Goal: Task Accomplishment & Management: Manage account settings

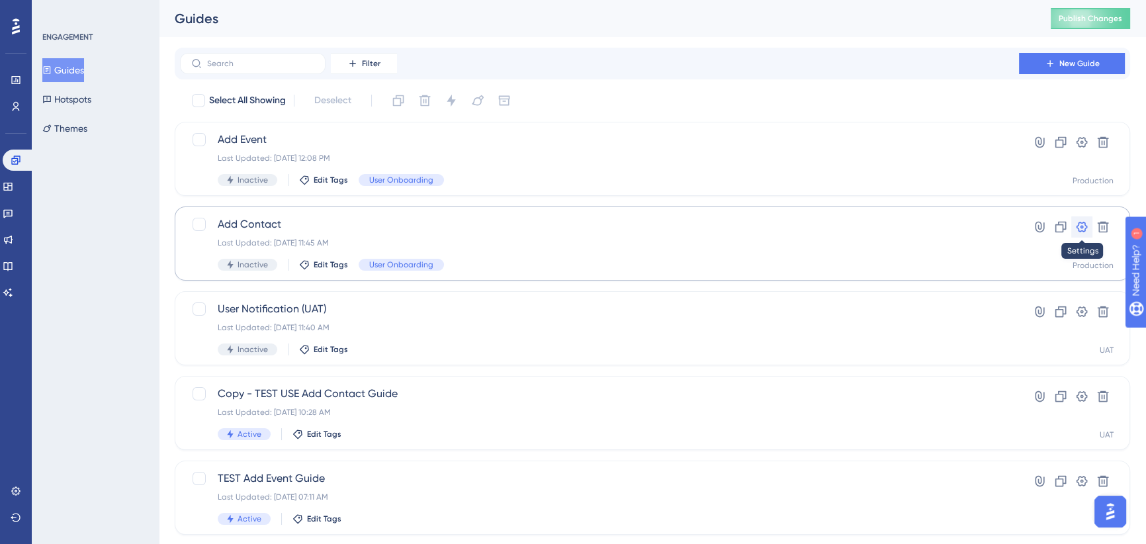
click at [1084, 222] on icon at bounding box center [1082, 227] width 11 height 11
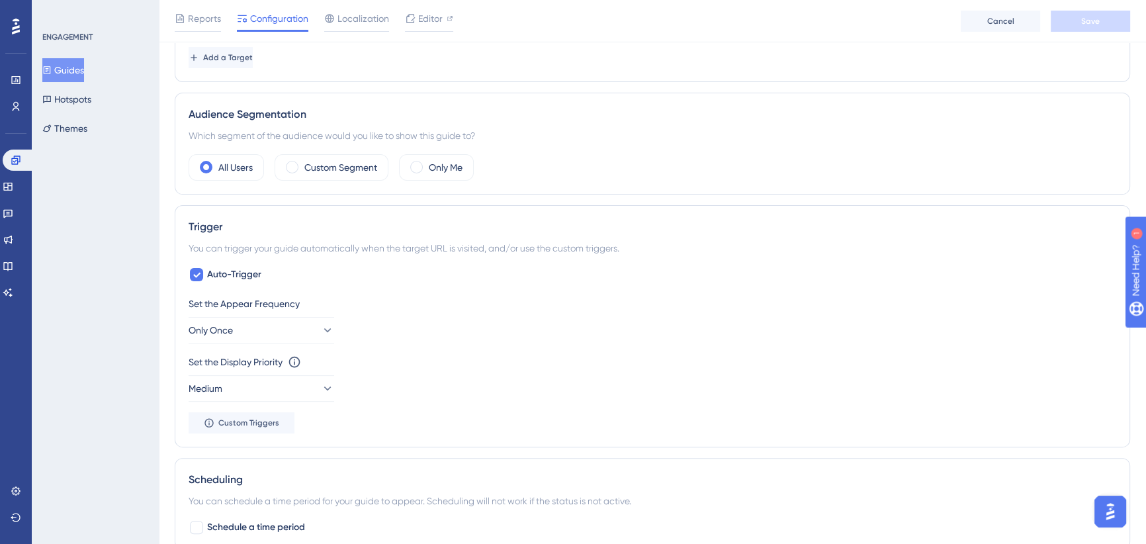
scroll to position [864, 0]
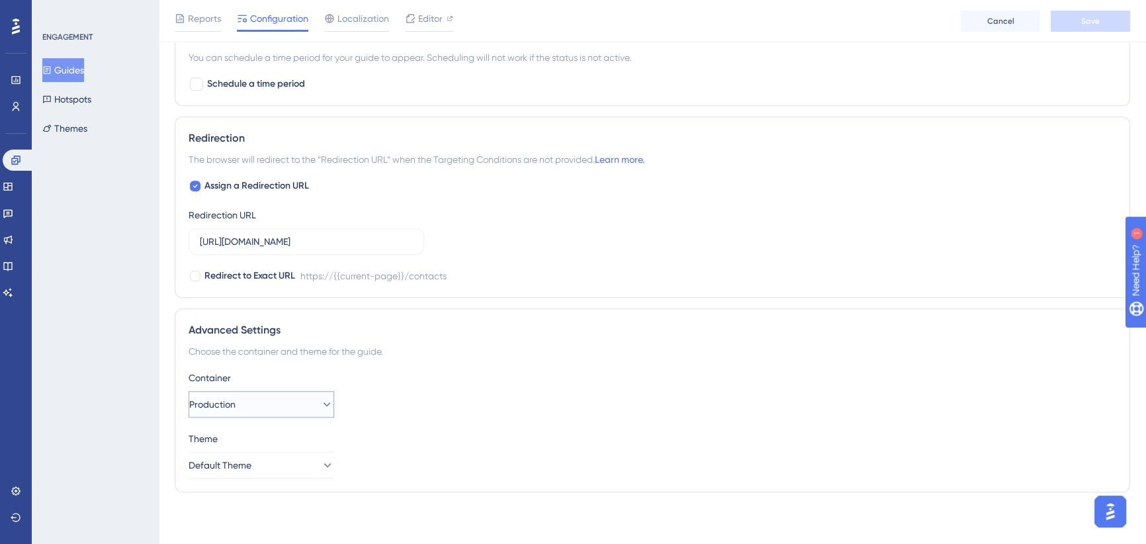
click at [301, 402] on button "Production" at bounding box center [262, 404] width 146 height 26
click at [265, 476] on div "UAT UAT" at bounding box center [261, 471] width 128 height 26
click at [1070, 22] on button "Save" at bounding box center [1090, 21] width 79 height 21
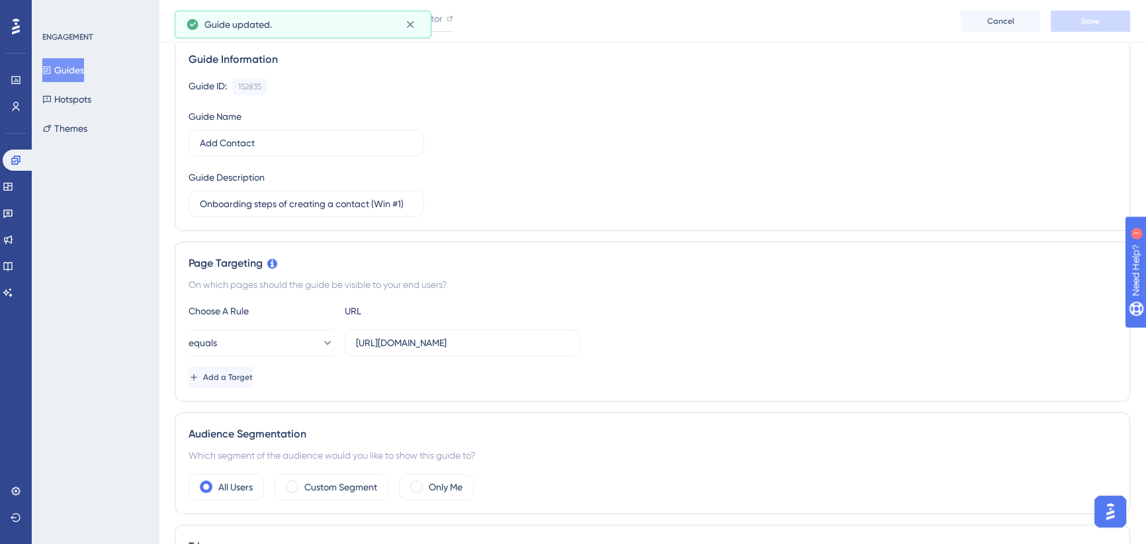
scroll to position [0, 0]
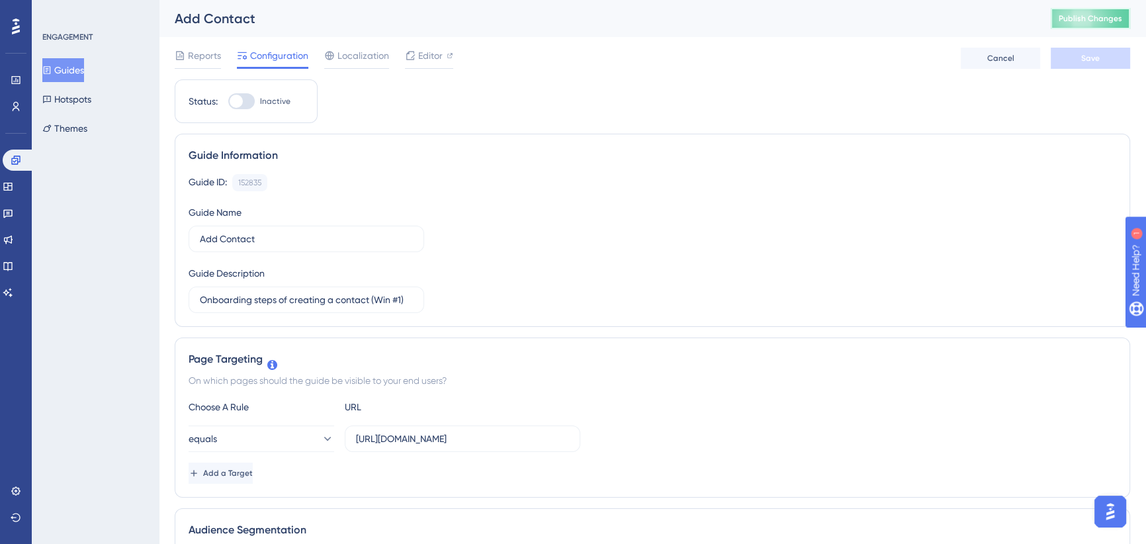
click at [1082, 20] on span "Publish Changes" at bounding box center [1091, 18] width 64 height 11
click at [63, 69] on button "Guides" at bounding box center [63, 70] width 42 height 24
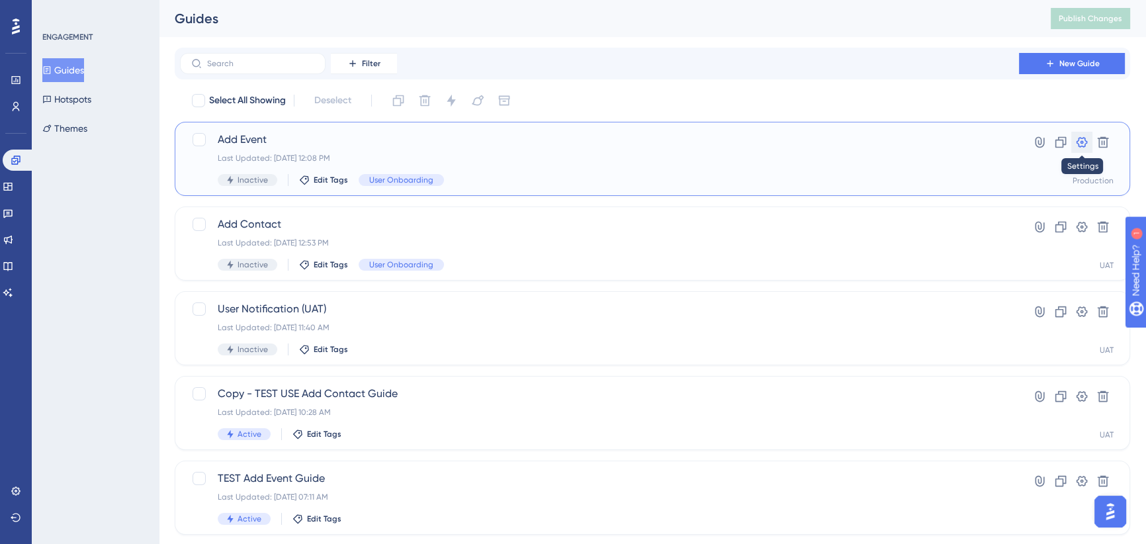
click at [1077, 137] on icon at bounding box center [1081, 142] width 13 height 13
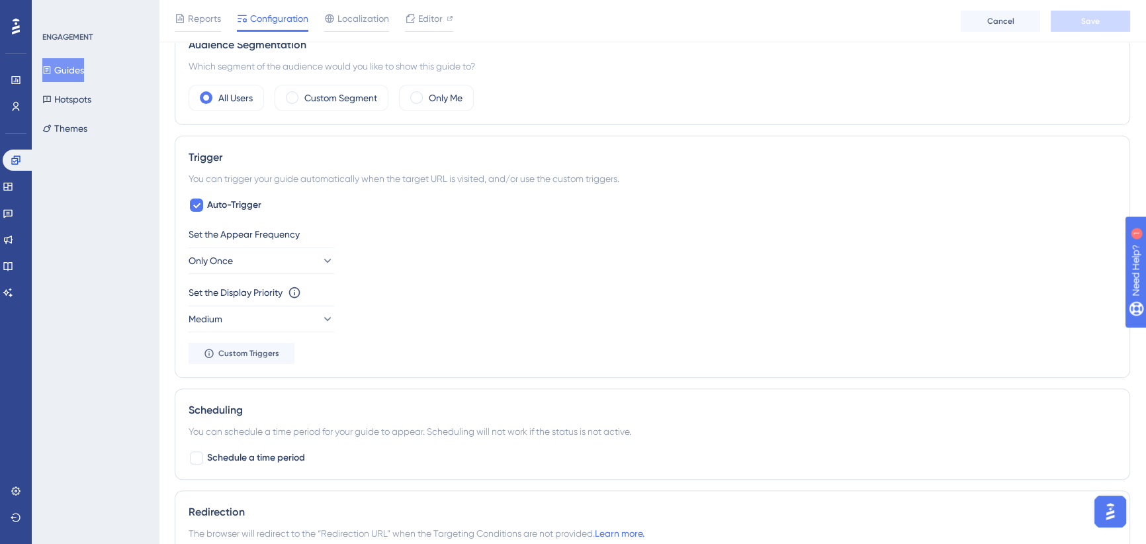
scroll to position [864, 0]
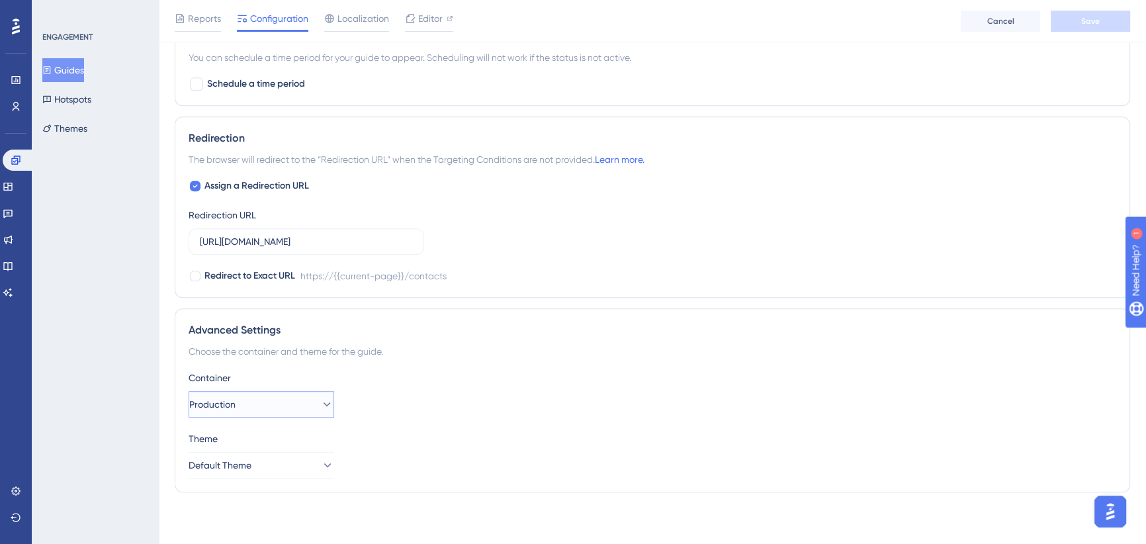
click at [271, 397] on button "Production" at bounding box center [262, 404] width 146 height 26
click at [247, 476] on div "UAT UAT" at bounding box center [261, 471] width 128 height 26
click at [1084, 28] on button "Save" at bounding box center [1090, 21] width 79 height 21
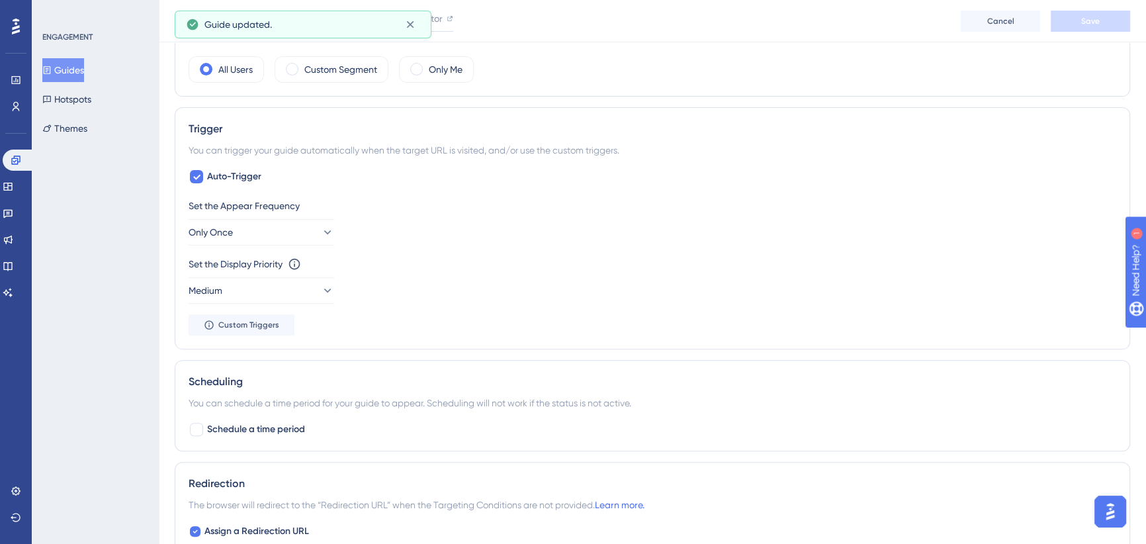
scroll to position [601, 0]
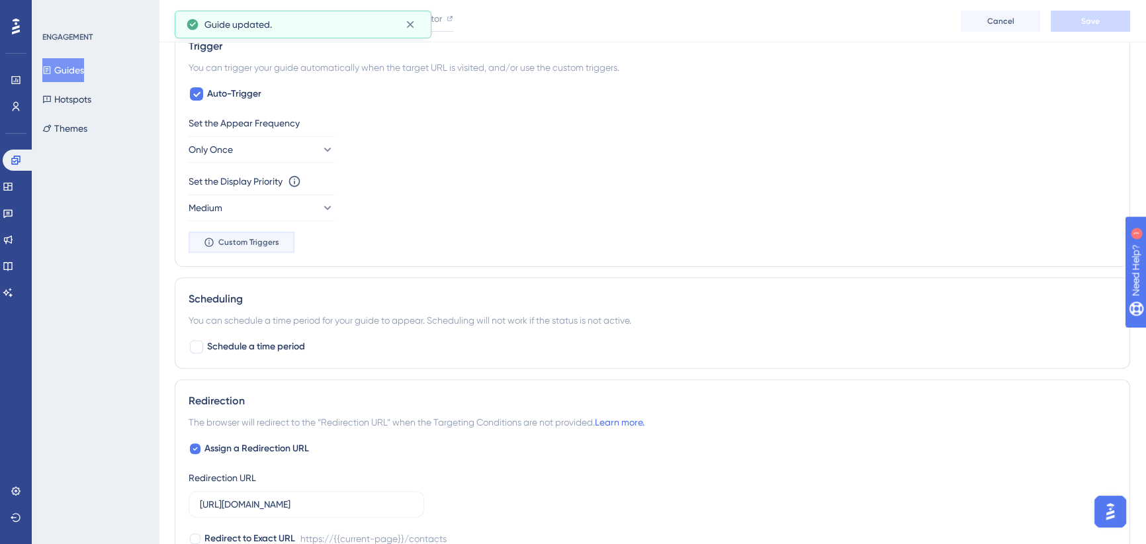
click at [244, 238] on span "Custom Triggers" at bounding box center [248, 242] width 61 height 11
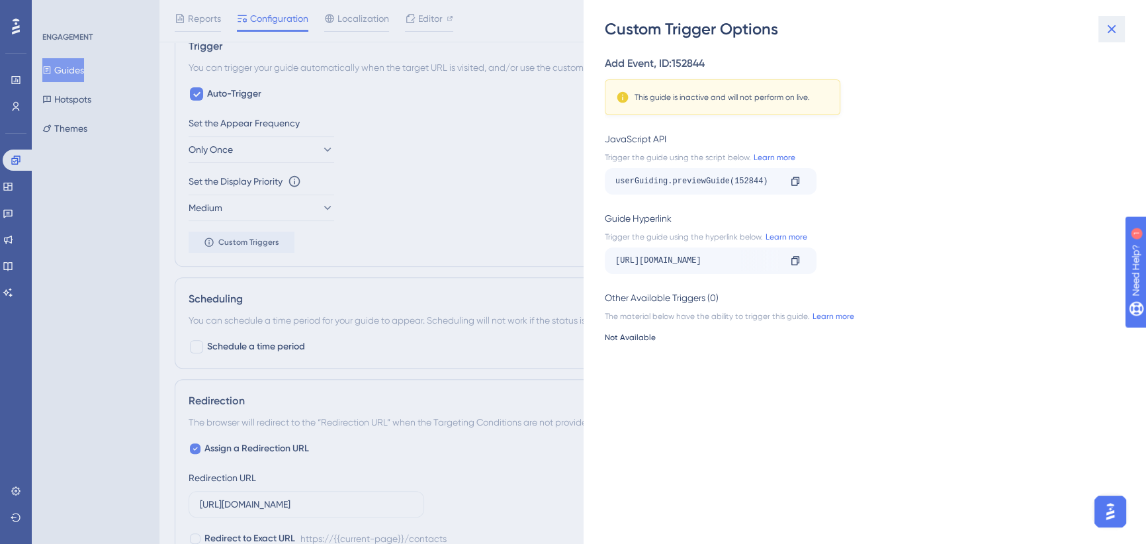
click at [1108, 33] on icon at bounding box center [1112, 29] width 16 height 16
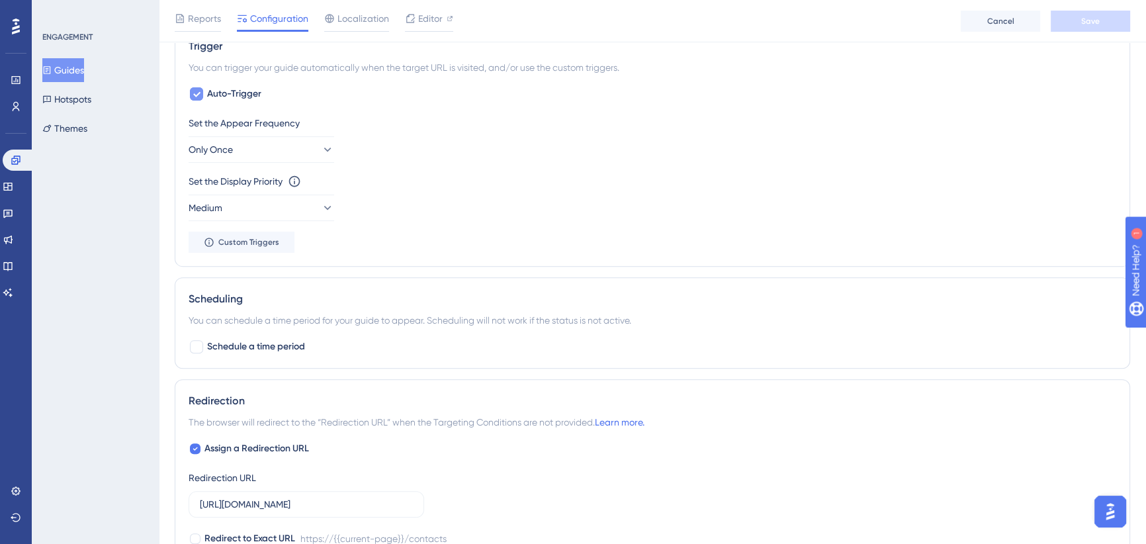
click at [197, 93] on icon at bounding box center [197, 94] width 8 height 11
checkbox input "false"
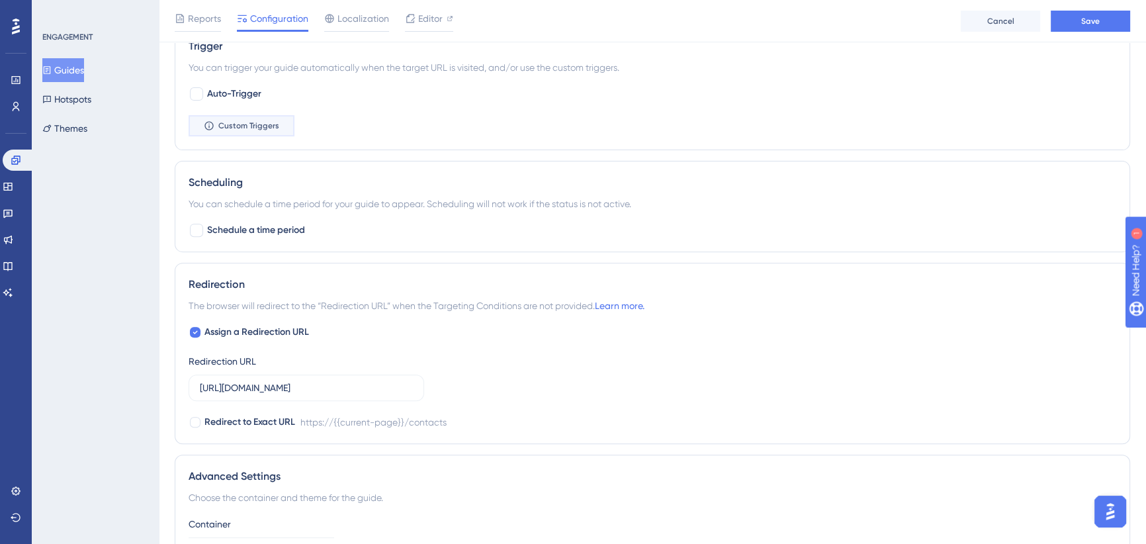
click at [242, 121] on span "Custom Triggers" at bounding box center [248, 125] width 61 height 11
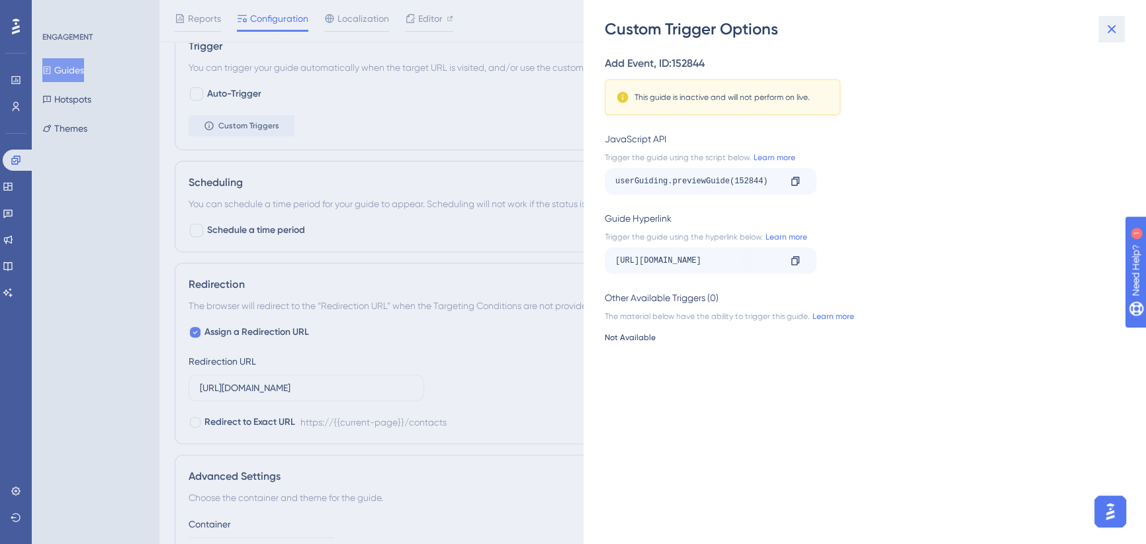
click at [1114, 29] on icon at bounding box center [1112, 29] width 16 height 16
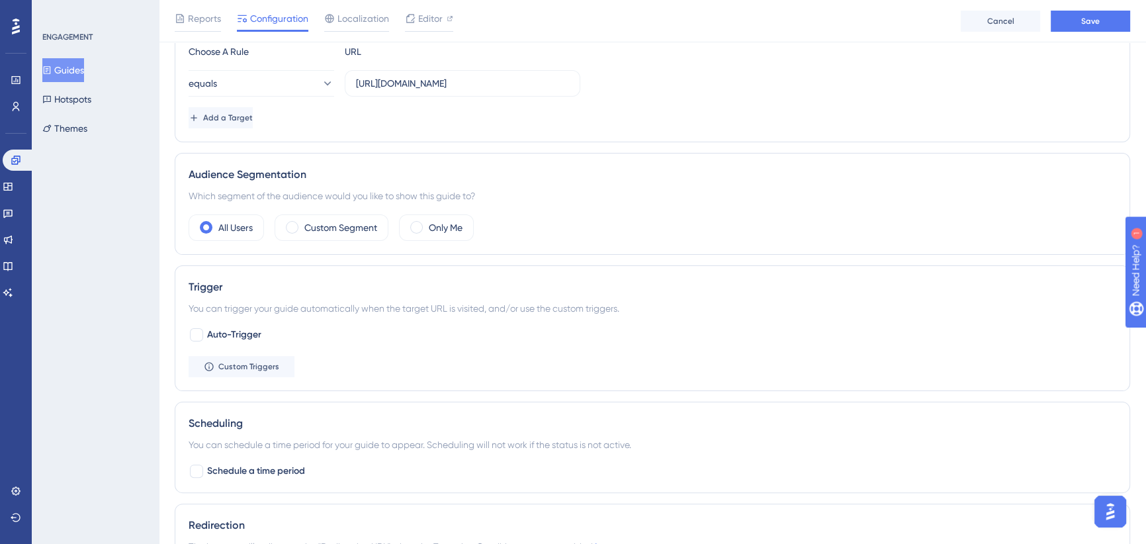
scroll to position [0, 0]
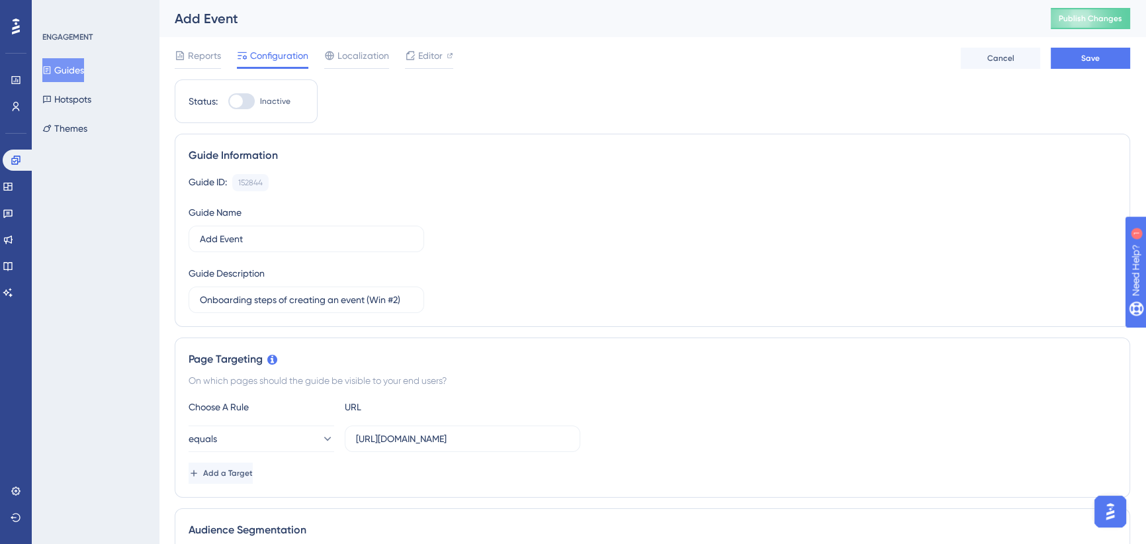
click at [257, 101] on label "Inactive" at bounding box center [259, 101] width 62 height 16
click at [228, 101] on input "Inactive" at bounding box center [228, 101] width 1 height 1
checkbox input "true"
click at [1079, 52] on button "Save" at bounding box center [1090, 58] width 79 height 21
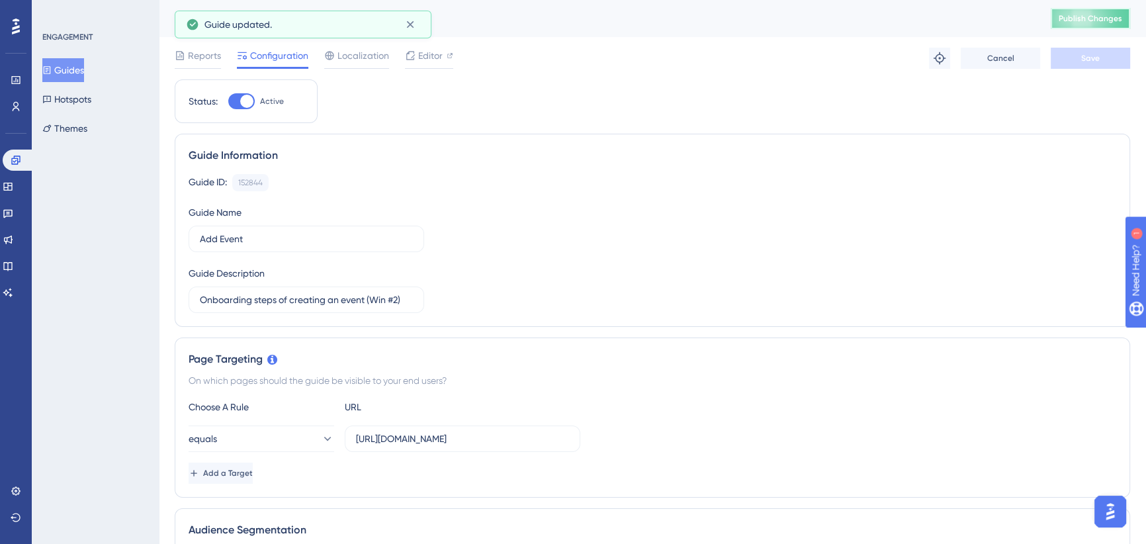
click at [1087, 18] on span "Publish Changes" at bounding box center [1091, 18] width 64 height 11
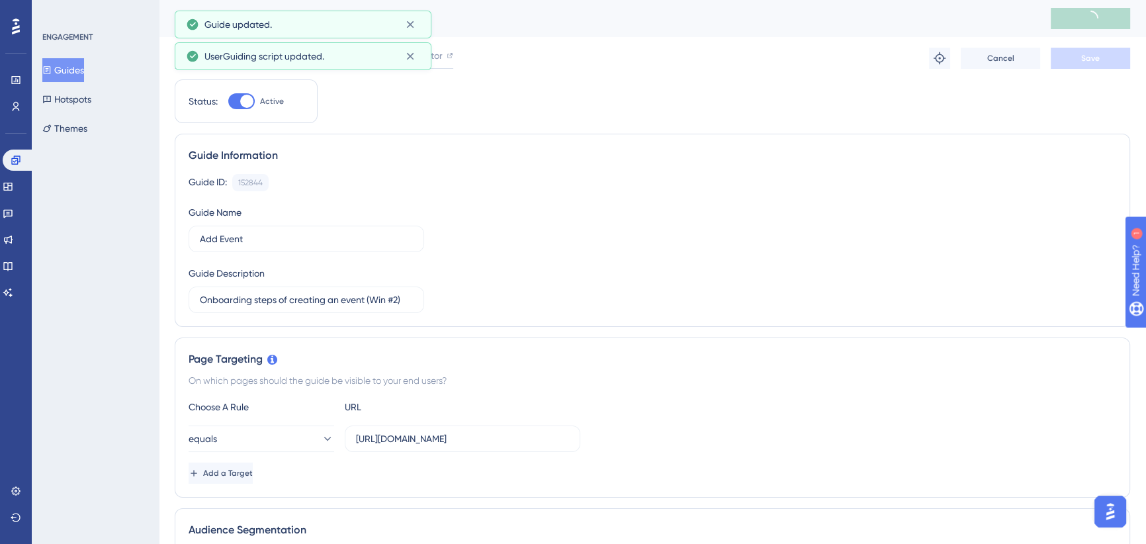
click at [75, 66] on button "Guides" at bounding box center [63, 70] width 42 height 24
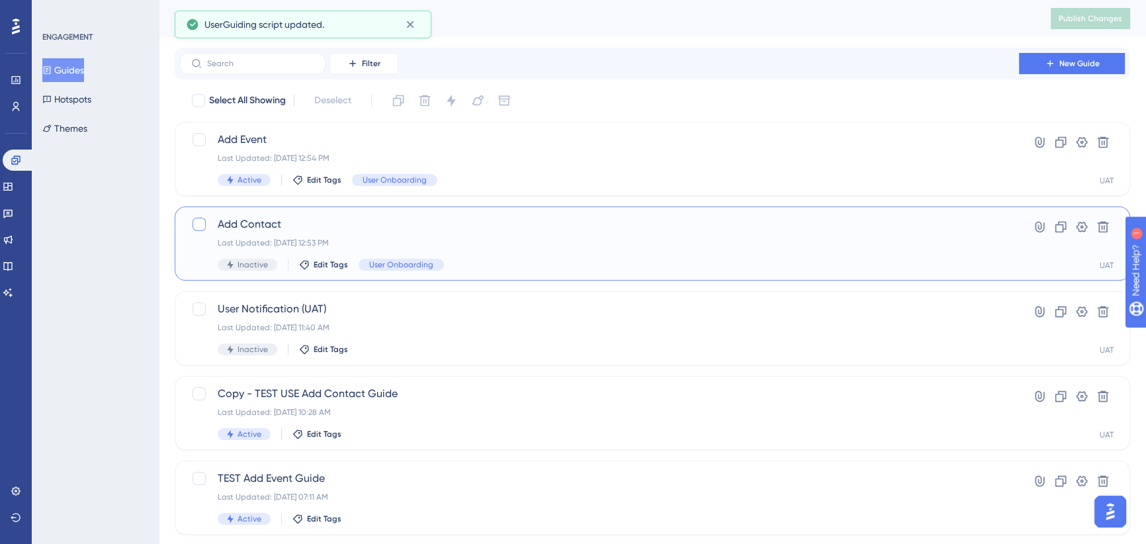
click at [196, 222] on div at bounding box center [199, 224] width 13 height 13
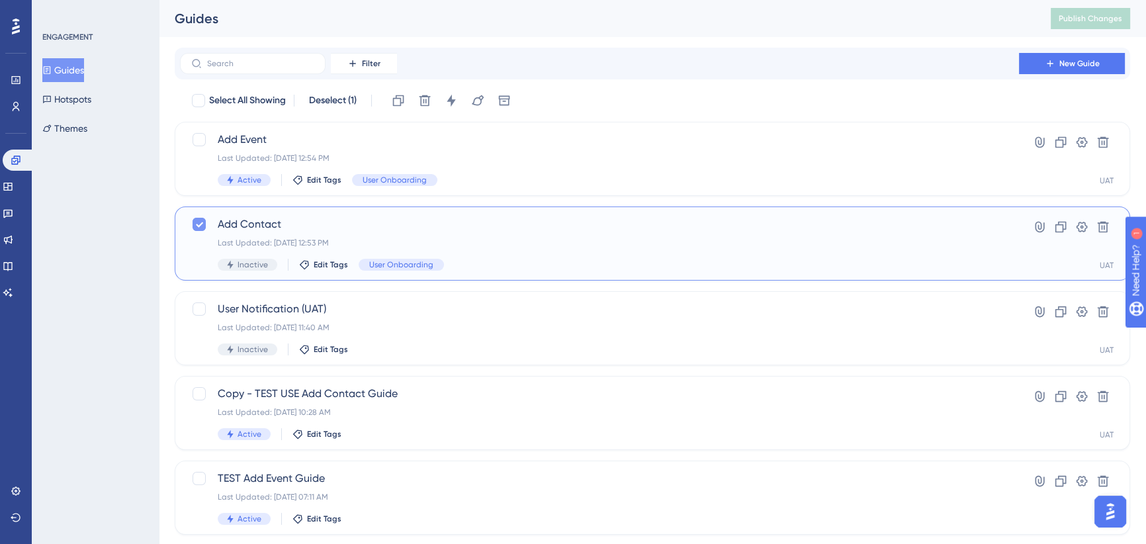
click at [197, 226] on icon at bounding box center [199, 224] width 8 height 11
checkbox input "false"
click at [246, 266] on span "Inactive" at bounding box center [253, 264] width 30 height 11
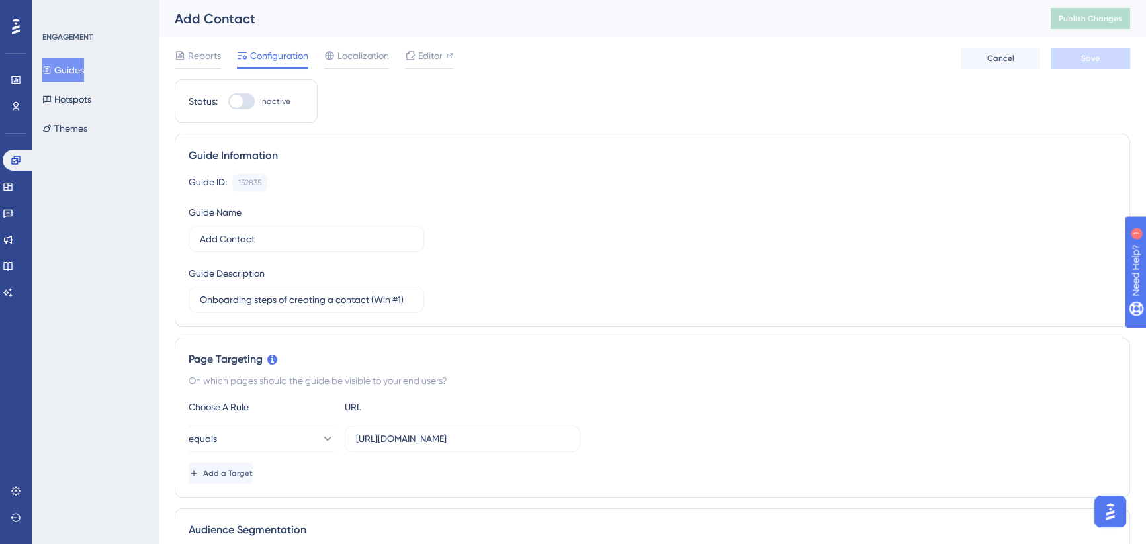
click at [240, 100] on div at bounding box center [236, 101] width 13 height 13
click at [228, 101] on input "Inactive" at bounding box center [228, 101] width 1 height 1
checkbox input "true"
click at [1098, 53] on span "Save" at bounding box center [1090, 58] width 19 height 11
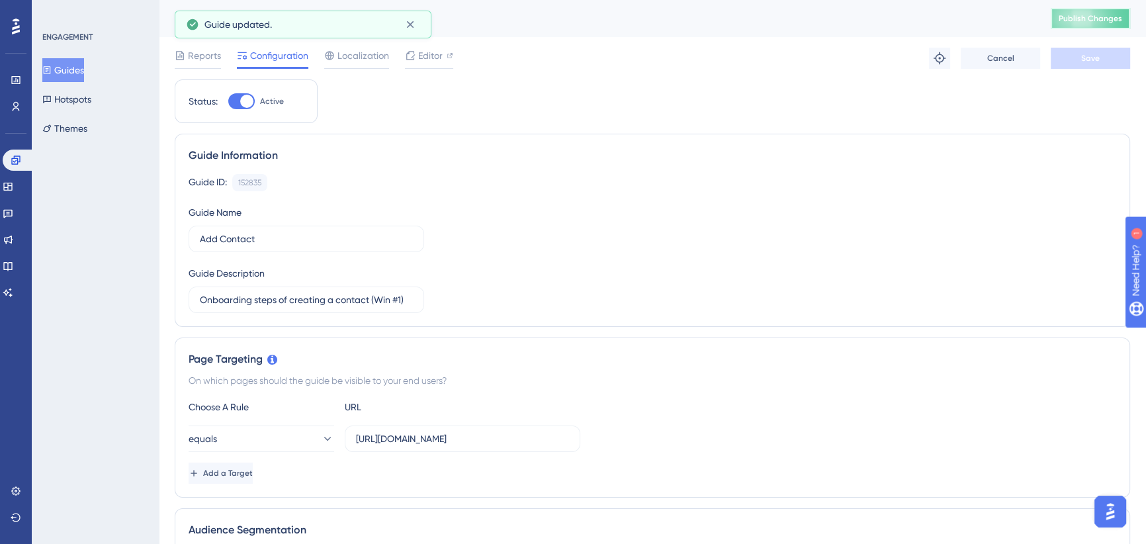
click at [1085, 16] on span "Publish Changes" at bounding box center [1091, 18] width 64 height 11
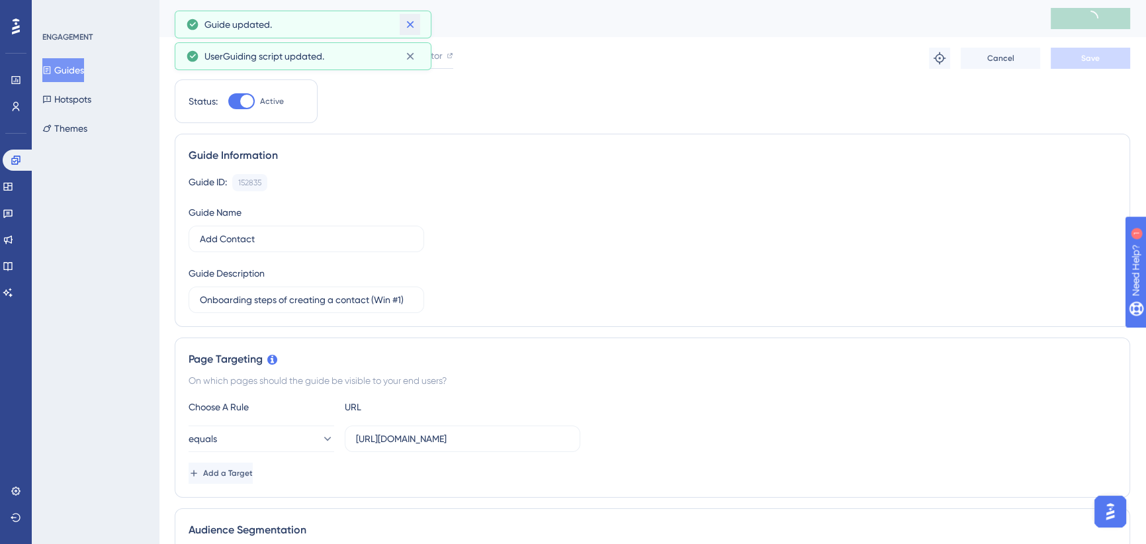
click at [413, 22] on icon at bounding box center [410, 24] width 13 height 13
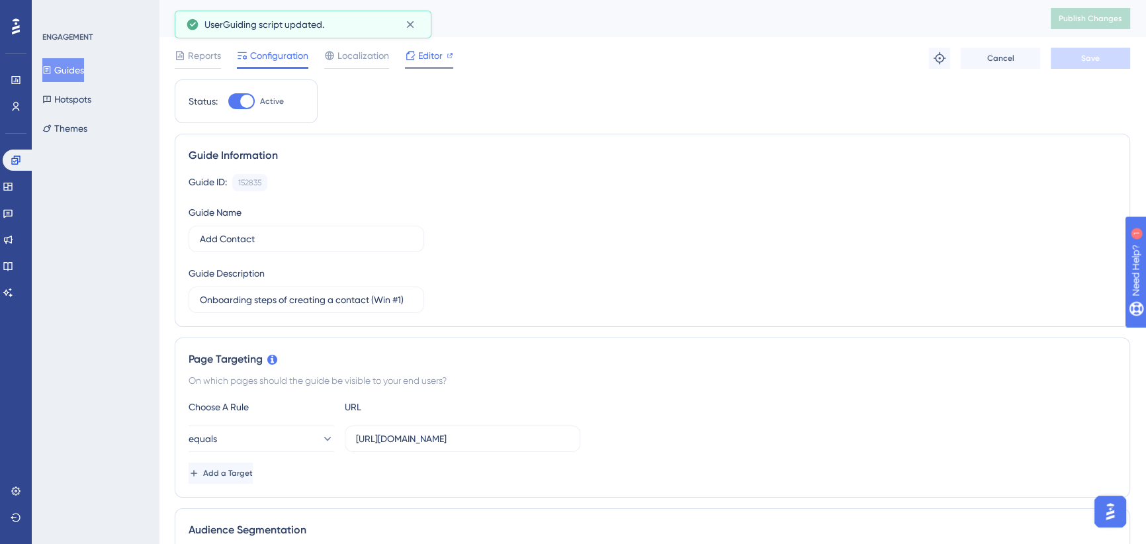
click at [412, 48] on div at bounding box center [410, 56] width 11 height 16
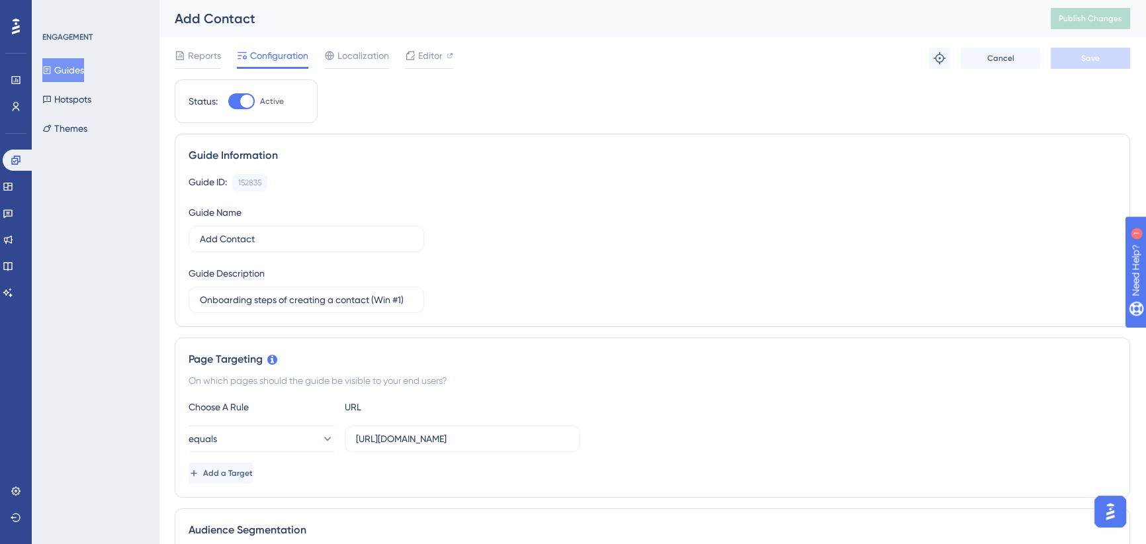
click at [65, 66] on button "Guides" at bounding box center [63, 70] width 42 height 24
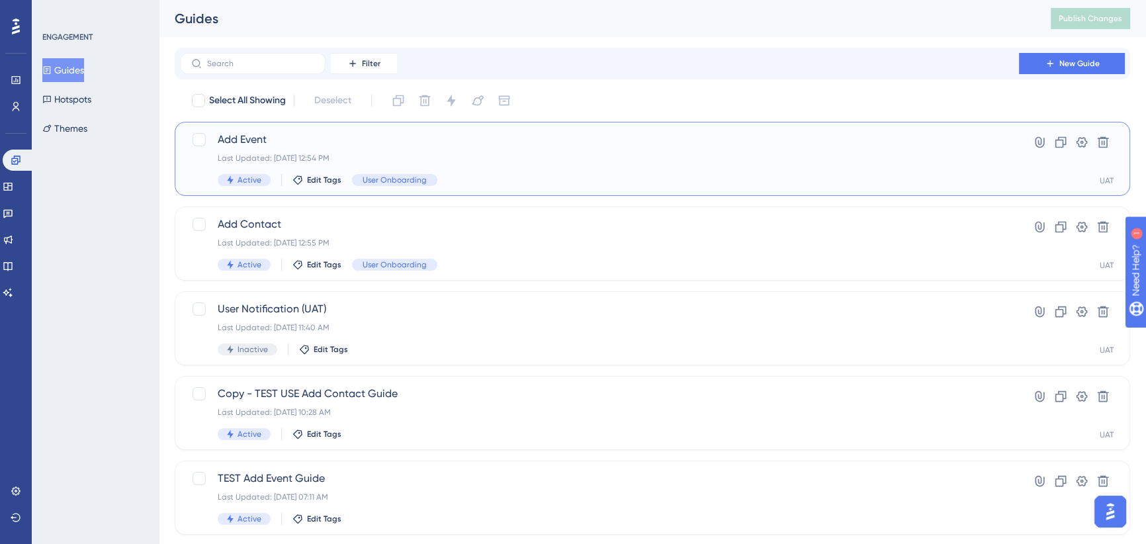
click at [431, 137] on span "Add Event" at bounding box center [600, 140] width 764 height 16
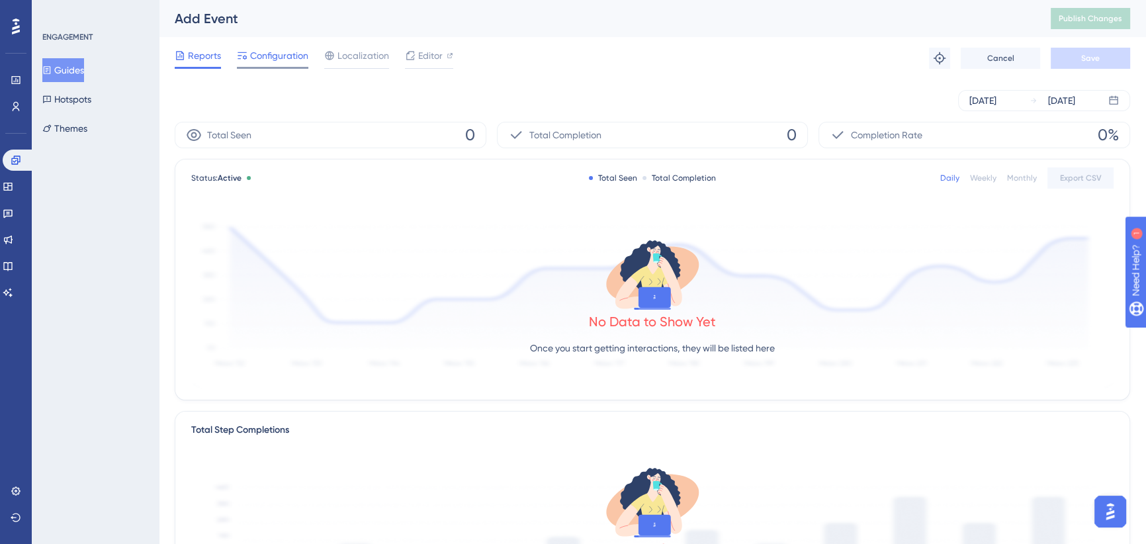
click at [275, 60] on span "Configuration" at bounding box center [279, 56] width 58 height 16
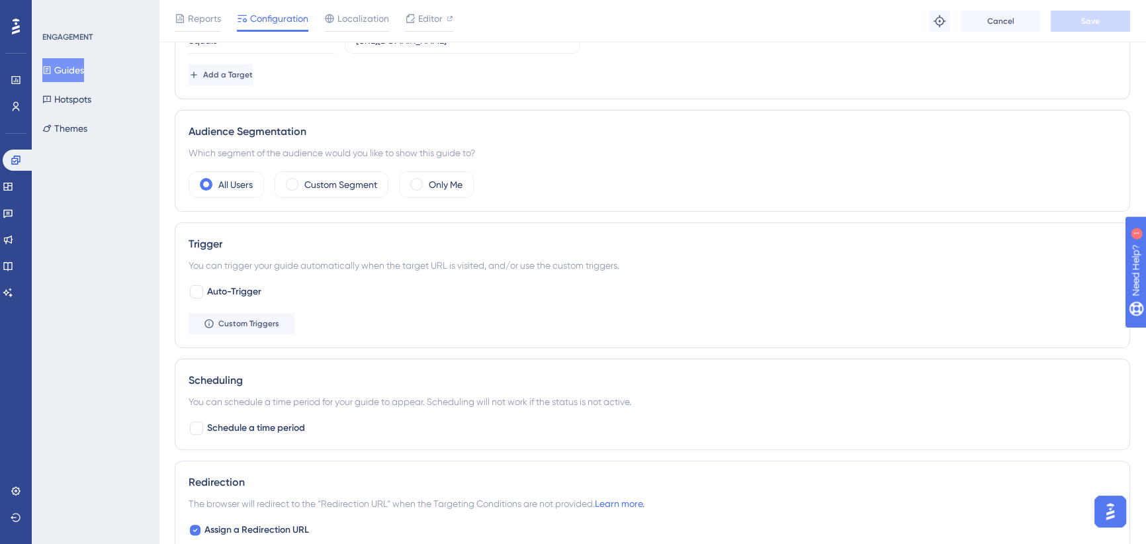
scroll to position [481, 0]
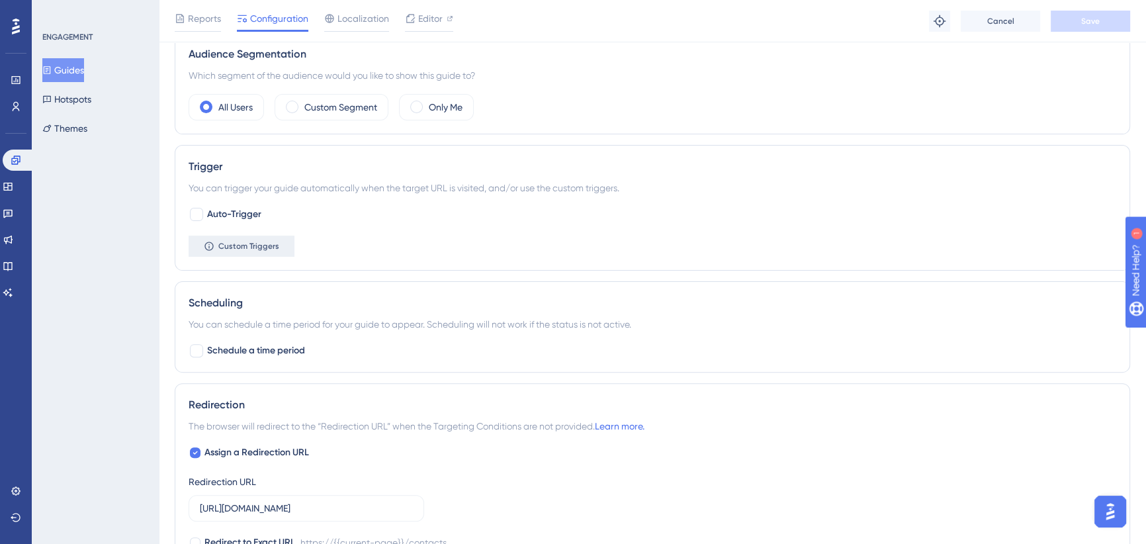
click at [242, 247] on span "Custom Triggers" at bounding box center [248, 246] width 61 height 11
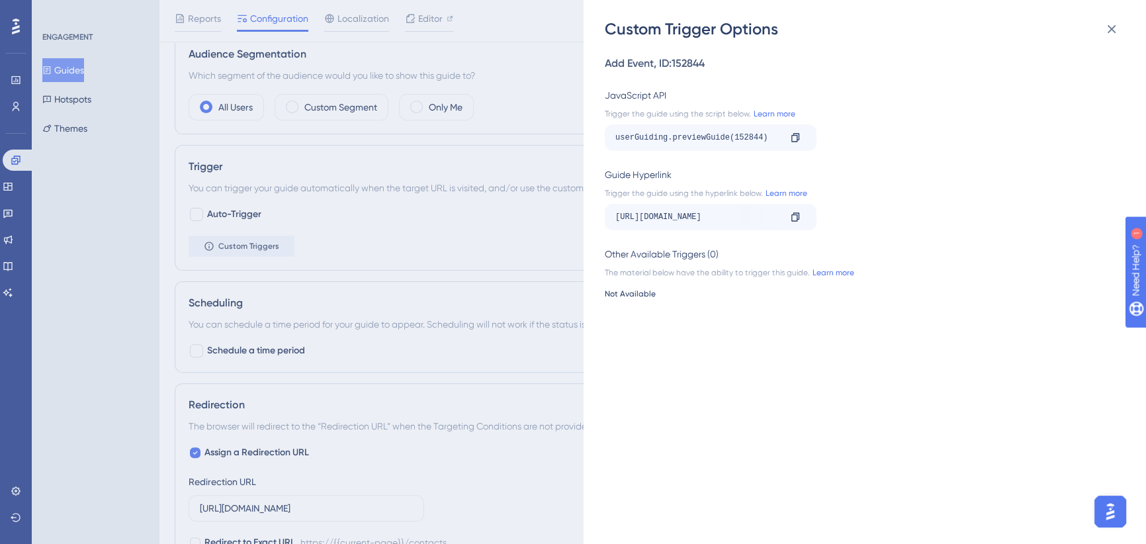
click at [618, 295] on div "Not Available" at bounding box center [861, 293] width 512 height 11
click at [641, 253] on div "Other Available Triggers (0)" at bounding box center [861, 254] width 512 height 16
click at [667, 256] on div "Other Available Triggers (0)" at bounding box center [861, 254] width 512 height 16
click at [18, 188] on div "Custom Trigger Options Add Event , ID: 152844 JavaScript API Trigger the guide …" at bounding box center [573, 272] width 1146 height 544
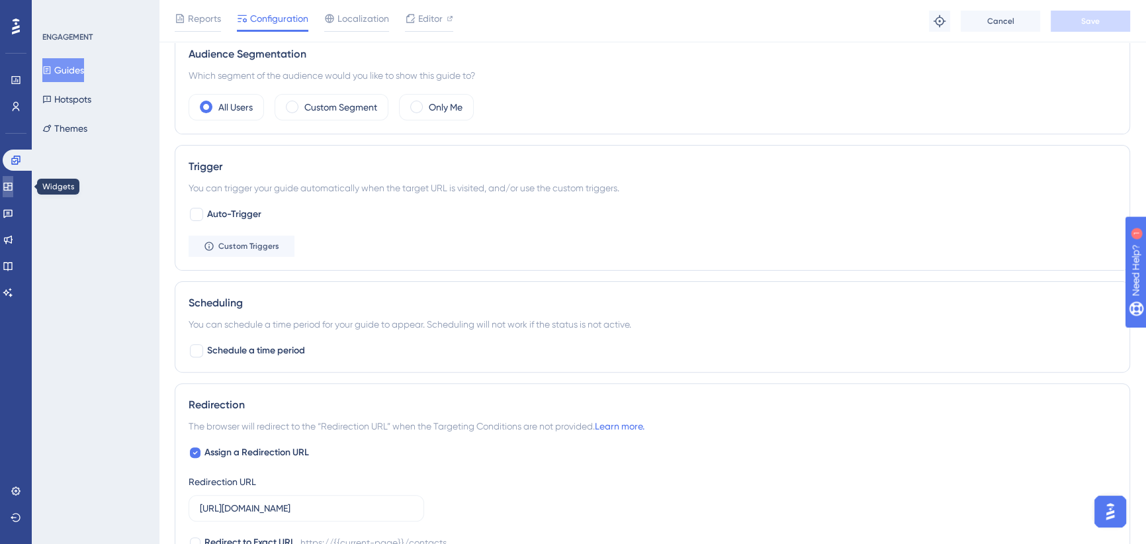
click at [13, 186] on icon at bounding box center [8, 186] width 11 height 11
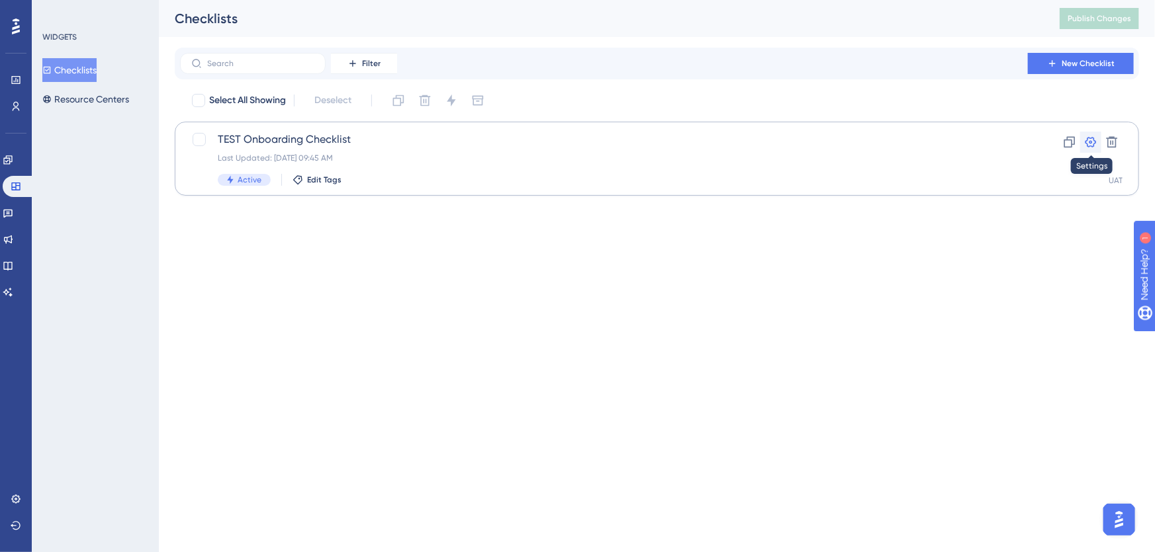
click at [1085, 139] on icon at bounding box center [1090, 142] width 13 height 13
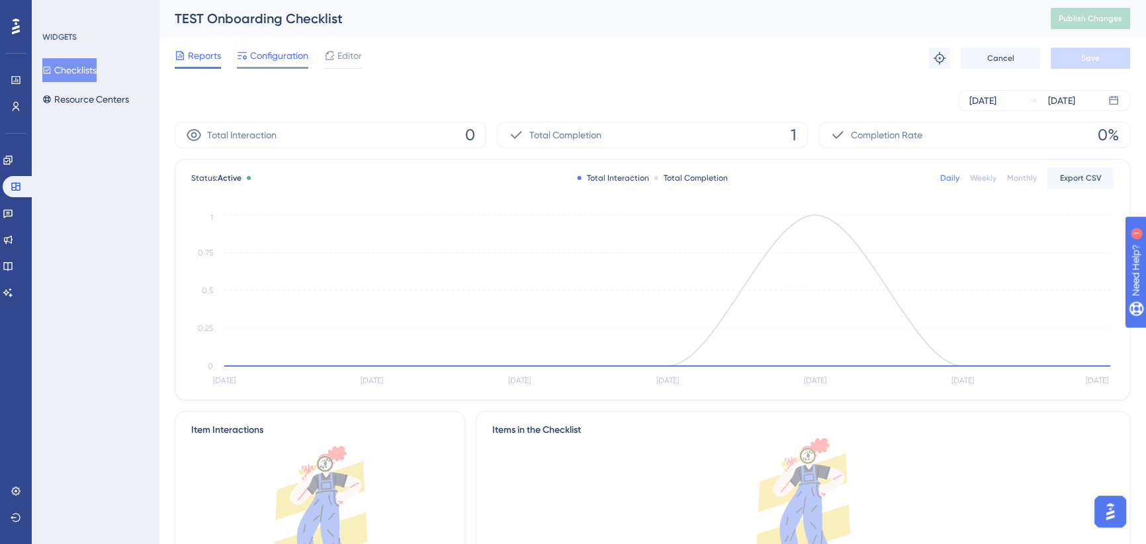
click at [288, 56] on span "Configuration" at bounding box center [279, 56] width 58 height 16
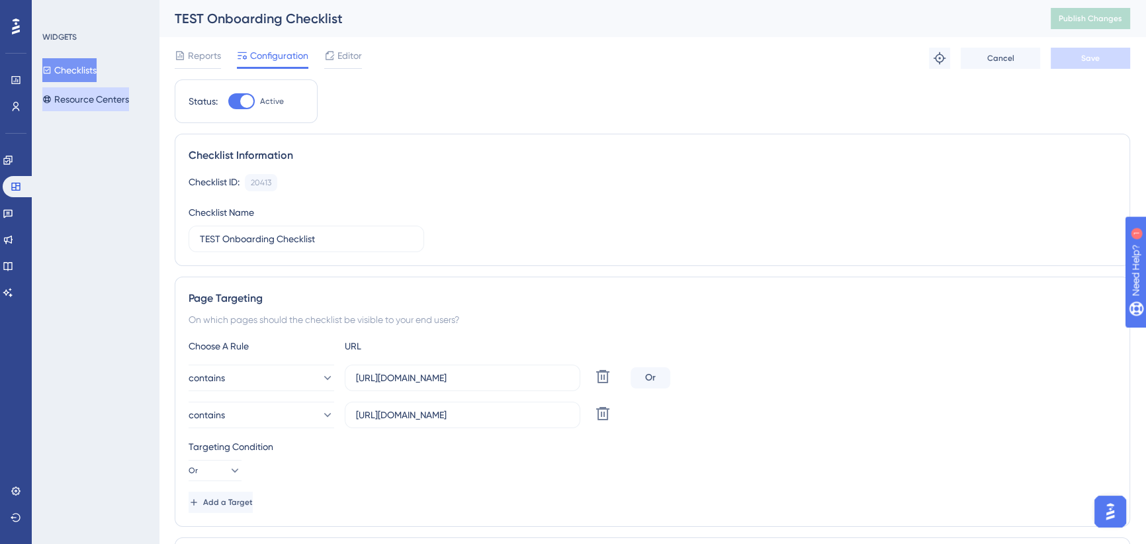
click at [113, 99] on button "Resource Centers" at bounding box center [85, 99] width 87 height 24
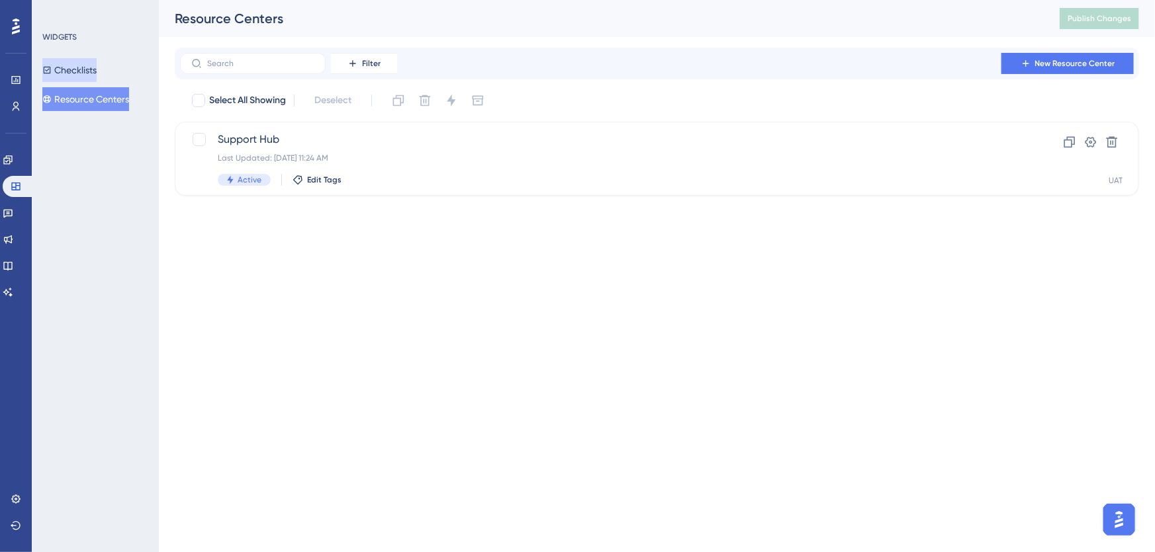
click at [85, 66] on button "Checklists" at bounding box center [69, 70] width 54 height 24
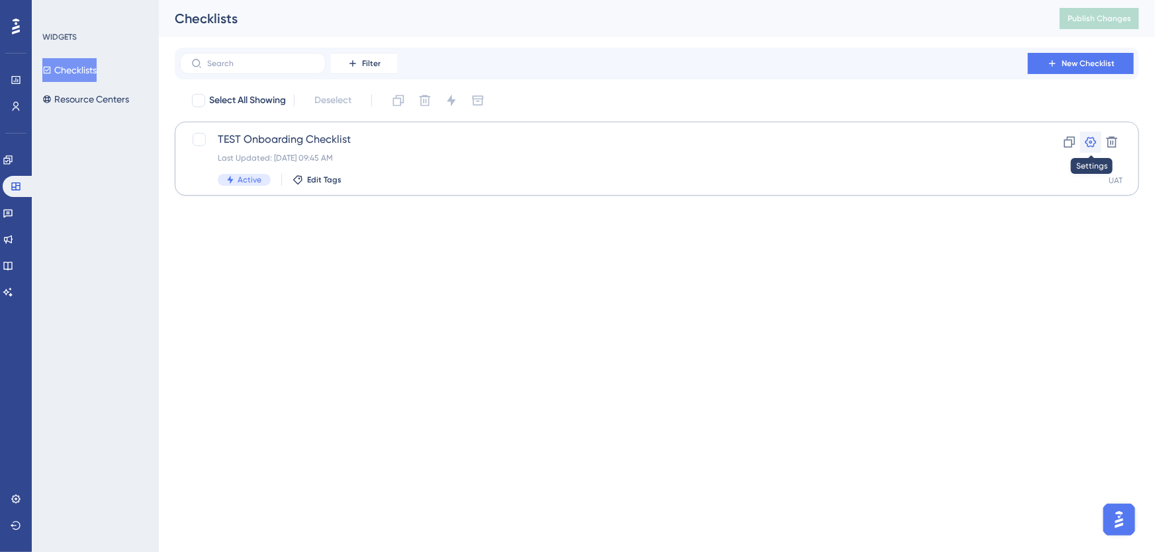
click at [1086, 144] on icon at bounding box center [1090, 142] width 13 height 13
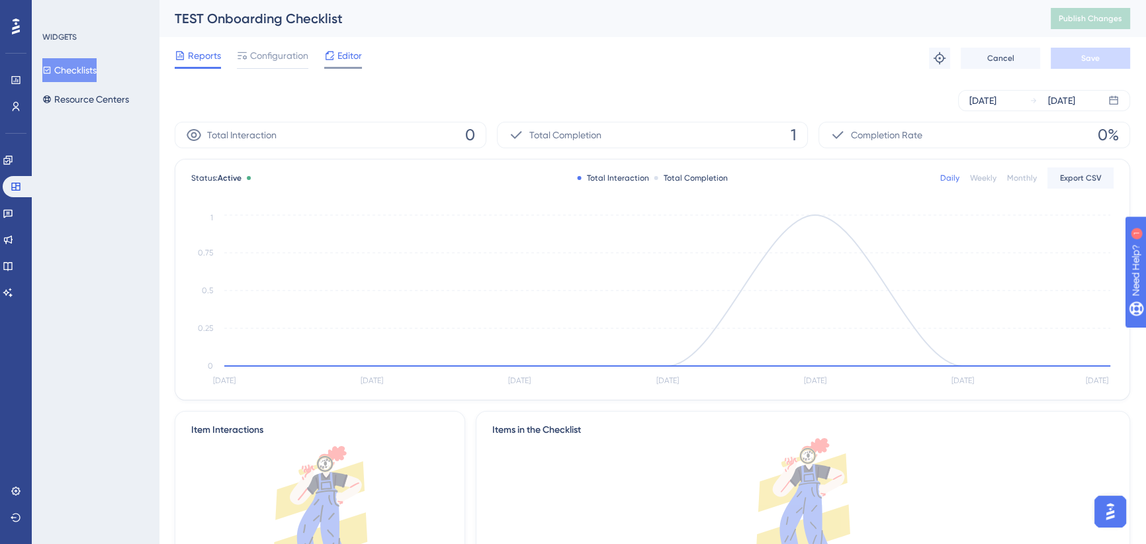
click at [346, 53] on span "Editor" at bounding box center [349, 56] width 24 height 16
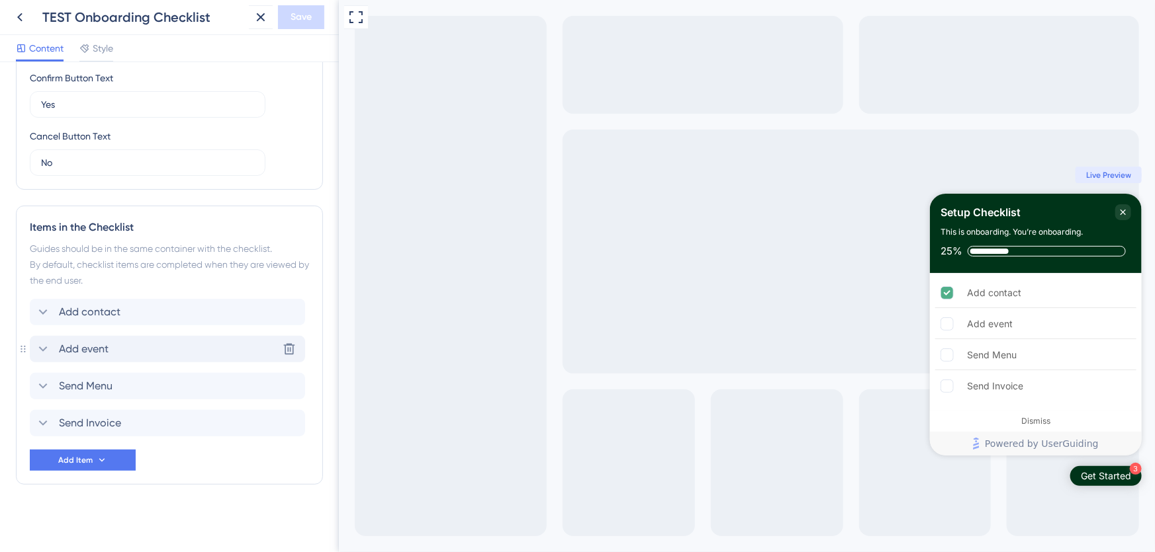
click at [41, 347] on icon at bounding box center [43, 349] width 16 height 16
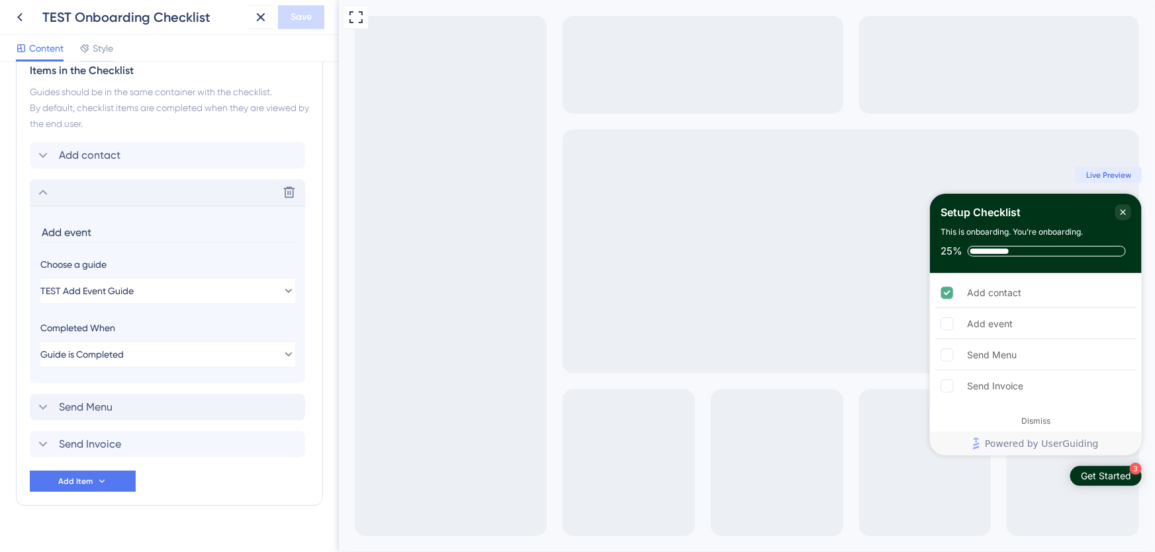
scroll to position [603, 0]
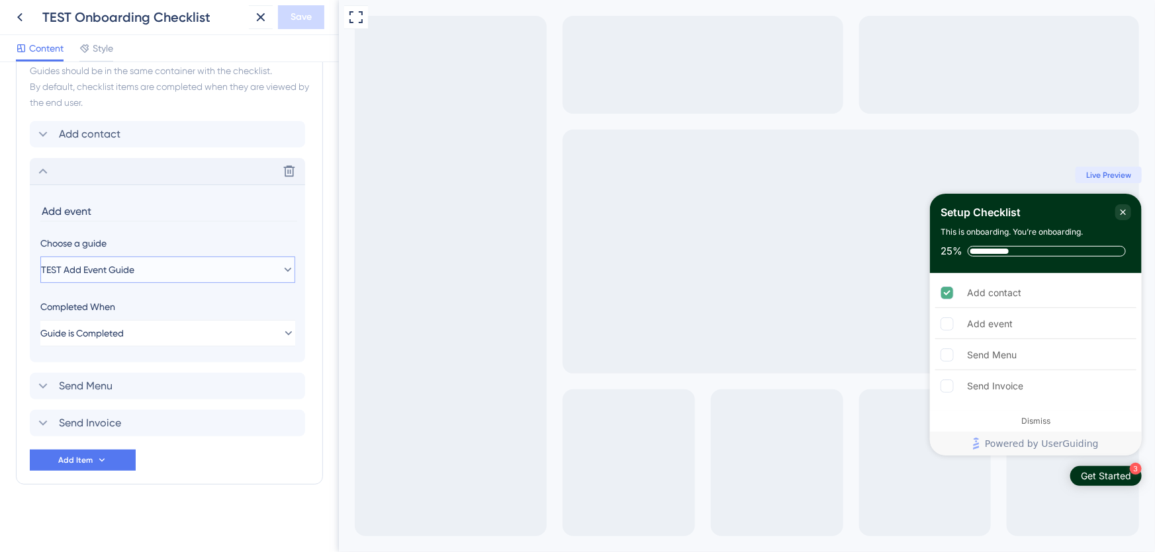
click at [126, 269] on span "TEST Add Event Guide" at bounding box center [87, 270] width 93 height 16
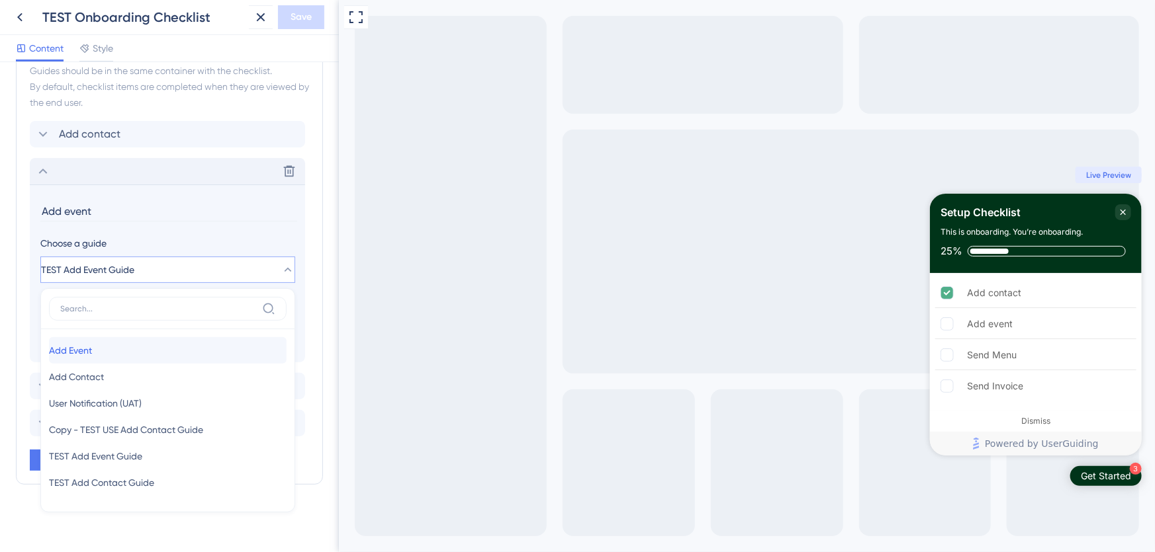
click at [119, 350] on div "Add Event Add Event" at bounding box center [168, 350] width 238 height 26
type input "Add Event"
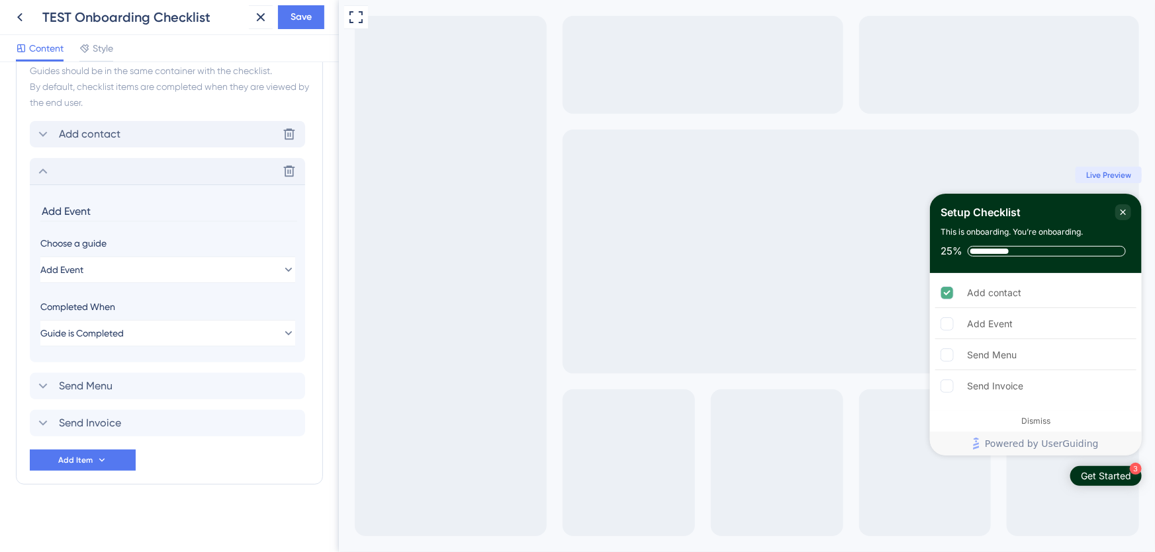
click at [46, 134] on icon at bounding box center [43, 134] width 16 height 16
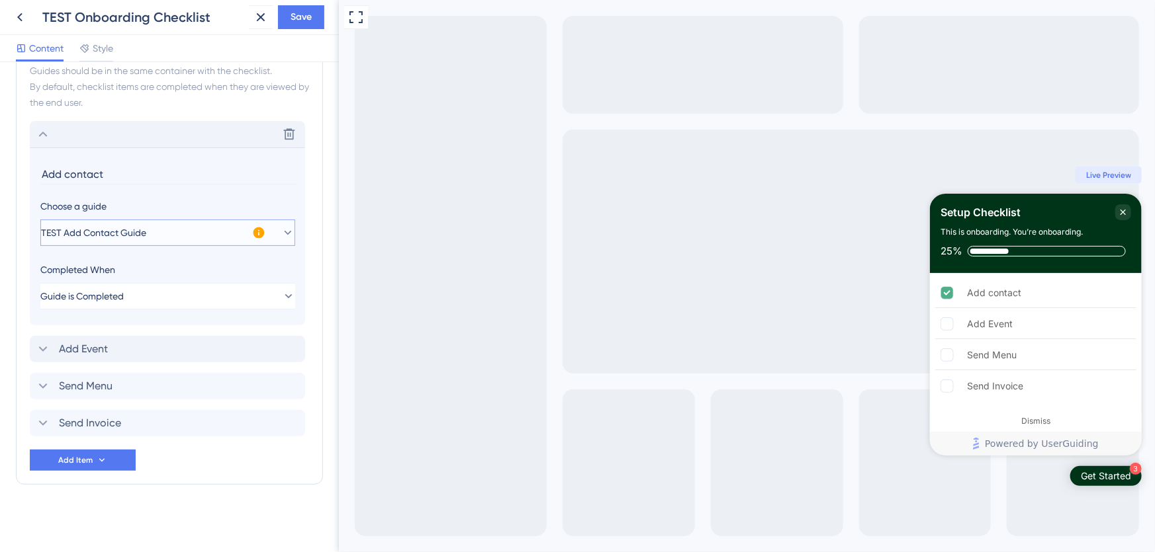
click at [119, 225] on span "TEST Add Contact Guide" at bounding box center [93, 233] width 105 height 16
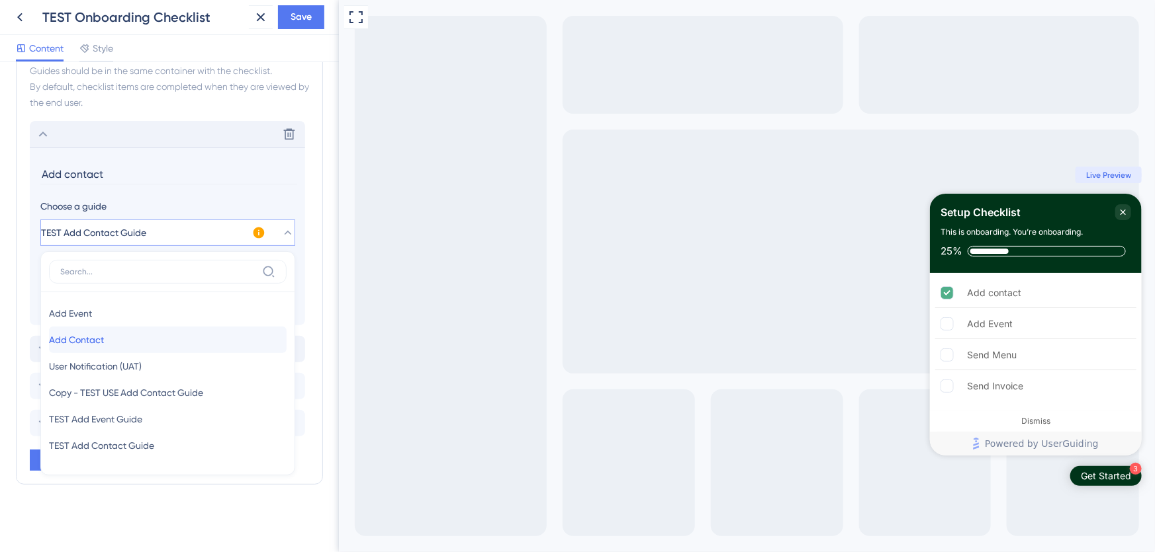
click at [115, 337] on div "Add Contact Add Contact" at bounding box center [168, 340] width 238 height 26
type input "Add Contact"
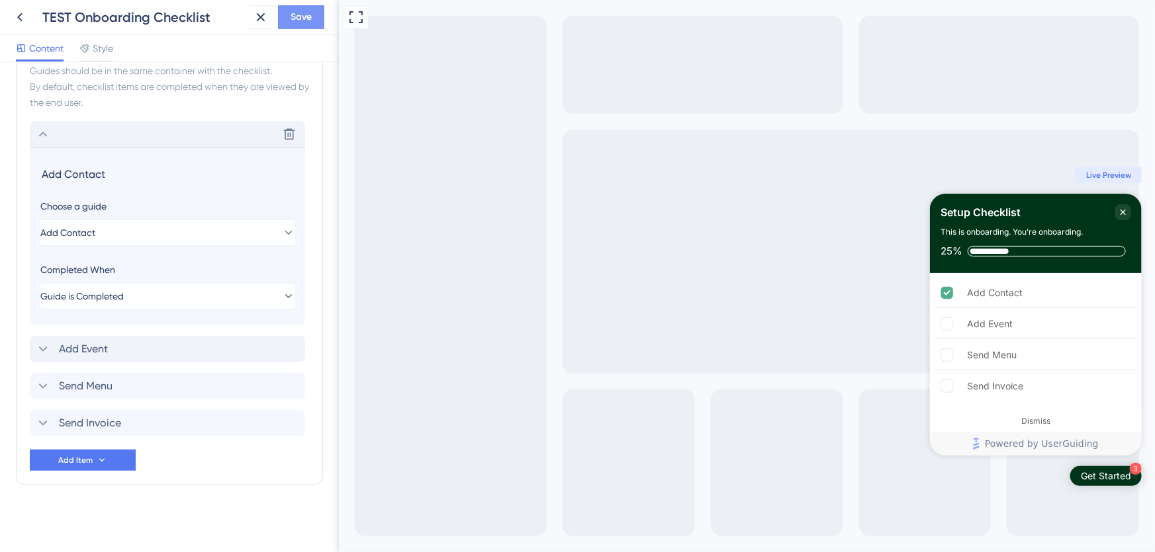
click at [306, 19] on span "Save" at bounding box center [300, 17] width 21 height 16
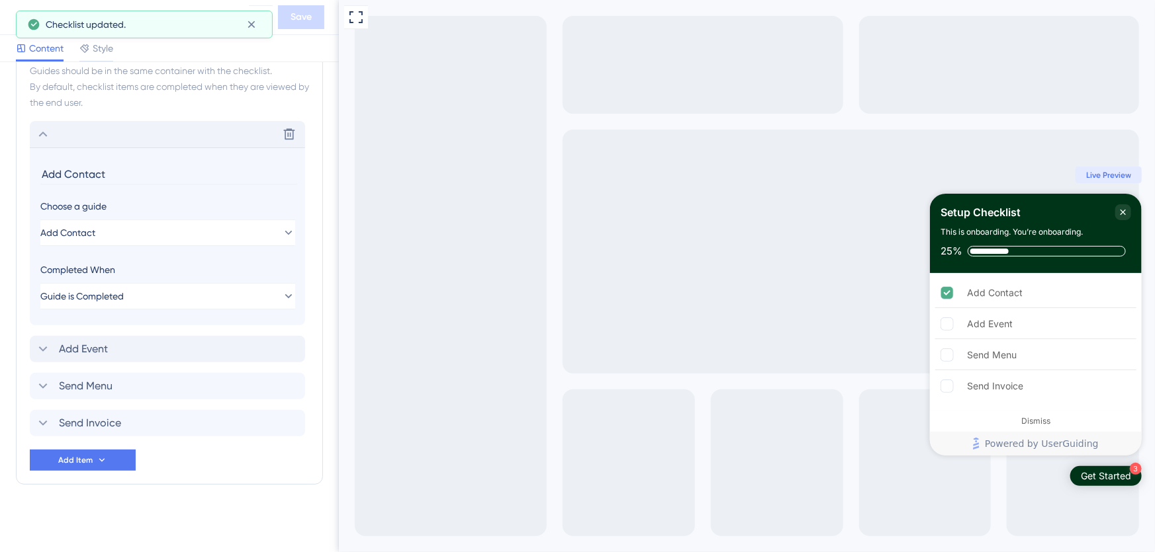
click at [40, 140] on icon at bounding box center [43, 134] width 16 height 16
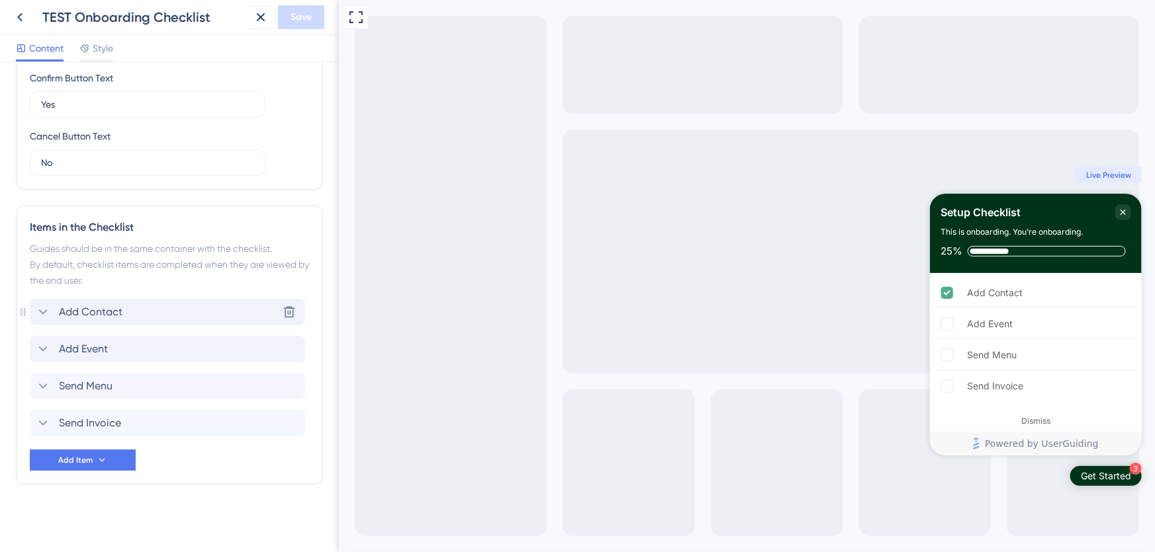
click at [42, 310] on icon at bounding box center [43, 312] width 16 height 16
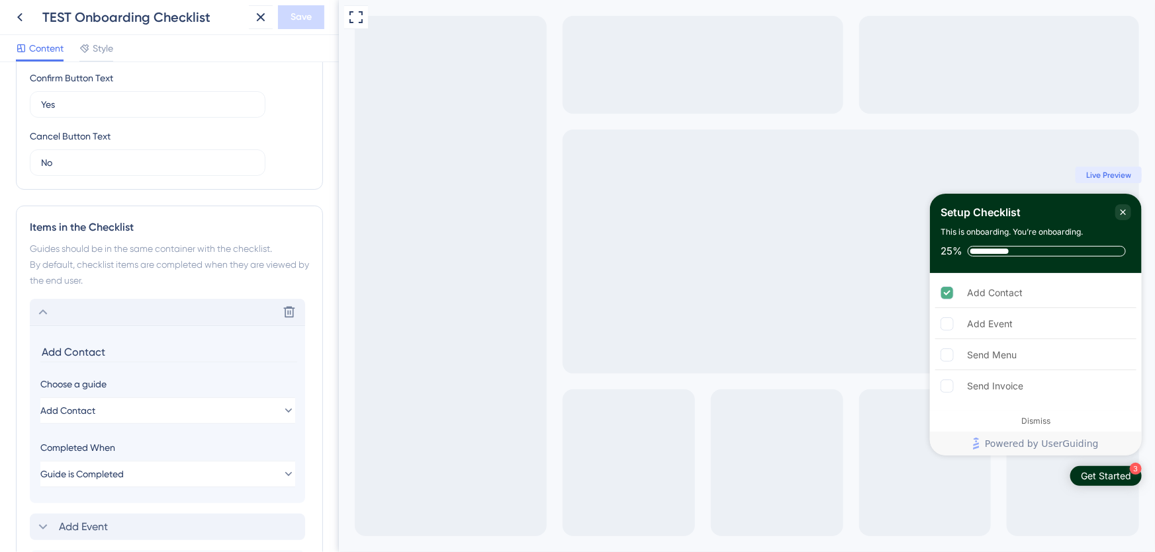
scroll to position [603, 0]
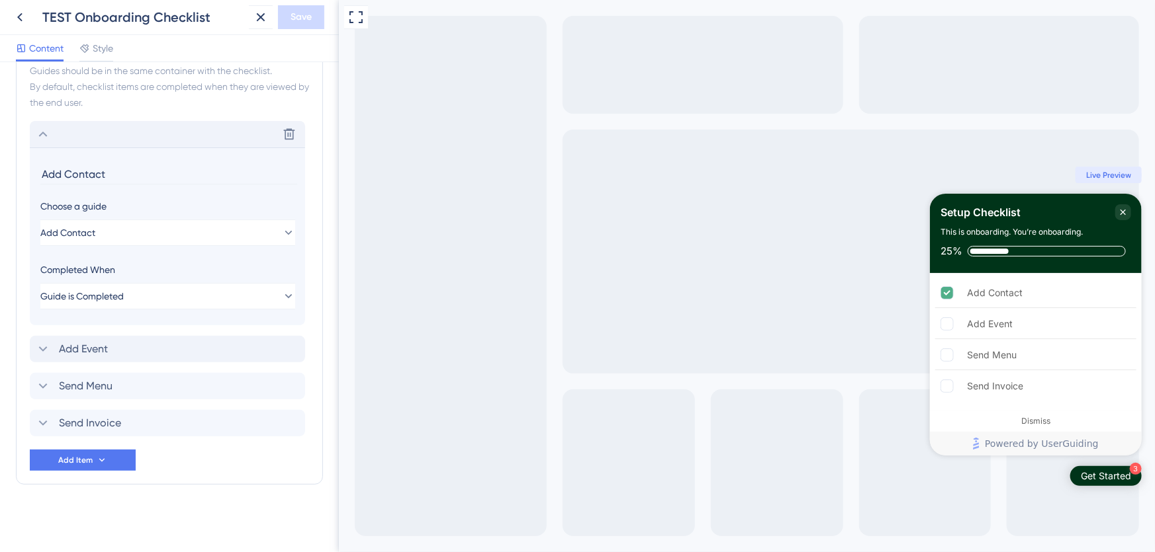
click at [65, 173] on input "Add Contact" at bounding box center [168, 174] width 257 height 21
type input "Add a Contact"
click at [36, 351] on icon at bounding box center [43, 349] width 16 height 16
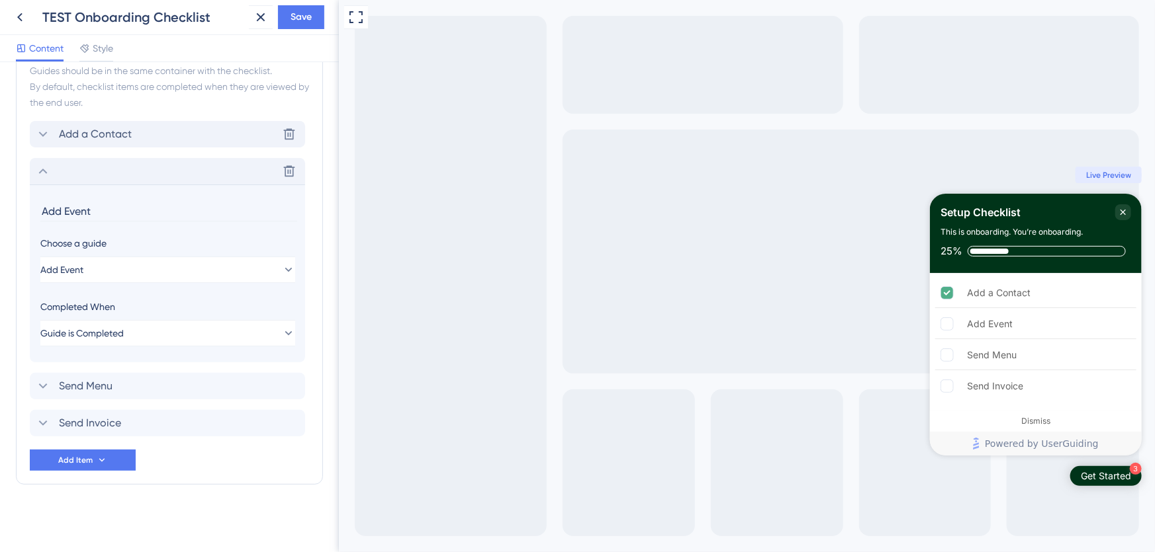
click at [64, 214] on input "Add Event" at bounding box center [168, 211] width 257 height 21
type input "Add an Event"
click at [39, 378] on icon at bounding box center [43, 386] width 16 height 16
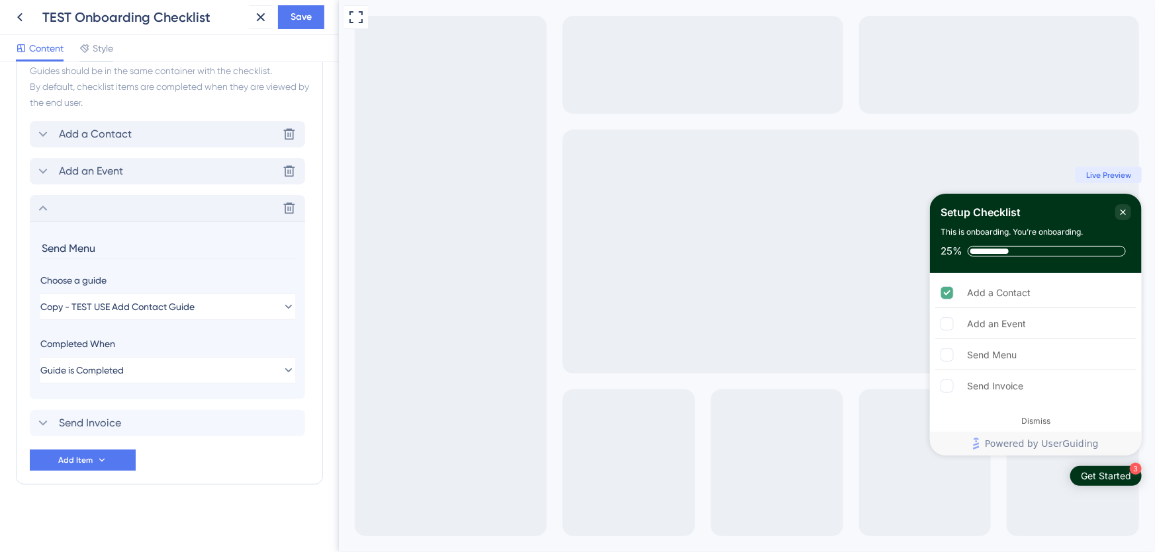
click at [72, 244] on input "Send Menu" at bounding box center [168, 248] width 257 height 21
type input "Send a Menu"
click at [44, 418] on icon at bounding box center [43, 424] width 16 height 16
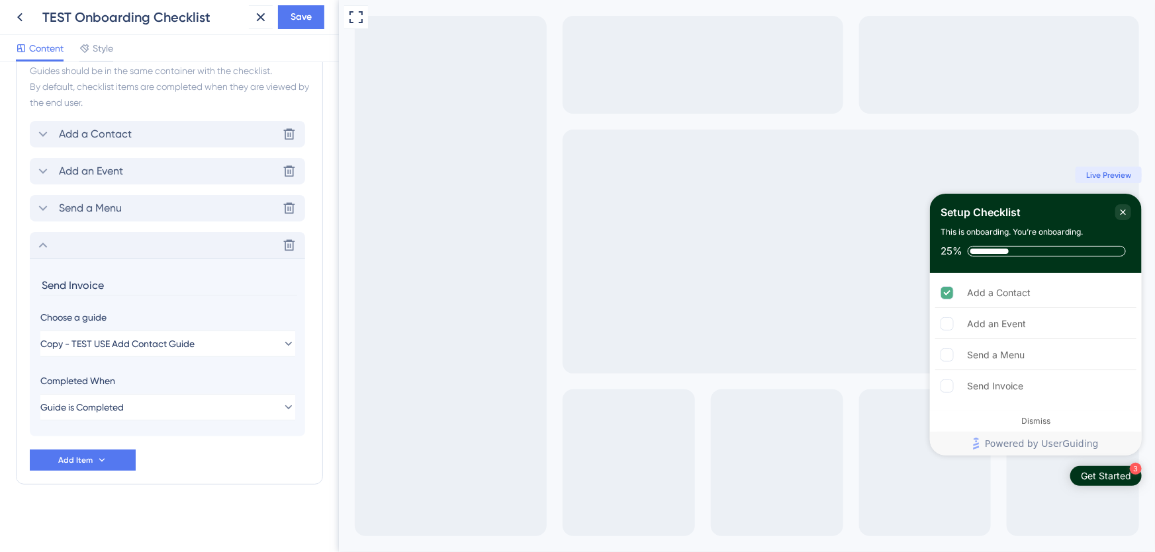
click at [67, 287] on input "Send Invoice" at bounding box center [168, 285] width 257 height 21
type input "Send an Invoice"
click at [297, 17] on span "Save" at bounding box center [300, 17] width 21 height 16
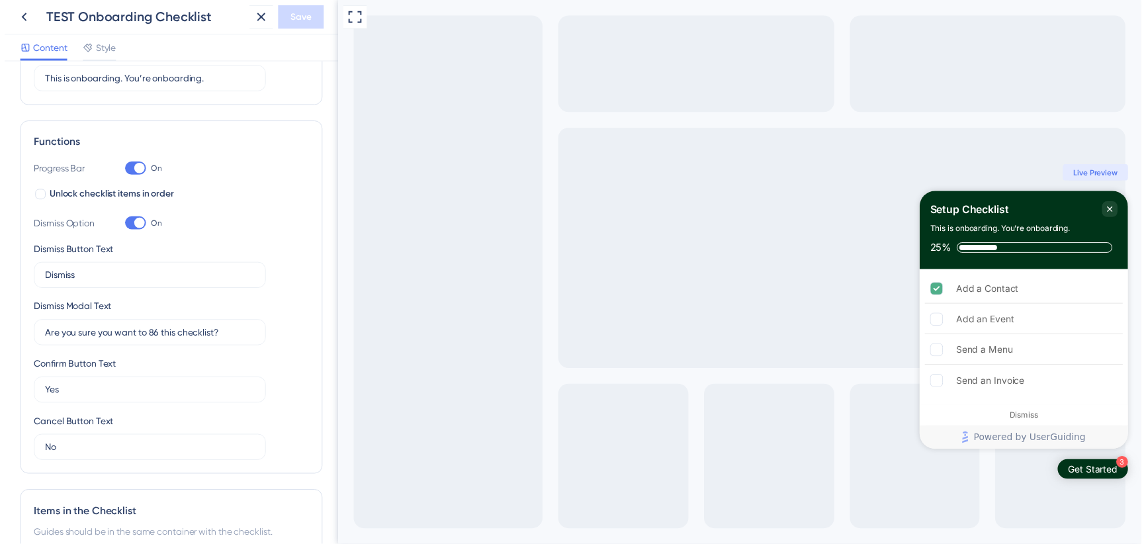
scroll to position [0, 0]
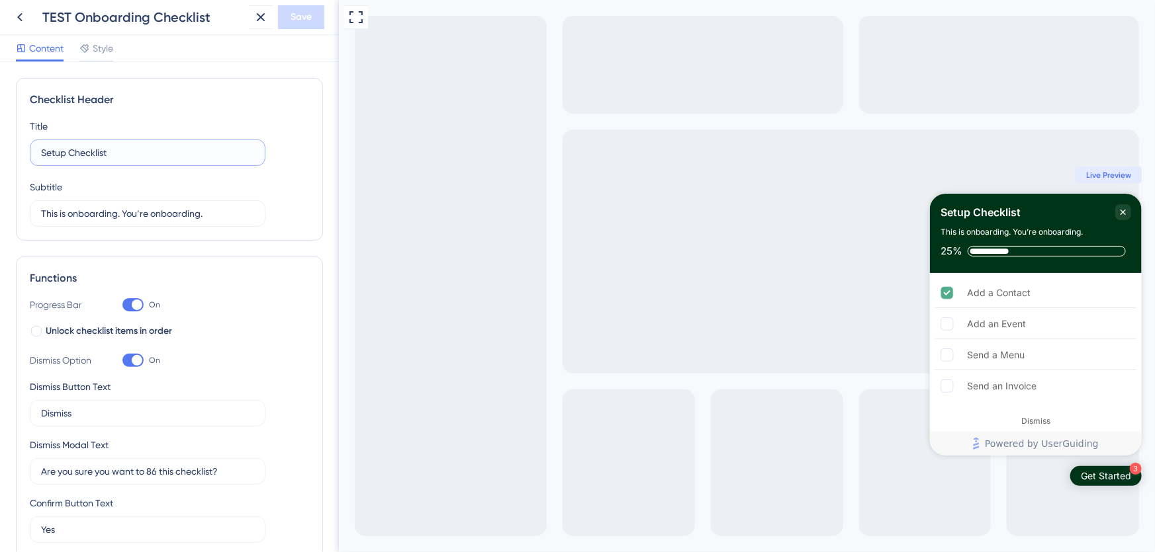
drag, startPoint x: 118, startPoint y: 150, endPoint x: -26, endPoint y: 154, distance: 144.9
click at [0, 0] on html "TEST Onboarding Checklist Save Content Style Checklist Header Title Setup Check…" at bounding box center [577, 0] width 1155 height 0
type input "Getting Started"
click at [270, 119] on div "Title Getting Started Subtitle This is onboarding. You’re onboarding." at bounding box center [169, 172] width 279 height 109
click at [296, 15] on span "Save" at bounding box center [300, 17] width 21 height 16
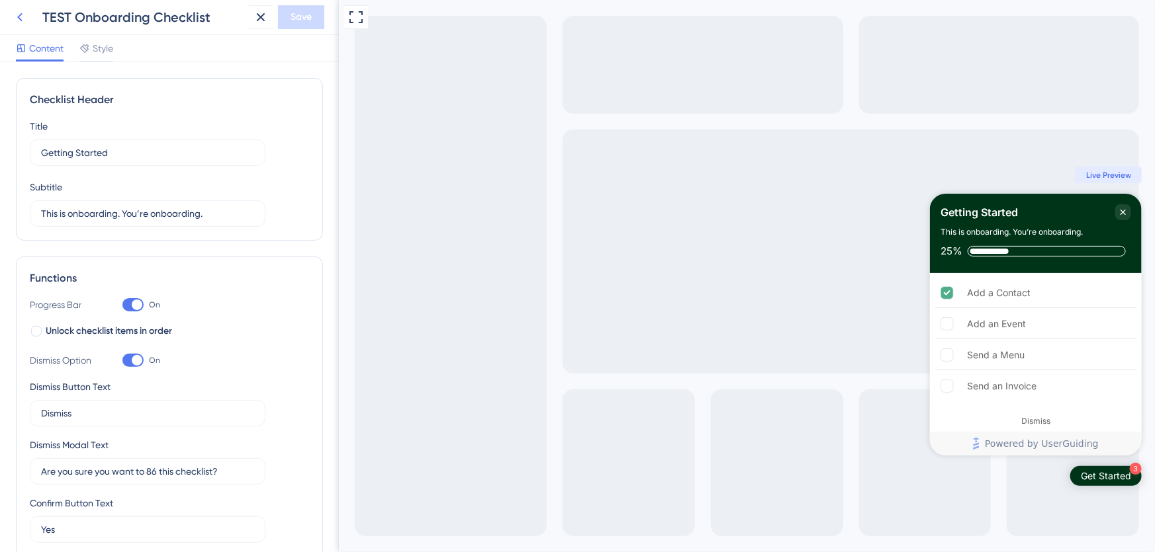
click at [22, 18] on icon at bounding box center [20, 17] width 16 height 16
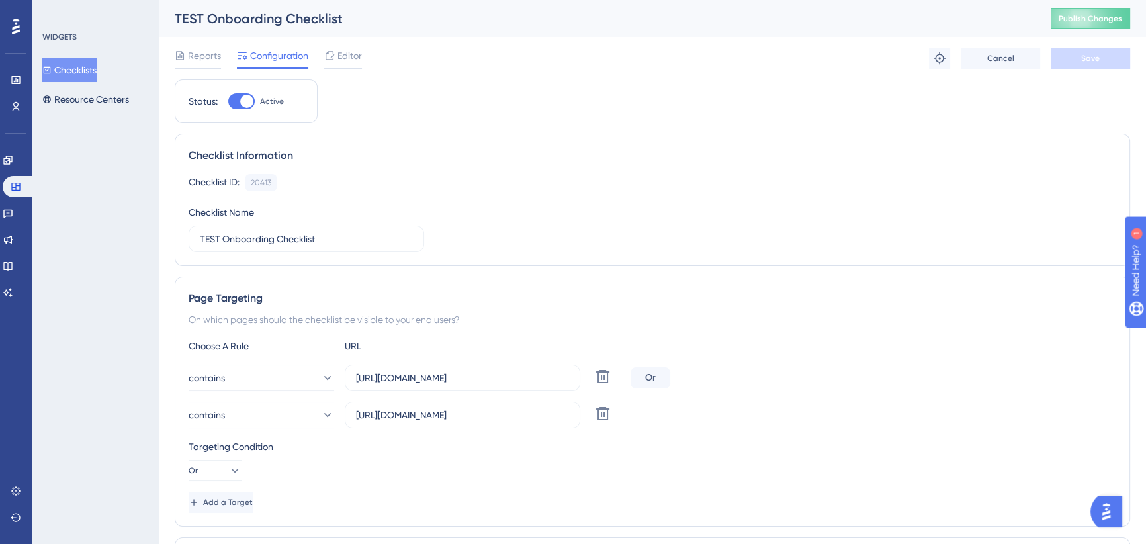
click at [93, 72] on button "Checklists" at bounding box center [69, 70] width 54 height 24
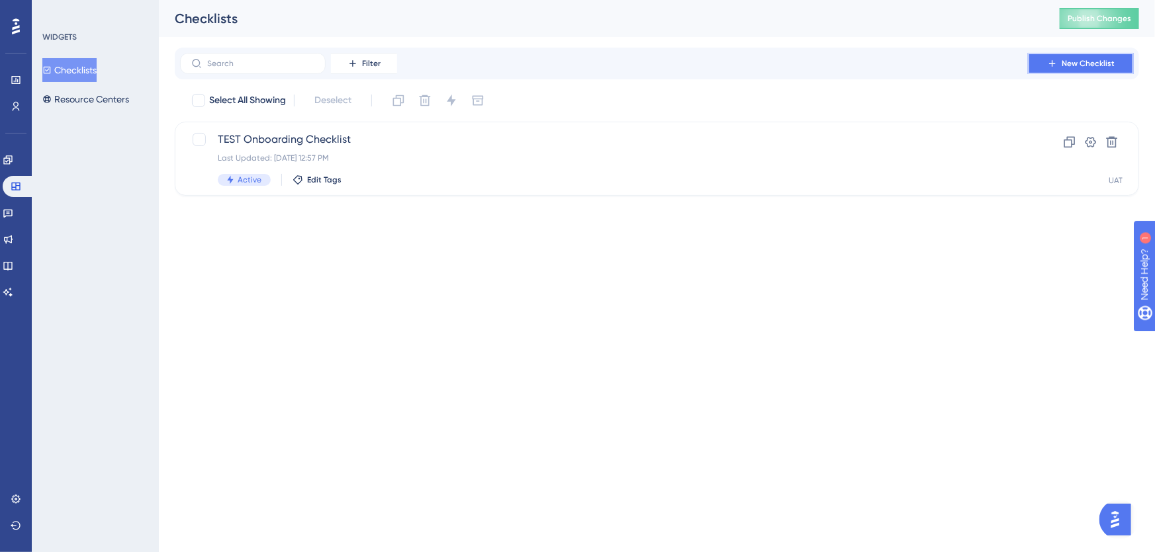
click at [1071, 65] on span "New Checklist" at bounding box center [1087, 63] width 53 height 11
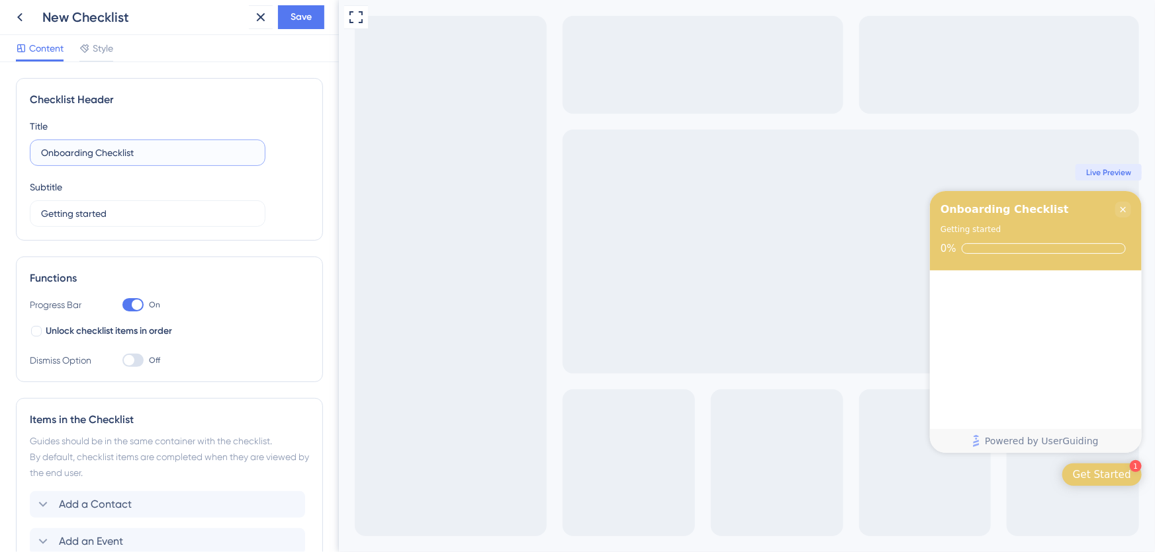
drag, startPoint x: 155, startPoint y: 150, endPoint x: -83, endPoint y: 151, distance: 238.2
click at [0, 0] on html "New Checklist Save Content Style Checklist Header Title Onboarding Checklist Su…" at bounding box center [577, 0] width 1155 height 0
click at [13, 20] on icon at bounding box center [20, 17] width 16 height 16
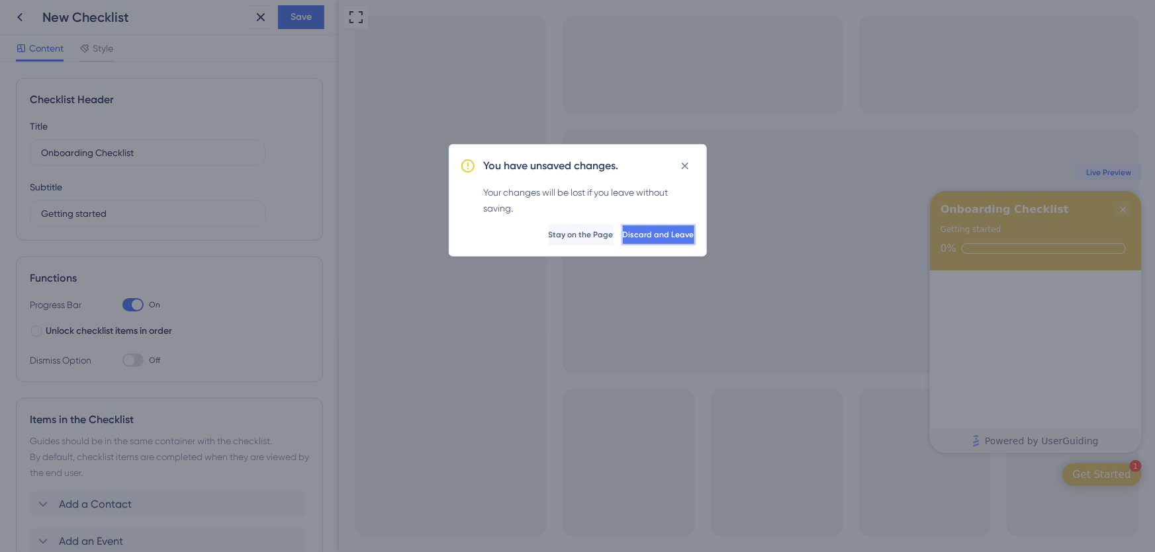
click at [666, 240] on button "Discard and Leave" at bounding box center [658, 234] width 74 height 21
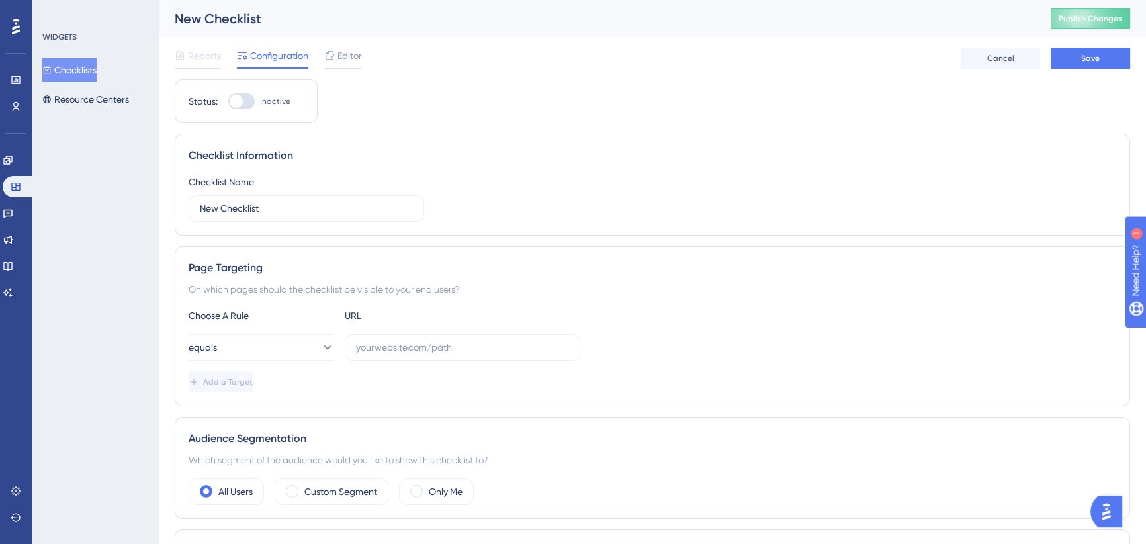
click at [89, 63] on button "Checklists" at bounding box center [69, 70] width 54 height 24
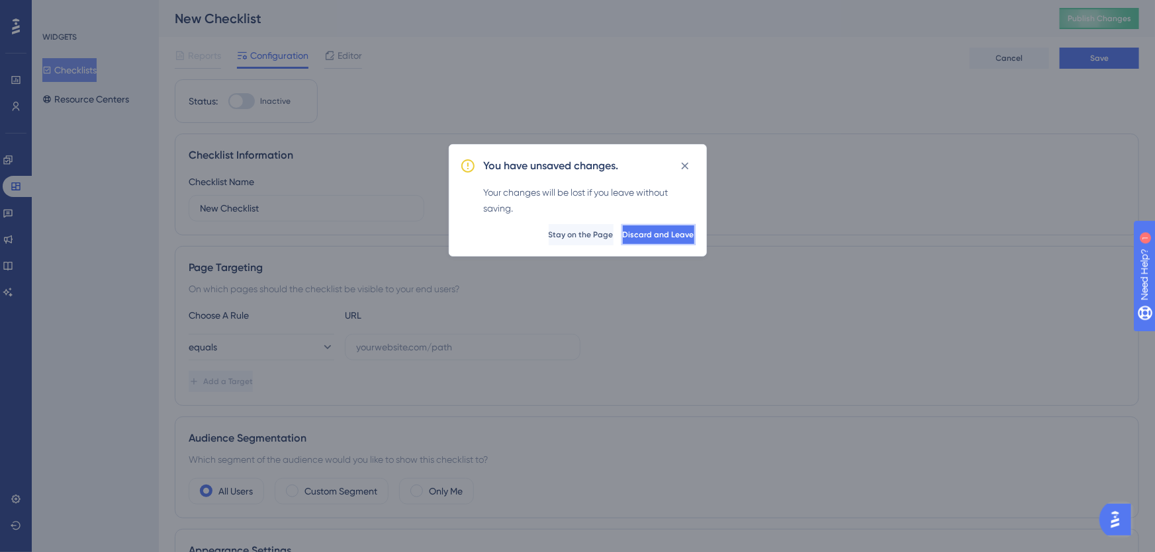
click at [635, 238] on span "Discard and Leave" at bounding box center [658, 235] width 71 height 11
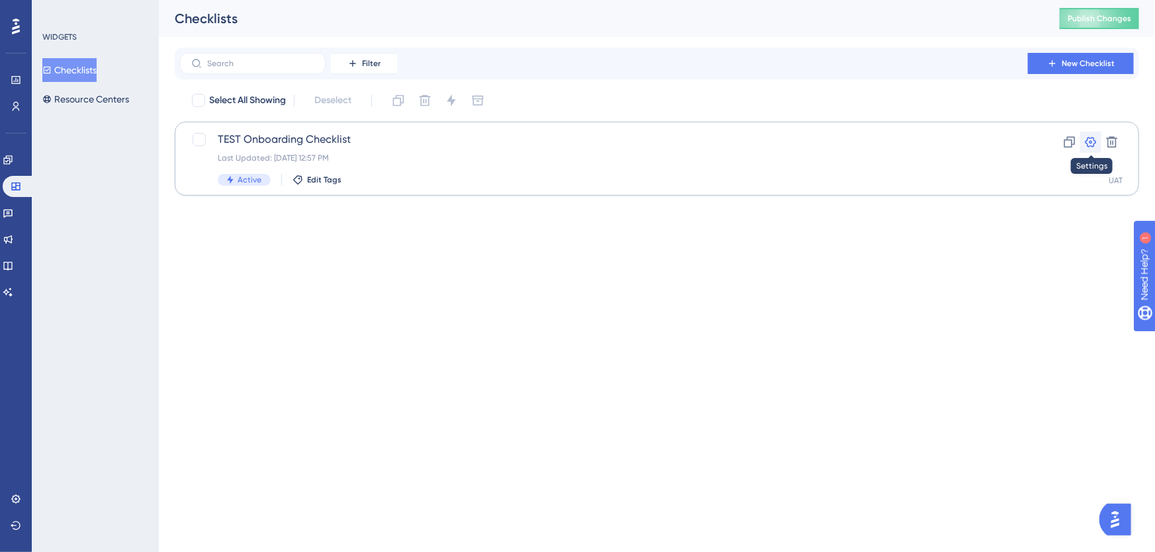
click at [1088, 140] on icon at bounding box center [1090, 142] width 13 height 13
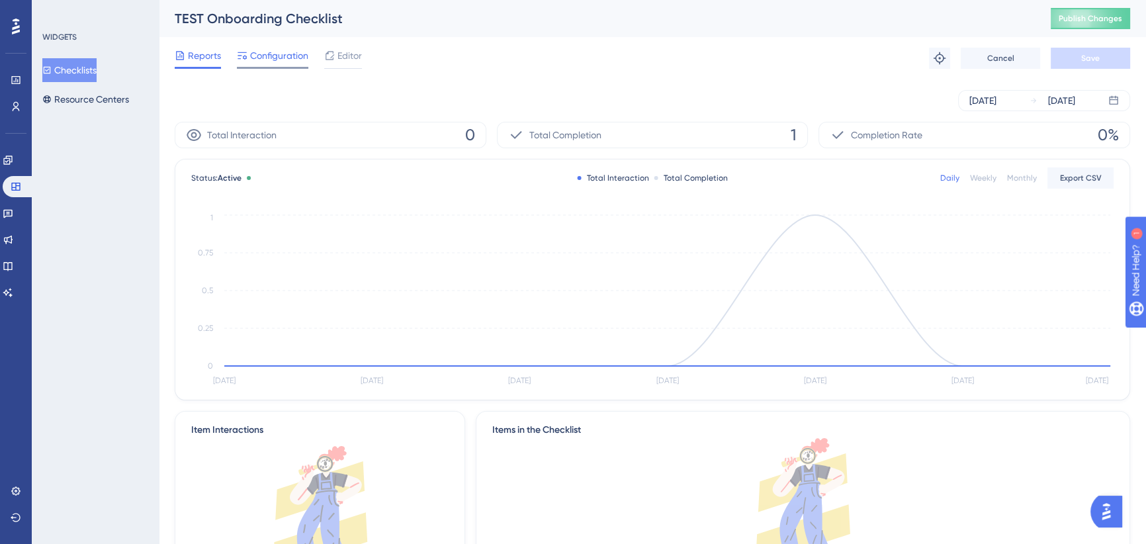
click at [274, 54] on span "Configuration" at bounding box center [279, 56] width 58 height 16
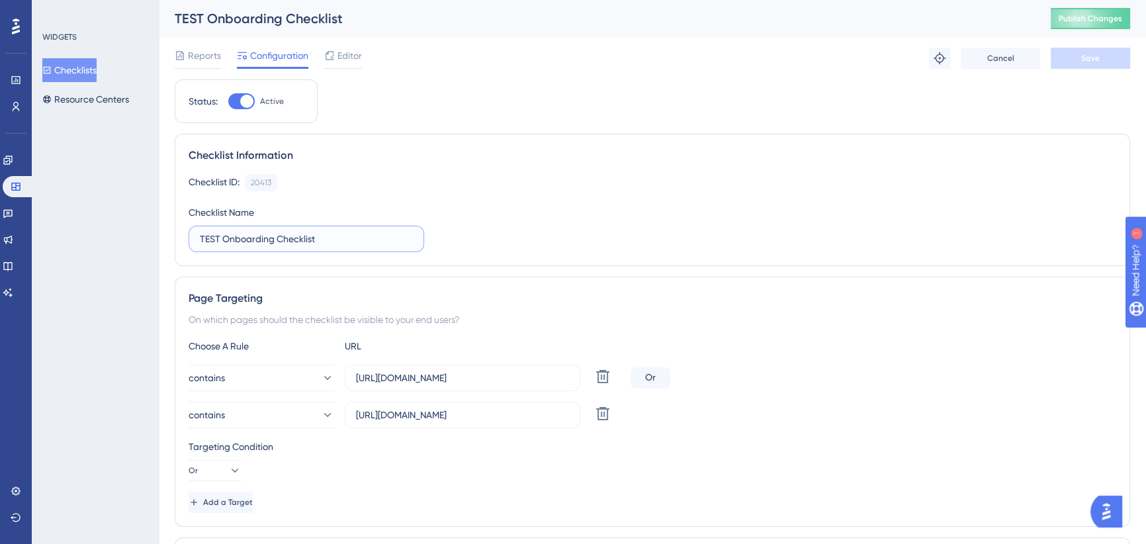
drag, startPoint x: 324, startPoint y: 238, endPoint x: 124, endPoint y: 249, distance: 200.1
type input "Getting Started Checklist"
click at [1097, 62] on span "Save" at bounding box center [1090, 58] width 19 height 11
click at [1091, 19] on span "Publish Changes" at bounding box center [1091, 18] width 64 height 11
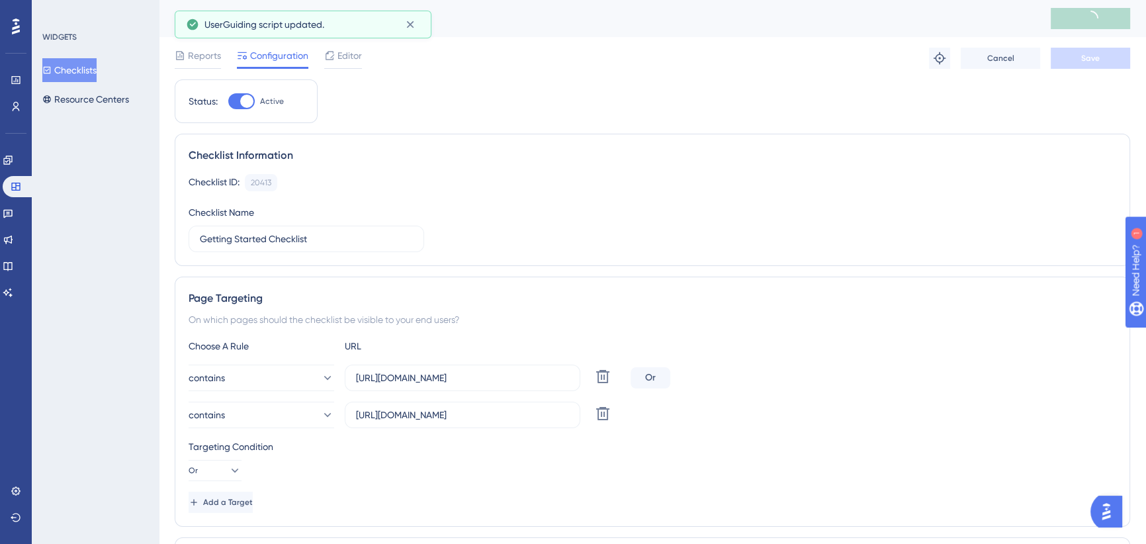
click at [87, 66] on button "Checklists" at bounding box center [69, 70] width 54 height 24
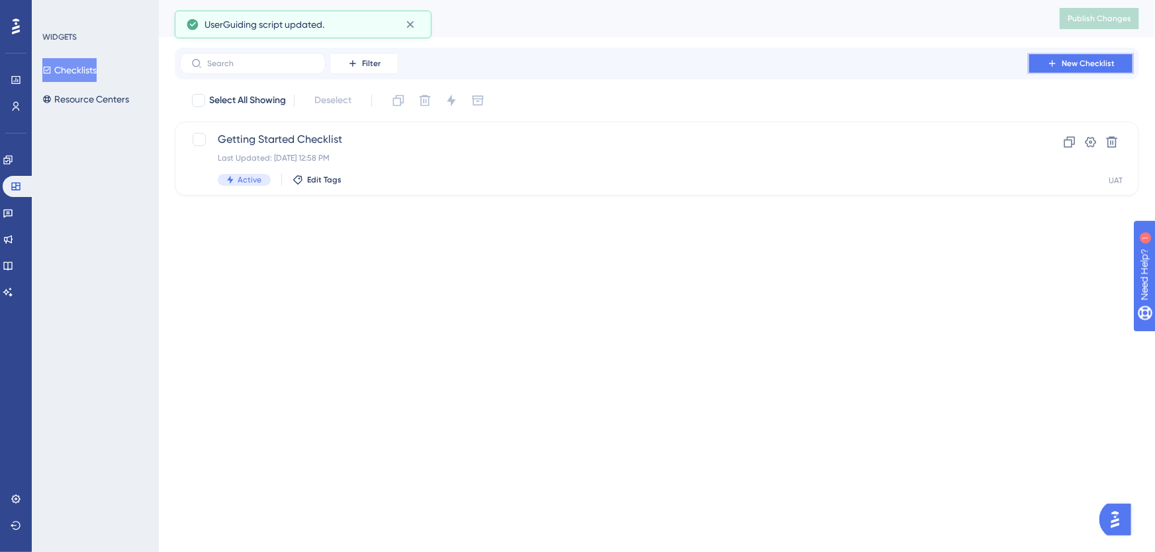
click at [1088, 62] on span "New Checklist" at bounding box center [1087, 63] width 53 height 11
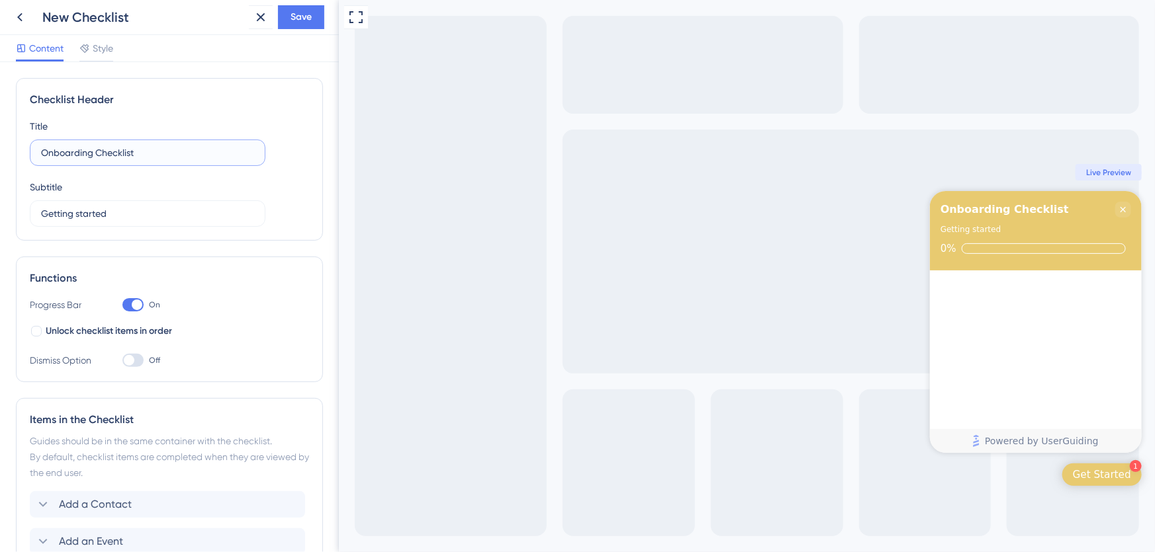
drag, startPoint x: 155, startPoint y: 155, endPoint x: -44, endPoint y: 172, distance: 199.8
click at [0, 0] on html "New Checklist Save Content Style Checklist Header Title Onboarding Checklist Su…" at bounding box center [577, 0] width 1155 height 0
click at [22, 19] on icon at bounding box center [20, 17] width 16 height 16
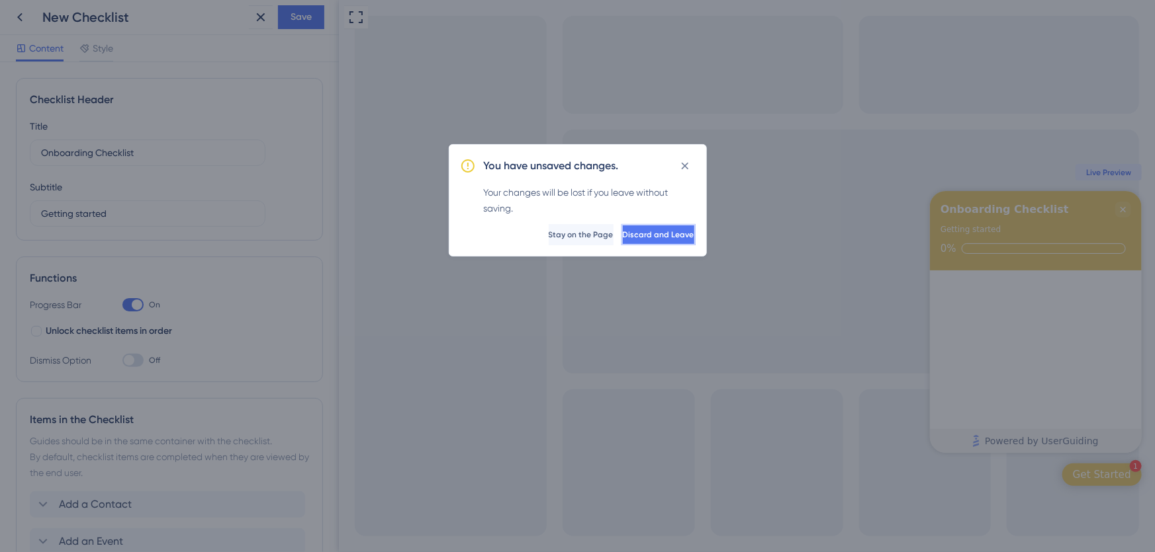
click at [648, 242] on button "Discard and Leave" at bounding box center [658, 234] width 74 height 21
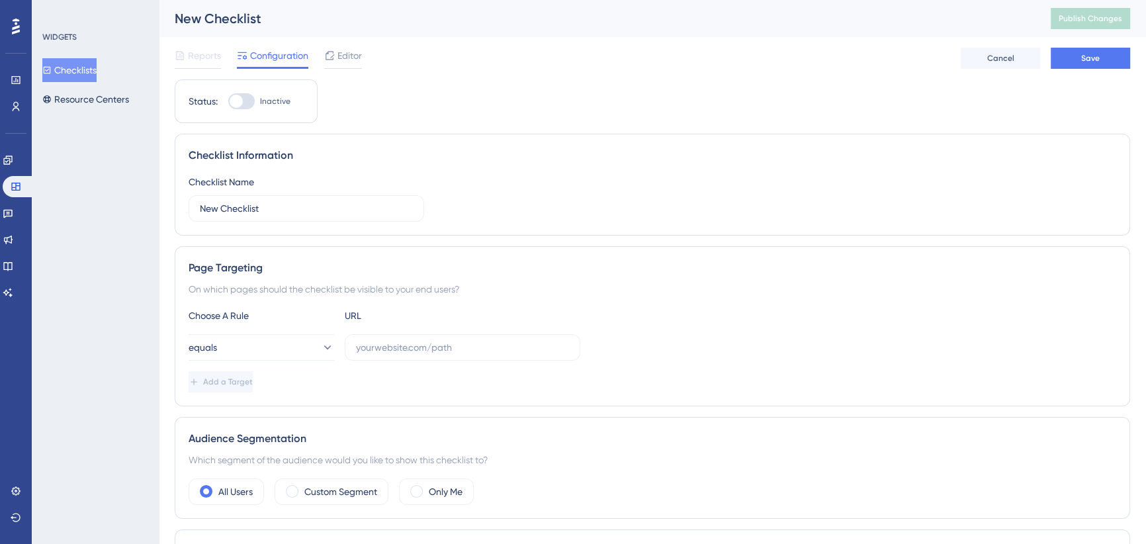
click at [87, 59] on button "Checklists" at bounding box center [69, 70] width 54 height 24
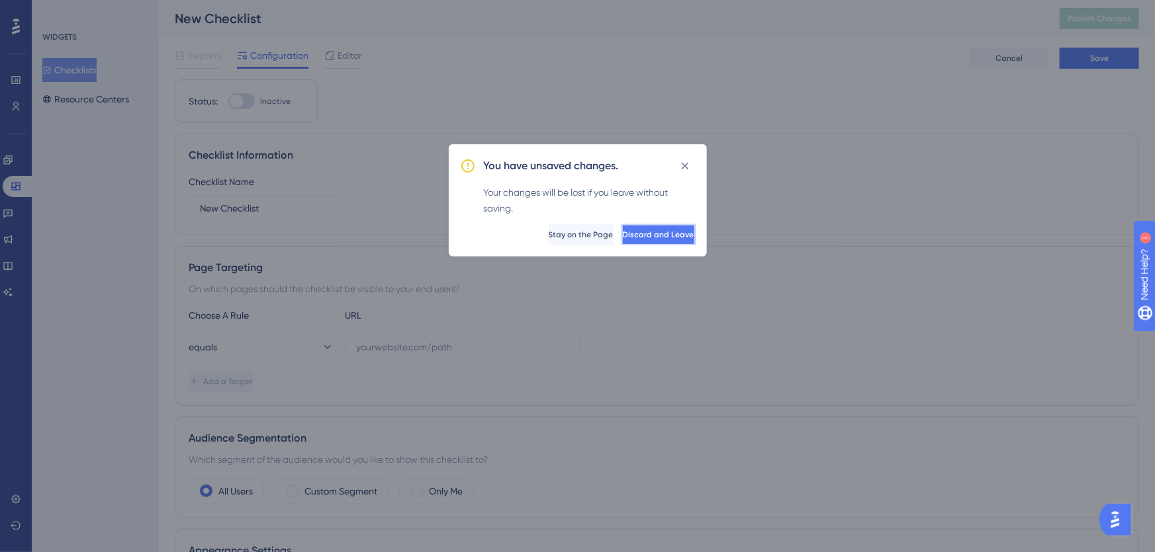
click at [621, 225] on button "Discard and Leave" at bounding box center [658, 234] width 74 height 21
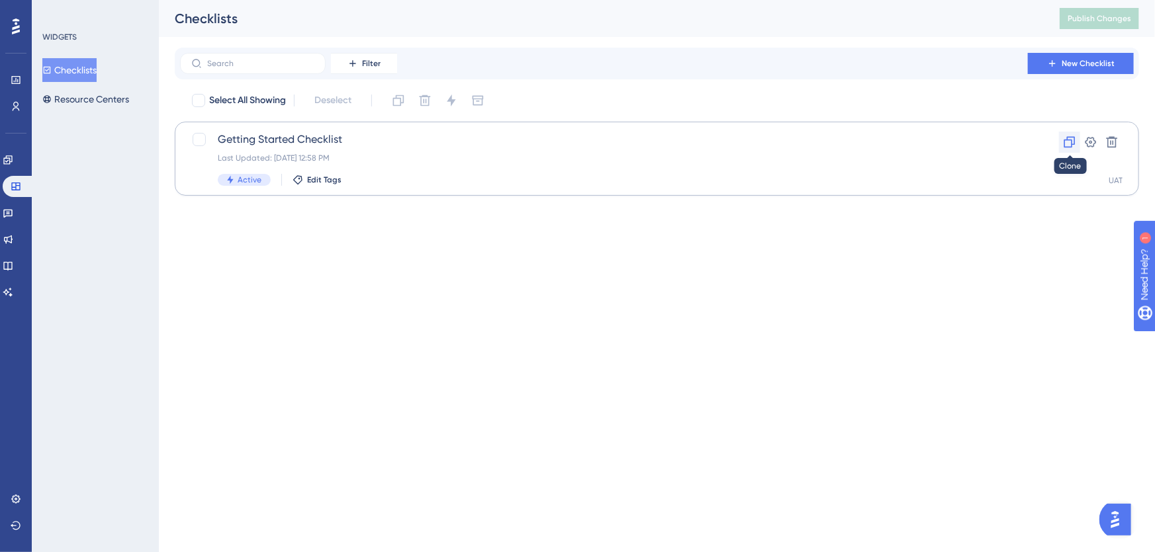
click at [1071, 143] on icon at bounding box center [1069, 142] width 11 height 11
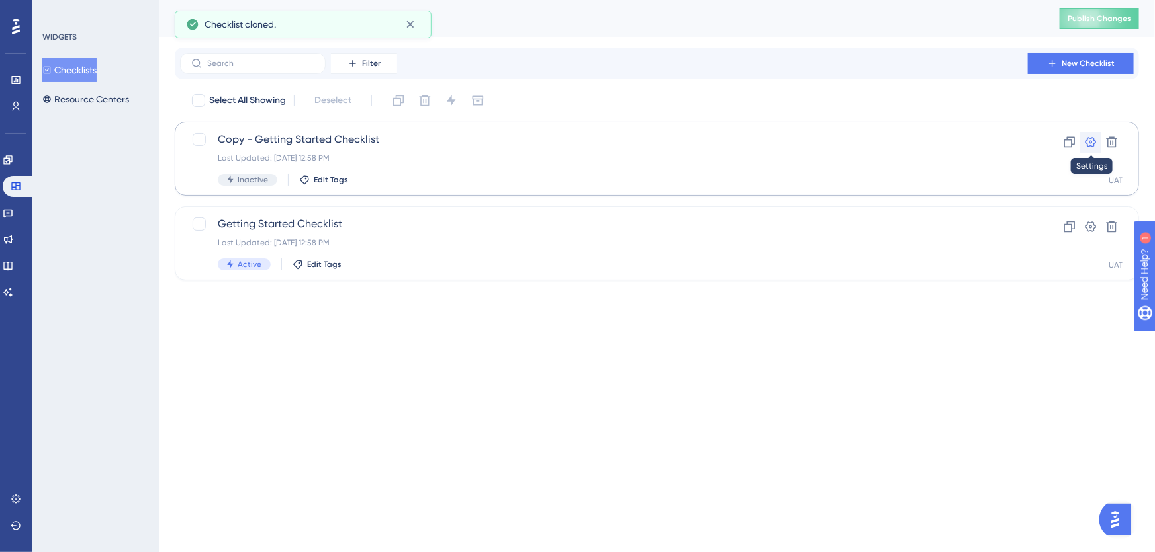
click at [1088, 138] on icon at bounding box center [1090, 142] width 13 height 13
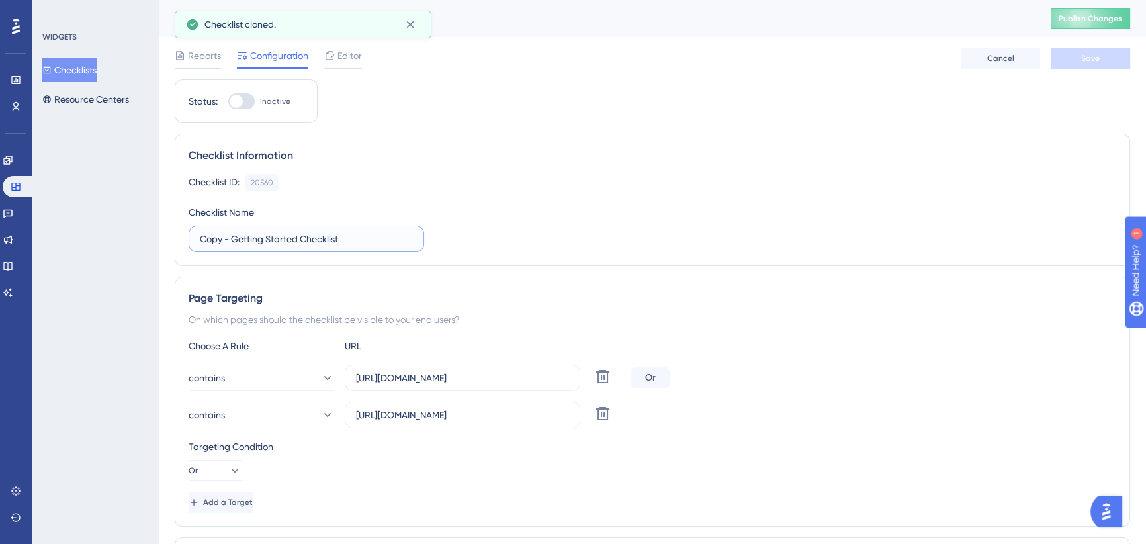
click at [296, 236] on input "Copy - Getting Started Checklist" at bounding box center [306, 239] width 213 height 15
drag, startPoint x: 339, startPoint y: 241, endPoint x: 67, endPoint y: 247, distance: 272.7
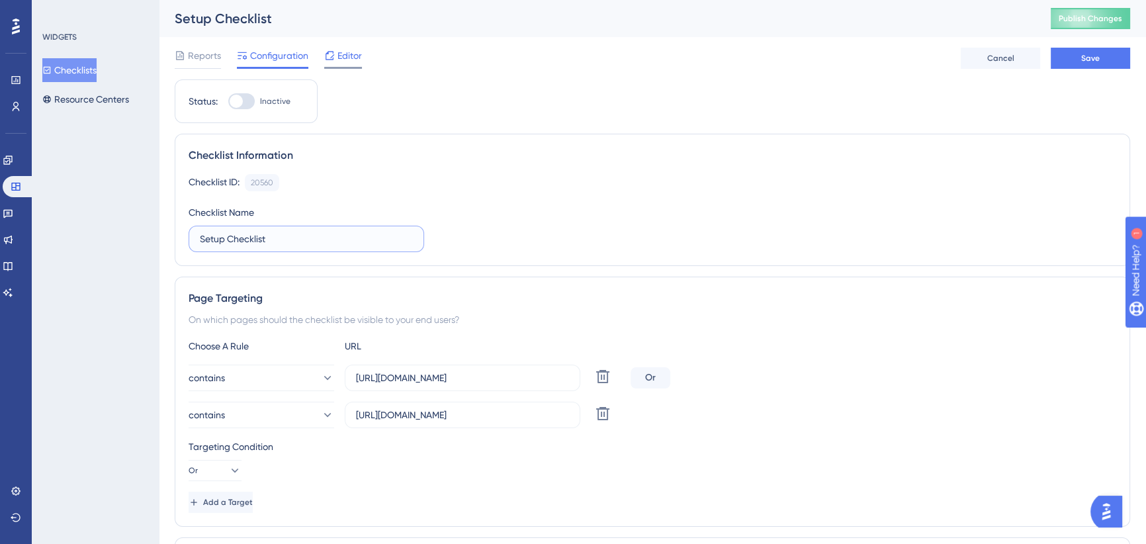
type input "Setup Checklist"
click at [341, 56] on span "Editor" at bounding box center [349, 56] width 24 height 16
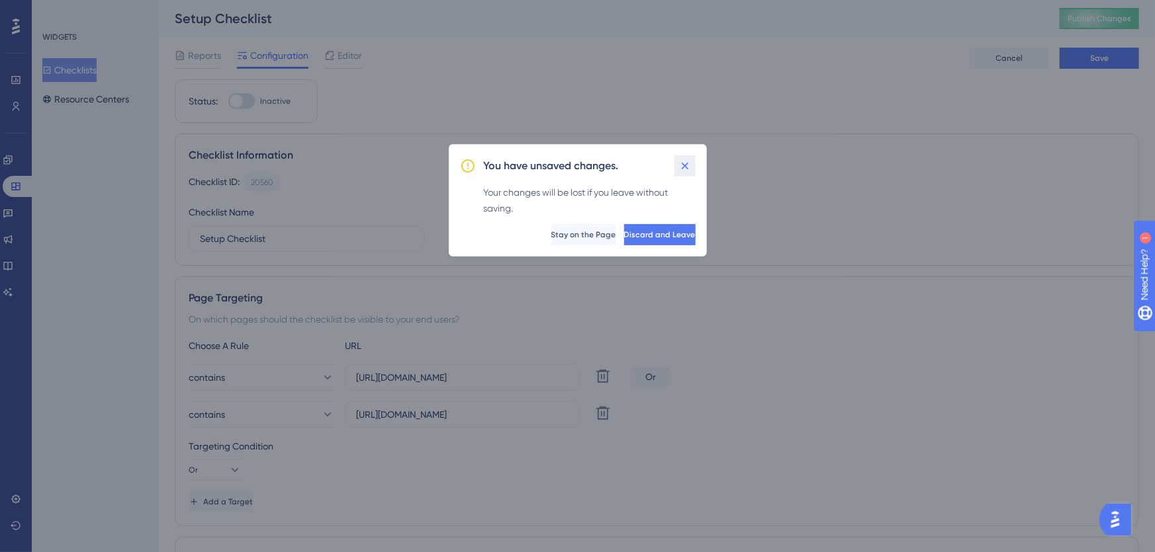
click at [688, 161] on icon at bounding box center [684, 165] width 13 height 13
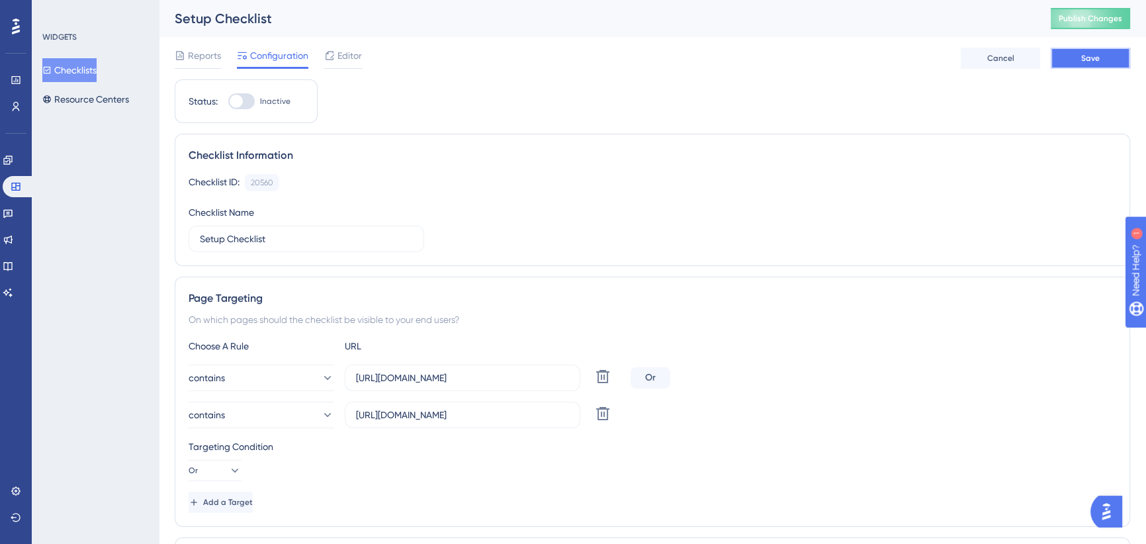
click at [1102, 66] on button "Save" at bounding box center [1090, 58] width 79 height 21
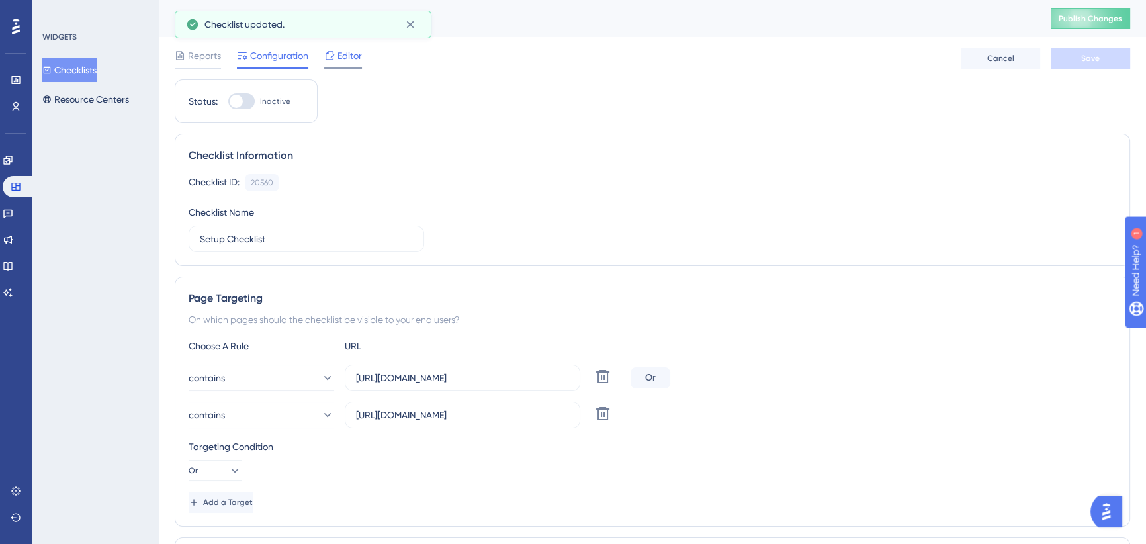
click at [356, 52] on span "Editor" at bounding box center [349, 56] width 24 height 16
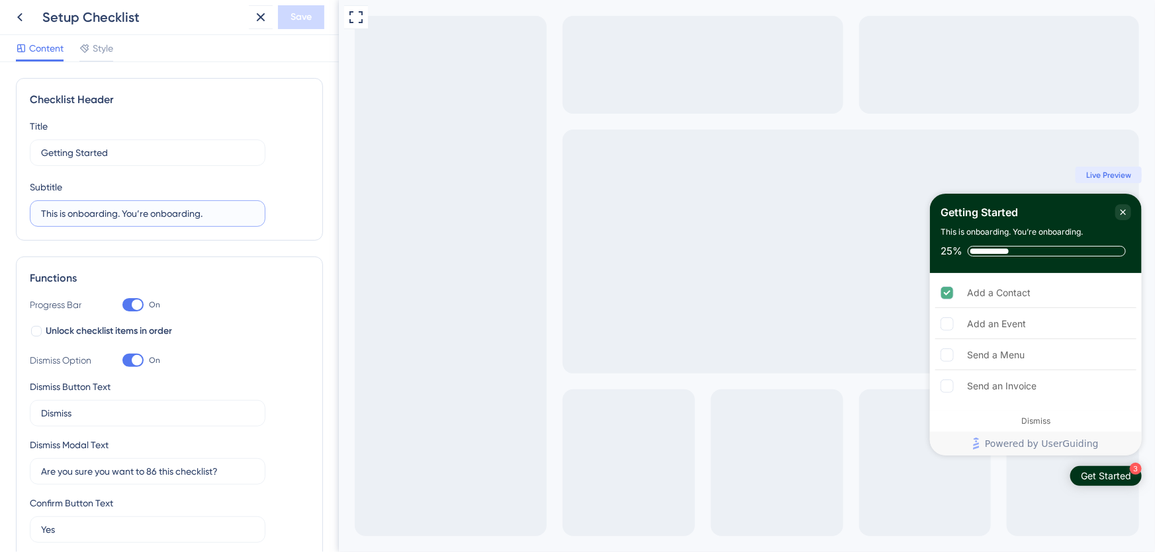
drag, startPoint x: 219, startPoint y: 218, endPoint x: 69, endPoint y: 216, distance: 150.2
click at [69, 216] on input "This is onboarding. You’re onboarding." at bounding box center [147, 213] width 213 height 15
click at [99, 216] on input "This is onboarding. You’re onboarding." at bounding box center [147, 213] width 213 height 15
click at [152, 209] on input "This is onboarding. You’re onboarding." at bounding box center [147, 213] width 213 height 15
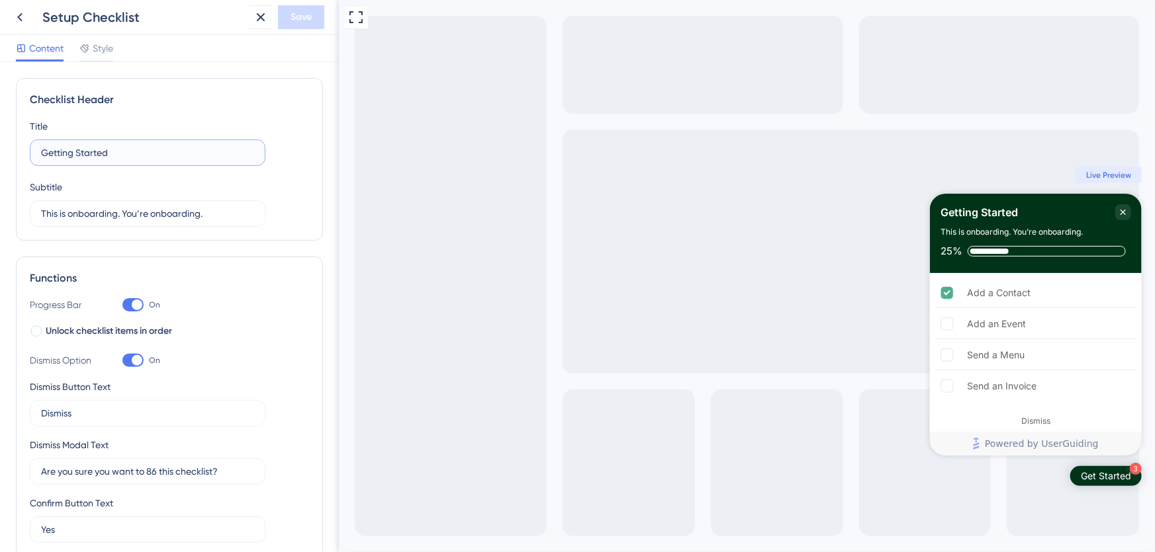
drag, startPoint x: -71, startPoint y: 191, endPoint x: -87, endPoint y: 195, distance: 16.4
click at [0, 0] on html "Setup Checklist Save Content Style Checklist Header Title Getting Started Subti…" at bounding box center [577, 0] width 1155 height 0
type input "Setup Checklist"
drag, startPoint x: 206, startPoint y: 216, endPoint x: -50, endPoint y: 222, distance: 256.8
click at [0, 0] on html "Setup Checklist Save Content Style Checklist Header Title Setup Checklist Subti…" at bounding box center [577, 0] width 1155 height 0
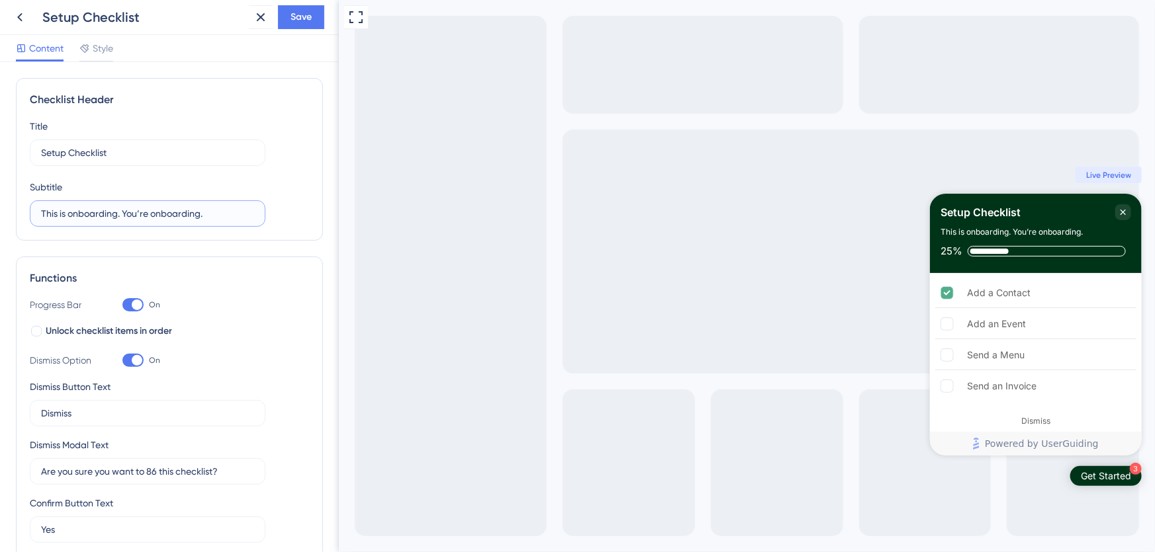
scroll to position [421, 0]
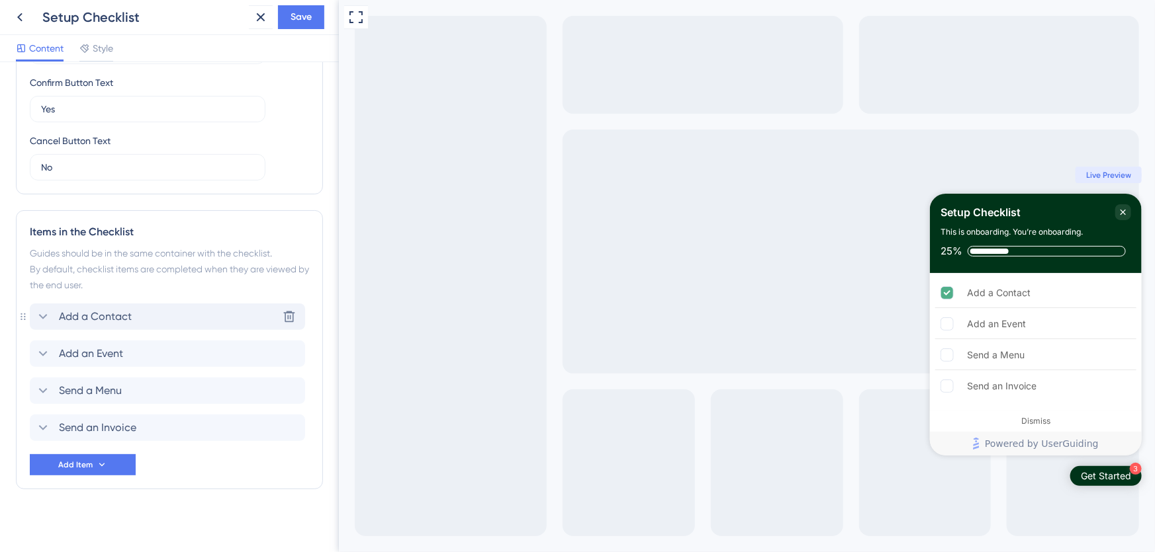
click at [42, 316] on icon at bounding box center [43, 317] width 16 height 16
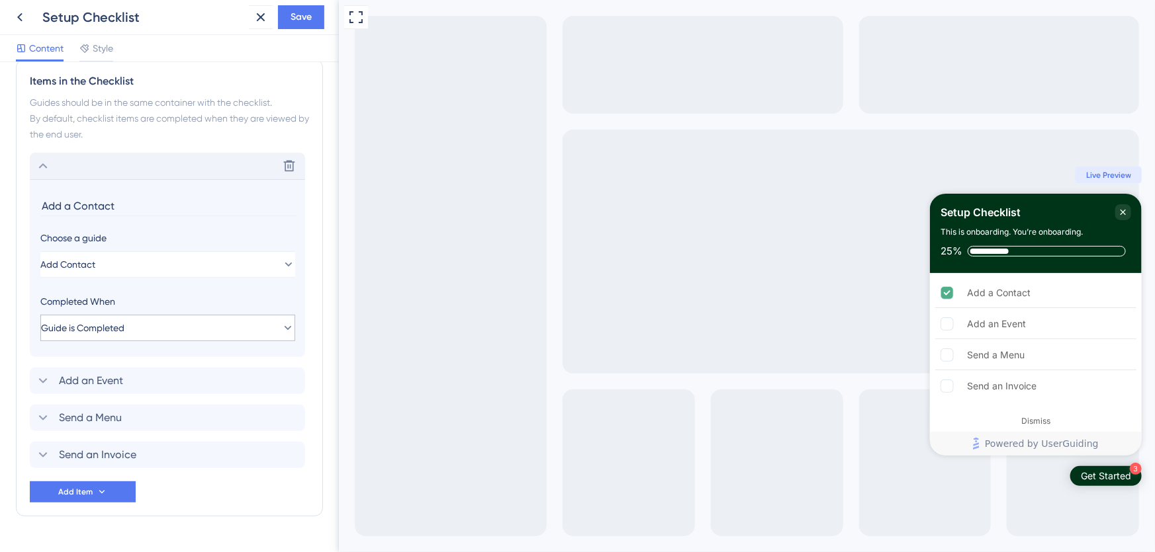
scroll to position [603, 0]
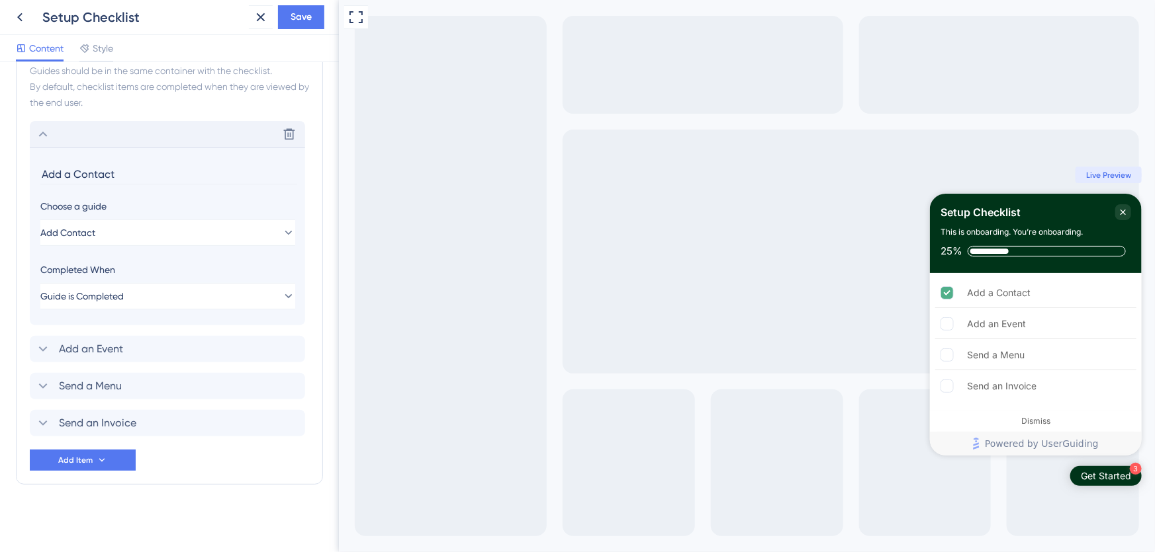
click at [99, 171] on input "Add a Contact" at bounding box center [168, 174] width 257 height 21
type input "Connect Email"
click at [42, 133] on icon at bounding box center [43, 134] width 9 height 5
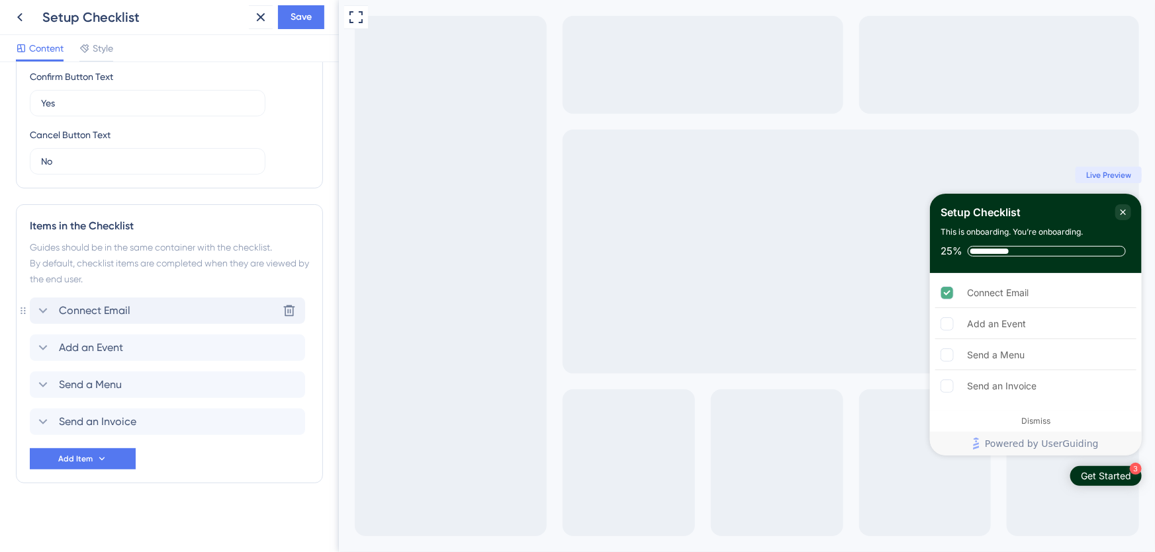
scroll to position [425, 0]
click at [40, 344] on icon at bounding box center [43, 349] width 16 height 16
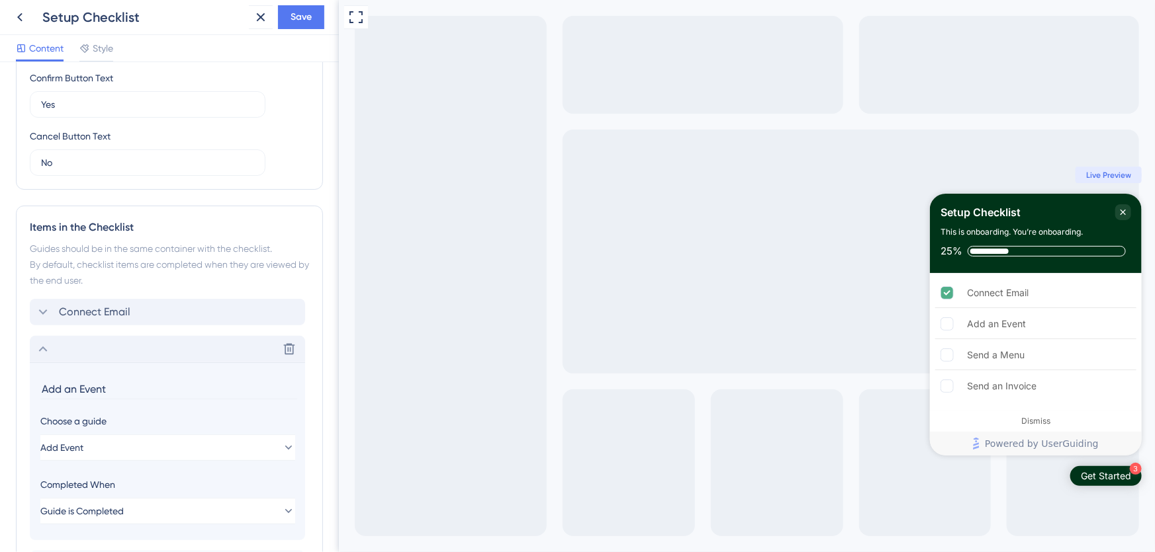
scroll to position [603, 0]
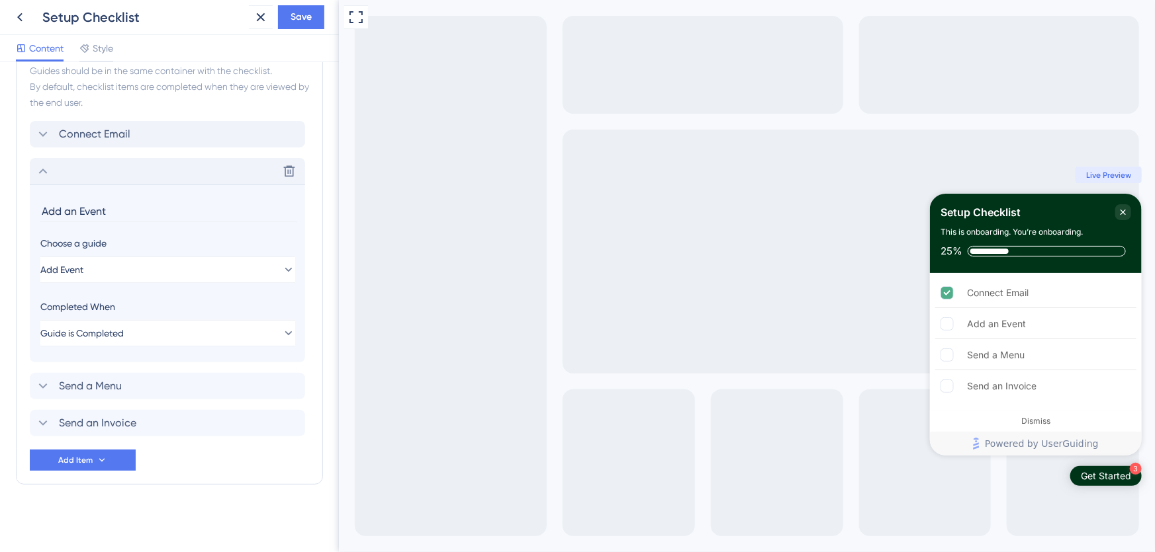
click at [92, 212] on input "Add an Event" at bounding box center [168, 211] width 257 height 21
click at [66, 204] on input "Connect Calendar" at bounding box center [168, 211] width 257 height 21
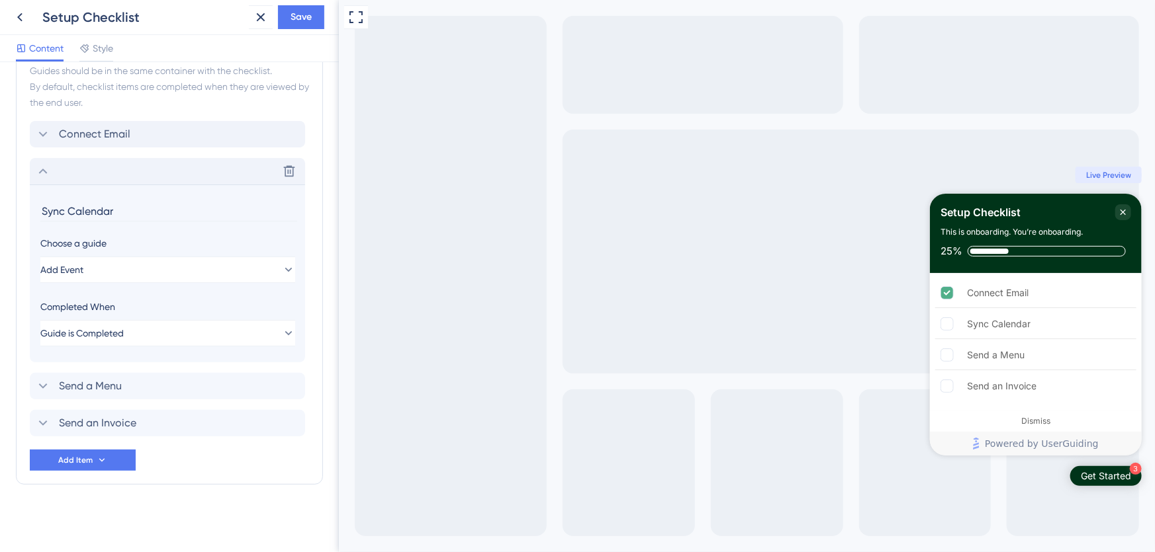
type input "Sync Calendar"
click at [39, 167] on icon at bounding box center [43, 171] width 16 height 16
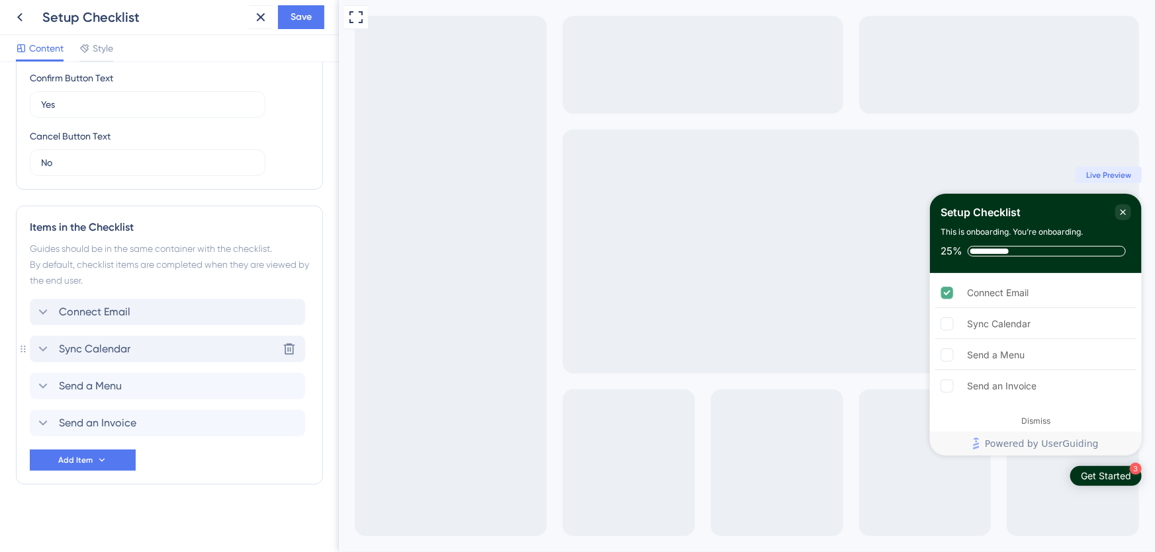
click at [73, 346] on span "Sync Calendar" at bounding box center [94, 349] width 71 height 16
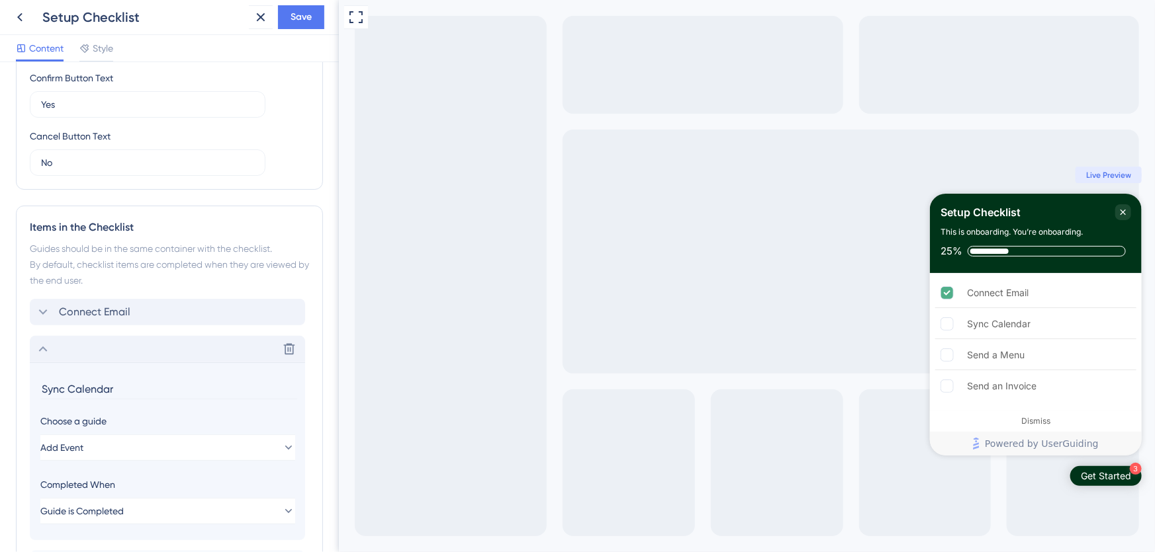
scroll to position [603, 0]
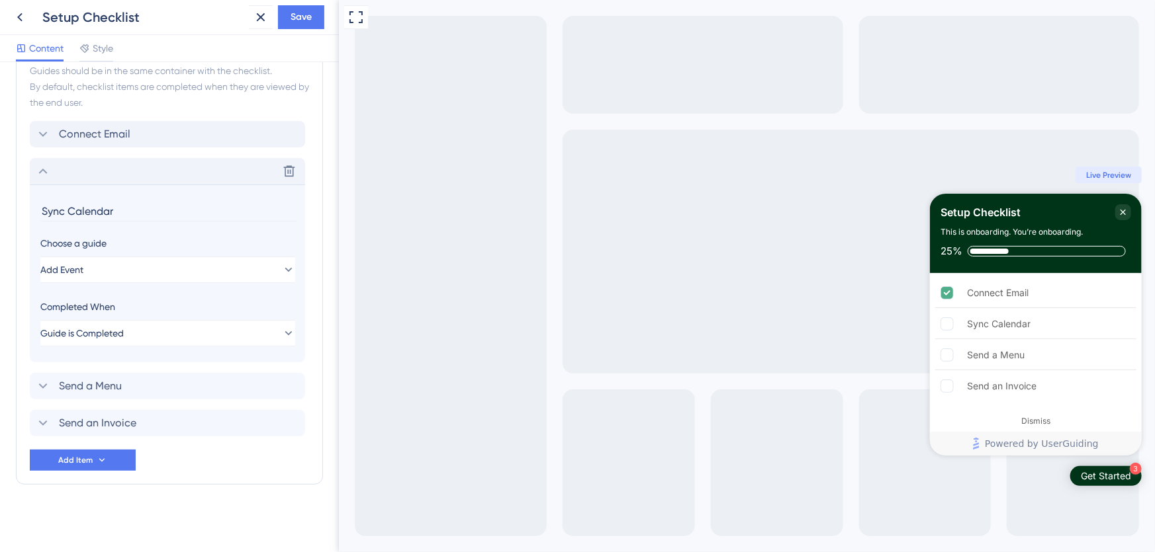
click at [68, 213] on input "Sync Calendar" at bounding box center [168, 211] width 257 height 21
type input "Sync with Calendar"
click at [39, 165] on icon at bounding box center [43, 171] width 16 height 16
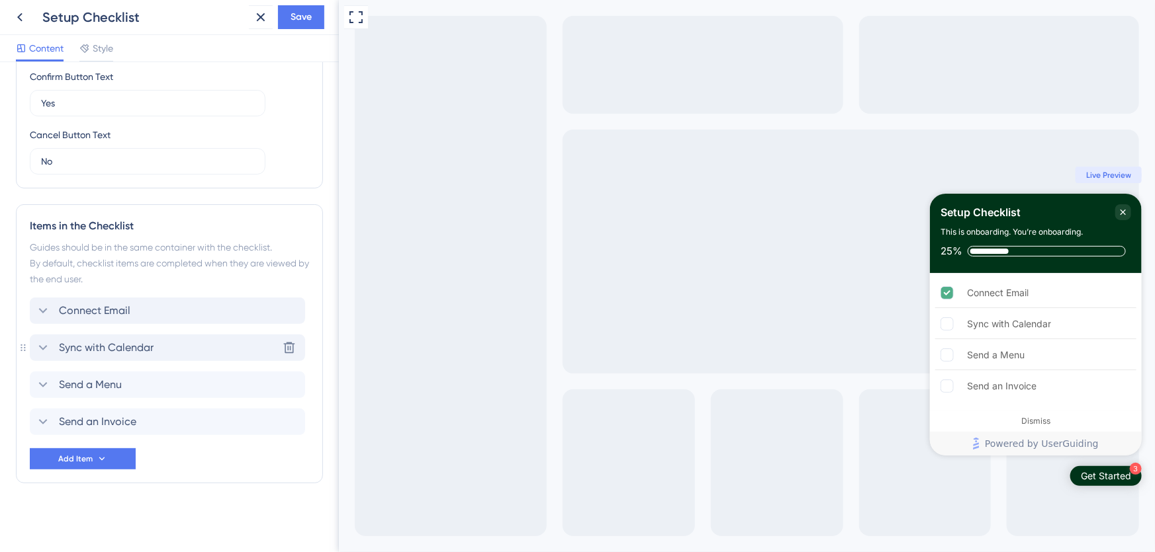
scroll to position [425, 0]
click at [44, 384] on icon at bounding box center [43, 386] width 16 height 16
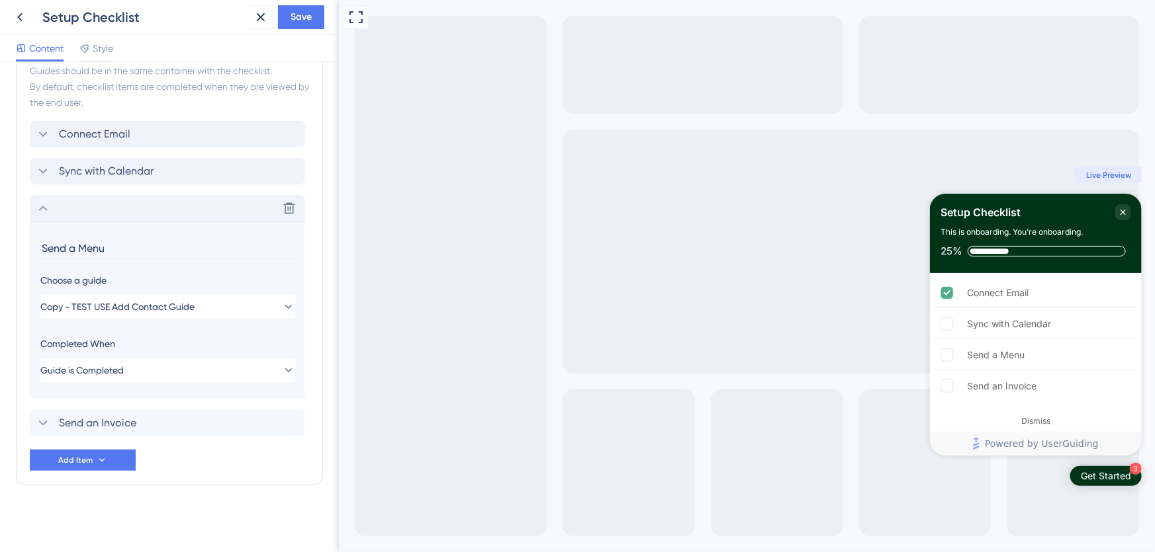
click at [78, 250] on input "Send a Menu" at bounding box center [168, 248] width 257 height 21
type input "Apply for Merchant Account"
click at [48, 417] on icon at bounding box center [43, 424] width 16 height 16
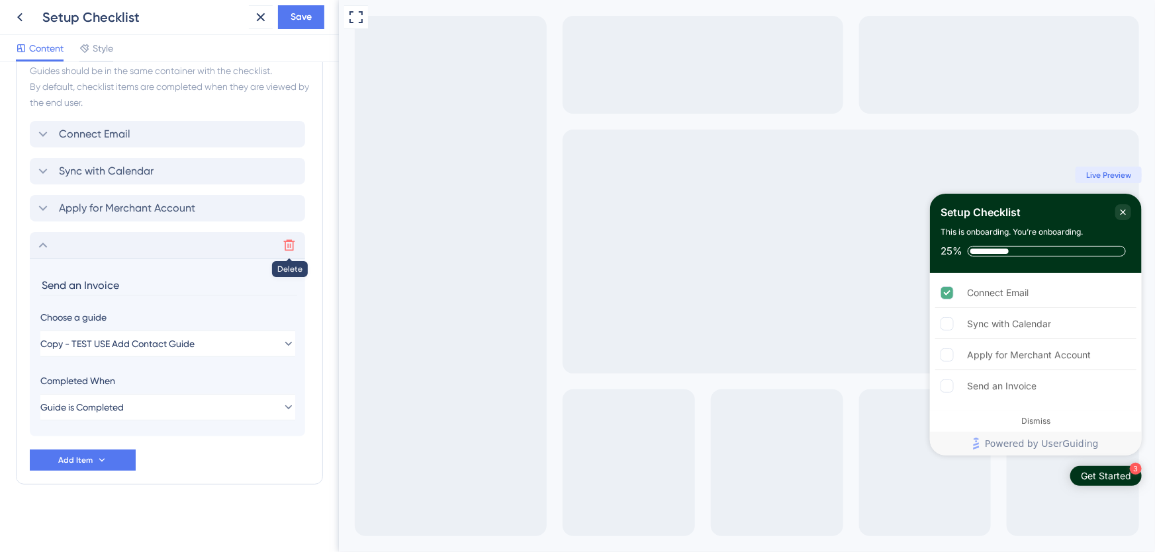
click at [291, 247] on icon at bounding box center [289, 245] width 13 height 13
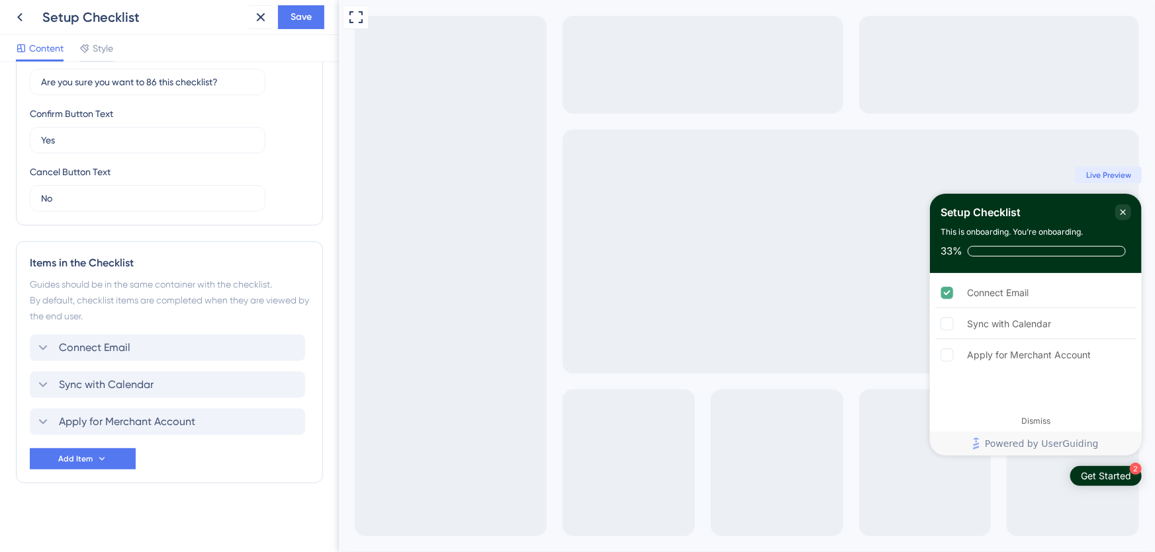
scroll to position [388, 0]
click at [92, 425] on span "Apply for Merchant Account" at bounding box center [127, 424] width 136 height 16
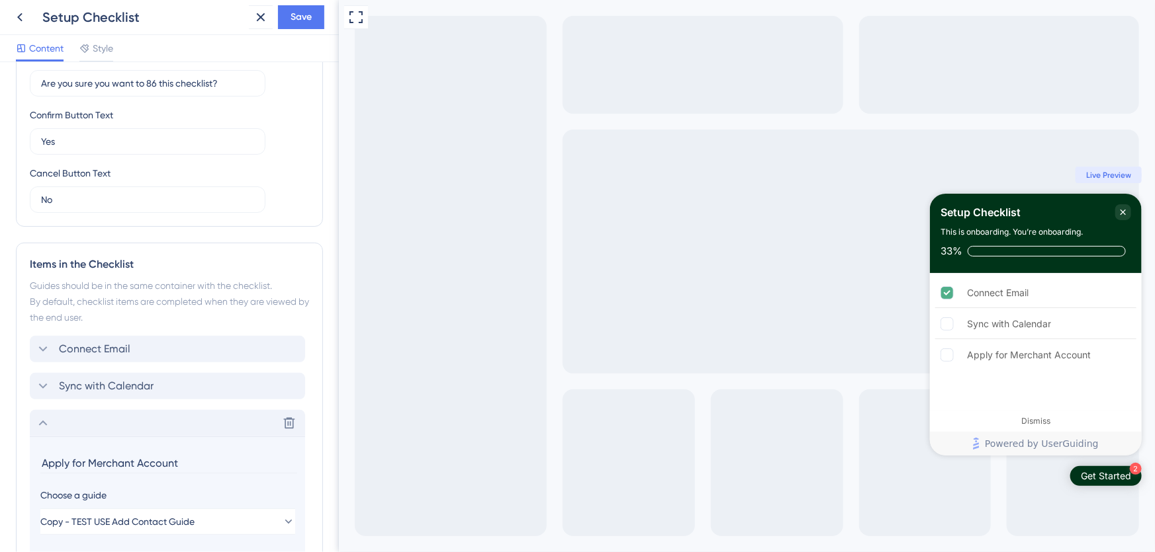
scroll to position [566, 0]
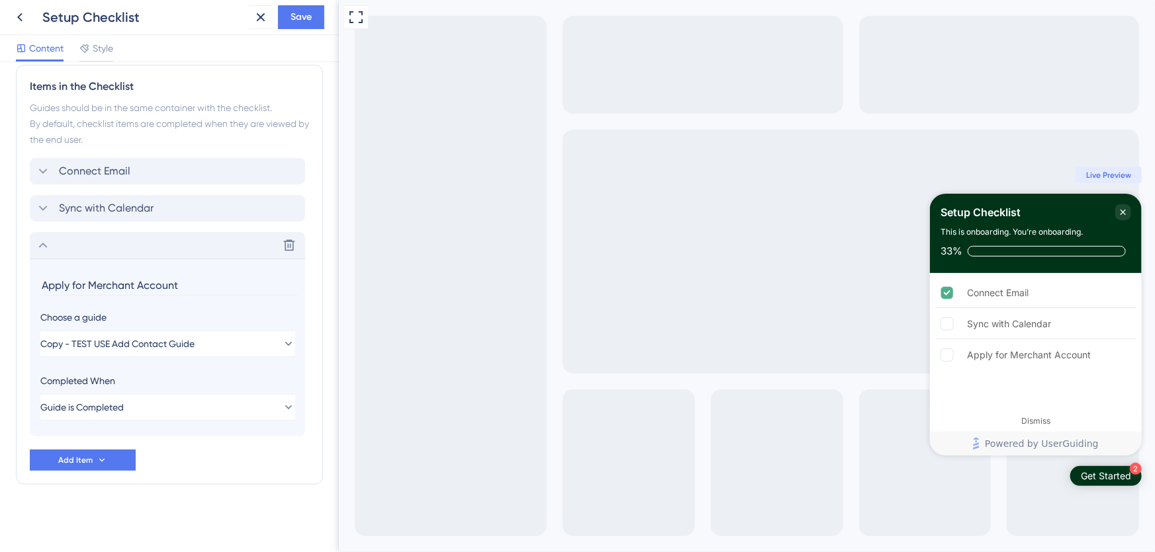
drag, startPoint x: 85, startPoint y: 284, endPoint x: -40, endPoint y: 294, distance: 124.8
click at [0, 0] on html "Setup Checklist Save Content Style Checklist Header Title Setup Checklist Subti…" at bounding box center [577, 0] width 1155 height 0
type input "Open a Merchant Account"
click at [48, 247] on icon at bounding box center [43, 246] width 16 height 16
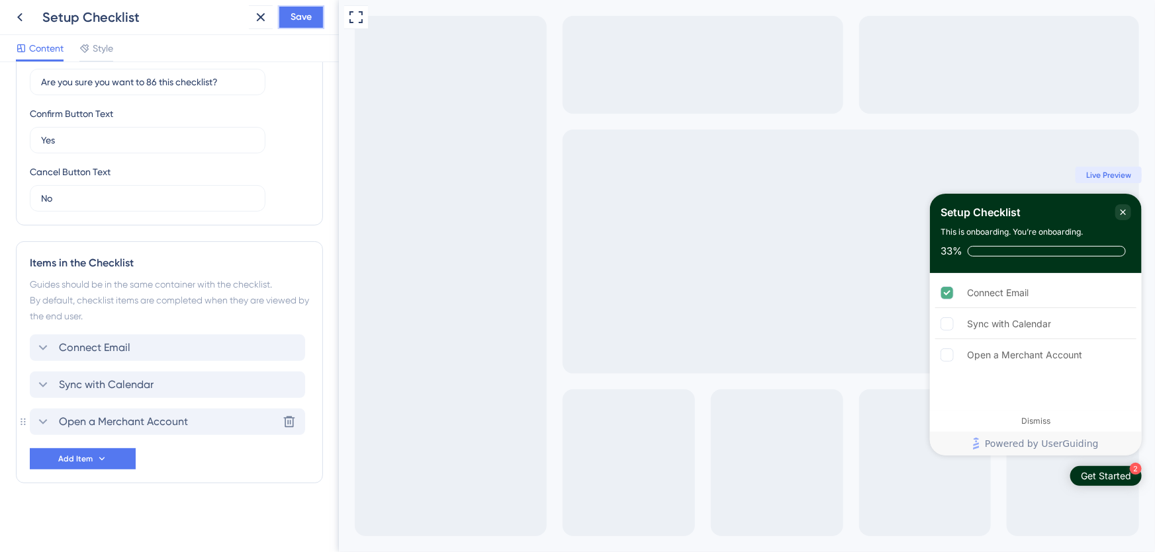
click at [309, 13] on span "Save" at bounding box center [300, 17] width 21 height 16
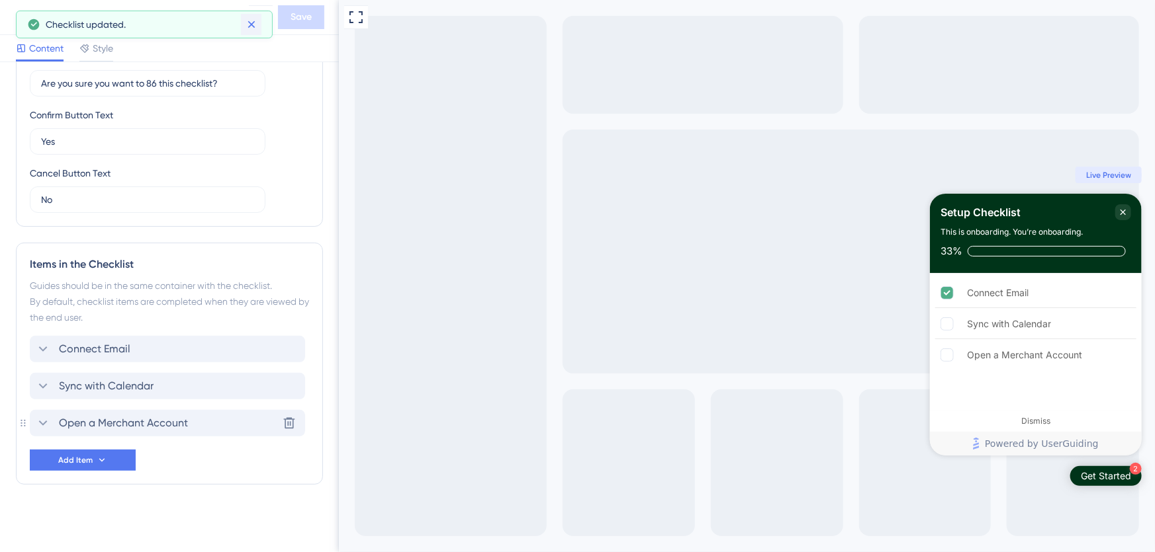
click at [252, 19] on icon at bounding box center [251, 24] width 13 height 13
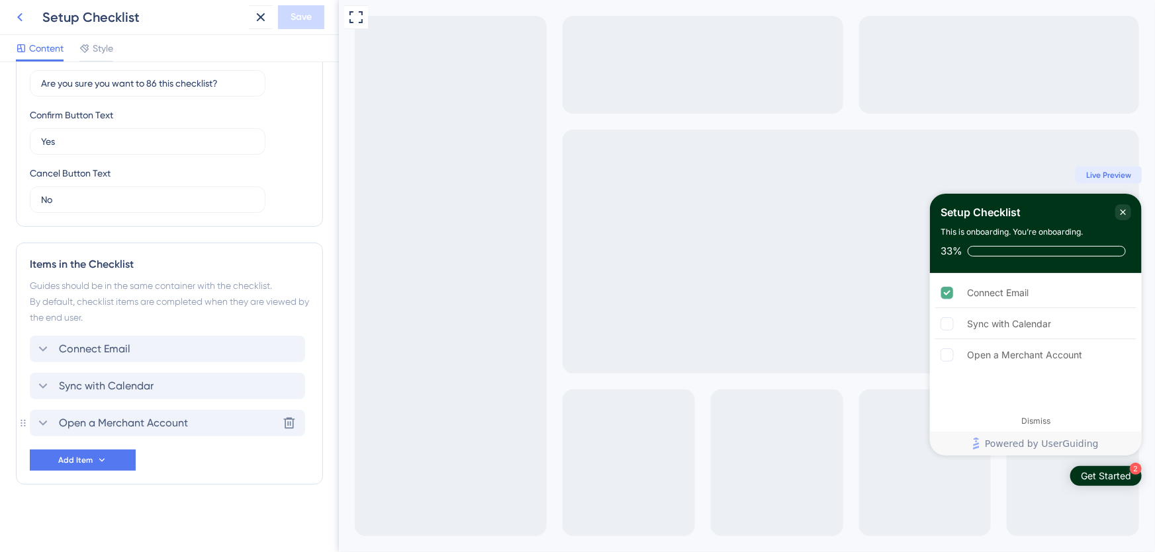
click at [23, 17] on icon at bounding box center [20, 17] width 16 height 16
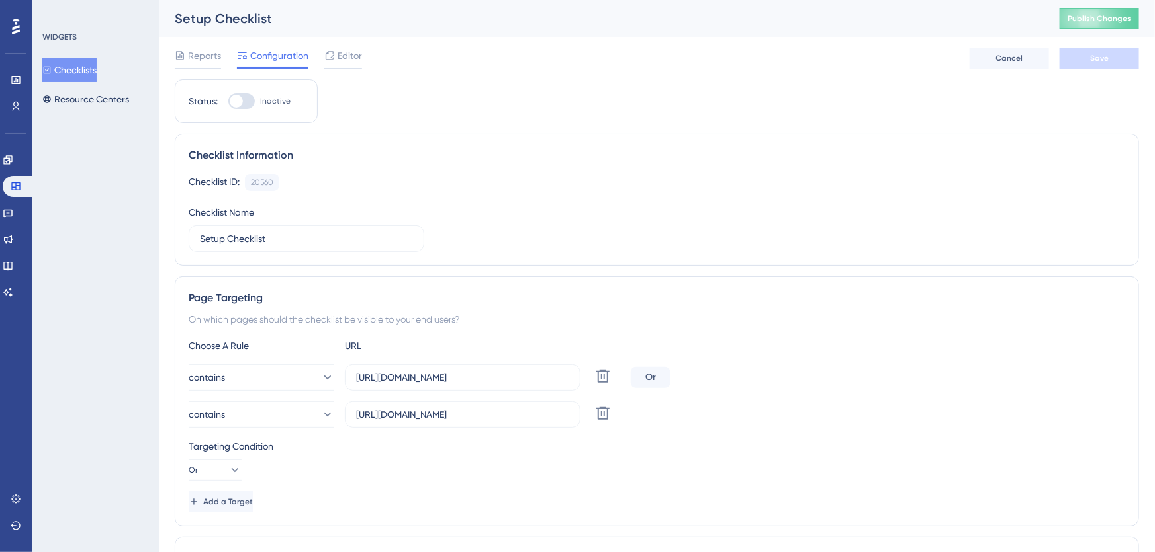
click at [75, 73] on button "Checklists" at bounding box center [69, 70] width 54 height 24
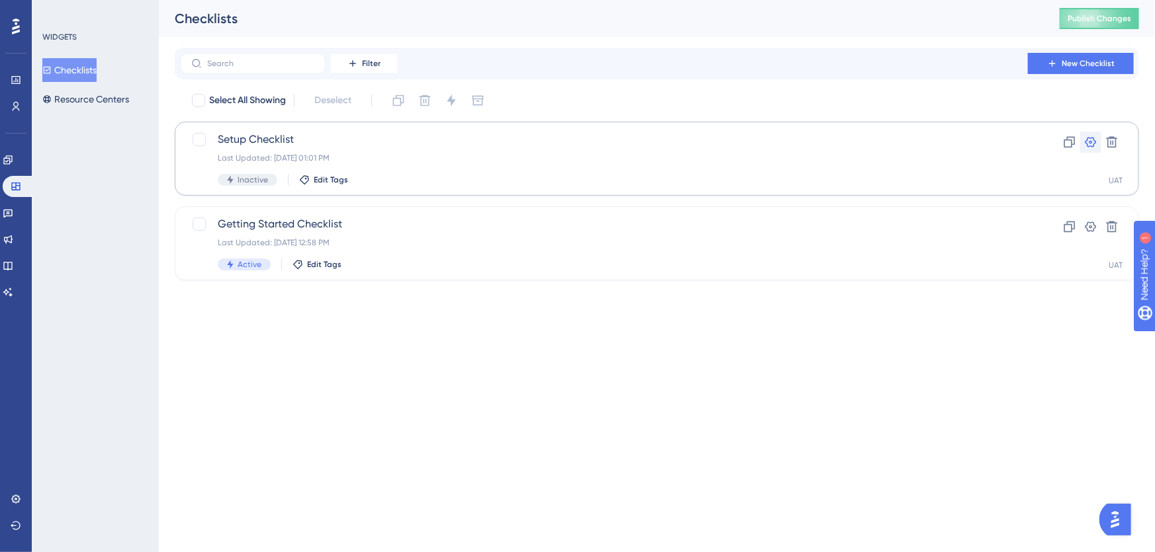
click at [1094, 139] on icon at bounding box center [1090, 142] width 13 height 13
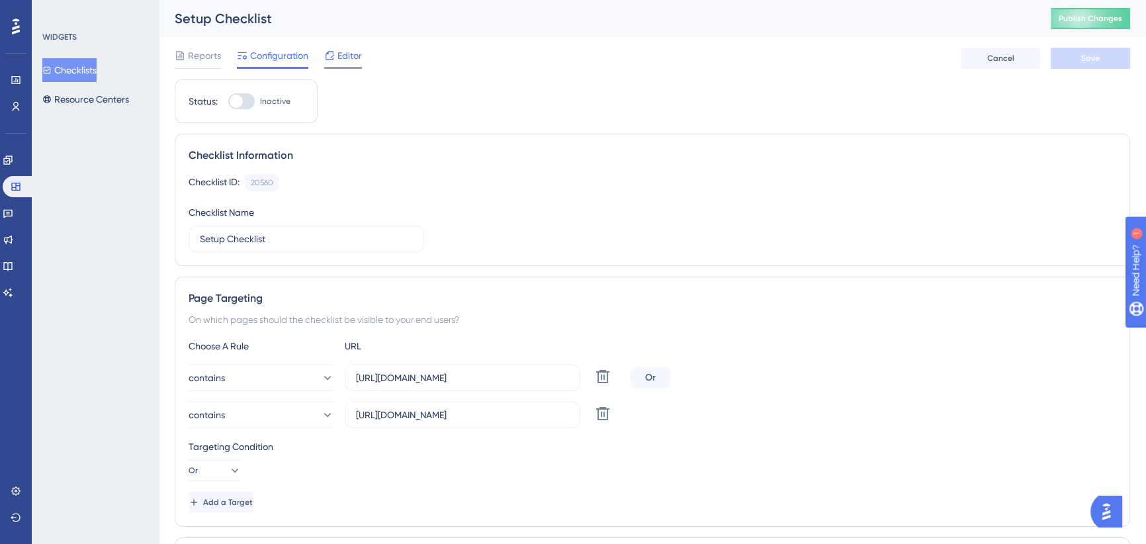
click at [345, 59] on span "Editor" at bounding box center [349, 56] width 24 height 16
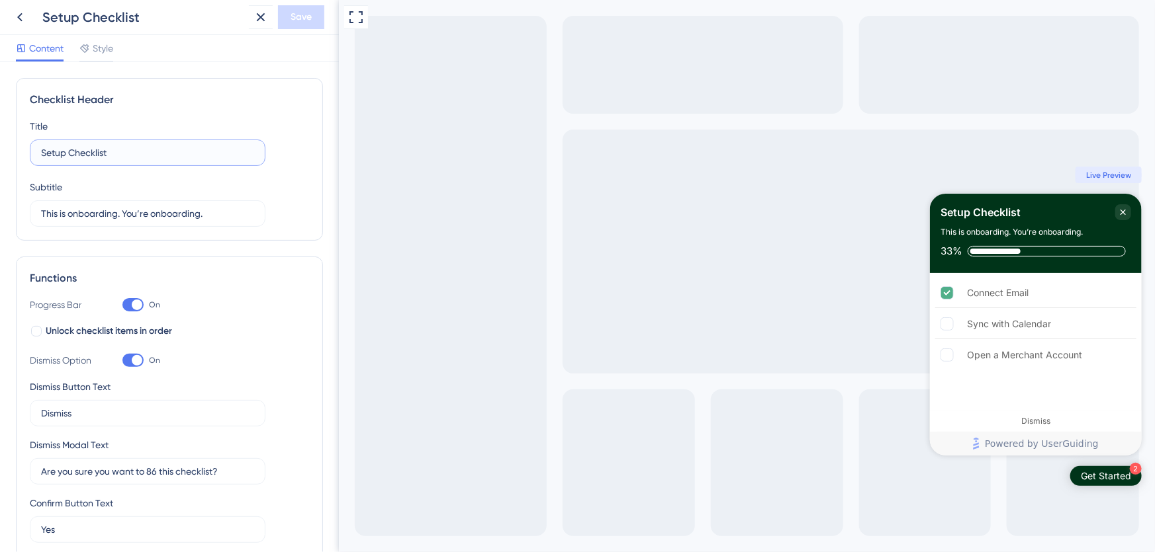
drag, startPoint x: 129, startPoint y: 153, endPoint x: 15, endPoint y: 154, distance: 113.8
click at [16, 154] on div "Checklist Header Title Setup Checklist Subtitle This is onboarding. You’re onbo…" at bounding box center [169, 159] width 307 height 163
type input "Finish Setup"
click at [157, 208] on input "This is onboarding. You’re onboarding." at bounding box center [147, 213] width 213 height 15
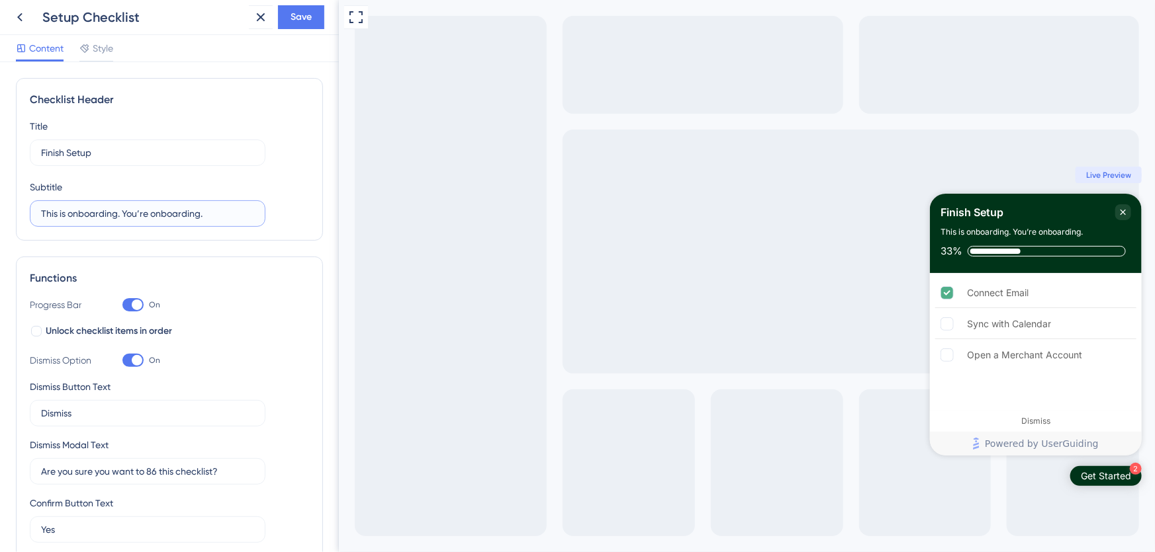
click at [157, 208] on input "This is onboarding. You’re onboarding." at bounding box center [147, 213] width 213 height 15
paste input "ime to power everything on"
type input "Time to power everything on."
click at [308, 142] on div "Checklist Header Title Finish Setup Subtitle Time to power everything on." at bounding box center [169, 159] width 307 height 163
click at [304, 8] on button "Save" at bounding box center [301, 17] width 46 height 24
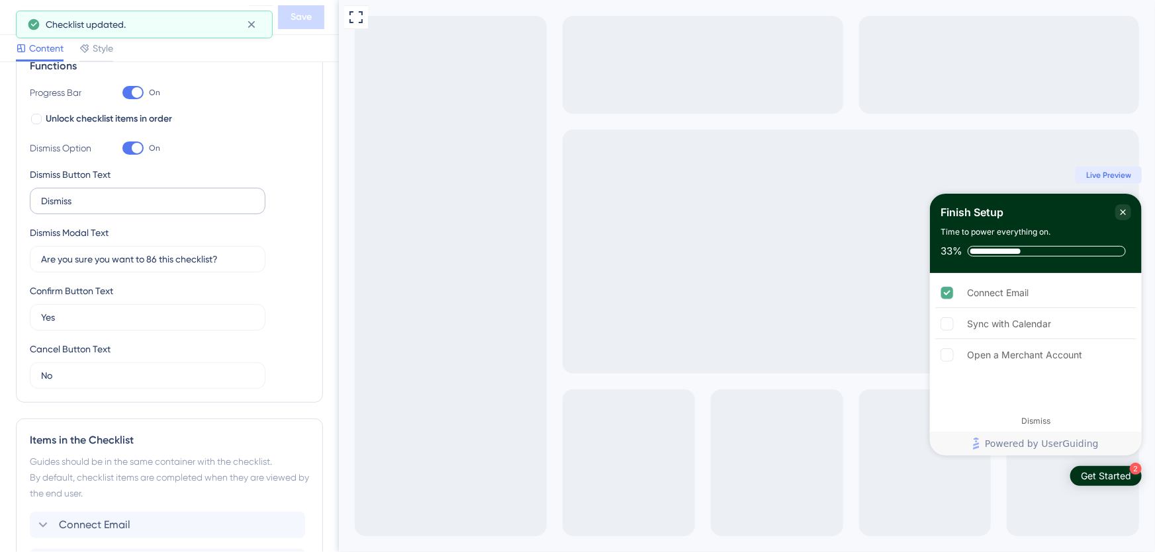
scroll to position [208, 0]
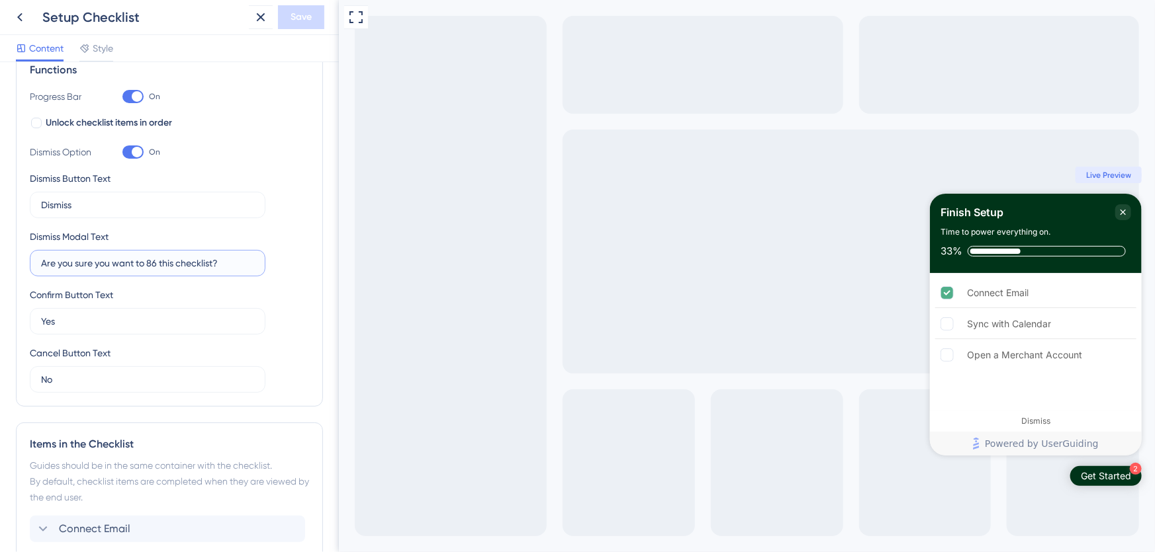
drag, startPoint x: 216, startPoint y: 262, endPoint x: 161, endPoint y: 262, distance: 54.9
click at [161, 262] on input "Are you sure you want to 86 this checklist?" at bounding box center [147, 263] width 213 height 15
type input "Are you sure you want to 86 your setup?"
click at [300, 258] on div "Functions Progress Bar On Unlock checklist items in order Dismiss Option On Dis…" at bounding box center [169, 227] width 307 height 359
click at [300, 18] on span "Save" at bounding box center [300, 17] width 21 height 16
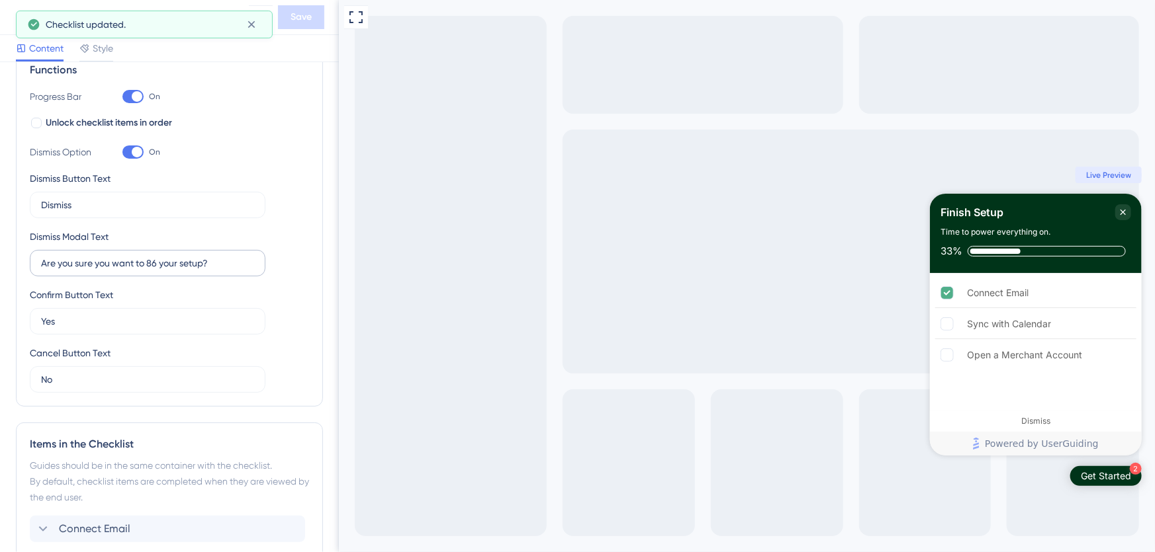
click at [229, 271] on label "Are you sure you want to 86 your setup?" at bounding box center [148, 263] width 236 height 26
click at [229, 271] on input "Are you sure you want to 86 your setup?" at bounding box center [147, 263] width 213 height 15
click at [217, 316] on input "Yes" at bounding box center [147, 321] width 213 height 15
click at [1129, 212] on div "Close Checklist" at bounding box center [1122, 212] width 16 height 16
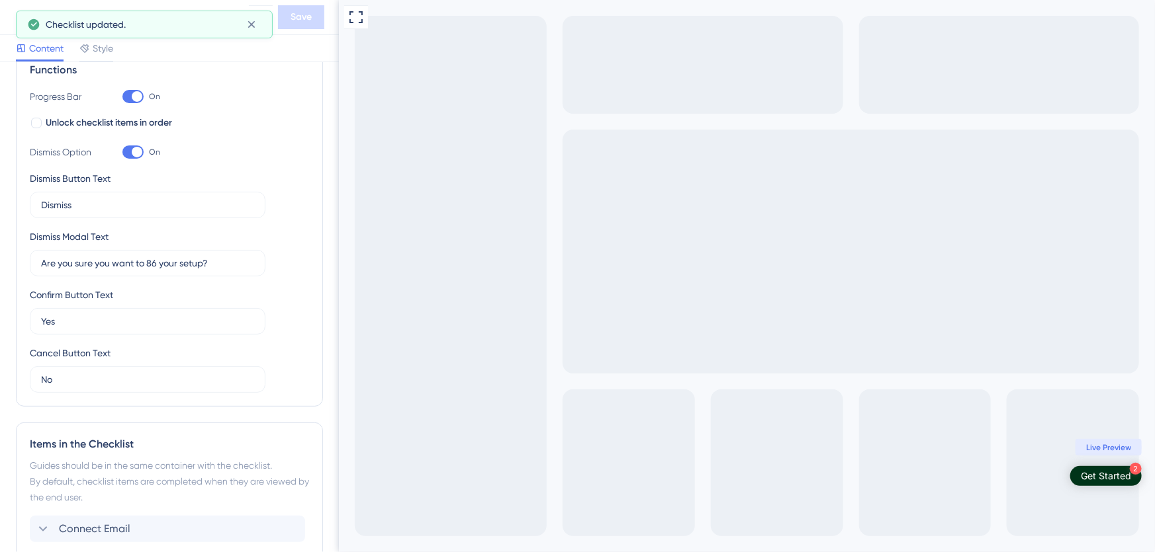
click at [1117, 471] on div "Get Started" at bounding box center [1105, 476] width 50 height 13
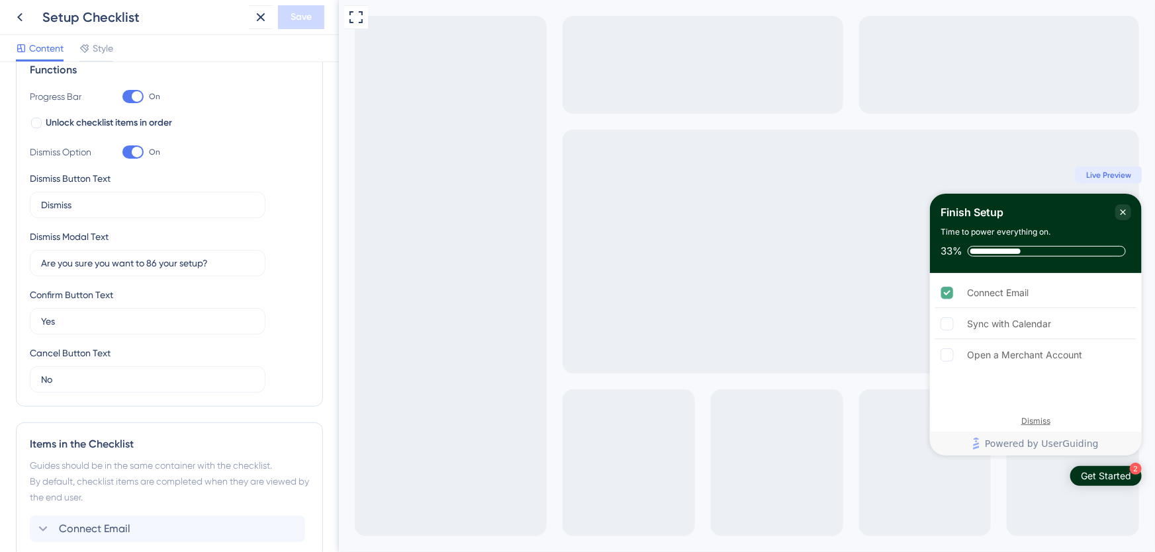
click at [1047, 424] on div "Dismiss" at bounding box center [1034, 421] width 29 height 11
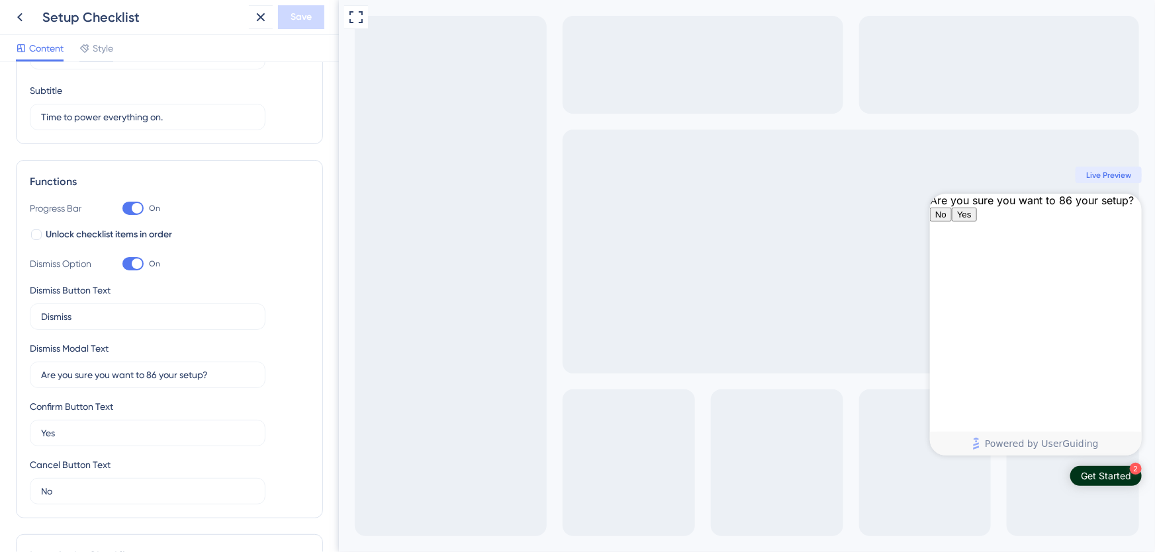
scroll to position [0, 0]
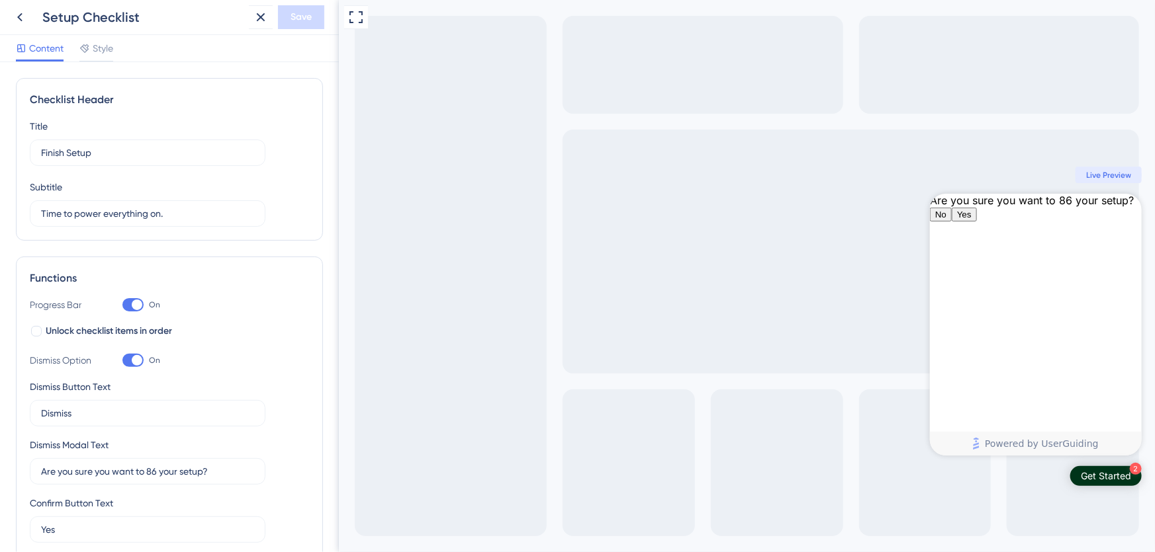
click at [1100, 473] on div "Get Started" at bounding box center [1105, 476] width 50 height 13
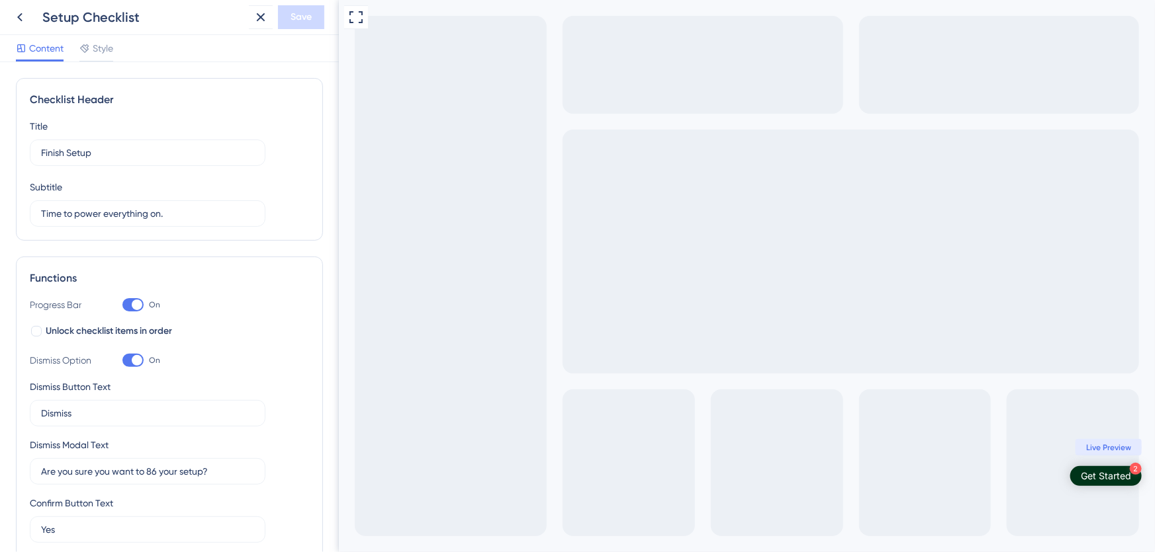
click at [1100, 473] on div "Get Started" at bounding box center [1105, 476] width 50 height 13
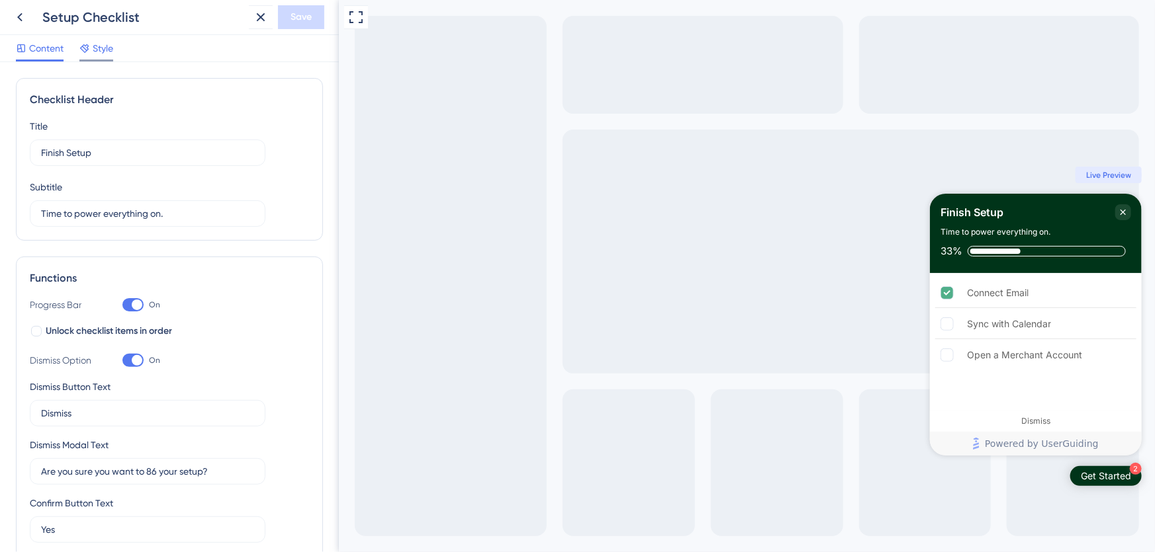
click at [101, 49] on span "Style" at bounding box center [103, 48] width 21 height 16
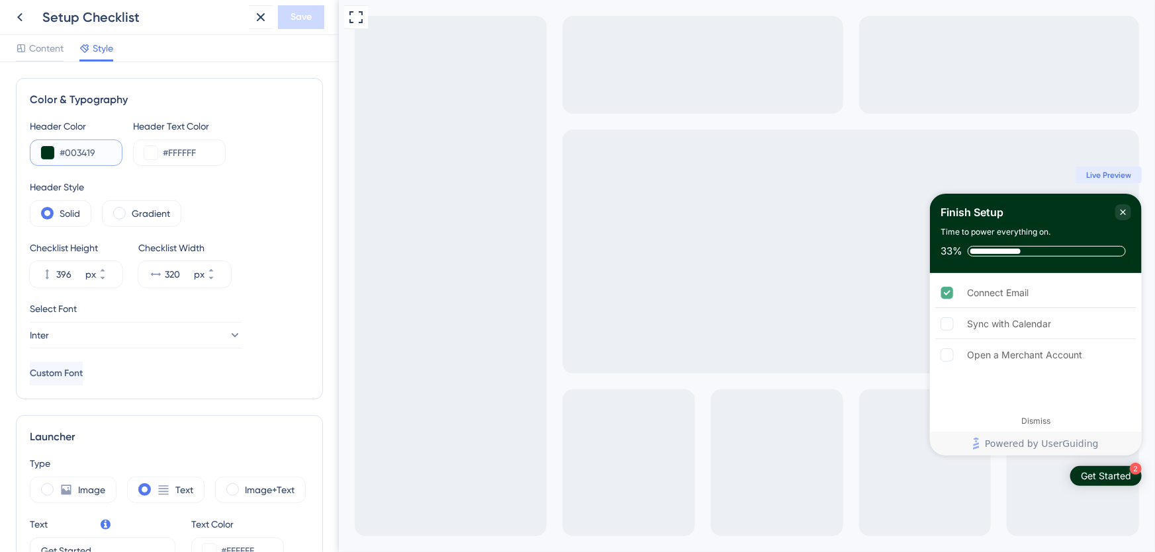
click at [46, 154] on button at bounding box center [47, 152] width 13 height 13
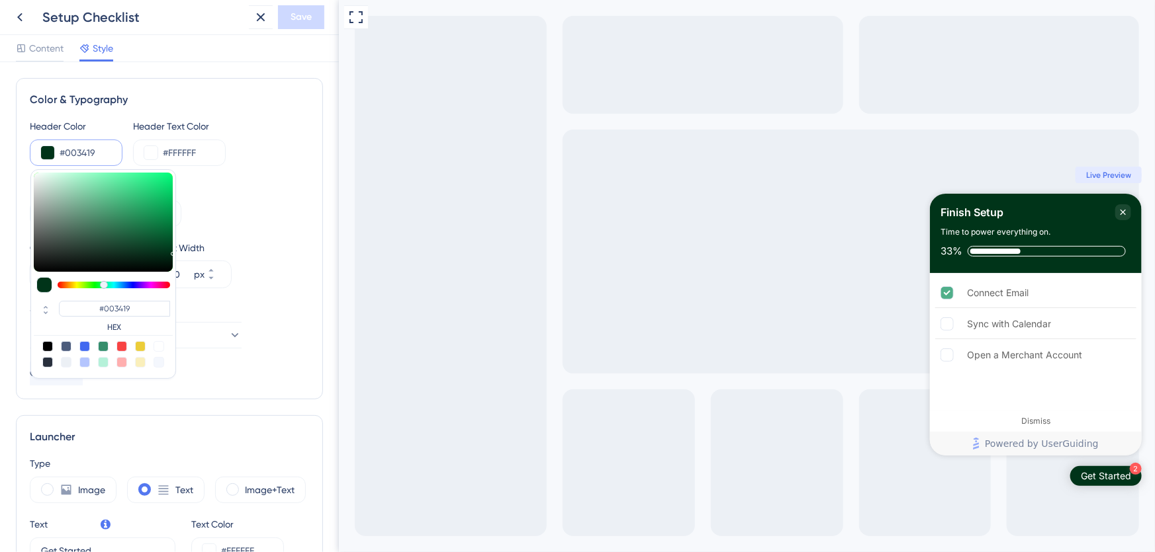
click at [88, 150] on input "#003419" at bounding box center [86, 153] width 52 height 16
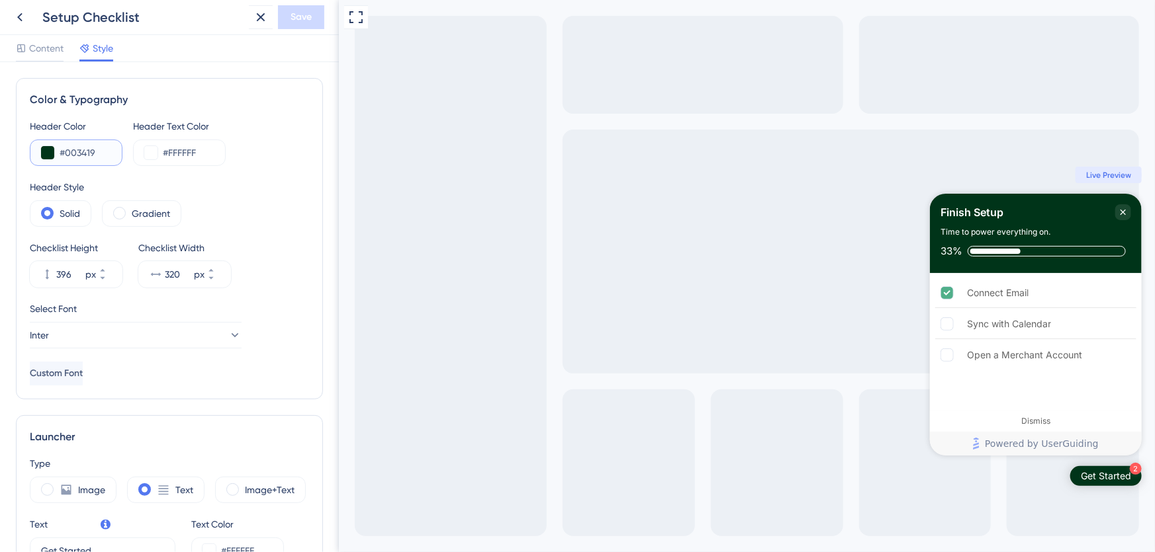
click at [88, 150] on input "#003419" at bounding box center [86, 153] width 52 height 16
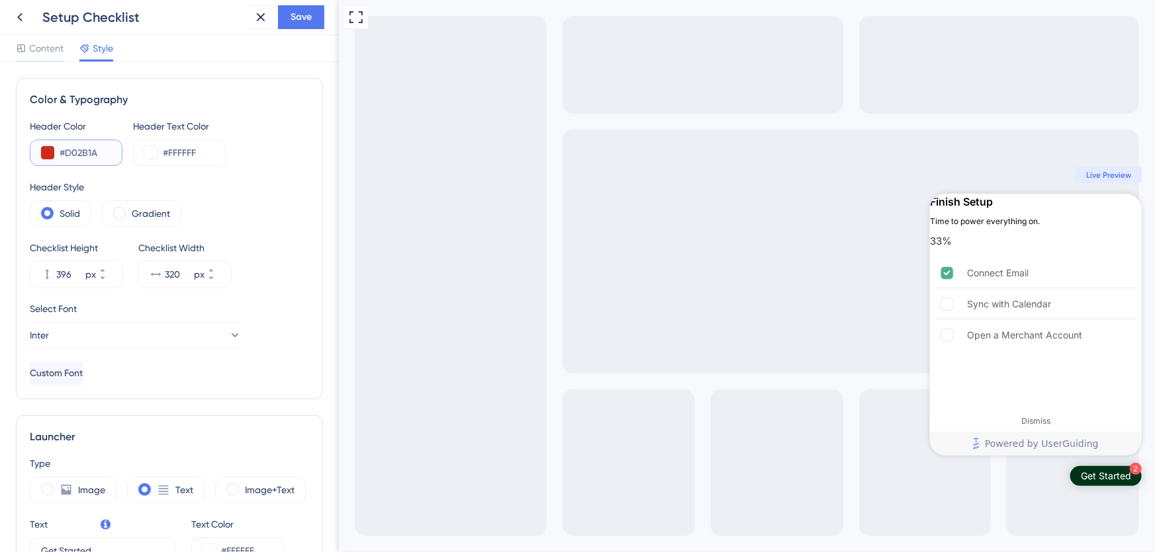
drag, startPoint x: 103, startPoint y: 153, endPoint x: 67, endPoint y: 154, distance: 35.7
click at [67, 154] on input "#D02B1A" at bounding box center [86, 153] width 52 height 16
click at [79, 151] on input "#CAF024" at bounding box center [86, 153] width 52 height 16
click at [292, 187] on div "Header Style" at bounding box center [169, 187] width 279 height 16
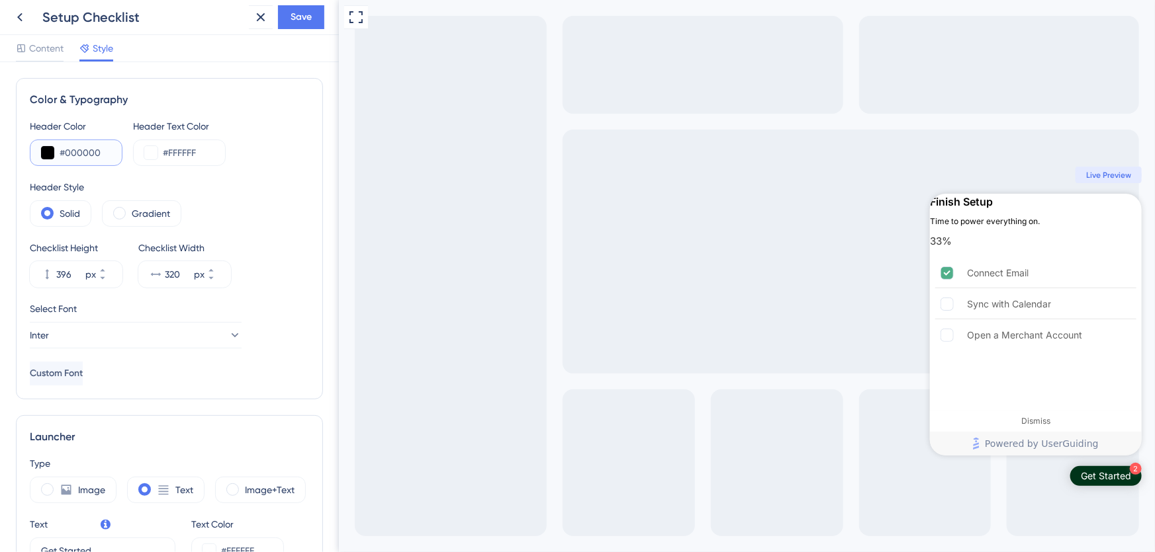
click at [85, 157] on input "#000000" at bounding box center [86, 153] width 52 height 16
click at [82, 149] on input "#36E474" at bounding box center [86, 153] width 52 height 16
click at [83, 150] on input "#94DAFF" at bounding box center [86, 153] width 52 height 16
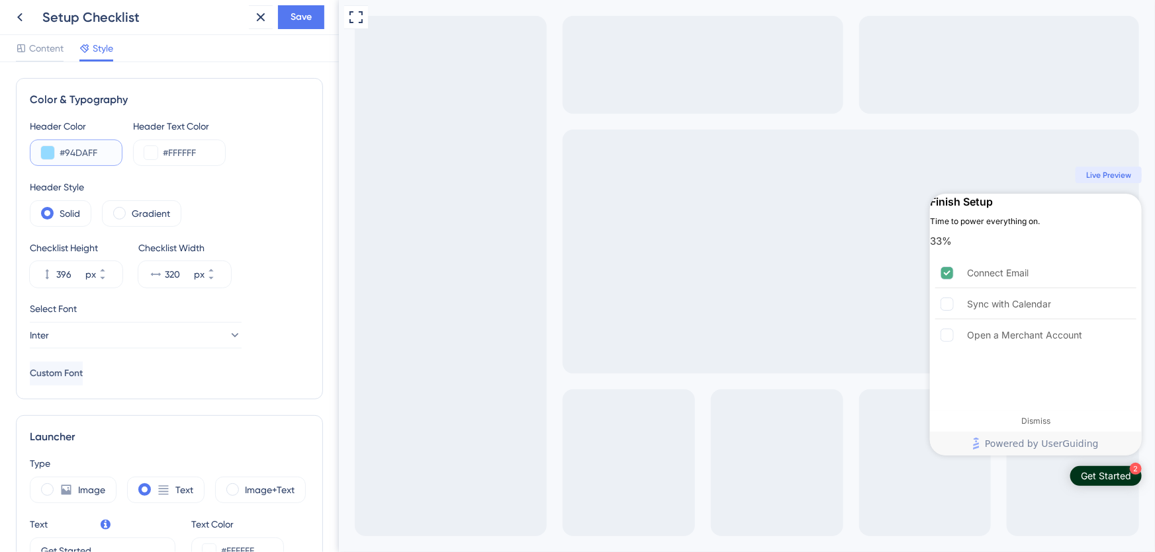
click at [83, 150] on input "#94DAFF" at bounding box center [86, 153] width 52 height 16
type input "#D02B1A"
click at [284, 223] on div "Solid Gradient" at bounding box center [169, 213] width 279 height 26
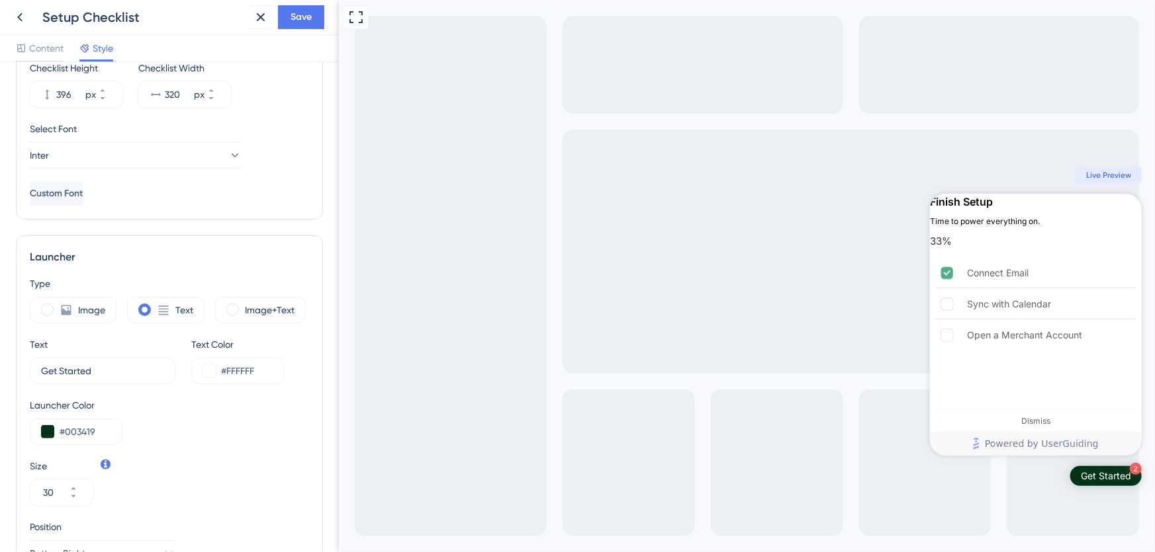
scroll to position [60, 0]
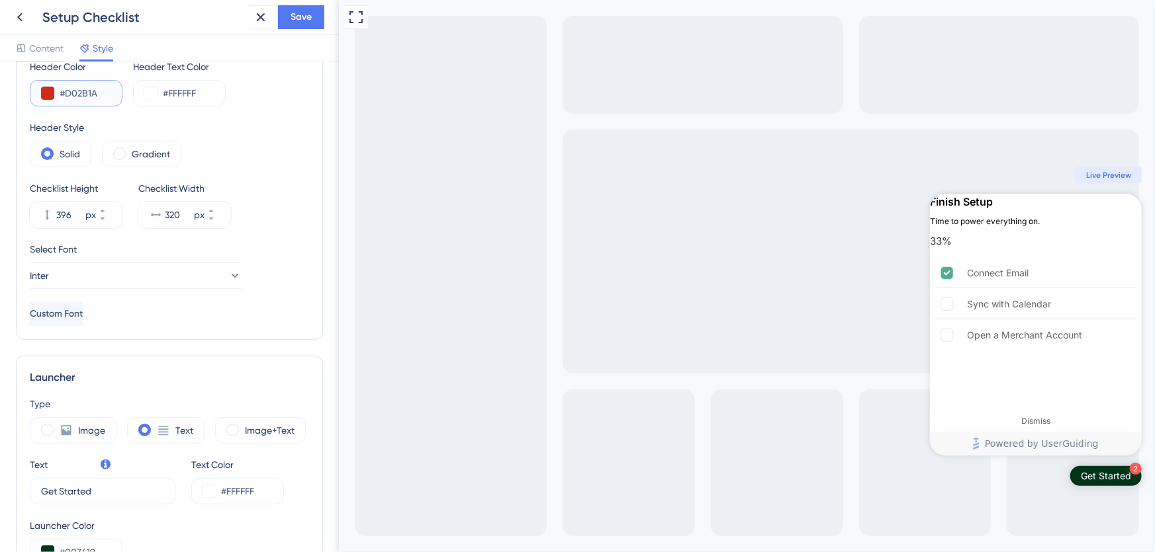
click at [88, 94] on input "#D02B1A" at bounding box center [86, 93] width 52 height 16
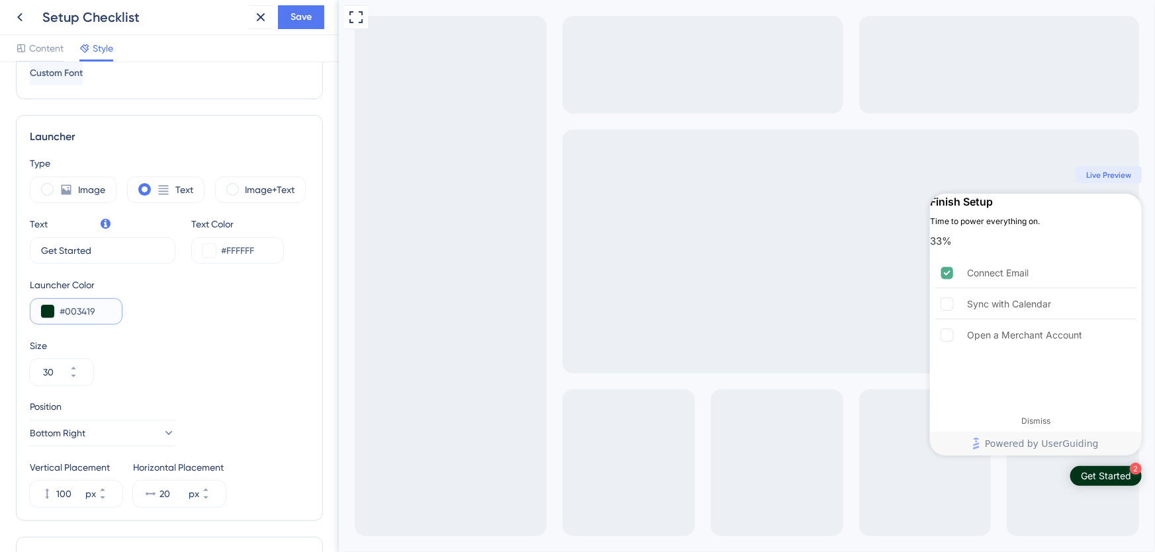
click at [73, 311] on input "#003419" at bounding box center [86, 312] width 52 height 16
paste input "D02B1A"
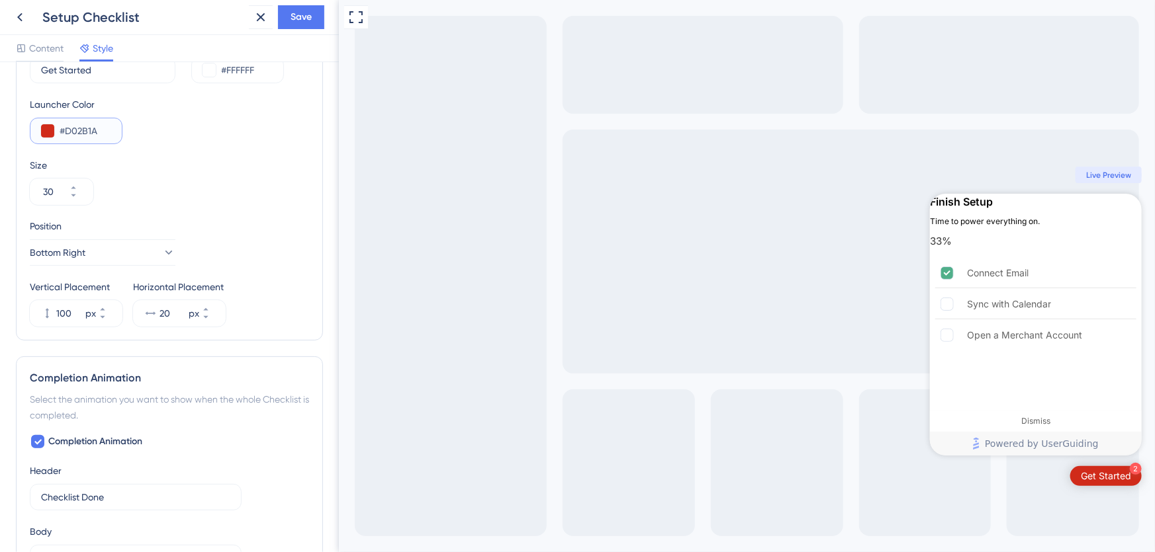
scroll to position [421, 0]
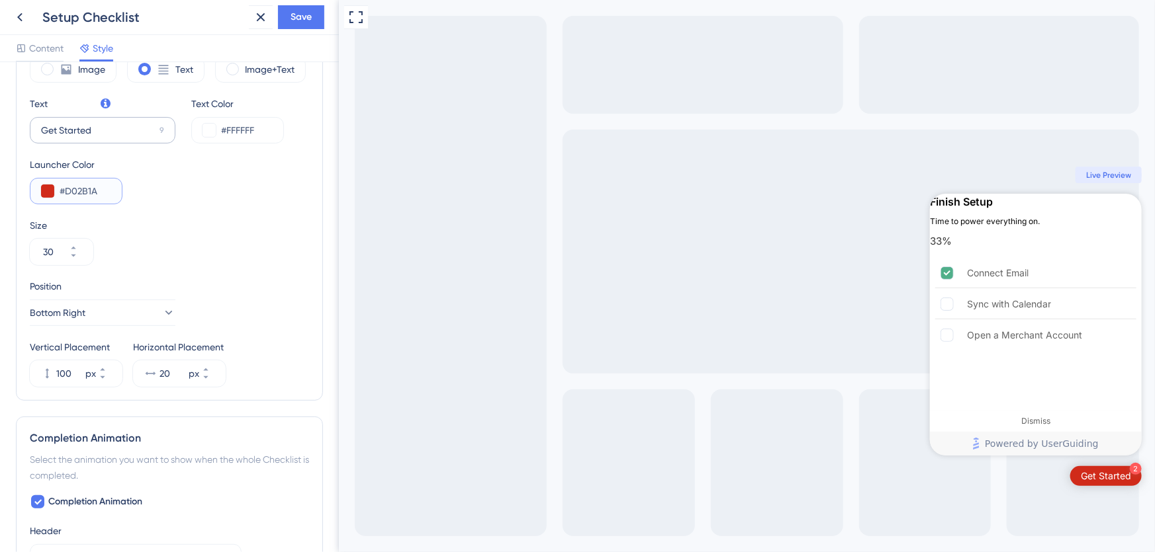
type input "#D02B1A"
click at [75, 134] on input "Get Started" at bounding box center [97, 130] width 113 height 15
type input "G"
type input "Finish Setup"
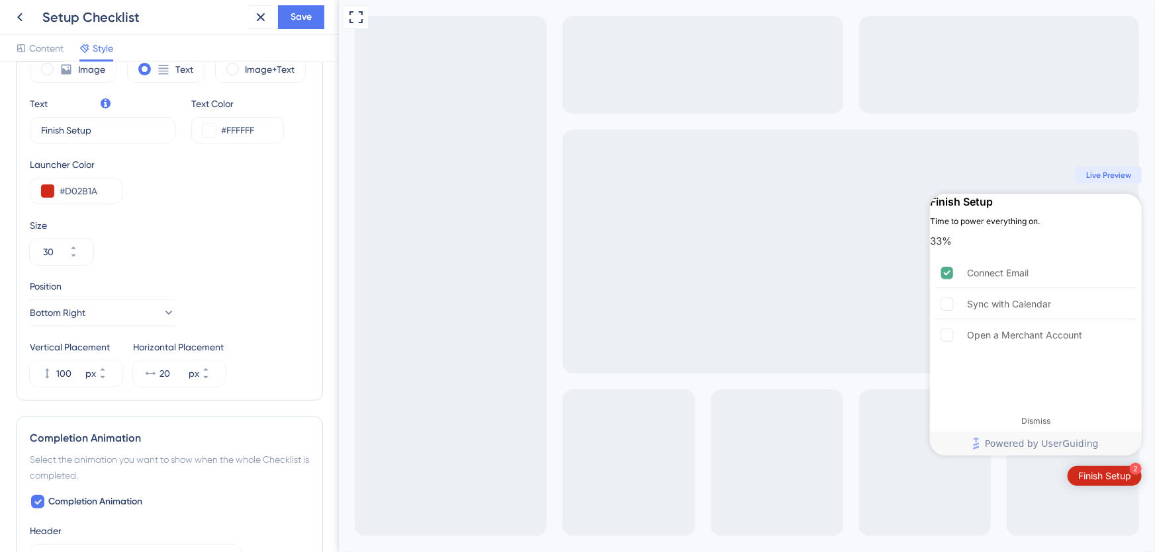
click at [211, 177] on div "Launcher Color #D02B1A" at bounding box center [169, 181] width 279 height 48
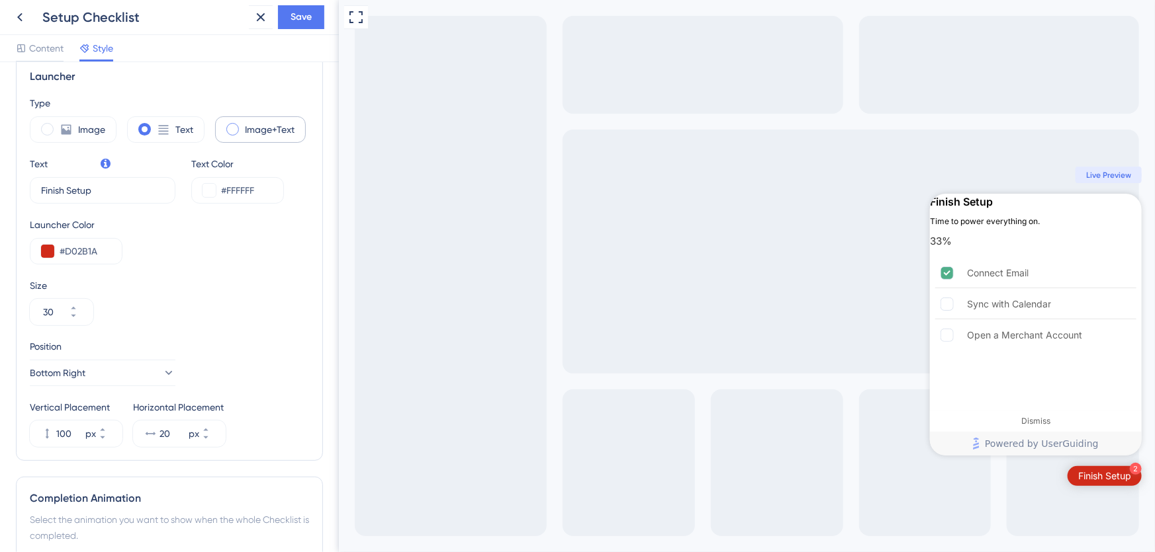
click at [240, 128] on div "Image+Text" at bounding box center [260, 129] width 91 height 26
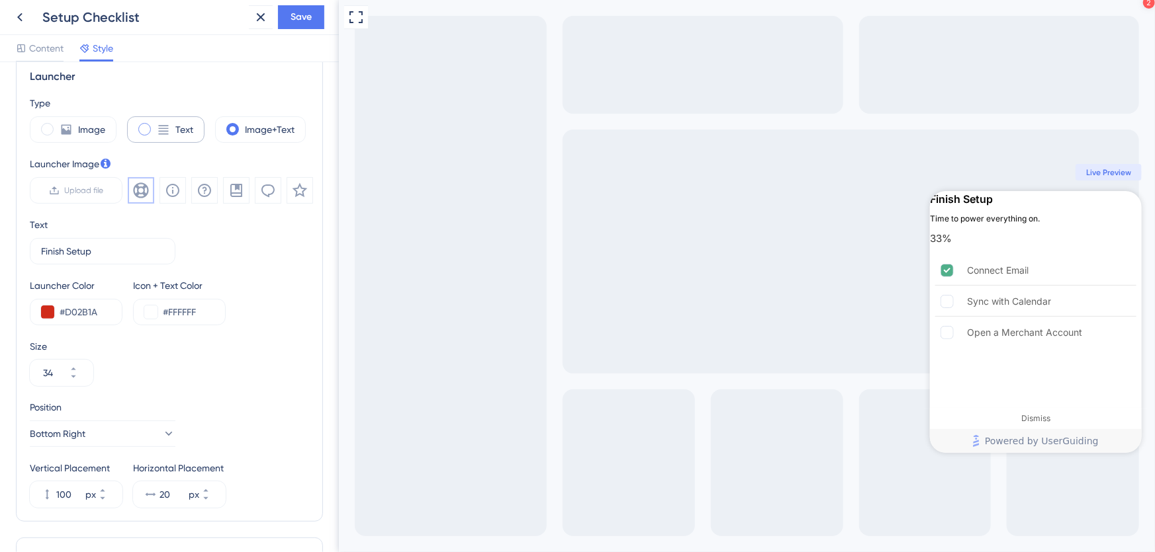
click at [172, 125] on div "Text" at bounding box center [165, 129] width 77 height 26
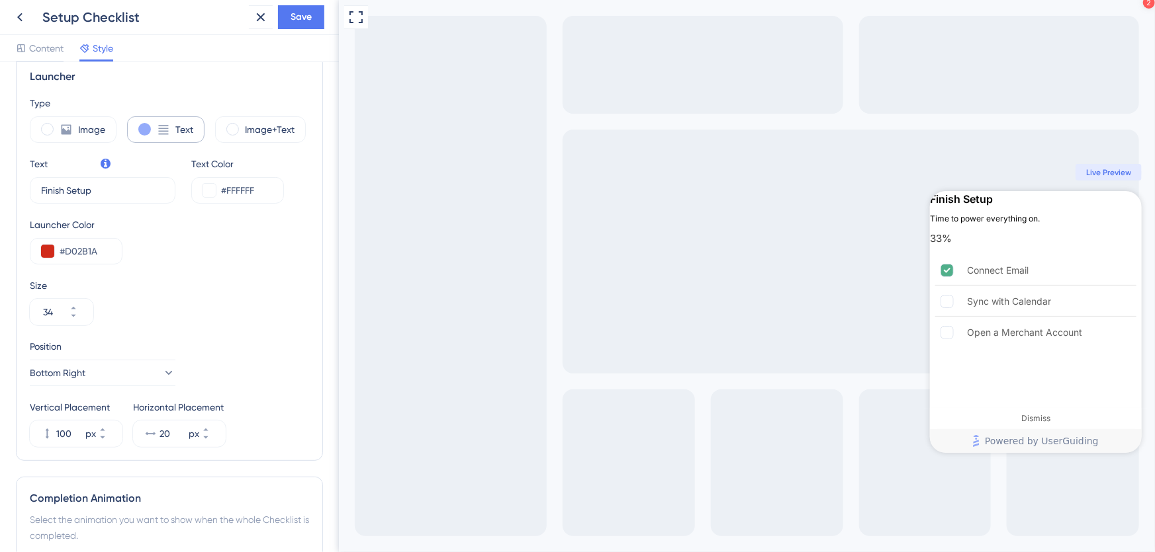
type input "30"
click at [251, 278] on div "Size" at bounding box center [169, 286] width 279 height 16
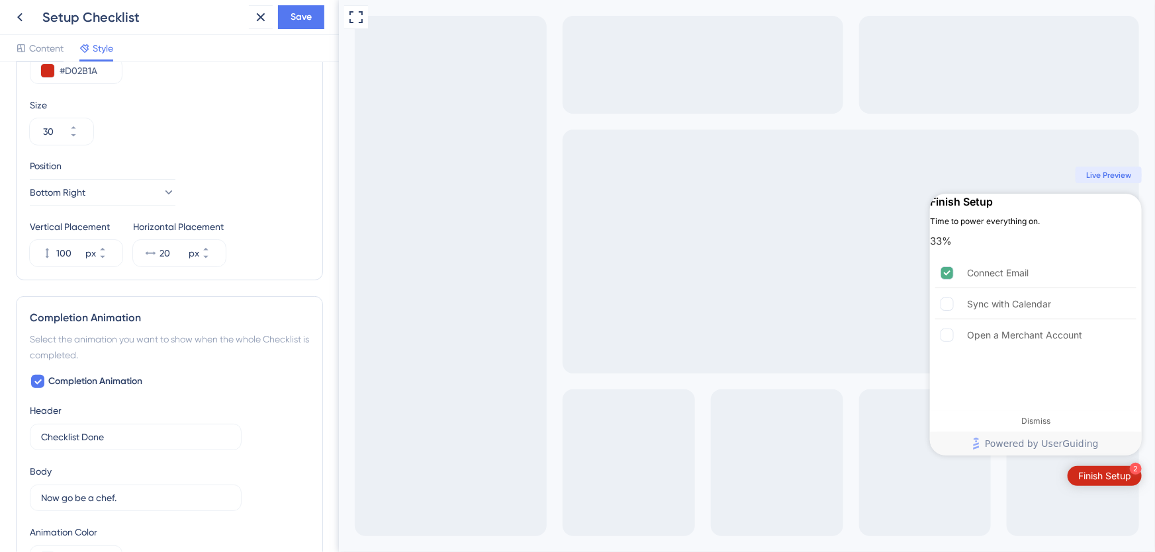
scroll to position [642, 0]
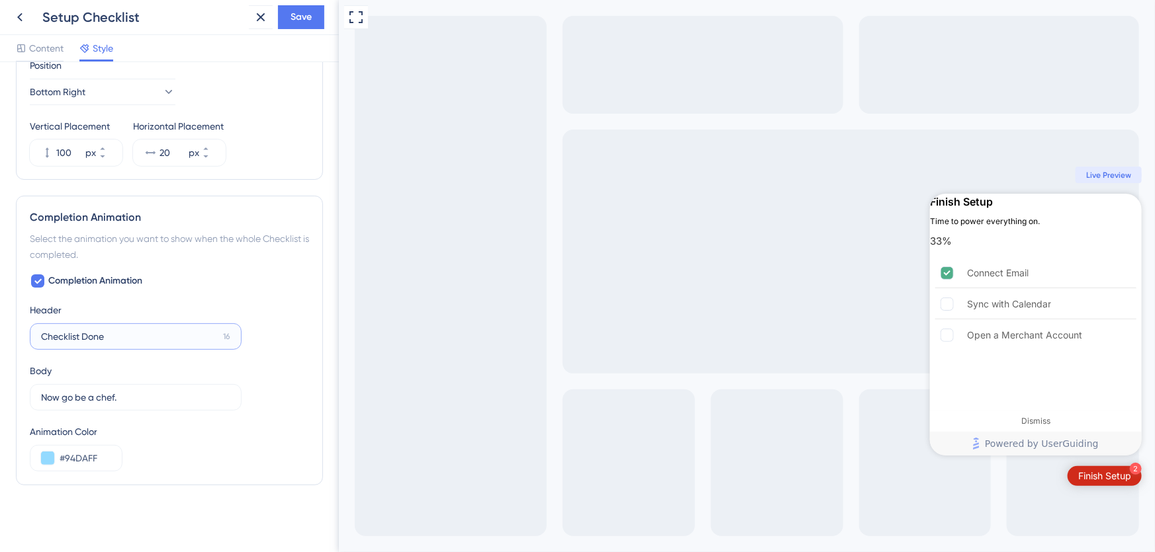
click at [111, 333] on input "Checklist Done" at bounding box center [129, 337] width 177 height 15
drag, startPoint x: 108, startPoint y: 333, endPoint x: 28, endPoint y: 333, distance: 79.4
click at [28, 333] on div "Completion Animation Select the animation you want to show when the whole Check…" at bounding box center [169, 341] width 307 height 290
type input "All Set!"
click at [274, 288] on div "Completion Animation Header All Set! 22 Body Now go be a chef. 23 Animation Col…" at bounding box center [169, 372] width 279 height 199
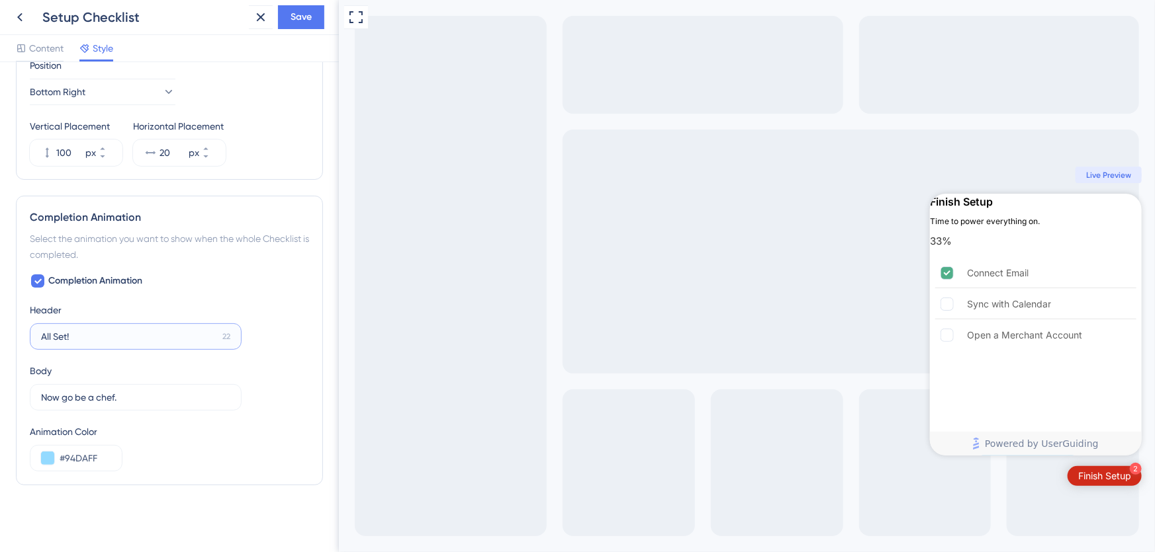
click at [158, 338] on input "All Set!" at bounding box center [129, 337] width 176 height 15
click at [257, 290] on div "Completion Animation Header All Set! 22 Body Now go be a chef. 23 Animation Col…" at bounding box center [169, 372] width 279 height 199
click at [188, 306] on div "Header All Set! 22" at bounding box center [136, 326] width 212 height 48
click at [172, 342] on input "All Set!" at bounding box center [129, 337] width 176 height 15
click at [208, 278] on div "Completion Animation Header All Set! 22 Body Now go be a chef. 23 Animation Col…" at bounding box center [169, 372] width 279 height 199
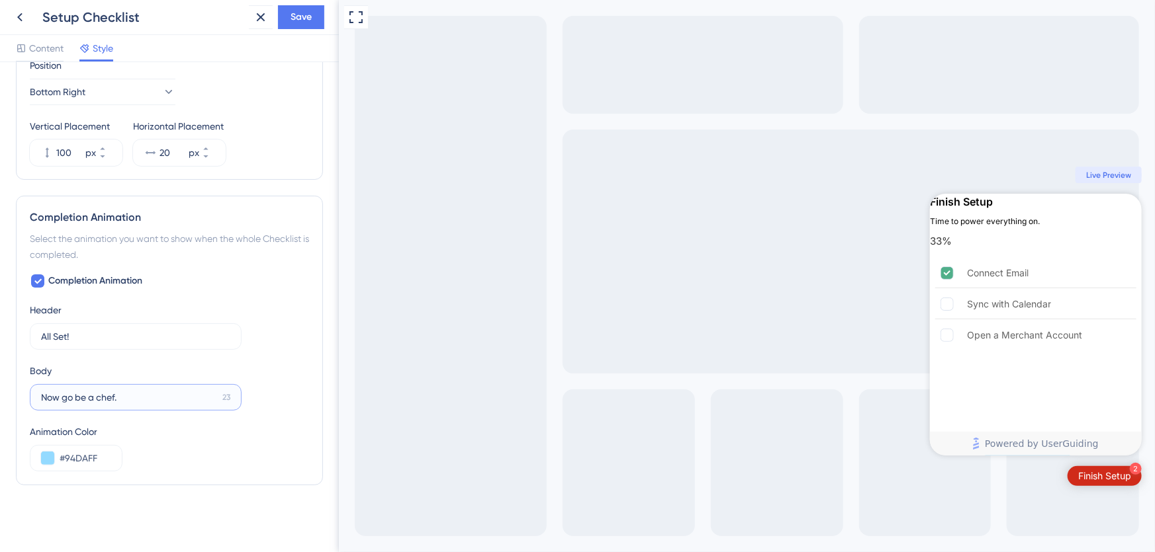
click at [135, 395] on input "Now go be a chef." at bounding box center [129, 397] width 176 height 15
click at [129, 397] on input "Now go be a chef 😉🔪" at bounding box center [129, 397] width 177 height 15
type input "Now go be a chef 🔪"
click at [271, 398] on div "Completion Animation Header All Set! 22 Body Now go be a chef 🔪 21 Animation Co…" at bounding box center [169, 372] width 279 height 199
click at [181, 397] on input "Now go be a chef 🔪" at bounding box center [129, 397] width 177 height 15
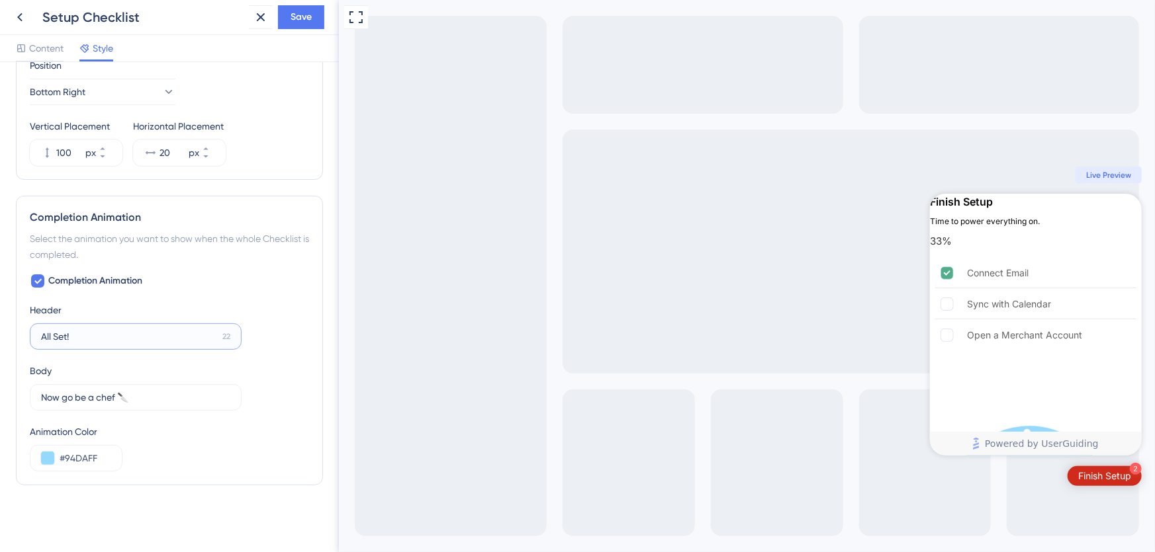
click at [117, 338] on input "All Set!" at bounding box center [129, 337] width 176 height 15
type input "All Set"
click at [135, 390] on input "Now go be a chef 🔪" at bounding box center [129, 397] width 177 height 15
type input "Now go be a chef!"
click at [297, 350] on div "Completion Animation Header All Set 23 Body Now go be a chef! 23 Animation Colo…" at bounding box center [169, 372] width 279 height 199
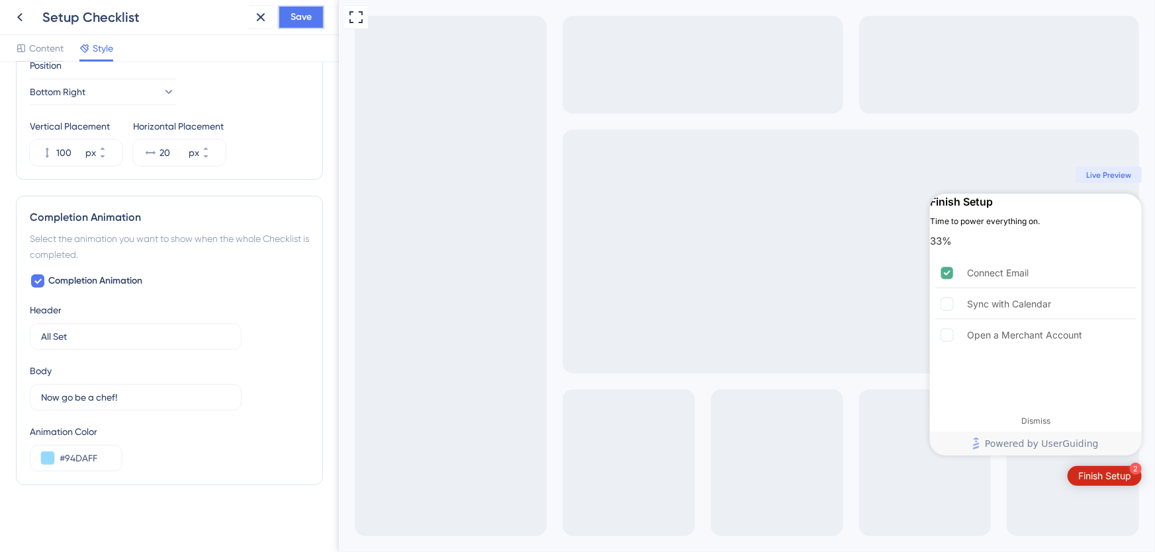
click at [304, 14] on span "Save" at bounding box center [300, 17] width 21 height 16
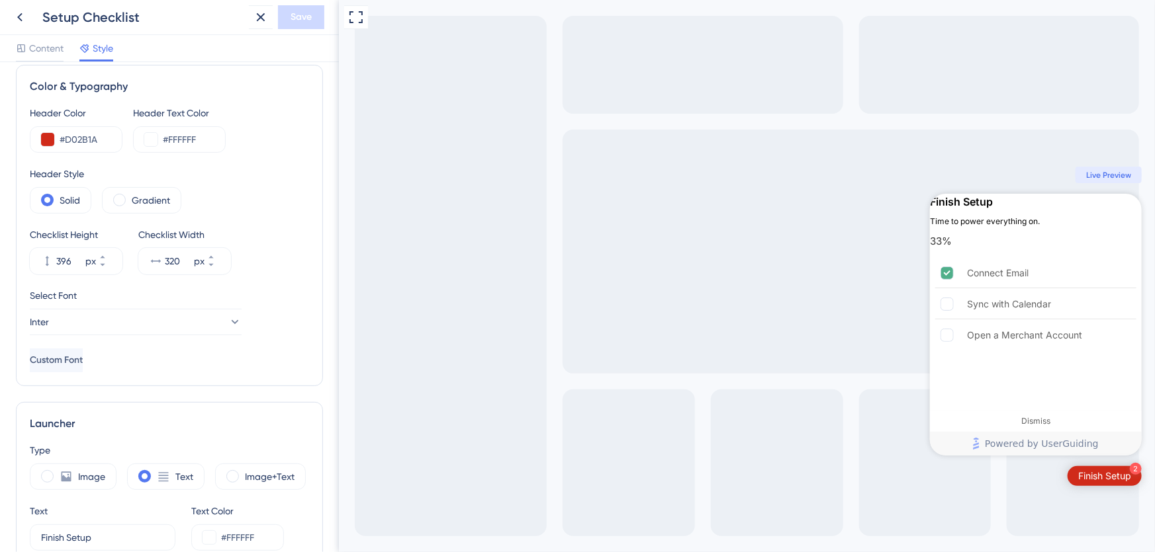
scroll to position [0, 0]
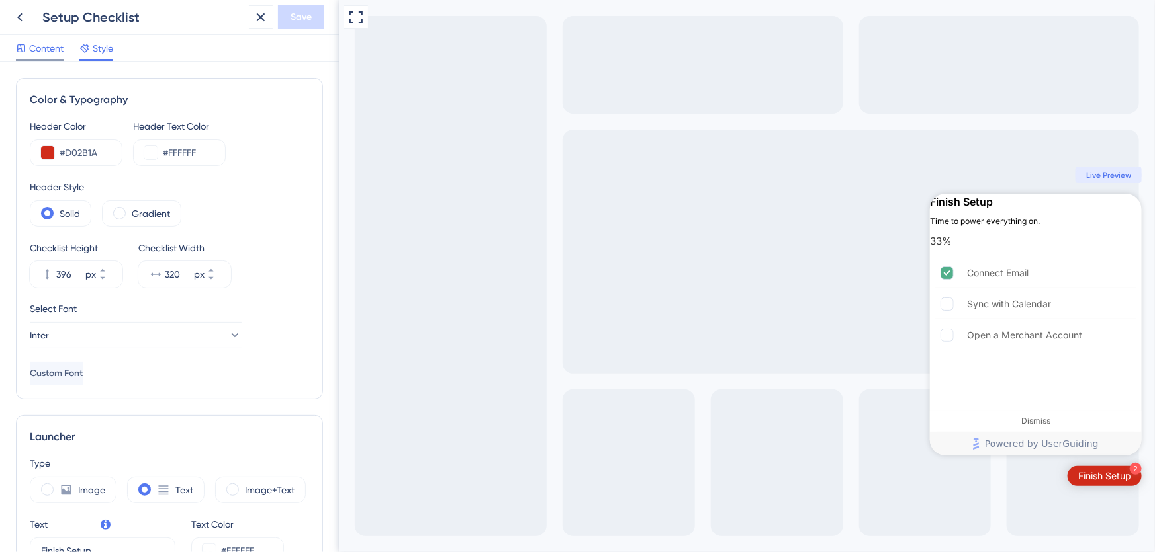
click at [47, 49] on span "Content" at bounding box center [46, 48] width 34 height 16
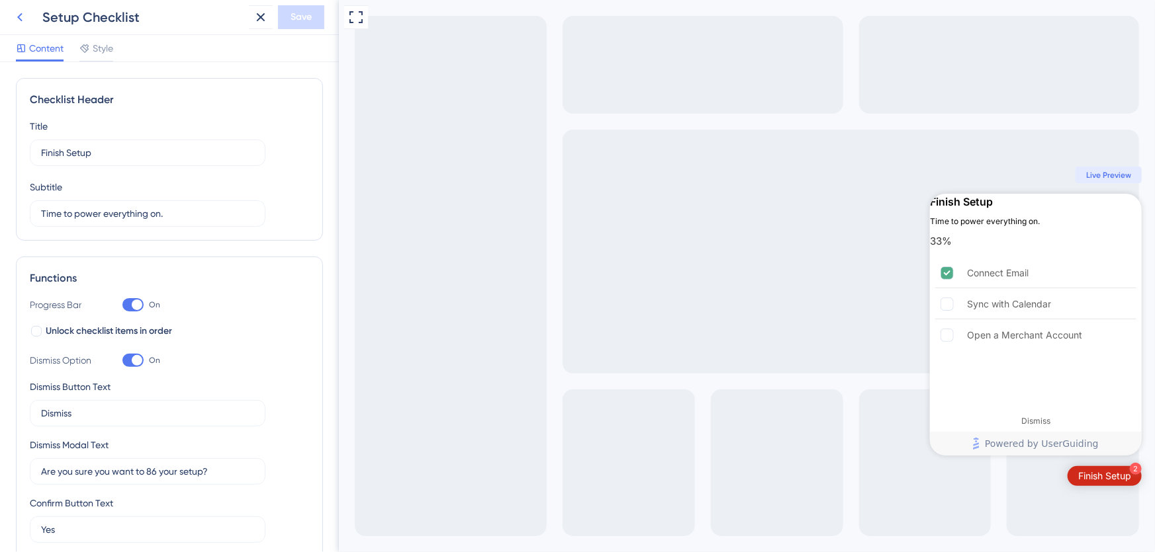
click at [17, 19] on icon at bounding box center [20, 17] width 16 height 16
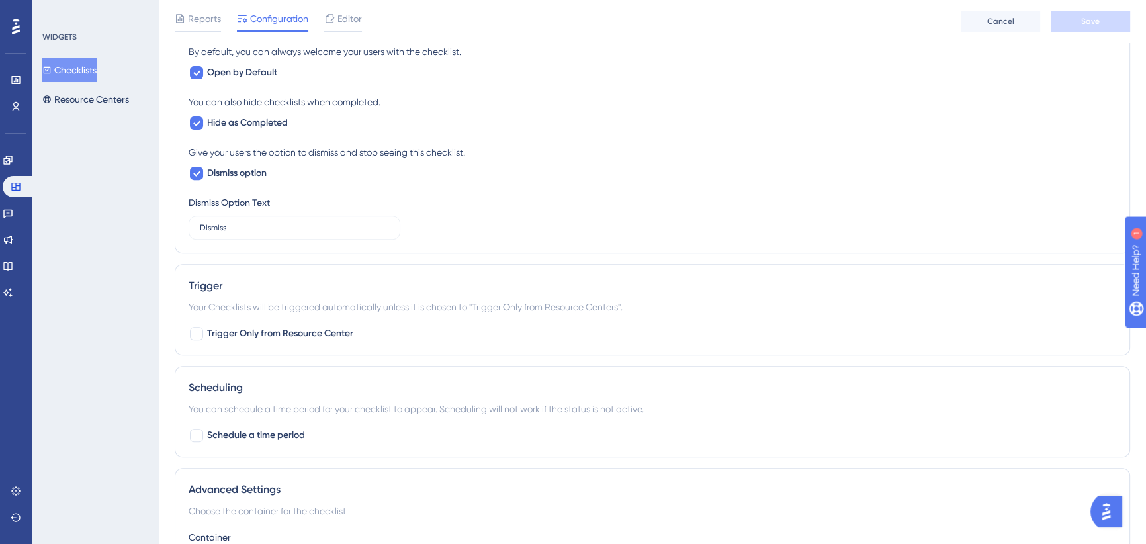
scroll to position [721, 0]
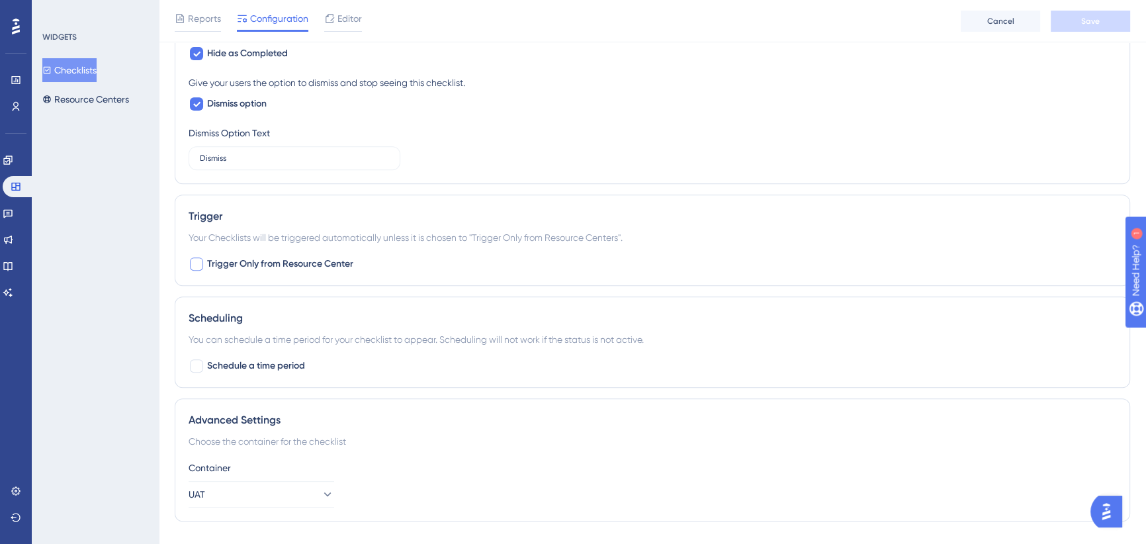
click at [197, 263] on div at bounding box center [196, 263] width 13 height 13
checkbox input "true"
click at [1086, 22] on span "Save" at bounding box center [1090, 21] width 19 height 11
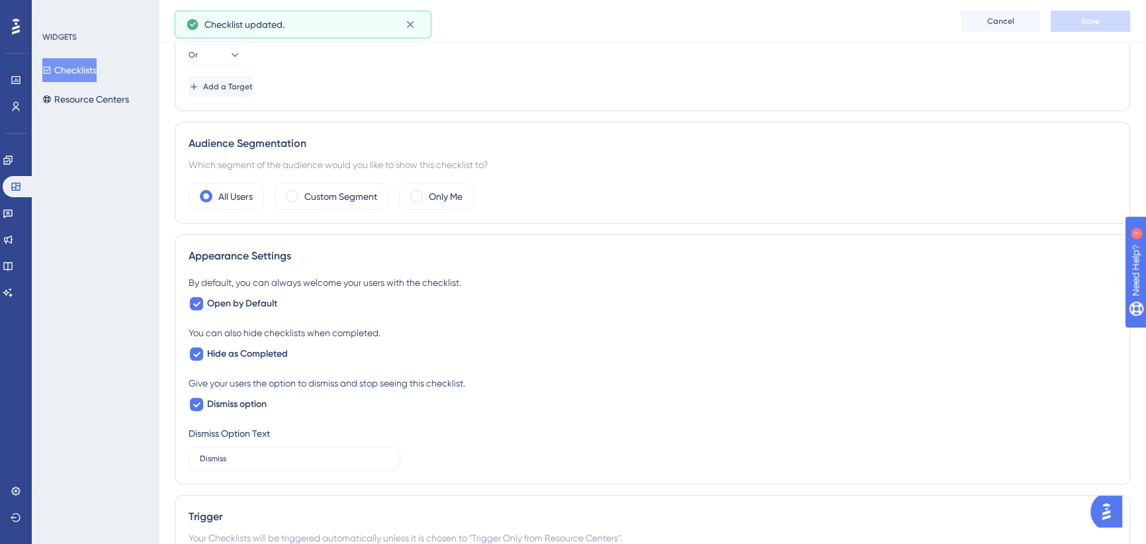
scroll to position [0, 0]
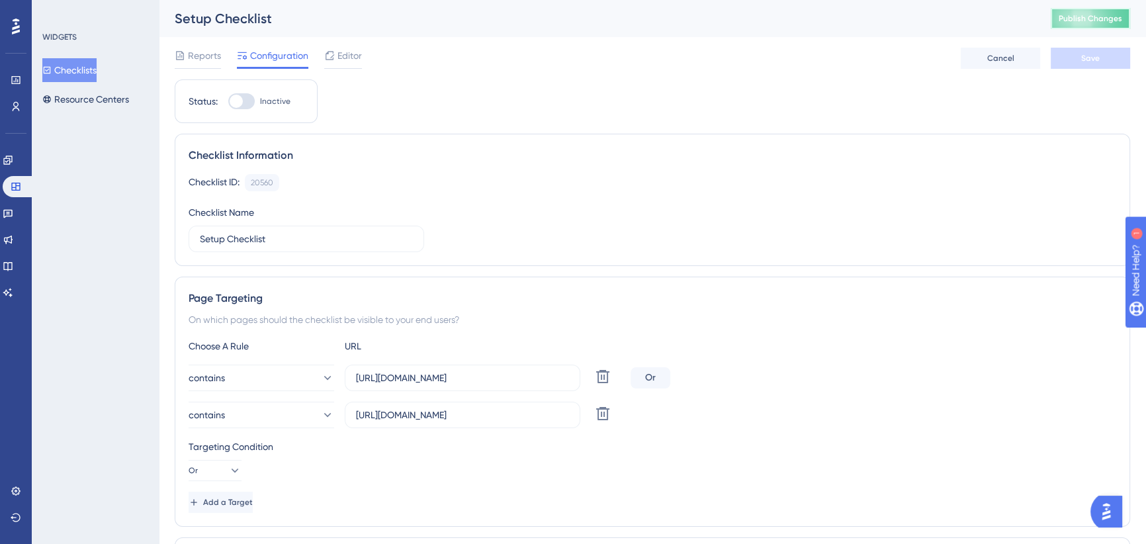
click at [1095, 16] on span "Publish Changes" at bounding box center [1091, 18] width 64 height 11
click at [83, 69] on button "Checklists" at bounding box center [69, 70] width 54 height 24
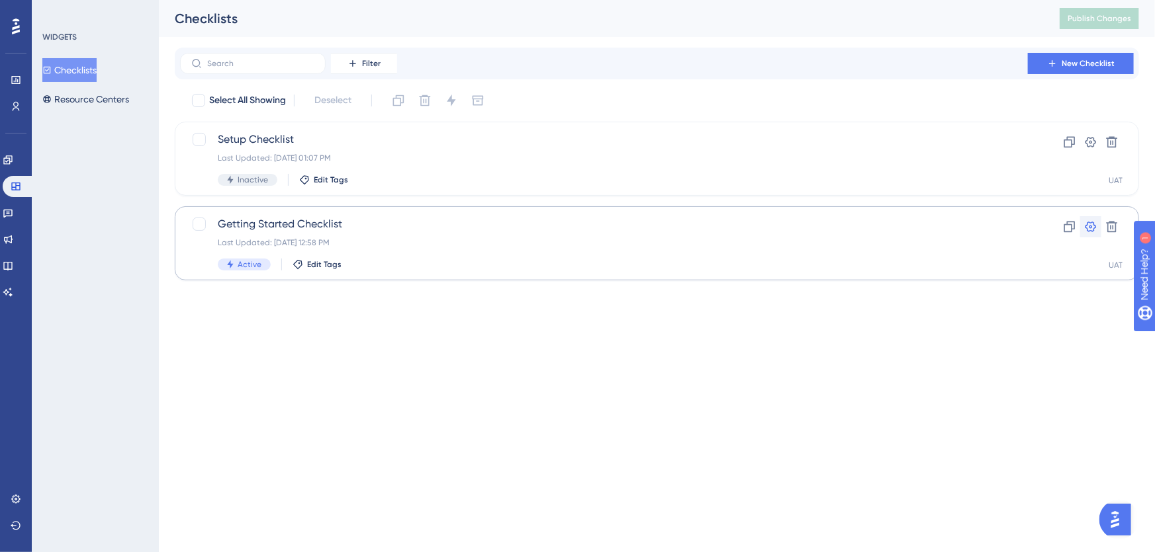
click at [1090, 224] on icon at bounding box center [1090, 226] width 13 height 13
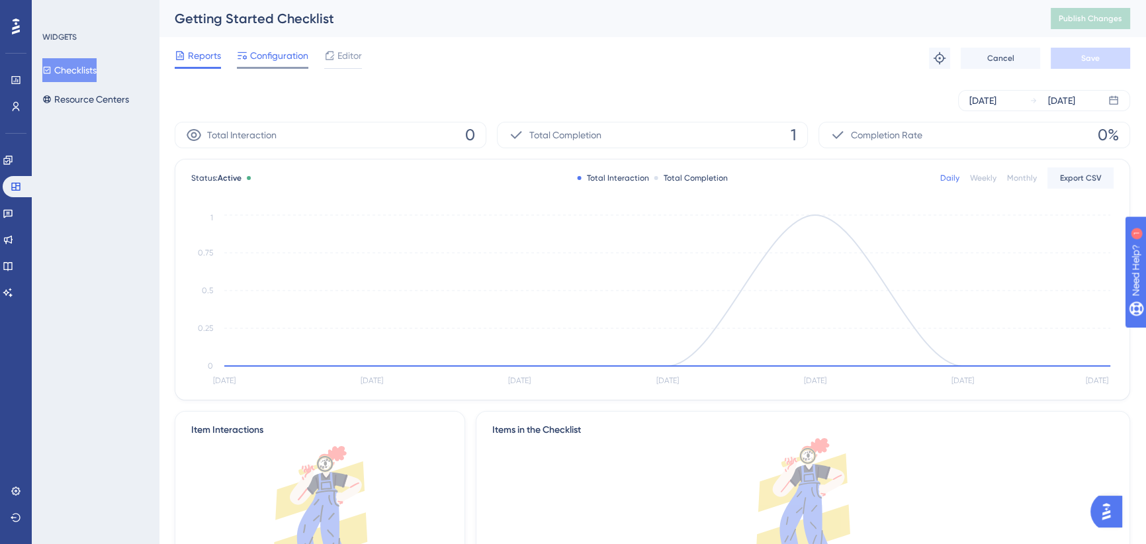
click at [277, 58] on span "Configuration" at bounding box center [279, 56] width 58 height 16
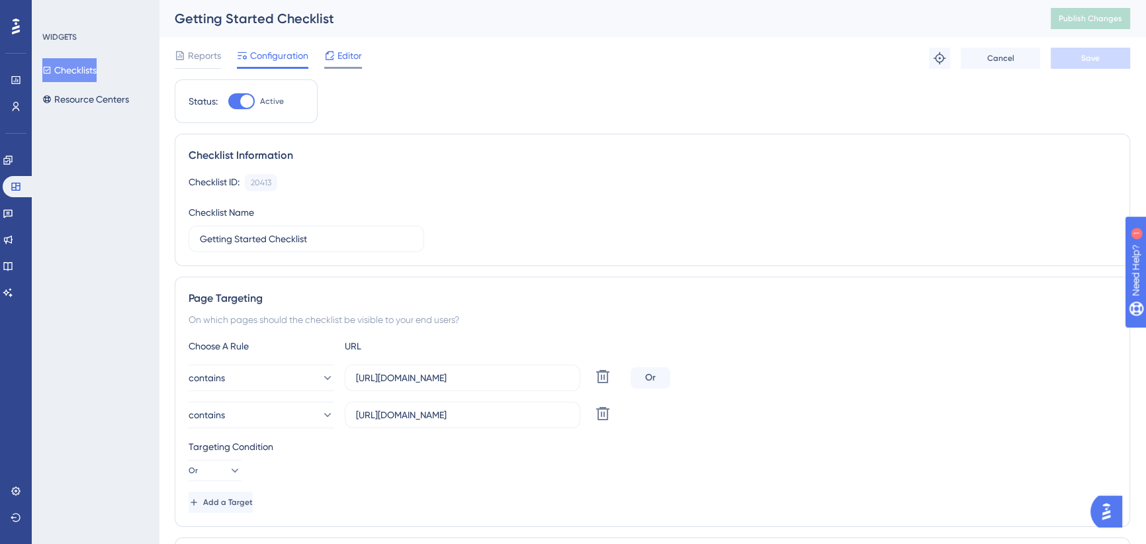
click at [347, 53] on span "Editor" at bounding box center [349, 56] width 24 height 16
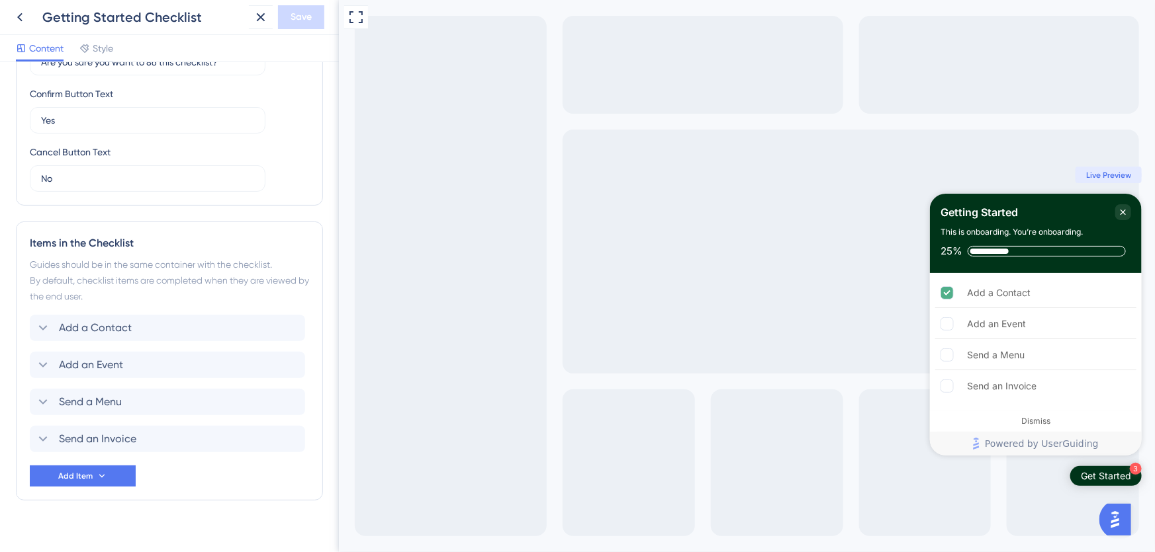
scroll to position [305, 0]
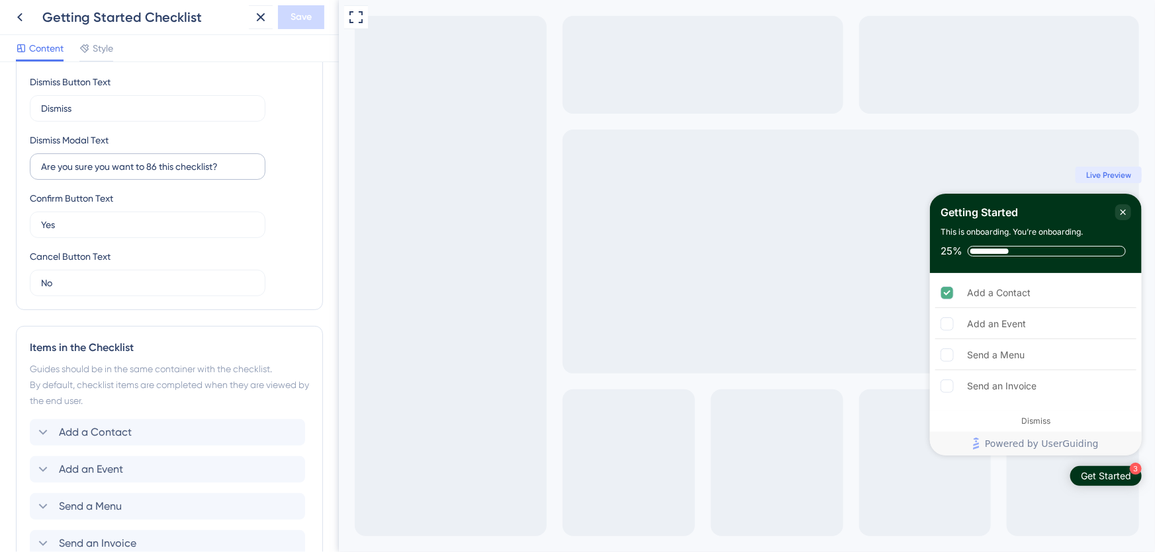
click at [127, 155] on label "Are you sure you want to 86 this checklist?" at bounding box center [148, 167] width 236 height 26
click at [127, 159] on input "Are you sure you want to 86 this checklist?" at bounding box center [147, 166] width 213 height 15
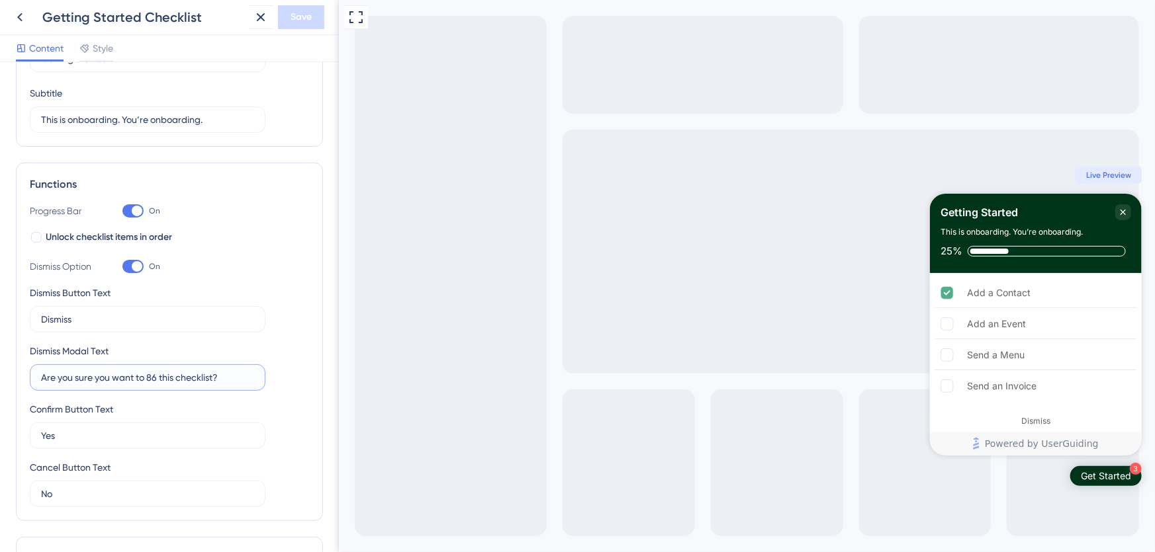
scroll to position [5, 0]
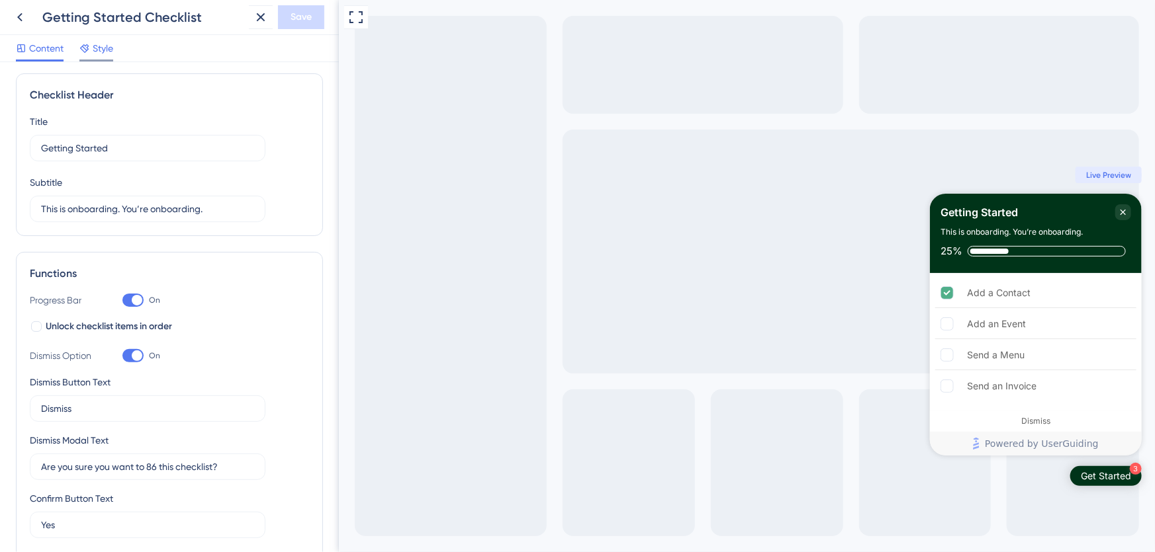
click at [107, 53] on span "Style" at bounding box center [103, 48] width 21 height 16
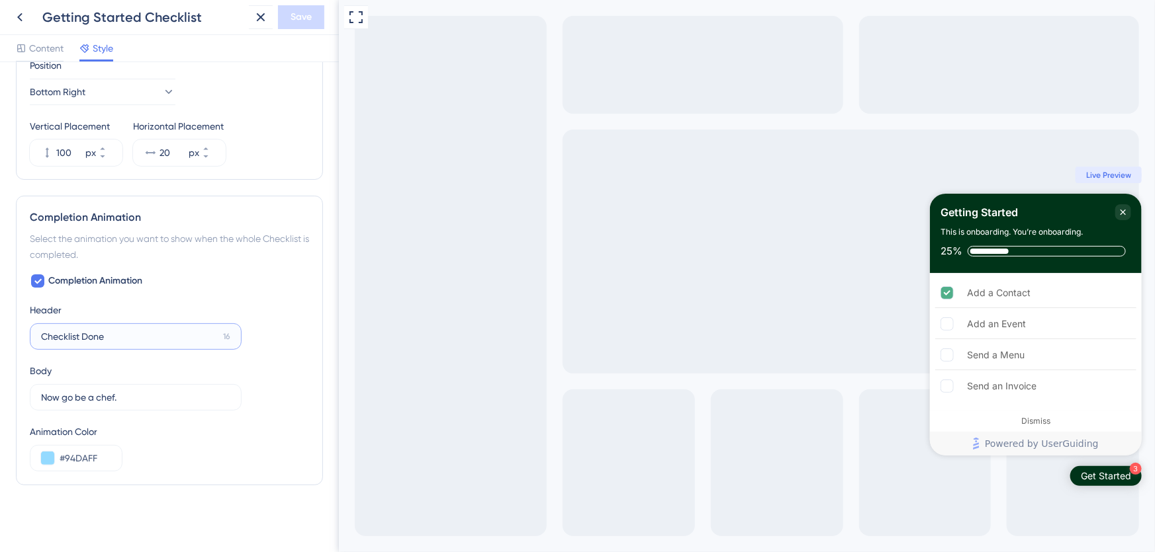
click at [136, 337] on input "Checklist Done" at bounding box center [129, 337] width 177 height 15
drag, startPoint x: 116, startPoint y: 337, endPoint x: 43, endPoint y: 333, distance: 73.5
click at [43, 333] on input "Checklist Done" at bounding box center [129, 337] width 177 height 15
click at [118, 396] on input "Now go be a chef." at bounding box center [129, 397] width 176 height 15
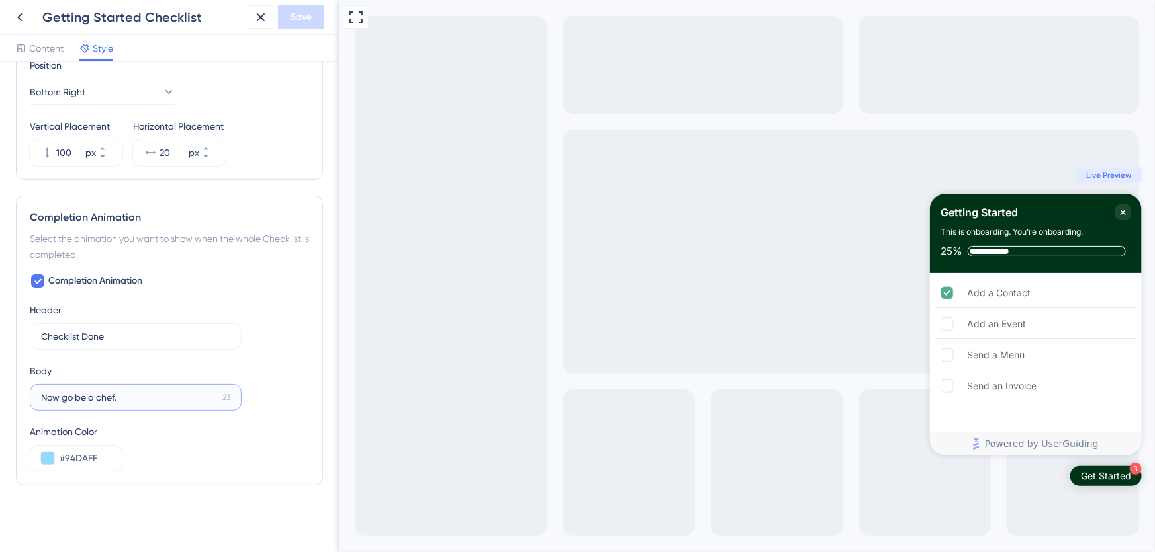
click at [118, 396] on input "Now go be a chef." at bounding box center [129, 397] width 176 height 15
drag, startPoint x: 161, startPoint y: 395, endPoint x: 106, endPoint y: 397, distance: 55.6
click at [106, 397] on input "Don't forget to finish setting up!" at bounding box center [130, 397] width 179 height 15
click at [145, 404] on input "Don't forget to connect email & calendar" at bounding box center [130, 397] width 179 height 15
click at [141, 395] on input "Don't forget to connect email & calendar" at bounding box center [130, 397] width 179 height 15
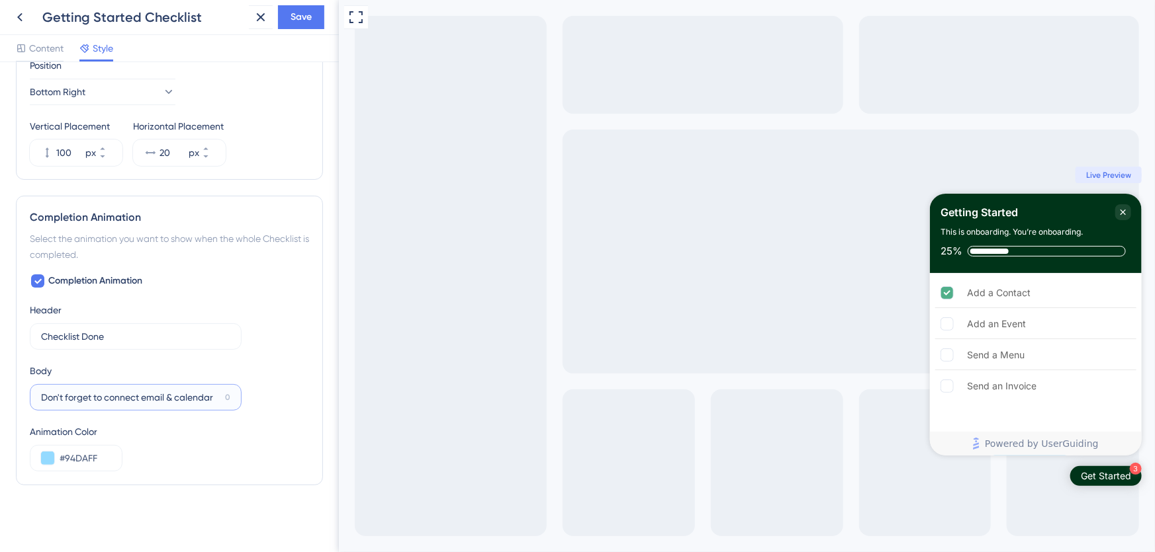
click at [199, 397] on input "Don't forget to connect email & calendar" at bounding box center [130, 397] width 179 height 15
click at [210, 396] on input "Don't forget to connect email & calendar" at bounding box center [130, 397] width 179 height 15
drag, startPoint x: 216, startPoint y: 397, endPoint x: 100, endPoint y: 398, distance: 115.8
click at [100, 398] on input "Don't forget to connect email & calendar" at bounding box center [130, 397] width 179 height 15
type input "Don't forget to connect email & calendar"
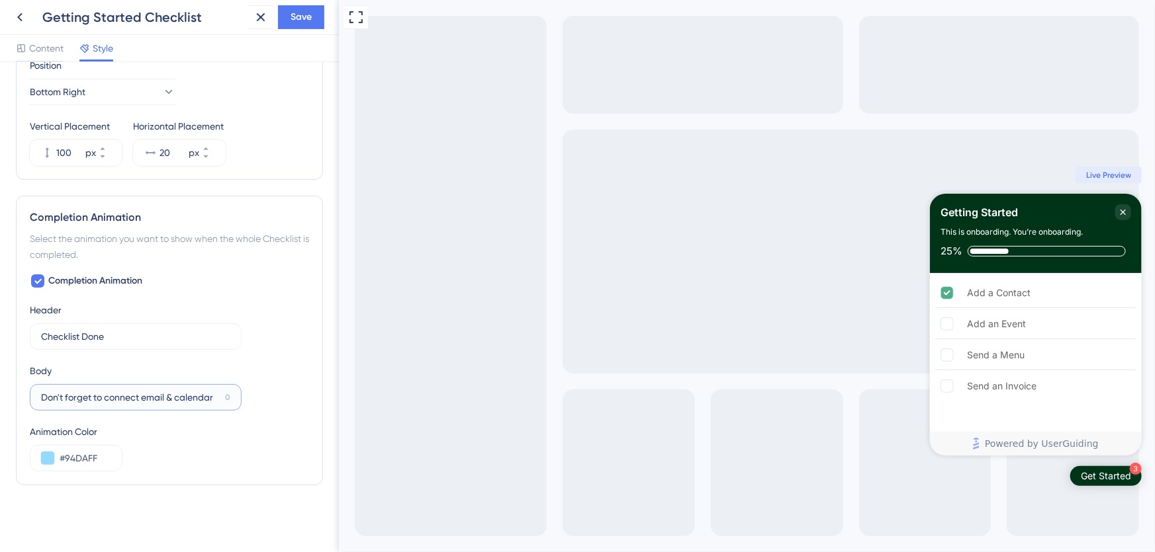
scroll to position [582, 0]
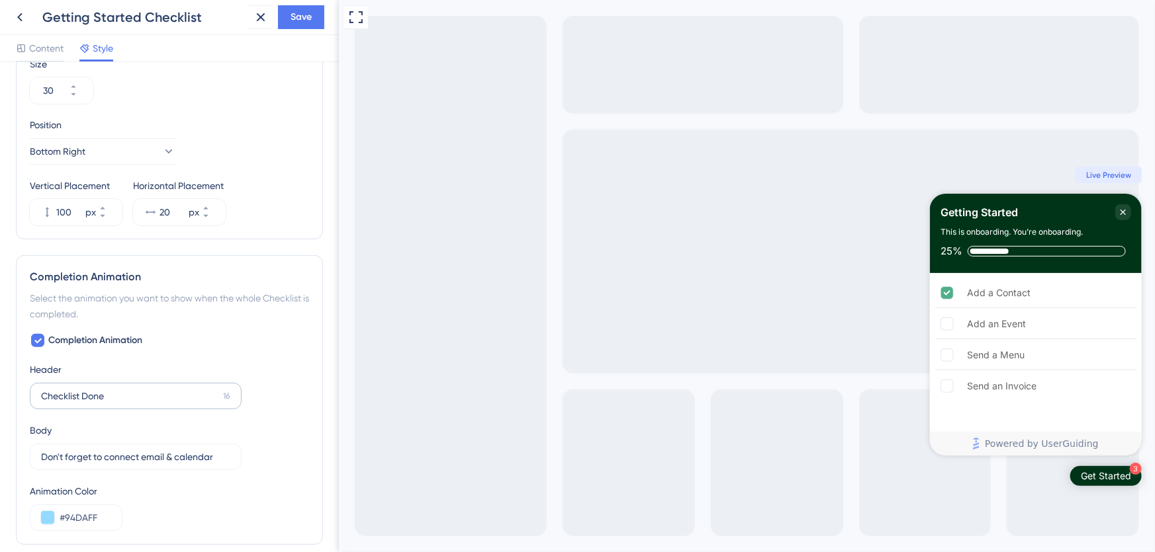
click at [96, 404] on label "Checklist Done 16" at bounding box center [136, 396] width 212 height 26
click at [96, 404] on input "Checklist Done" at bounding box center [129, 396] width 177 height 15
click at [96, 404] on label "Checklist Done 16" at bounding box center [136, 396] width 212 height 26
click at [96, 404] on input "Checklist Done" at bounding box center [129, 396] width 177 height 15
click at [95, 404] on label "Checklist Done 16" at bounding box center [136, 396] width 212 height 26
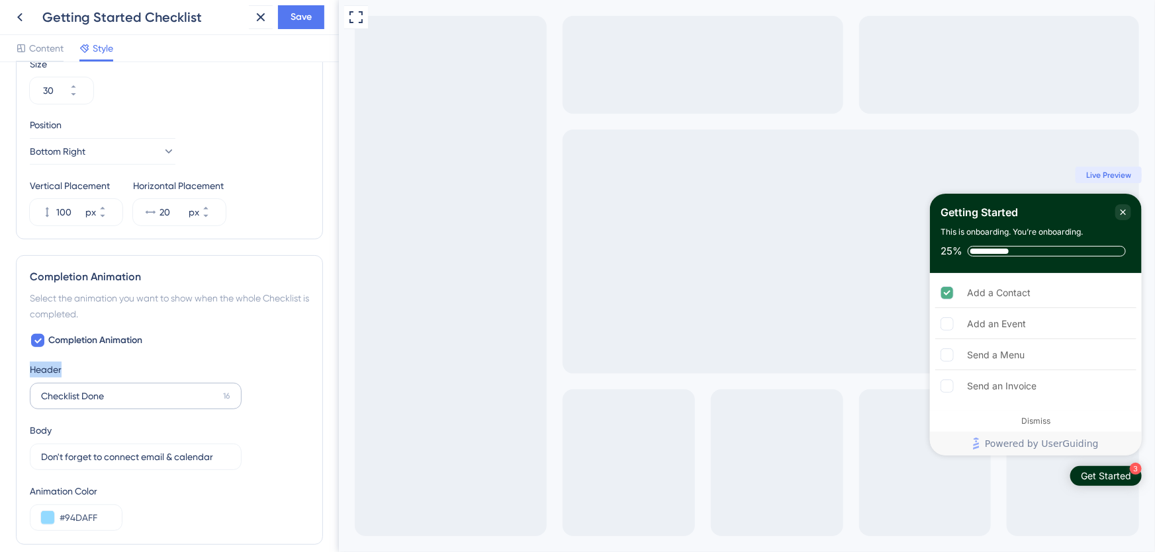
click at [95, 404] on input "Checklist Done" at bounding box center [129, 396] width 177 height 15
click at [80, 393] on input "Checklist Done" at bounding box center [129, 396] width 177 height 15
drag, startPoint x: 112, startPoint y: 397, endPoint x: 54, endPoint y: 396, distance: 57.6
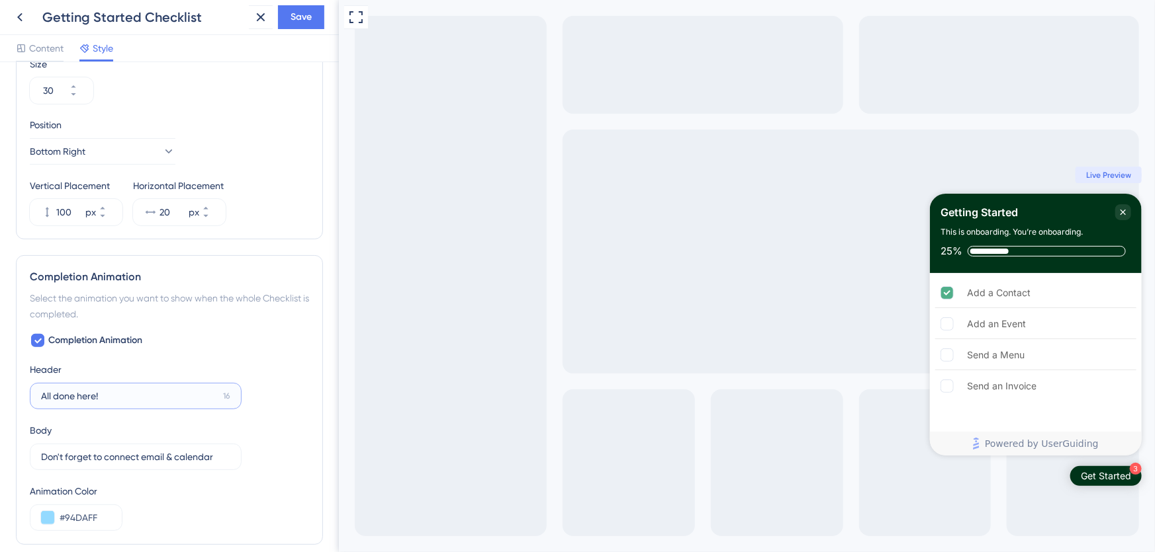
click at [54, 396] on input "All done here!" at bounding box center [129, 396] width 177 height 15
type input "All Done Here!"
click at [112, 460] on input "Don't forget to connect email & calendar" at bounding box center [130, 457] width 179 height 15
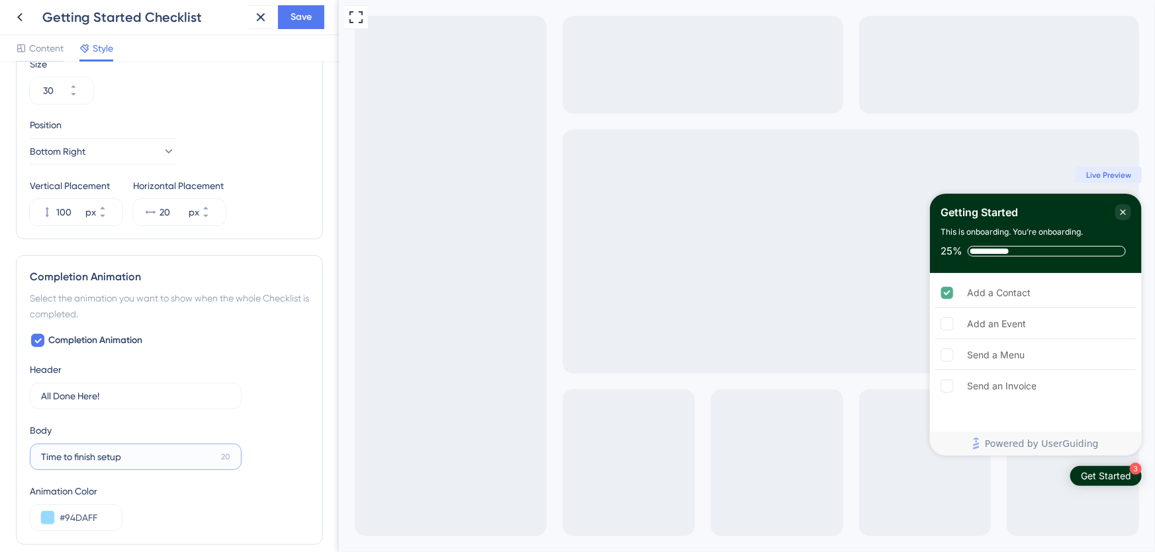
drag, startPoint x: 135, startPoint y: 456, endPoint x: -40, endPoint y: 472, distance: 175.4
click at [0, 0] on html "Getting Started Checklist Save Content Style Color & Typography Header Color #0…" at bounding box center [577, 0] width 1155 height 0
click at [185, 383] on label "All Done Here! 16" at bounding box center [136, 396] width 212 height 26
click at [185, 389] on input "All Done Here!" at bounding box center [129, 396] width 177 height 15
click at [261, 343] on div "Completion Animation Header All Done Here! 16 Body Be sure to connect your emai…" at bounding box center [169, 432] width 279 height 199
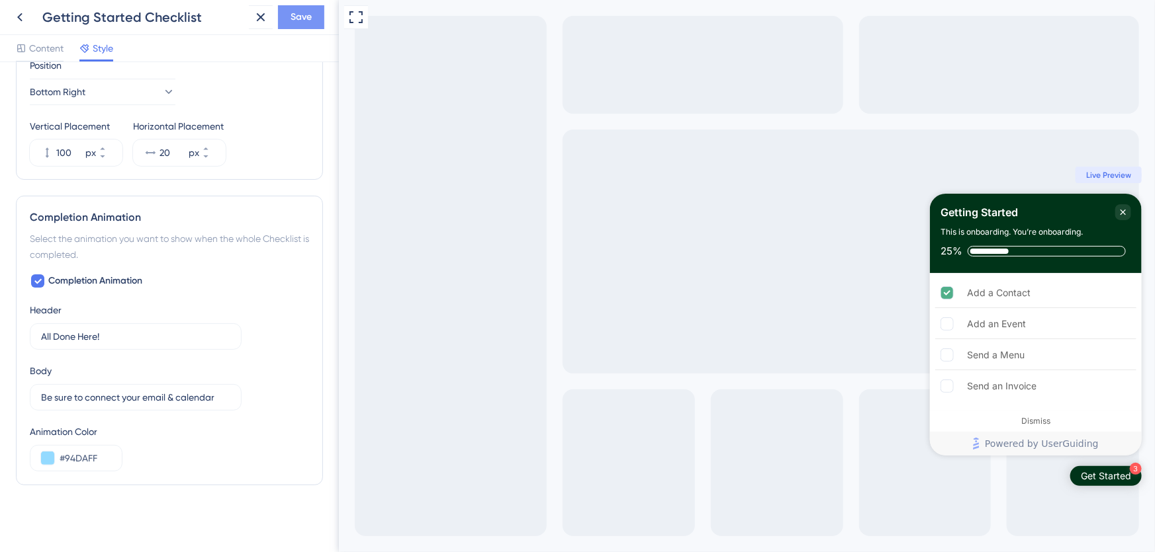
scroll to position [161, 0]
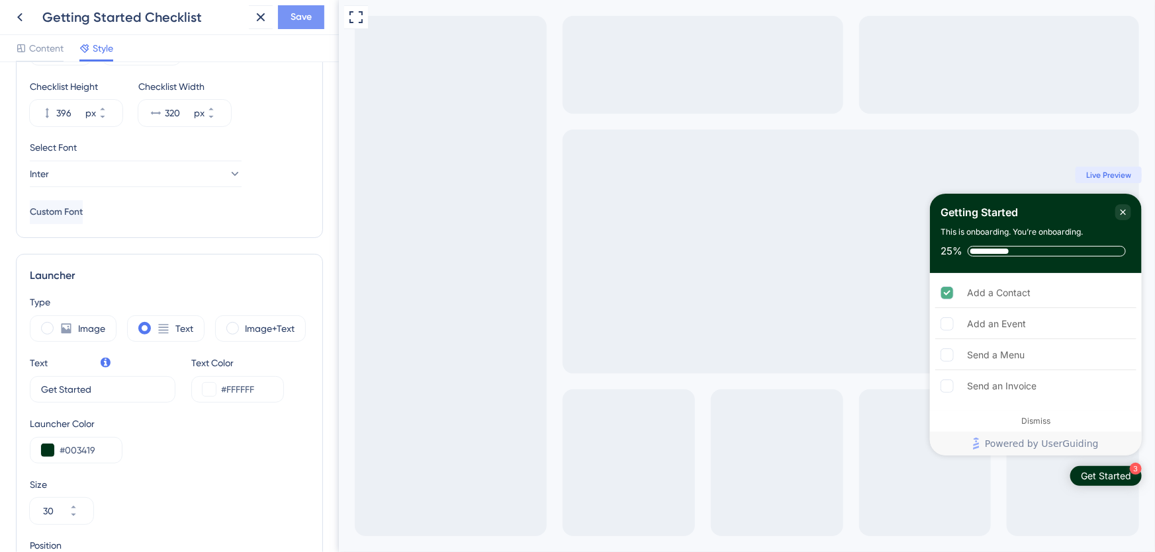
click at [308, 15] on span "Save" at bounding box center [300, 17] width 21 height 16
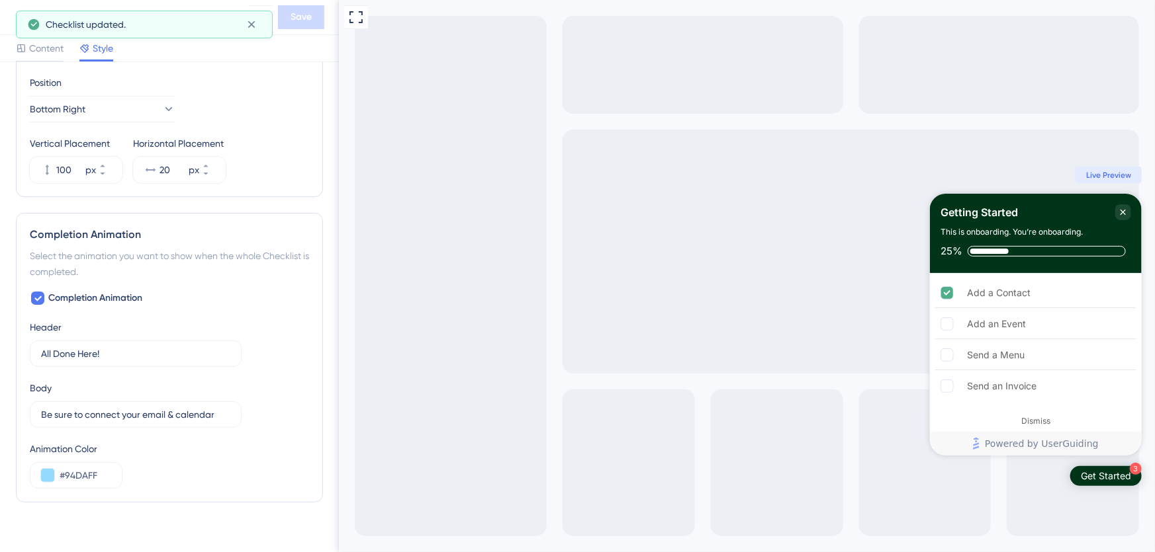
scroll to position [642, 0]
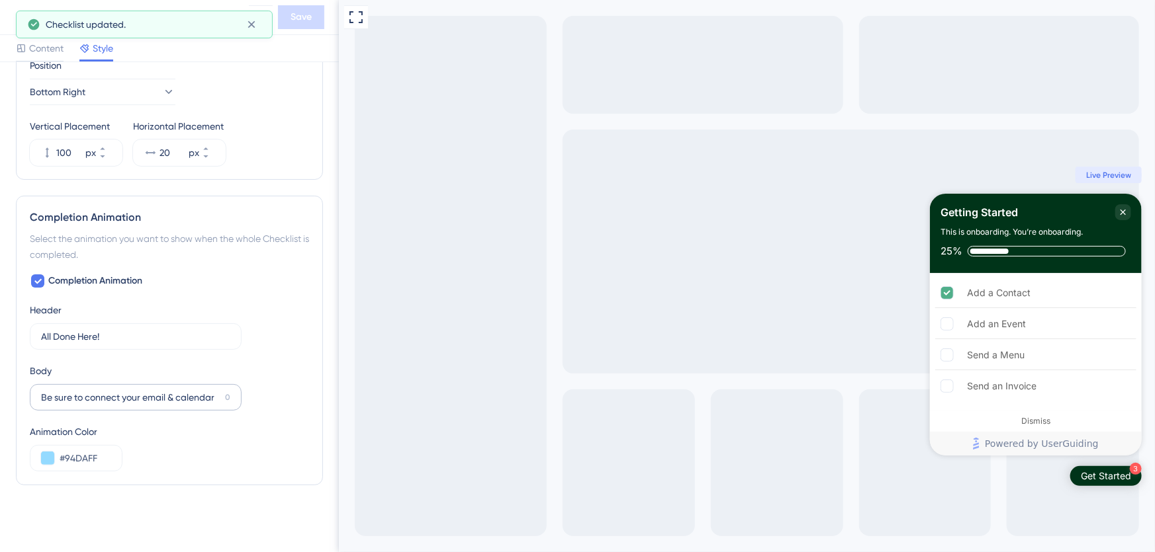
drag, startPoint x: 154, startPoint y: 404, endPoint x: 167, endPoint y: 404, distance: 13.2
click at [155, 405] on label "Be sure to connect your email & calendar 0" at bounding box center [136, 397] width 212 height 26
click at [155, 405] on input "Be sure to connect your email & calendar" at bounding box center [130, 397] width 179 height 15
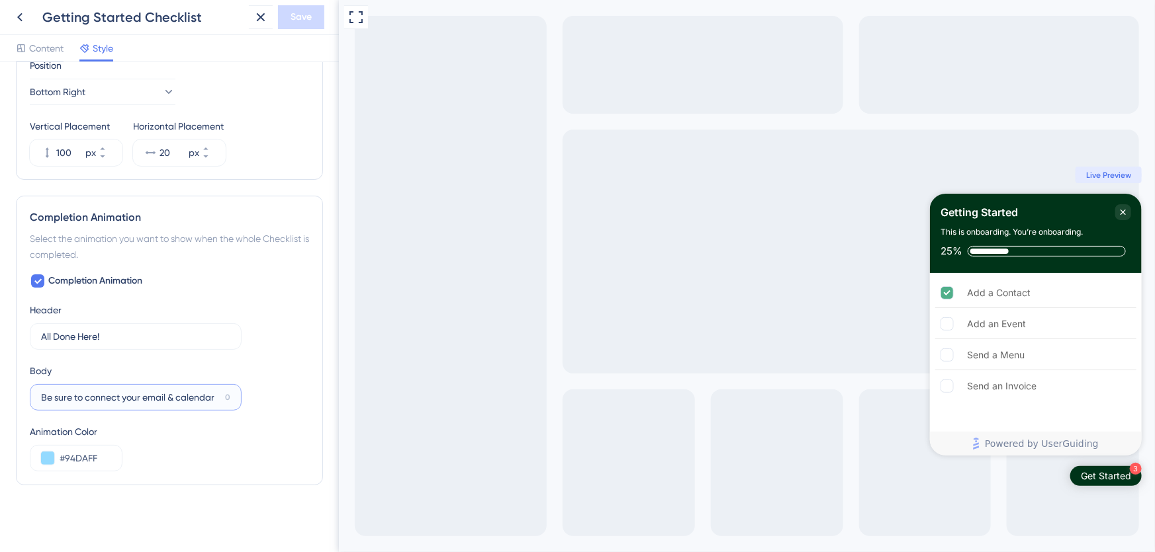
drag, startPoint x: 216, startPoint y: 396, endPoint x: 86, endPoint y: 400, distance: 130.4
click at [86, 400] on input "Be sure to connect your email & calendar" at bounding box center [130, 397] width 179 height 15
type input "Be sure to finish setup"
click at [279, 392] on div "Completion Animation Header All Done Here! 16 Body Be sure to finish setup 17 A…" at bounding box center [169, 372] width 279 height 199
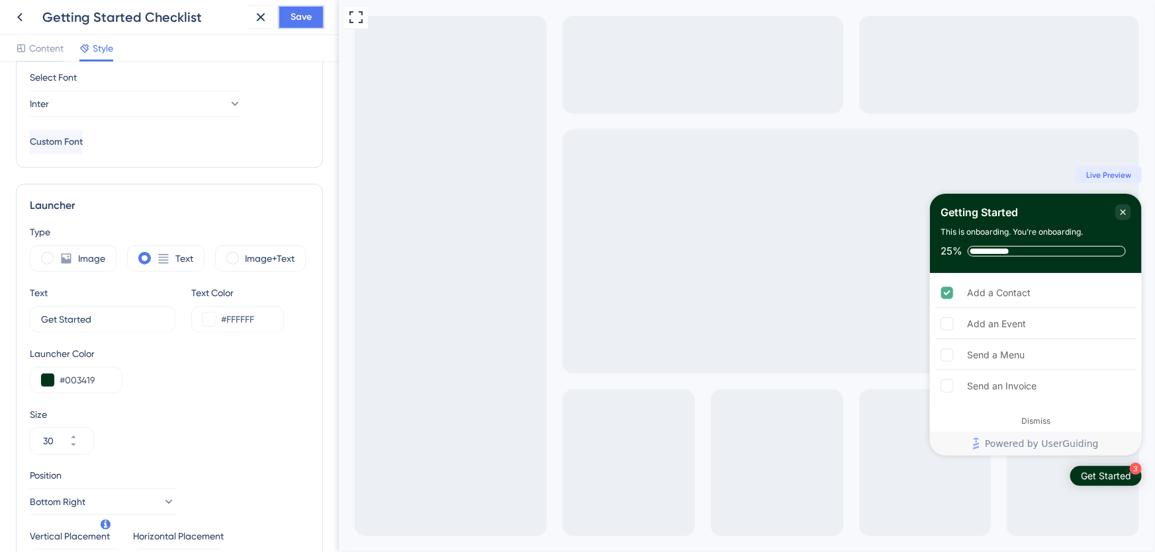
click at [298, 12] on span "Save" at bounding box center [300, 17] width 21 height 16
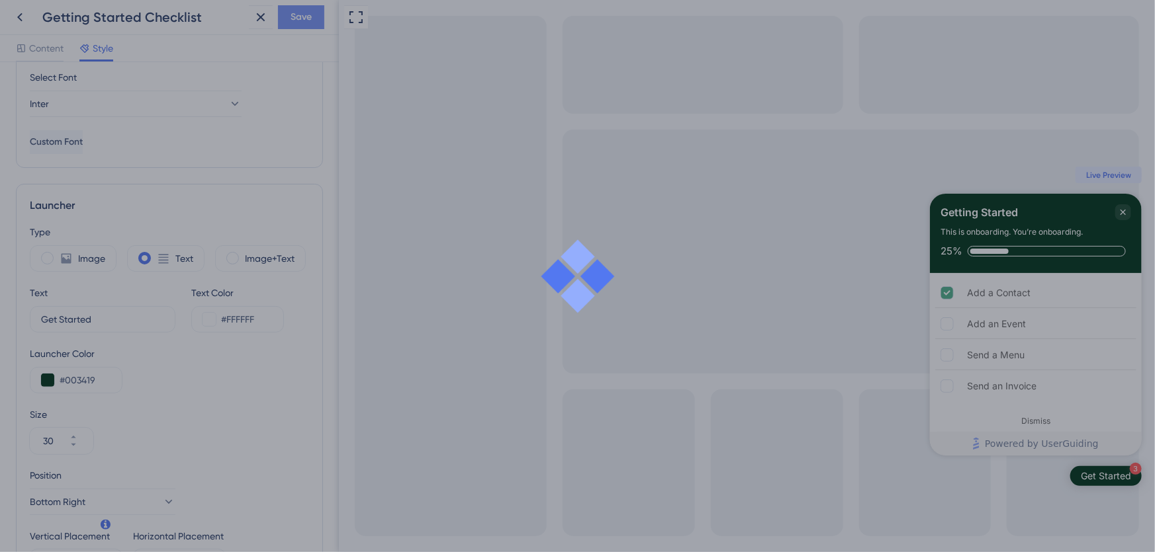
scroll to position [0, 0]
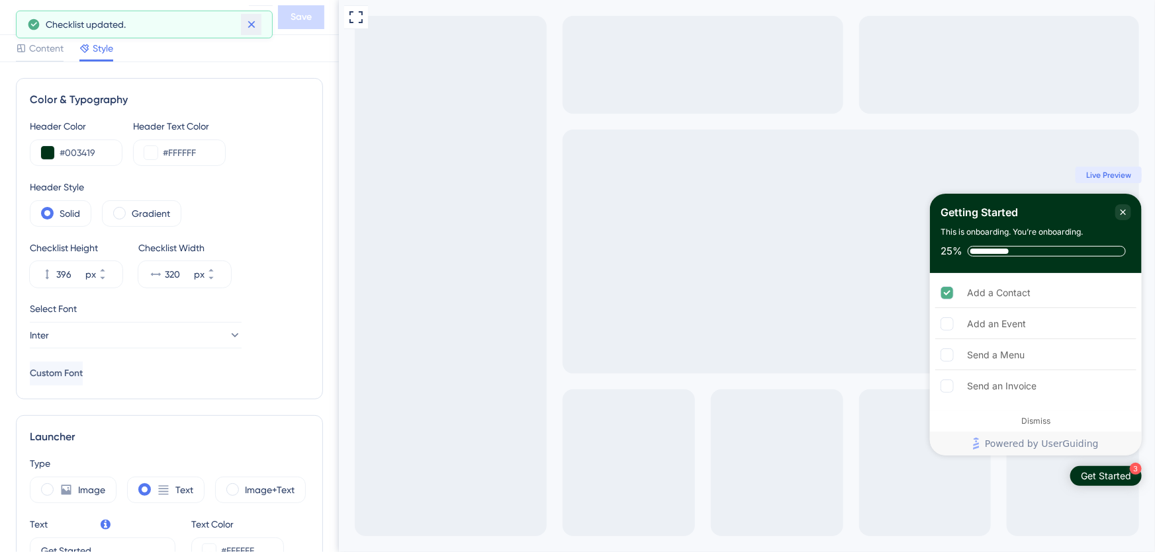
click at [248, 25] on icon at bounding box center [251, 24] width 13 height 13
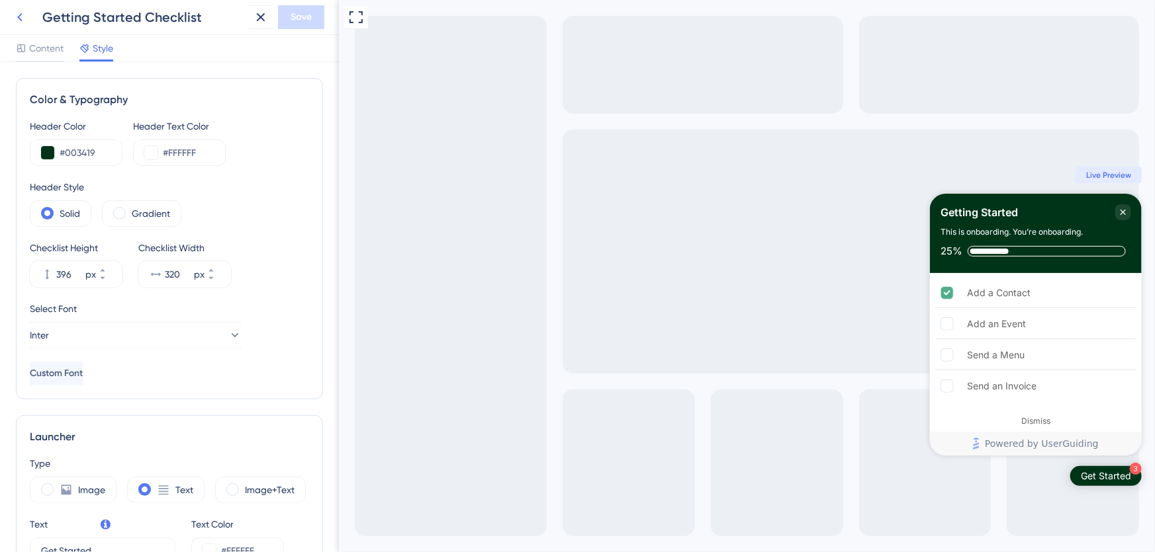
click at [10, 13] on button at bounding box center [20, 17] width 24 height 24
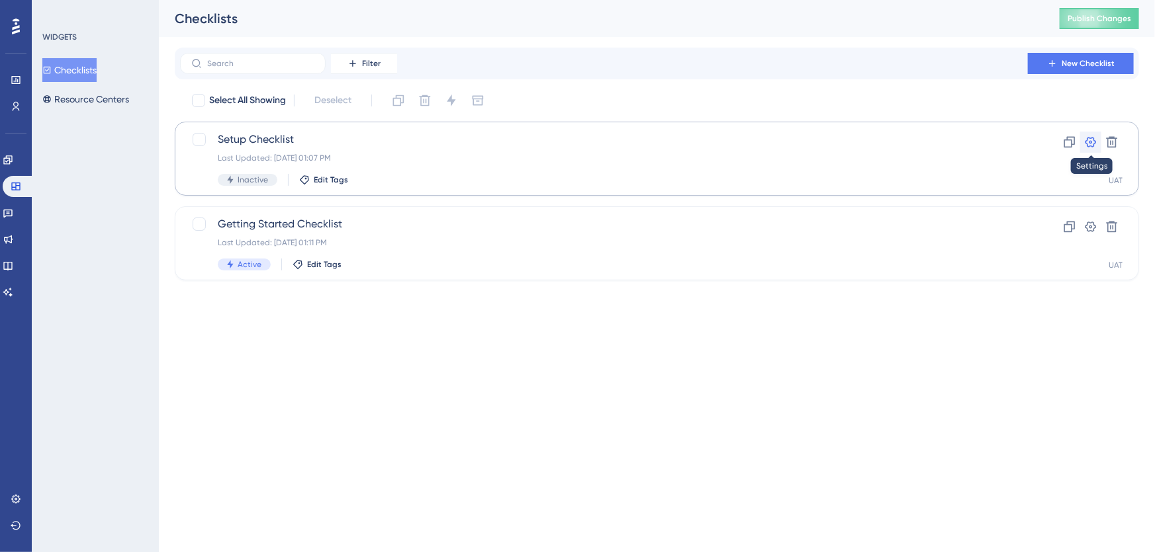
click at [1089, 141] on icon at bounding box center [1090, 142] width 13 height 13
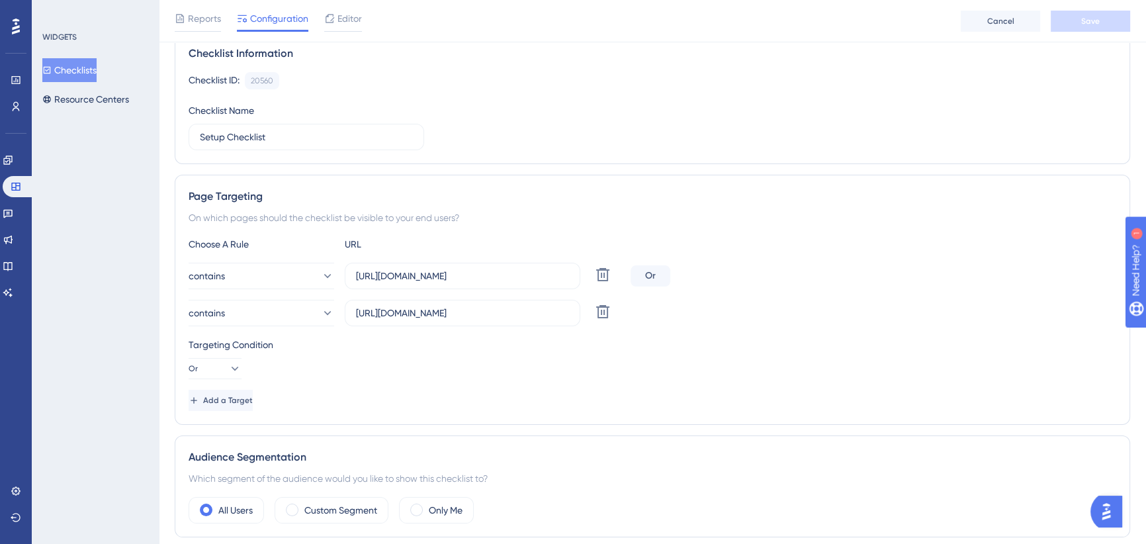
scroll to position [120, 0]
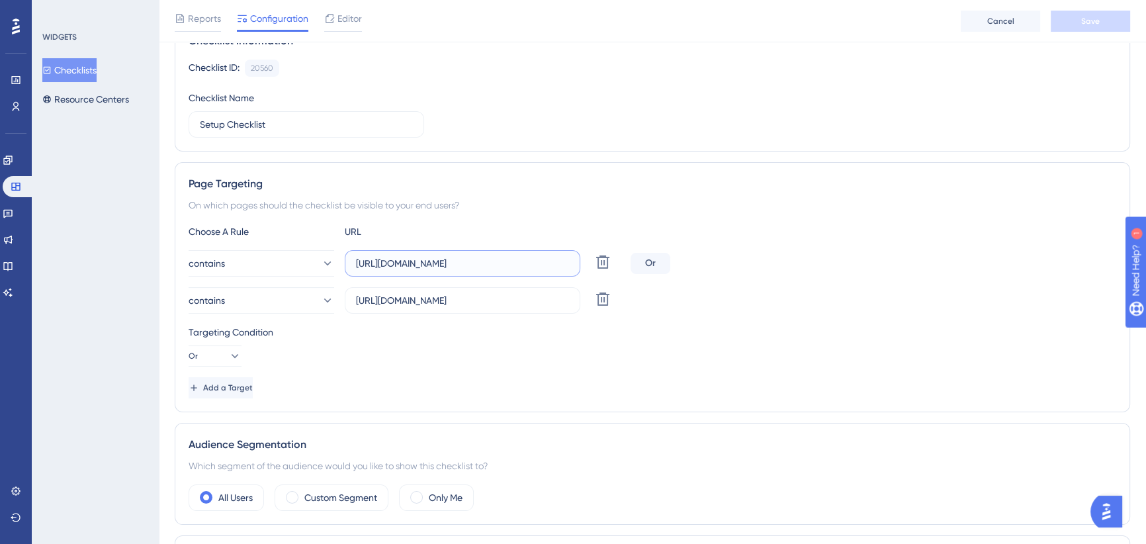
drag, startPoint x: 548, startPoint y: 261, endPoint x: 519, endPoint y: 265, distance: 29.4
click at [519, 265] on input "[URL][DOMAIN_NAME]" at bounding box center [462, 263] width 213 height 15
click at [517, 299] on input "[URL][DOMAIN_NAME]" at bounding box center [462, 300] width 213 height 15
drag, startPoint x: 516, startPoint y: 299, endPoint x: 611, endPoint y: 290, distance: 95.7
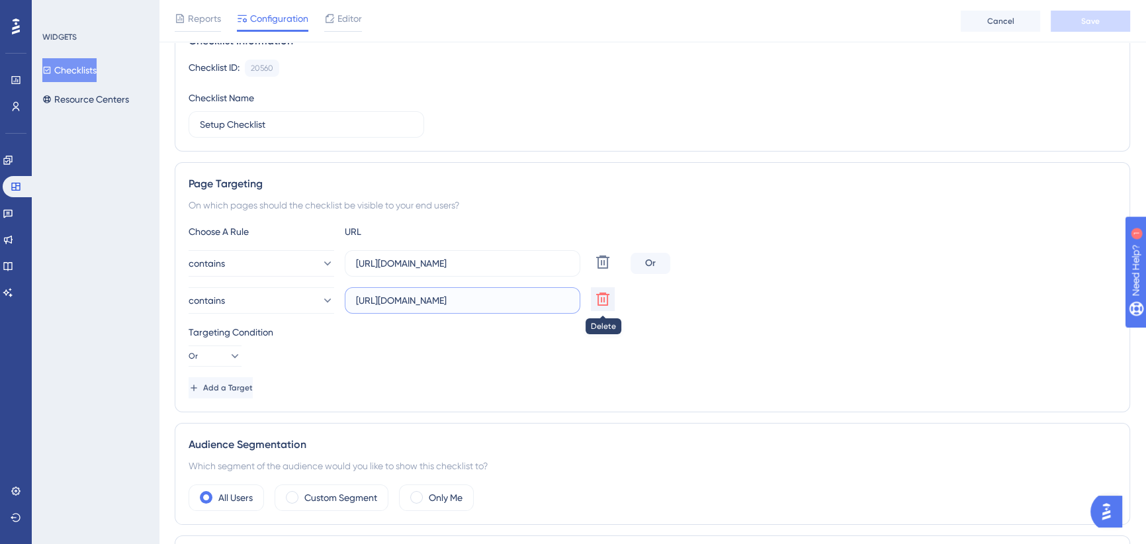
click at [621, 291] on div "contains [URL][DOMAIN_NAME] Delete" at bounding box center [407, 300] width 437 height 26
click at [519, 307] on label "[URL][DOMAIN_NAME]" at bounding box center [463, 300] width 236 height 26
click at [519, 307] on input "[URL][DOMAIN_NAME]" at bounding box center [462, 300] width 213 height 15
click at [555, 302] on input "[URL][DOMAIN_NAME]" at bounding box center [462, 300] width 213 height 15
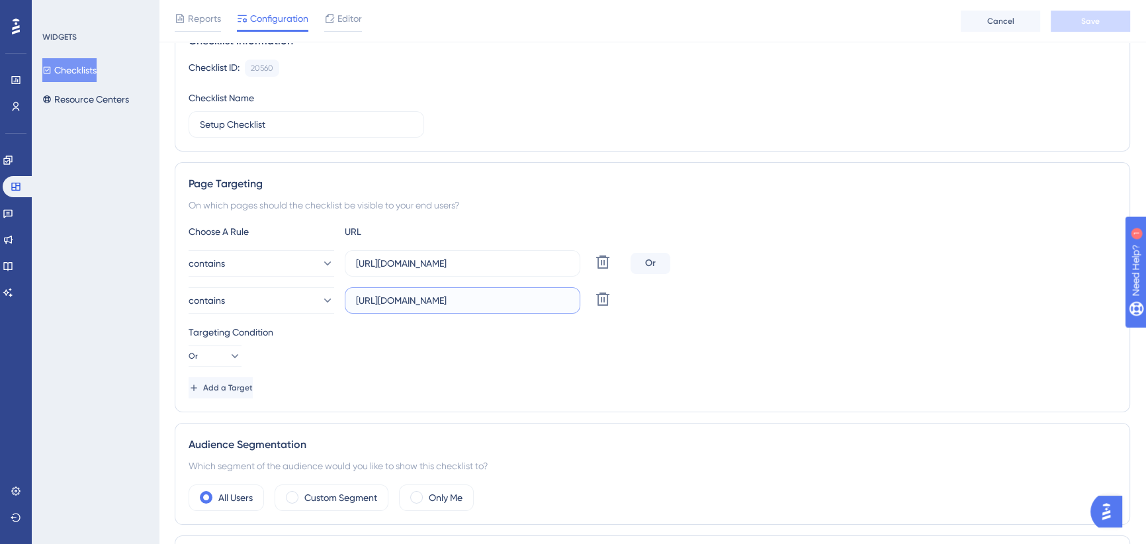
scroll to position [0, 11]
drag, startPoint x: 547, startPoint y: 300, endPoint x: 588, endPoint y: 300, distance: 41.0
click at [589, 301] on div "contains [URL][DOMAIN_NAME] Delete" at bounding box center [407, 300] width 437 height 26
type input "[URL][DOMAIN_NAME]"
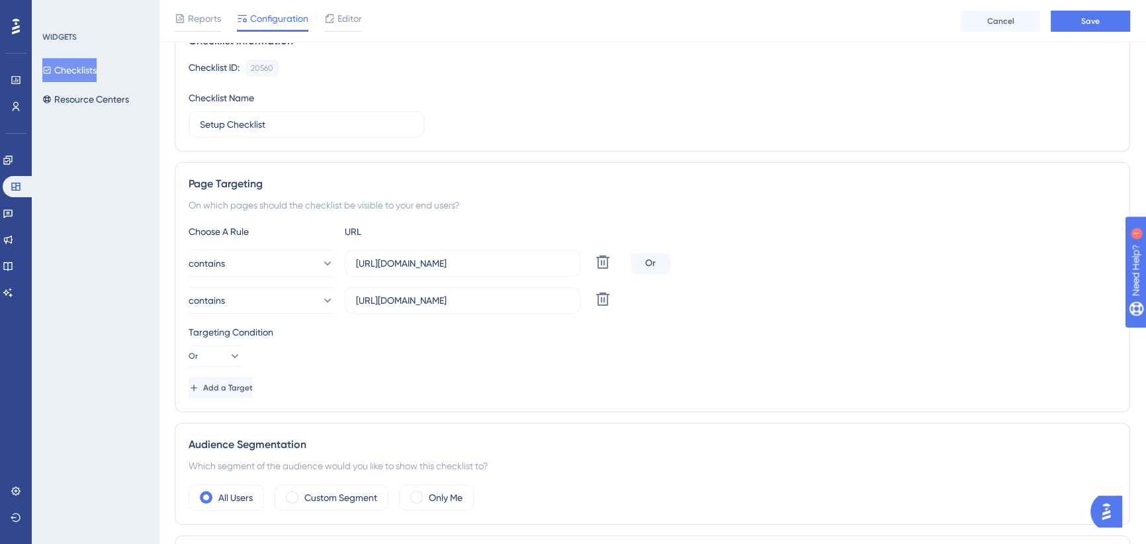
click at [490, 365] on div "Targeting Condition Or" at bounding box center [653, 345] width 928 height 42
click at [1100, 22] on button "Save" at bounding box center [1090, 21] width 79 height 21
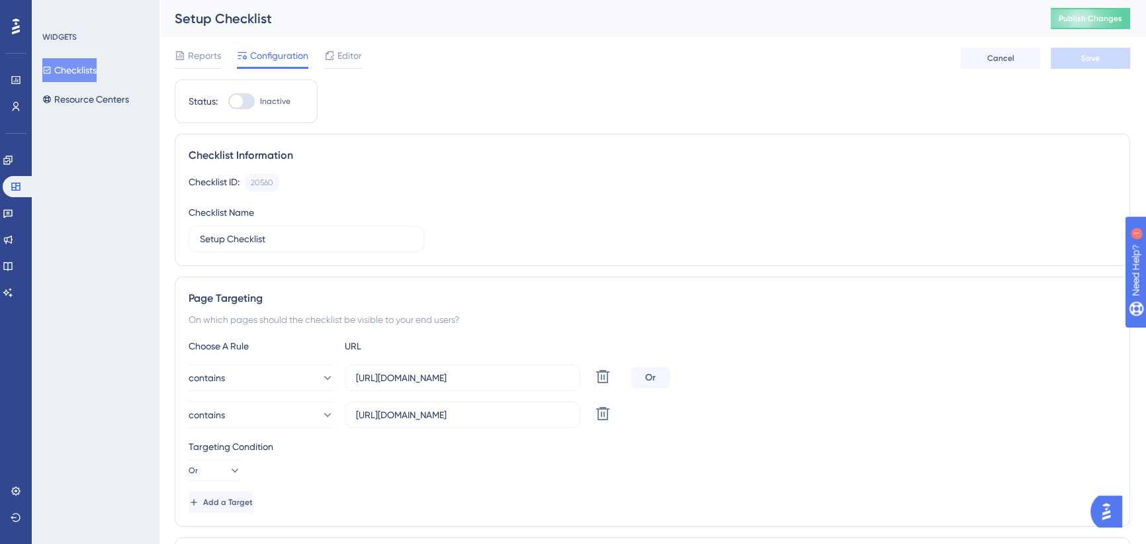
click at [256, 102] on label "Inactive" at bounding box center [259, 101] width 62 height 16
click at [228, 102] on input "Inactive" at bounding box center [228, 101] width 1 height 1
checkbox input "true"
click at [1102, 57] on button "Save" at bounding box center [1090, 58] width 79 height 21
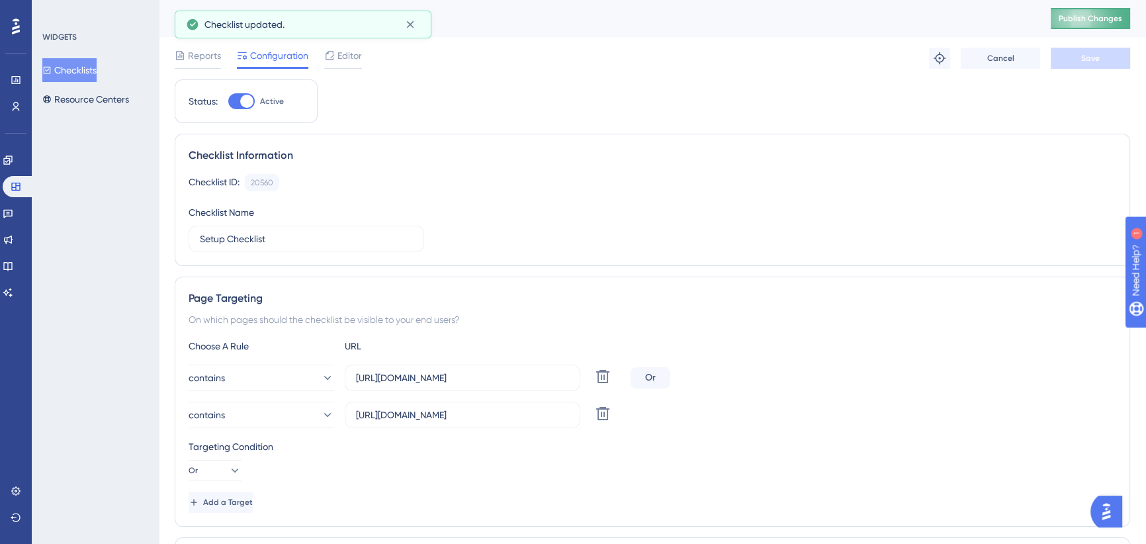
click at [1094, 17] on span "Publish Changes" at bounding box center [1091, 18] width 64 height 11
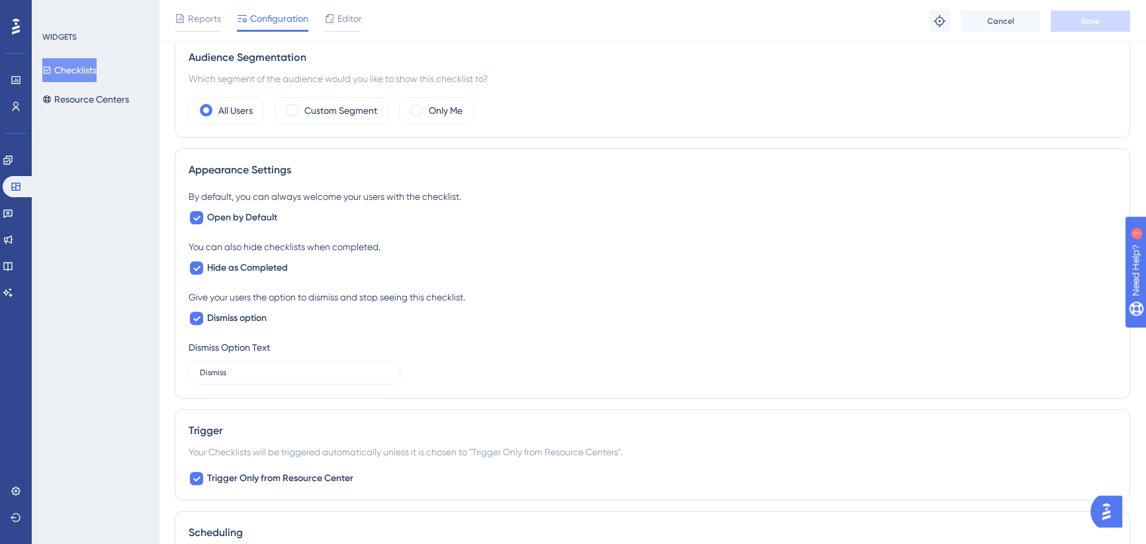
scroll to position [541, 0]
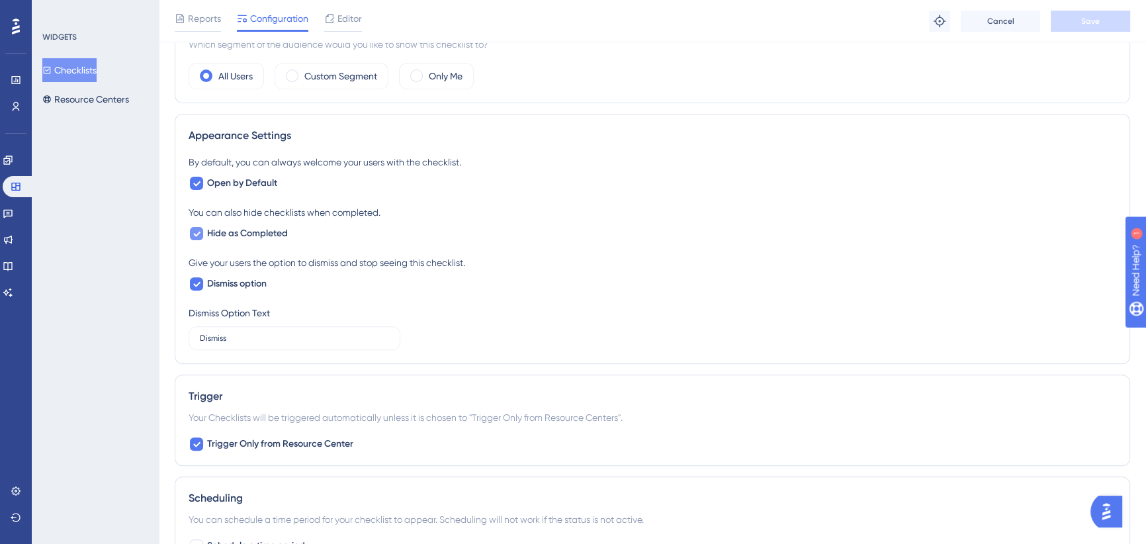
click at [194, 234] on icon at bounding box center [197, 233] width 8 height 11
checkbox input "false"
click at [1093, 16] on span "Save" at bounding box center [1090, 21] width 19 height 11
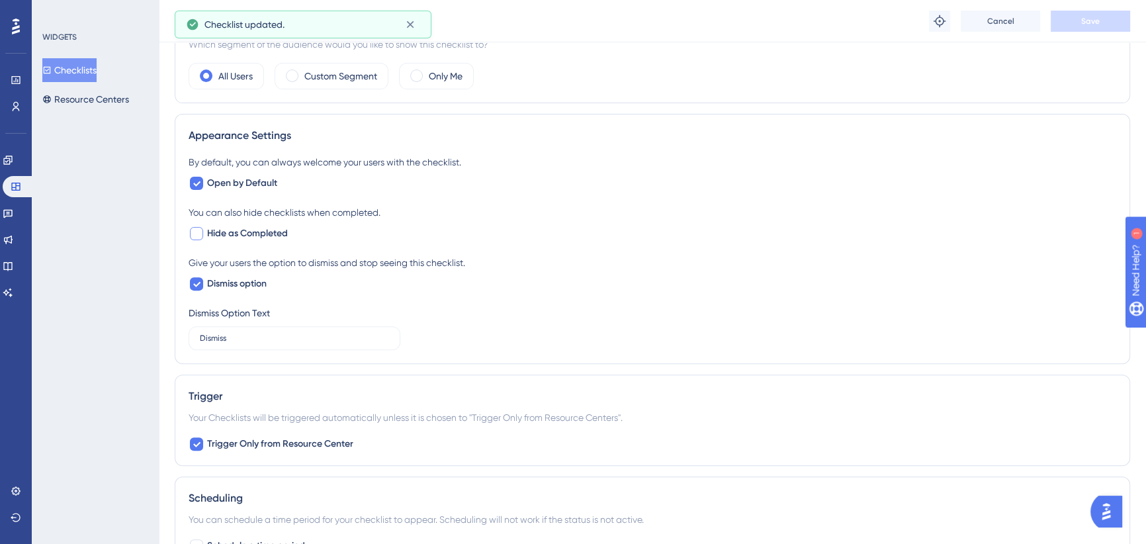
scroll to position [481, 0]
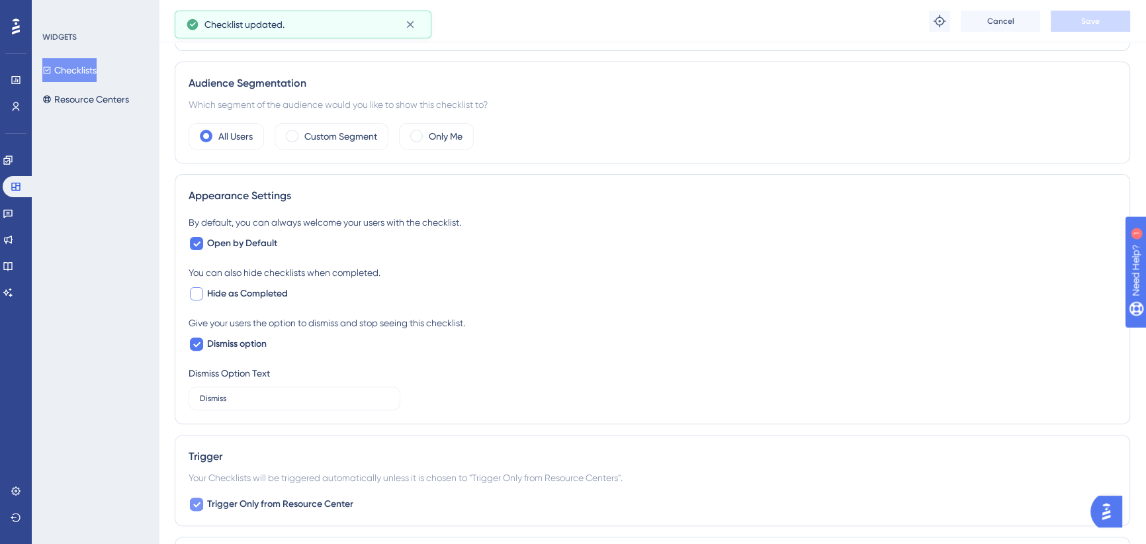
click at [193, 504] on icon at bounding box center [197, 504] width 8 height 11
checkbox input "false"
click at [1105, 23] on button "Save" at bounding box center [1090, 21] width 79 height 21
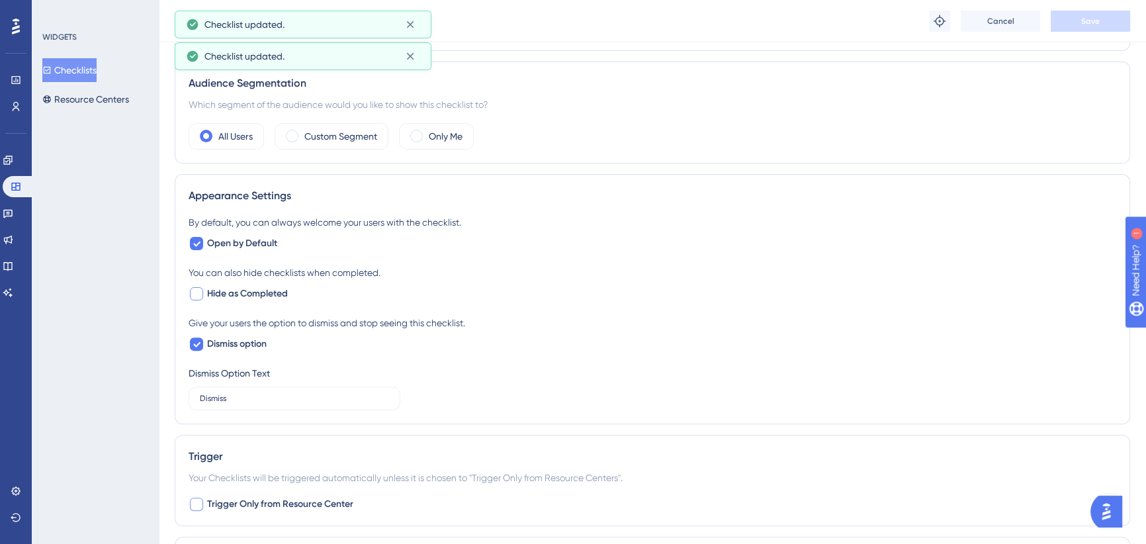
scroll to position [0, 0]
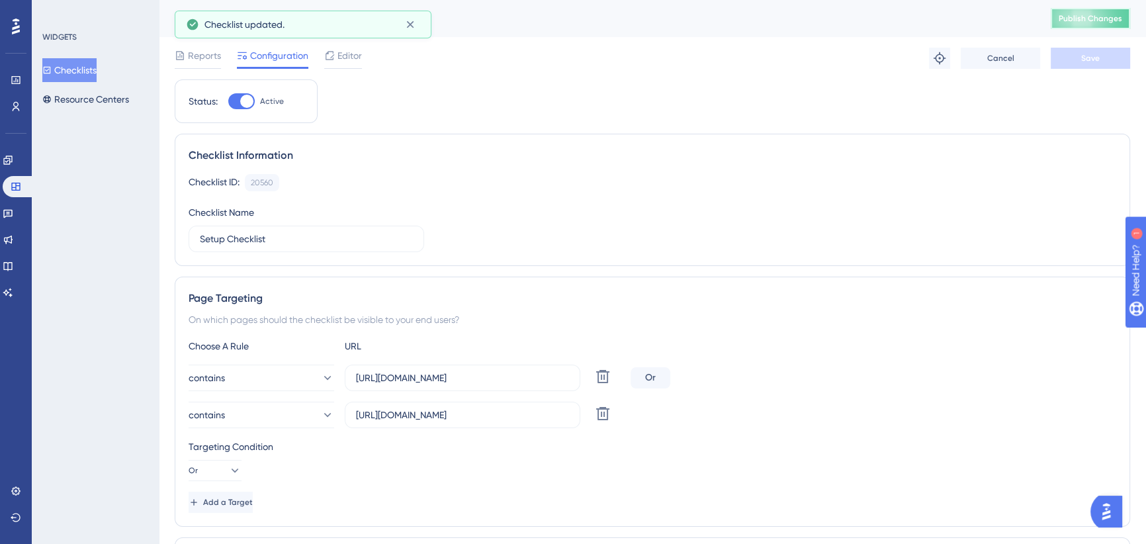
click at [1094, 25] on button "Publish Changes" at bounding box center [1090, 18] width 79 height 21
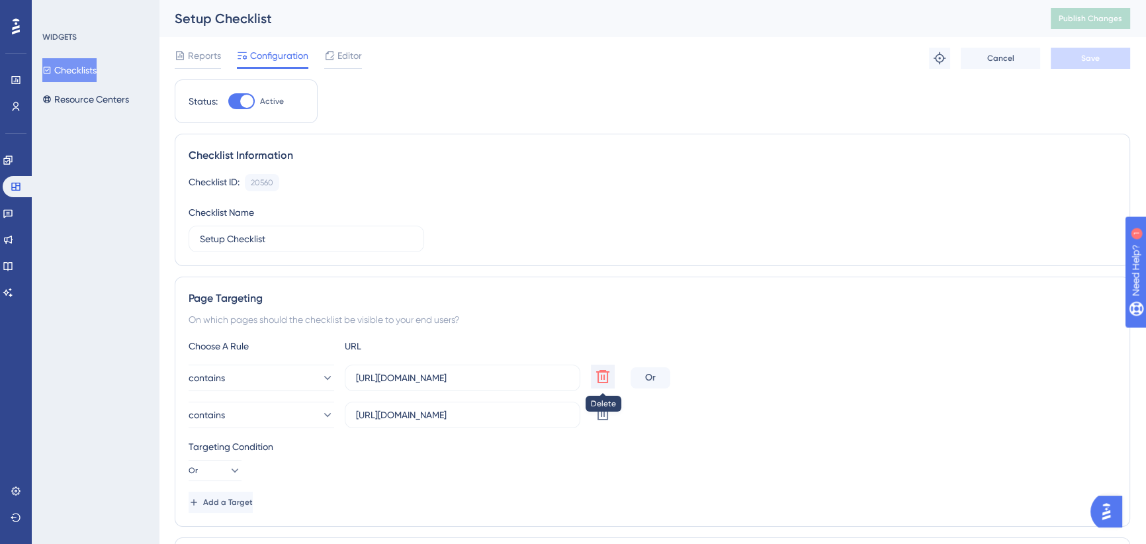
click at [603, 377] on icon at bounding box center [603, 377] width 16 height 16
type input "[URL][DOMAIN_NAME]"
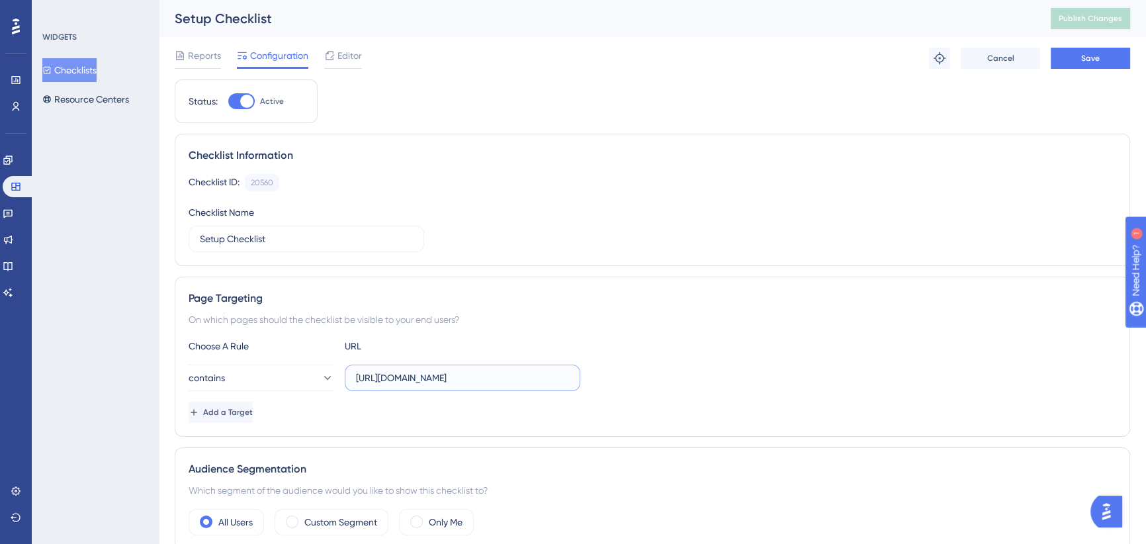
click at [472, 378] on input "[URL][DOMAIN_NAME]" at bounding box center [462, 378] width 213 height 15
drag, startPoint x: 432, startPoint y: 373, endPoint x: 650, endPoint y: 373, distance: 218.4
click at [650, 373] on div "contains [URL][DOMAIN_NAME]" at bounding box center [653, 378] width 928 height 26
click at [725, 343] on div "Choose A Rule URL" at bounding box center [653, 346] width 928 height 16
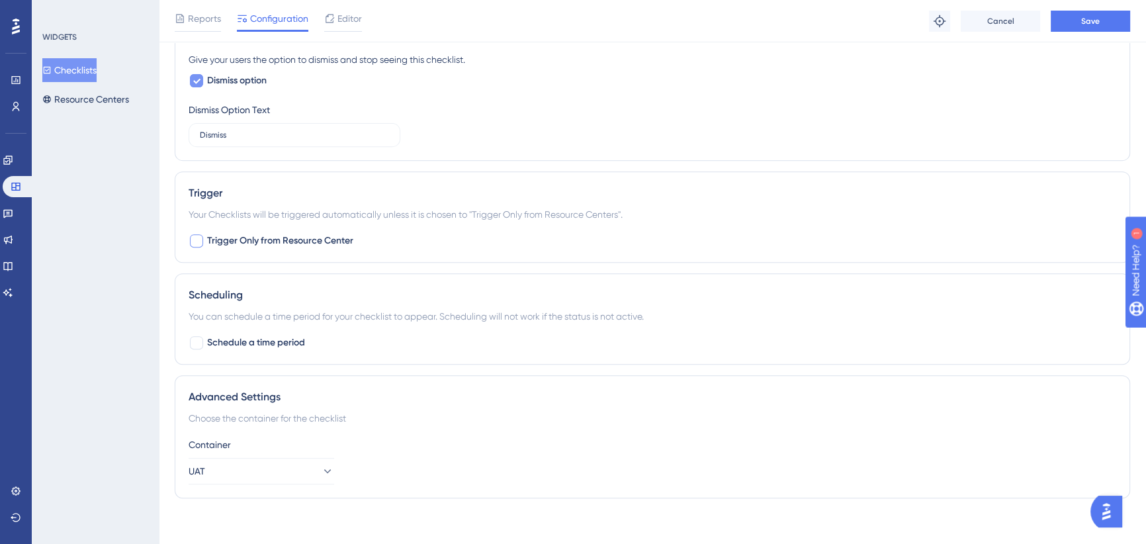
scroll to position [660, 0]
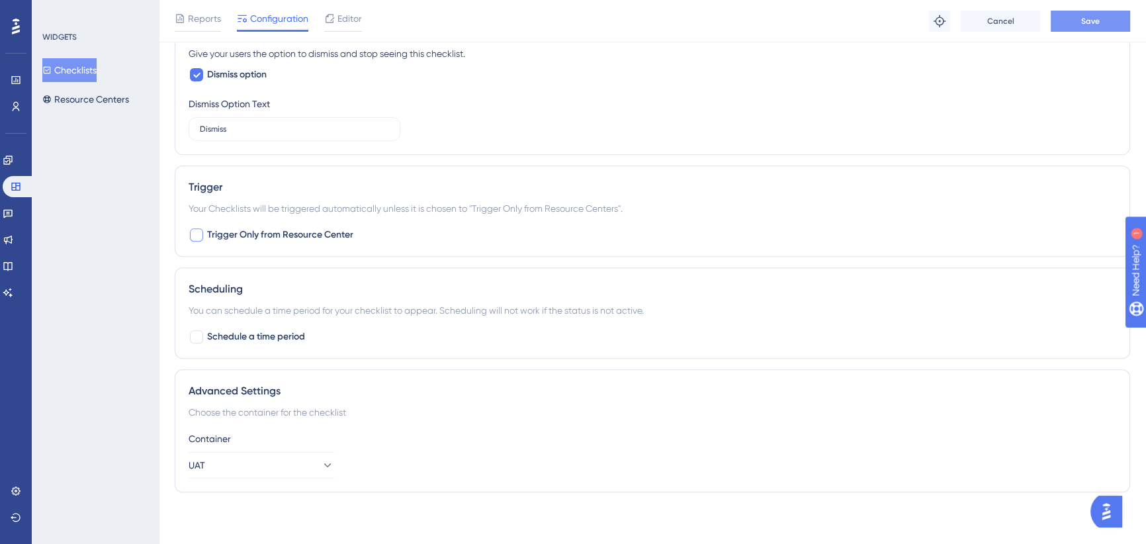
click at [1096, 19] on span "Save" at bounding box center [1090, 21] width 19 height 11
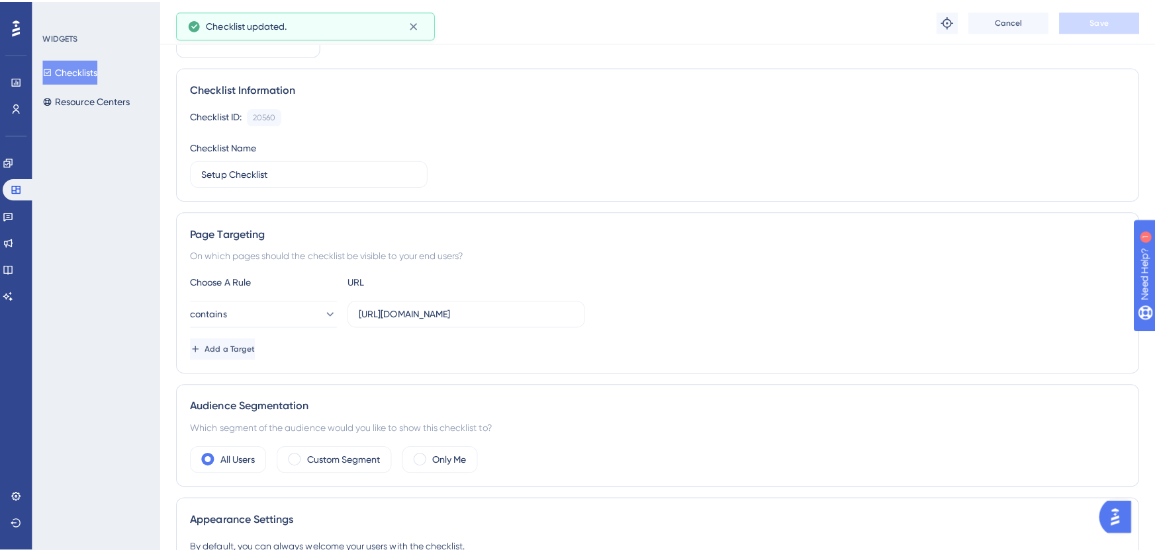
scroll to position [0, 0]
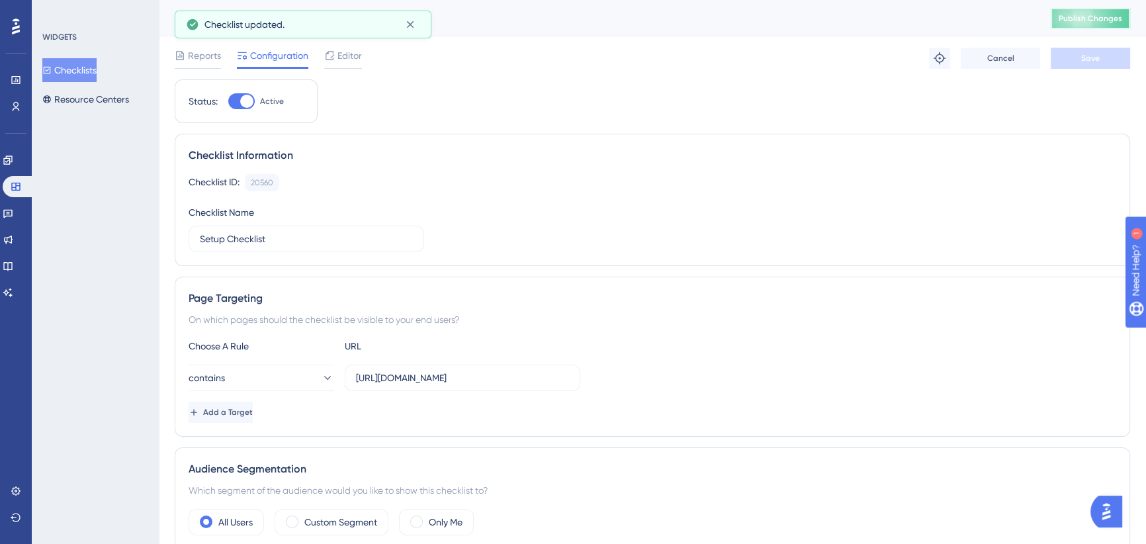
click at [1102, 19] on span "Publish Changes" at bounding box center [1091, 18] width 64 height 11
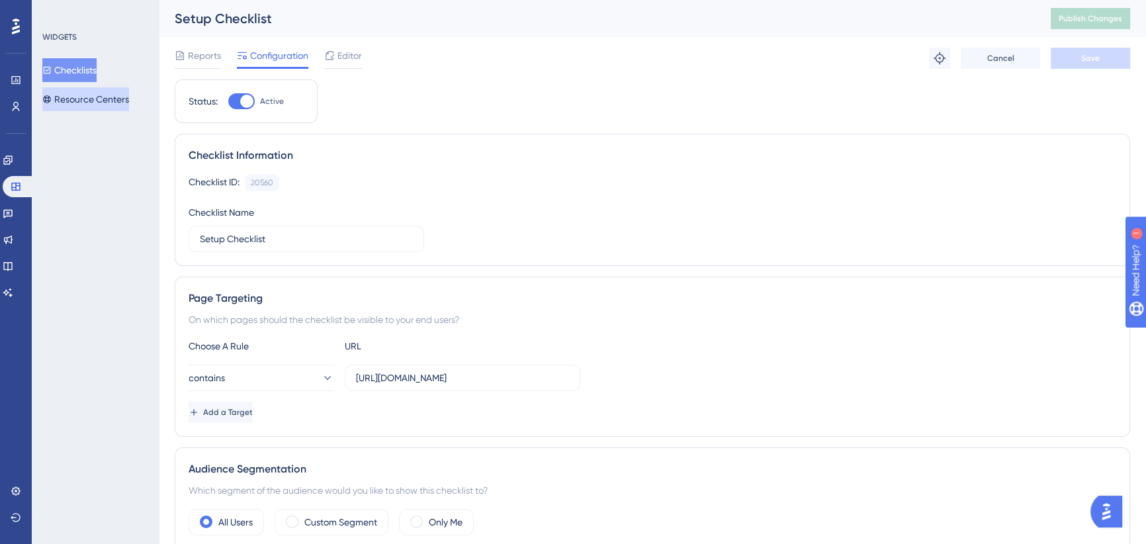
click at [77, 100] on button "Resource Centers" at bounding box center [85, 99] width 87 height 24
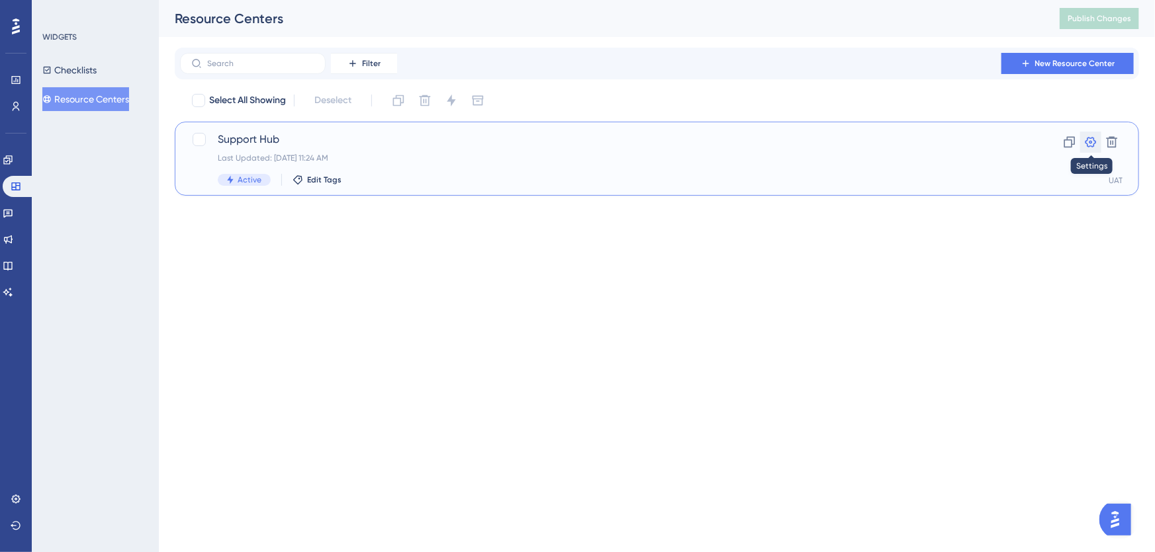
click at [1092, 130] on div "Support Hub Last Updated: [DATE] 11:24 AM Active Edit Tags Clone Settings Delet…" at bounding box center [657, 159] width 964 height 74
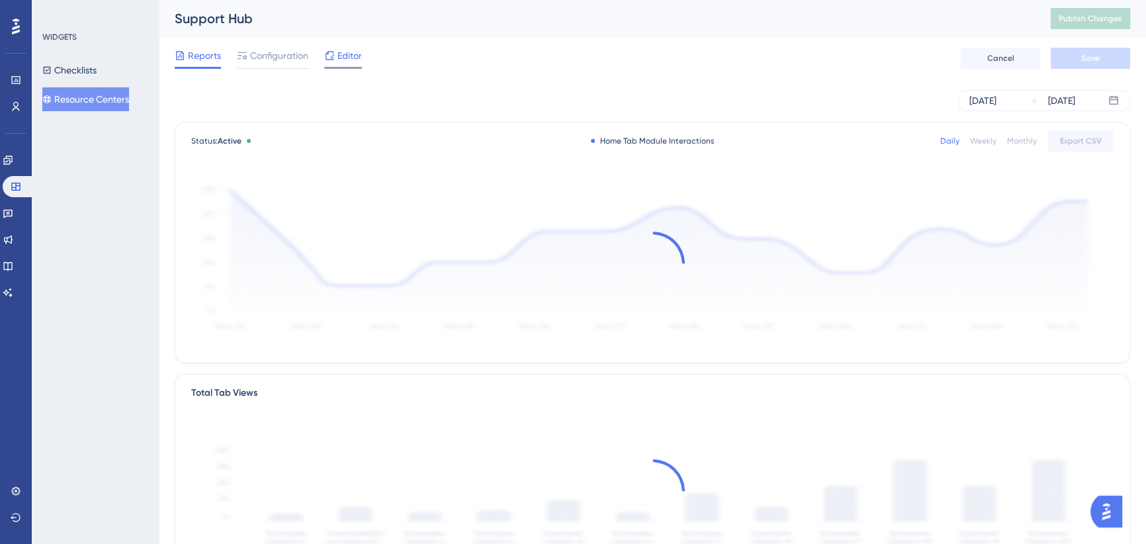
click at [347, 54] on span "Editor" at bounding box center [349, 56] width 24 height 16
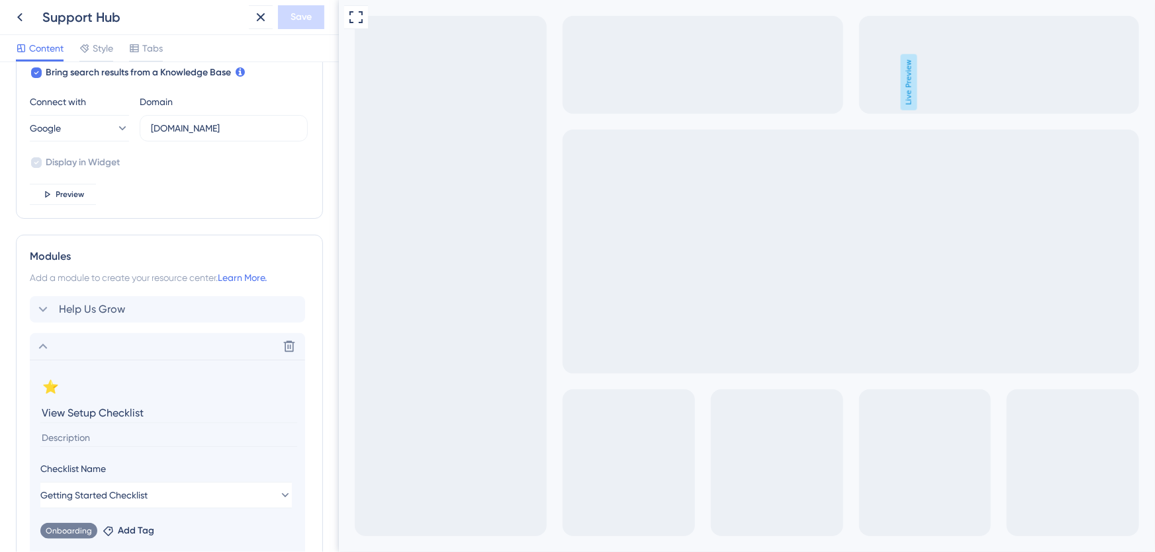
click at [94, 414] on input "View Setup Checklist" at bounding box center [168, 413] width 257 height 21
drag, startPoint x: 150, startPoint y: 409, endPoint x: -1, endPoint y: 404, distance: 150.3
click at [0, 0] on html "Support Hub Save Content Style Tabs Resource Center Header Title Welcome, Chef …" at bounding box center [577, 0] width 1155 height 0
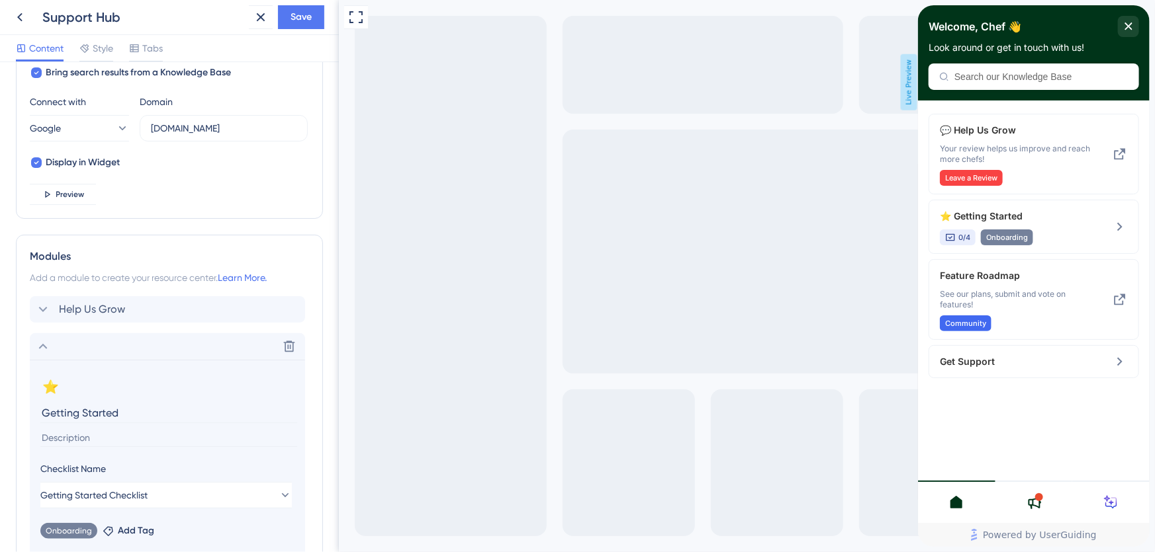
scroll to position [625, 0]
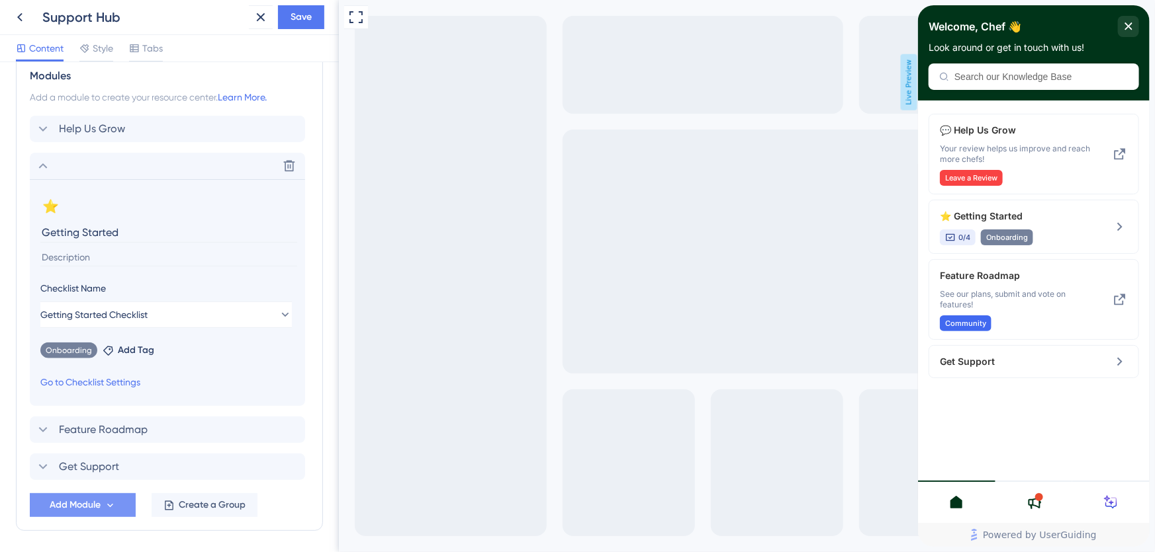
type input "Getting Started"
click at [86, 503] on span "Add Module" at bounding box center [75, 506] width 51 height 16
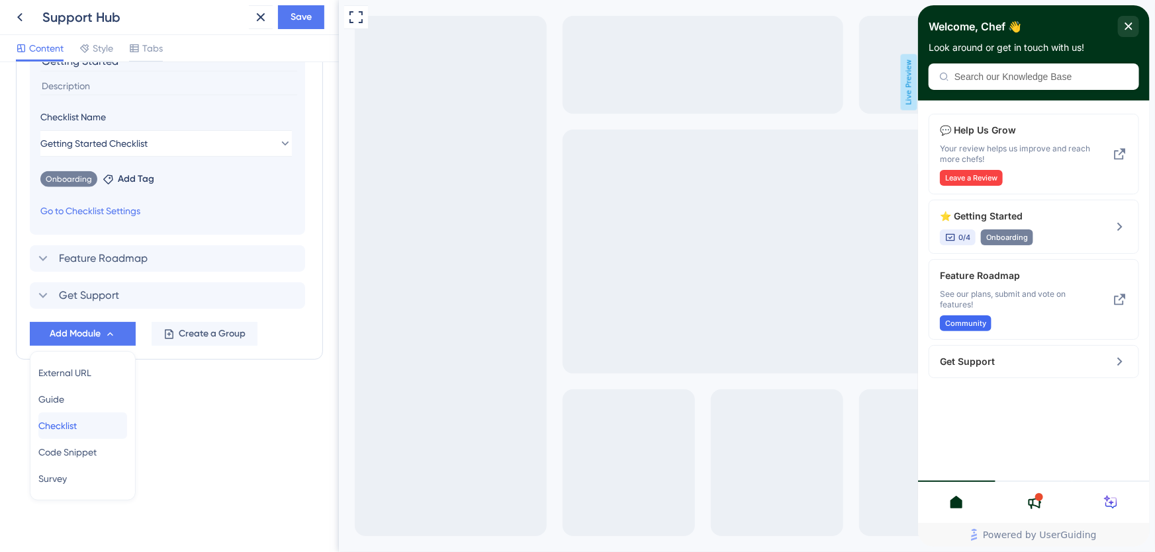
click at [91, 425] on div "Checklist Checklist" at bounding box center [82, 426] width 89 height 26
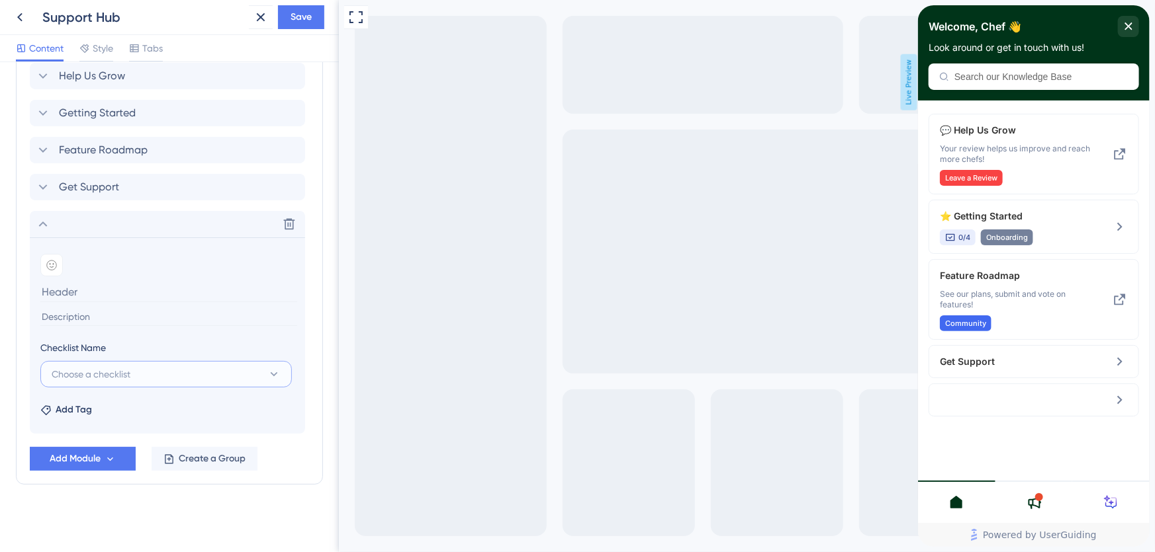
click at [100, 372] on span "Choose a checklist" at bounding box center [91, 375] width 79 height 16
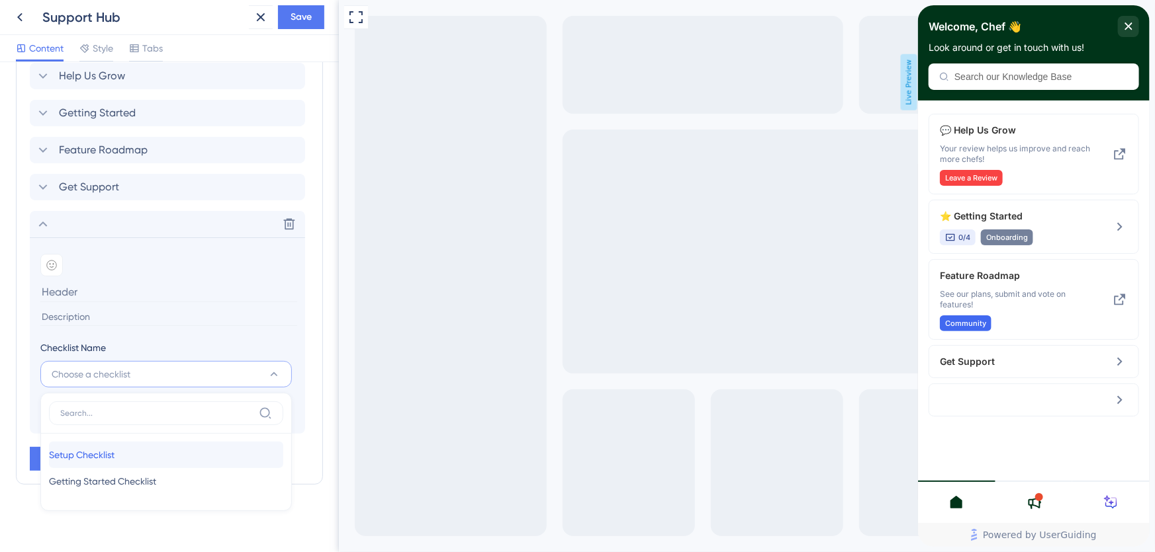
click at [112, 457] on span "Setup Checklist" at bounding box center [82, 455] width 66 height 16
type input "Setup Checklist"
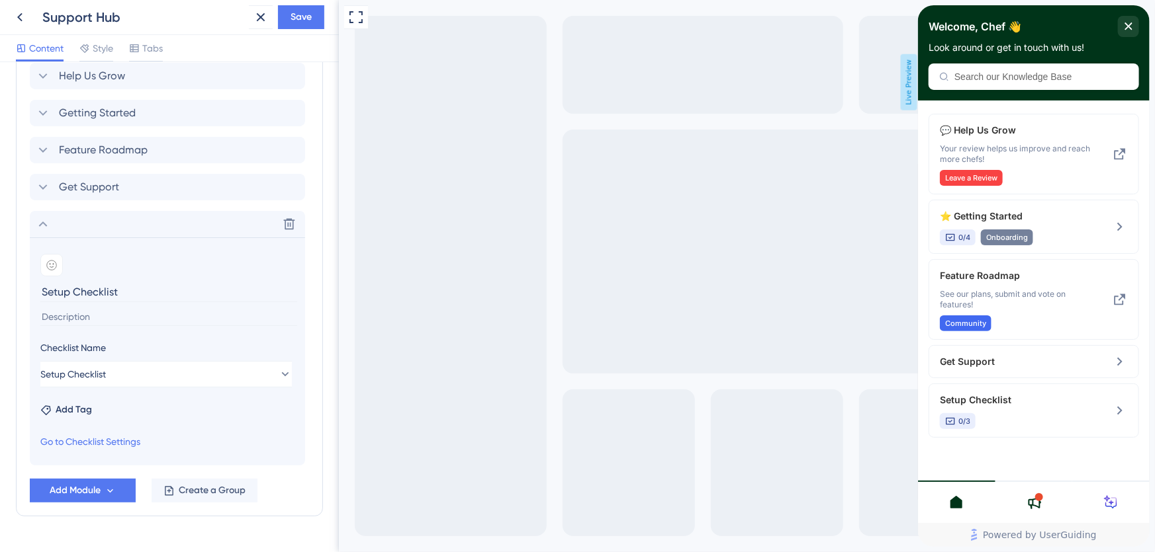
click at [89, 292] on input "Setup Checklist" at bounding box center [168, 292] width 257 height 21
click at [285, 416] on div "Add Tag" at bounding box center [167, 407] width 254 height 21
click at [75, 409] on span "Add Tag" at bounding box center [74, 410] width 36 height 16
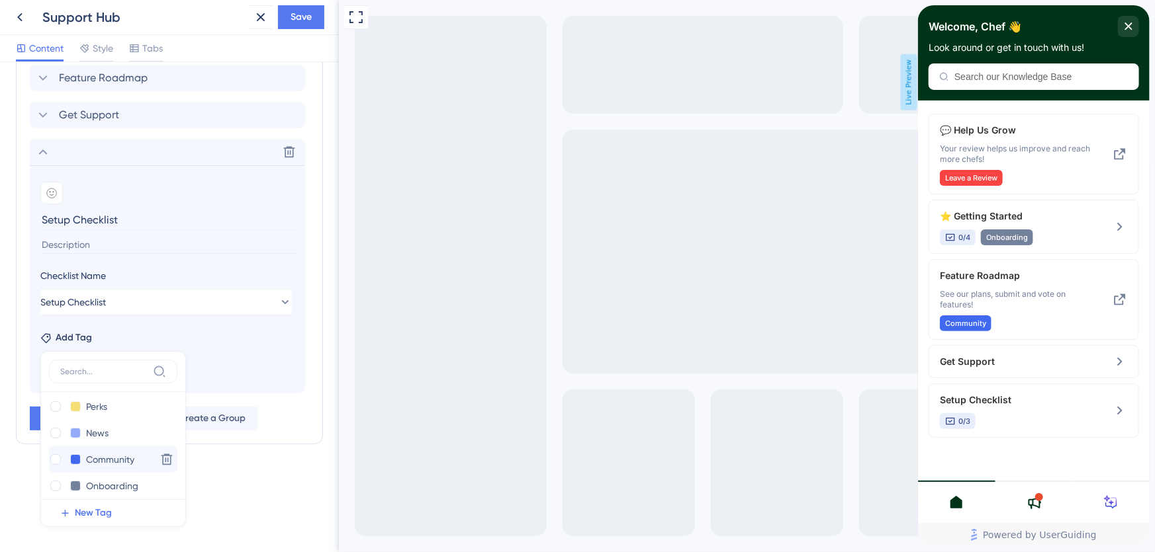
scroll to position [66, 0]
click at [58, 483] on div at bounding box center [55, 479] width 13 height 13
checkbox input "true"
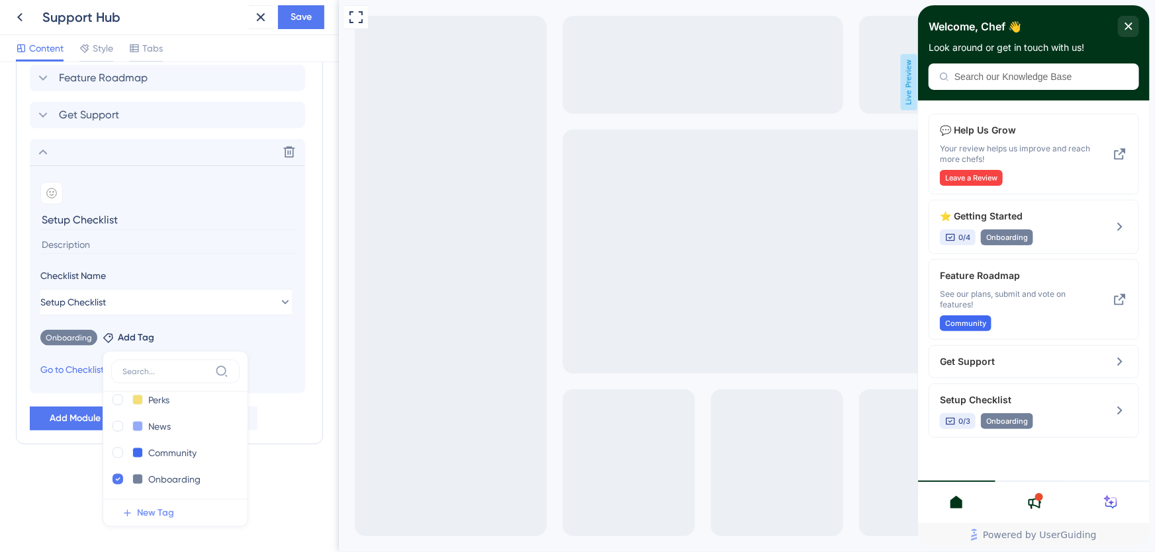
click at [154, 511] on span "New Tag" at bounding box center [155, 514] width 37 height 16
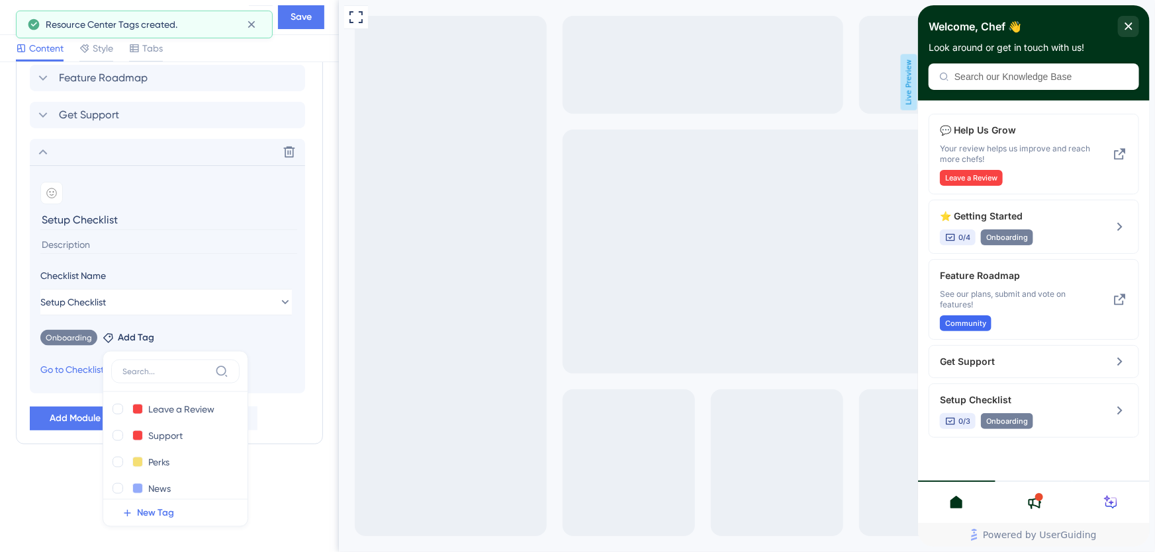
scroll to position [0, 0]
click at [163, 413] on input "NEW TAG" at bounding box center [174, 414] width 53 height 17
click at [169, 413] on input "NEW TAG" at bounding box center [174, 414] width 53 height 17
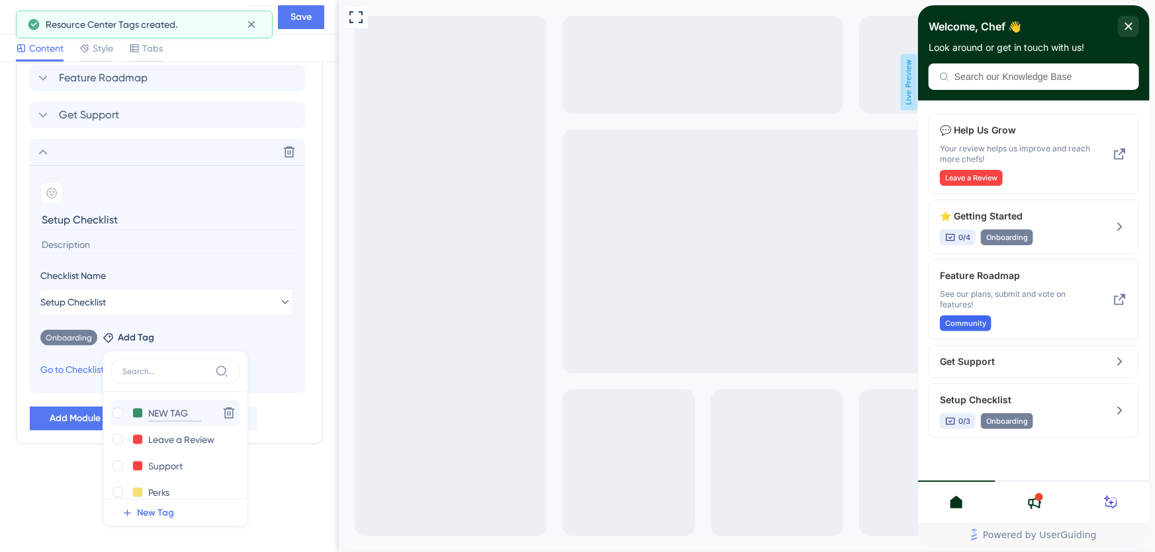
click at [169, 413] on input "NEW TAG" at bounding box center [174, 414] width 53 height 17
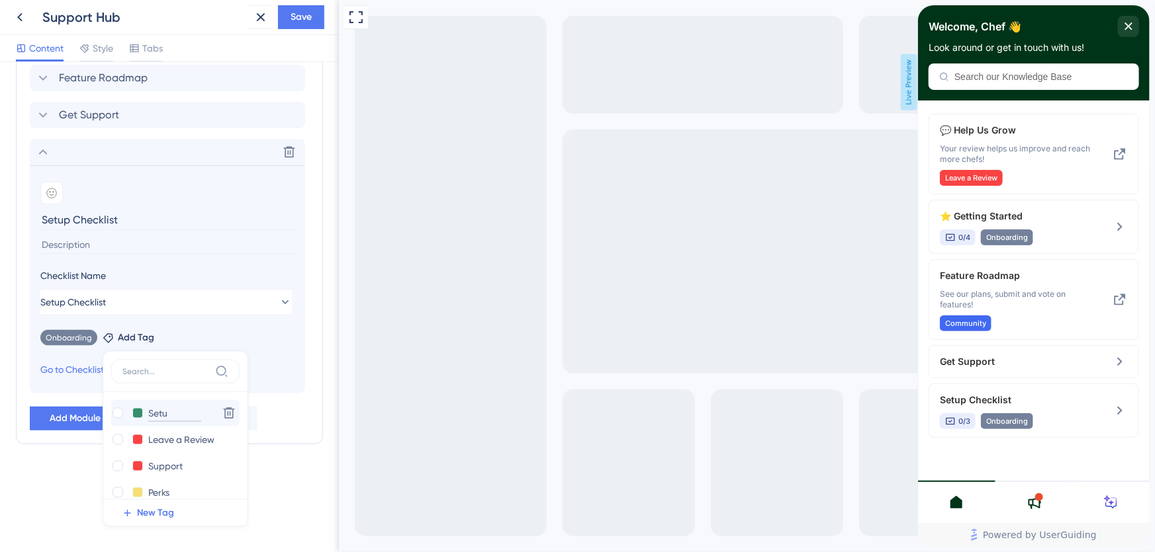
type input "Setup"
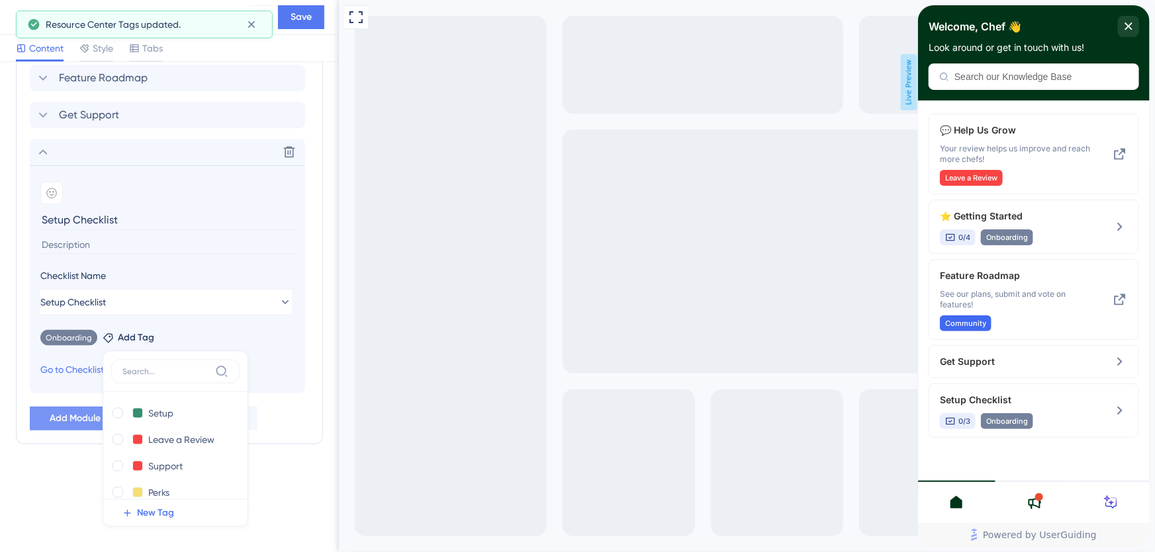
click at [118, 412] on div at bounding box center [117, 413] width 11 height 11
checkbox input "true"
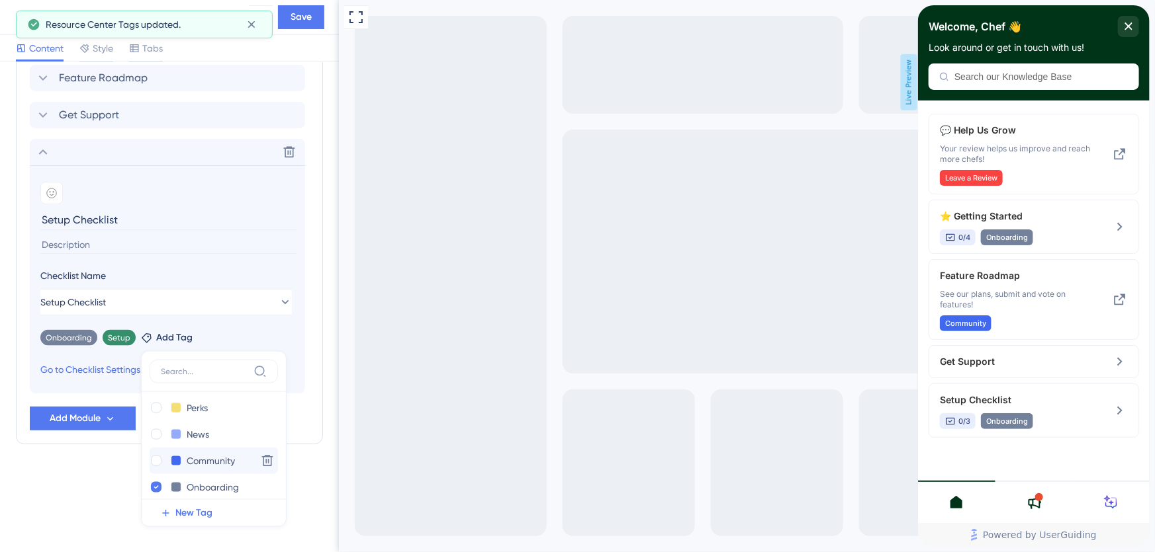
scroll to position [93, 0]
click at [154, 478] on icon at bounding box center [156, 479] width 5 height 9
checkbox input "false"
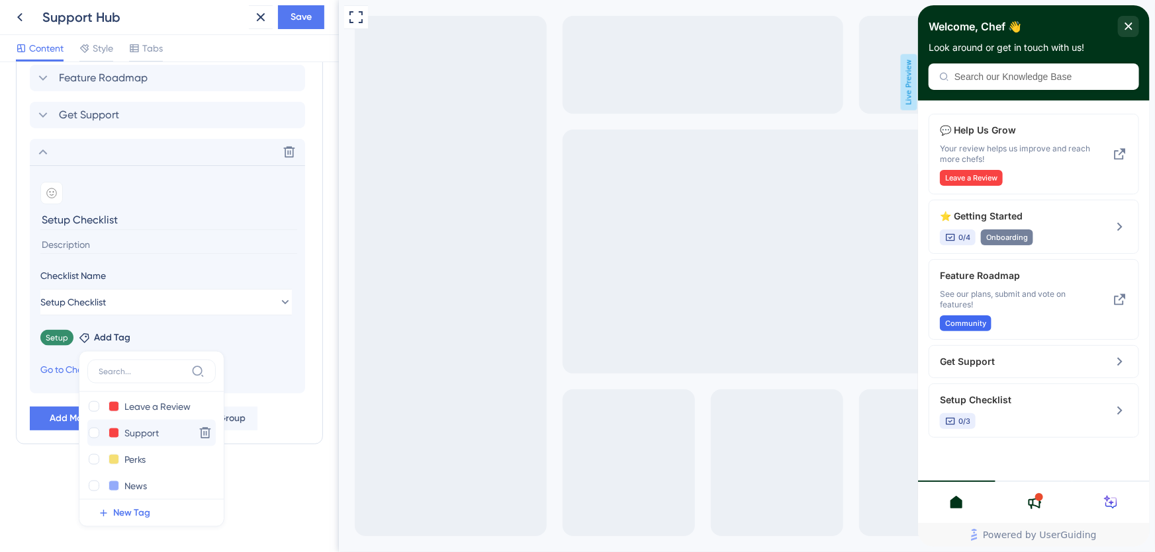
scroll to position [0, 0]
click at [115, 414] on button at bounding box center [114, 413] width 11 height 11
click at [152, 437] on div at bounding box center [151, 440] width 11 height 11
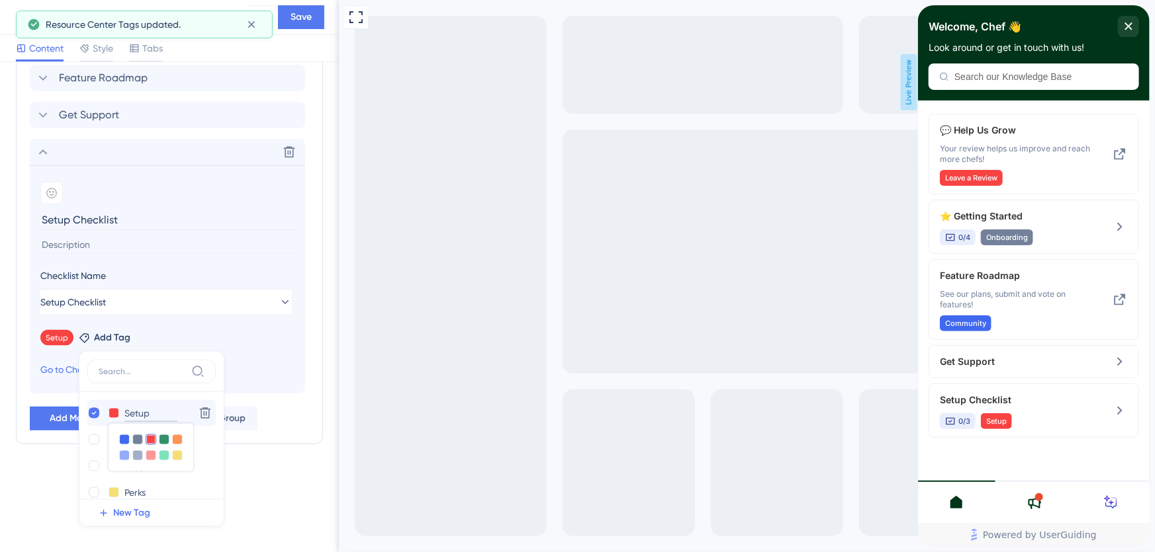
click at [157, 408] on input "Setup" at bounding box center [150, 414] width 53 height 17
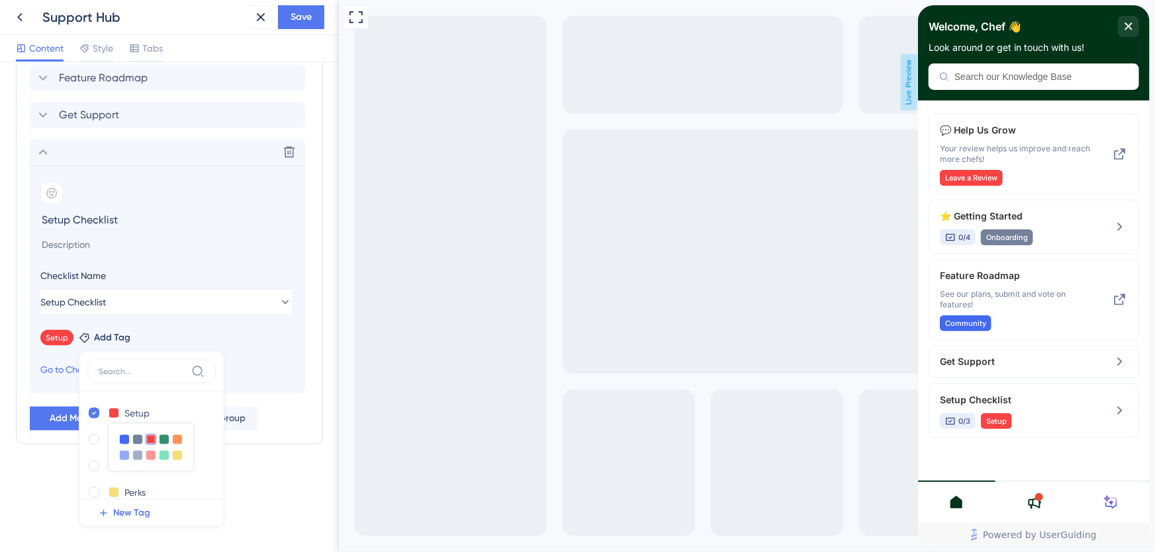
click at [179, 397] on div "Setup Setup Delete Leave a Review Leave a Review Delete Support Support Delete …" at bounding box center [151, 445] width 128 height 107
click at [164, 491] on input "Perks" at bounding box center [150, 493] width 53 height 17
click at [150, 441] on div at bounding box center [151, 440] width 11 height 11
click at [112, 413] on button at bounding box center [114, 413] width 11 height 11
click at [115, 440] on button at bounding box center [114, 440] width 11 height 11
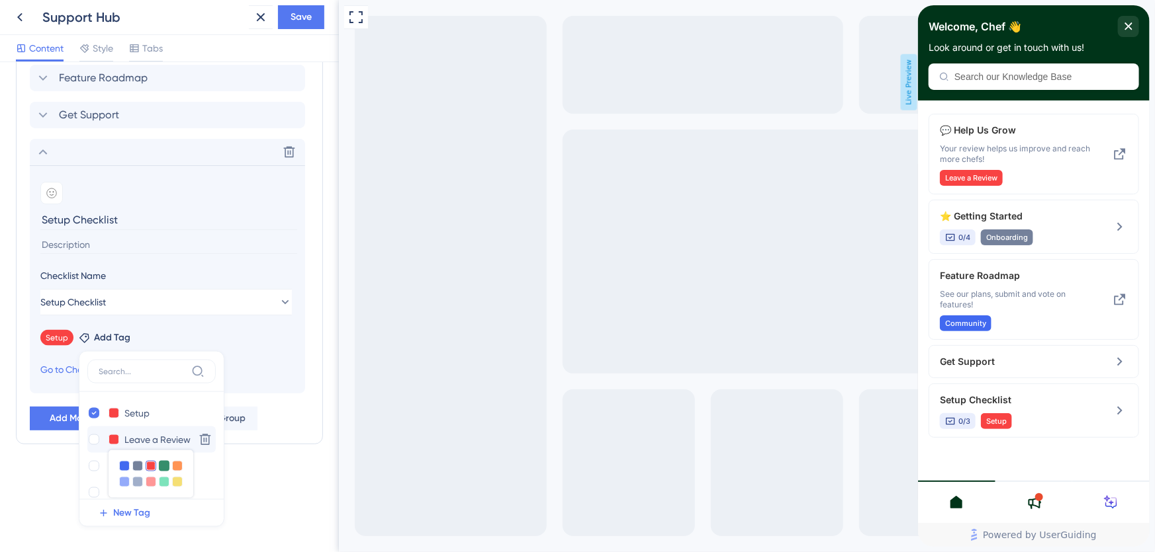
click at [164, 463] on div at bounding box center [164, 466] width 11 height 11
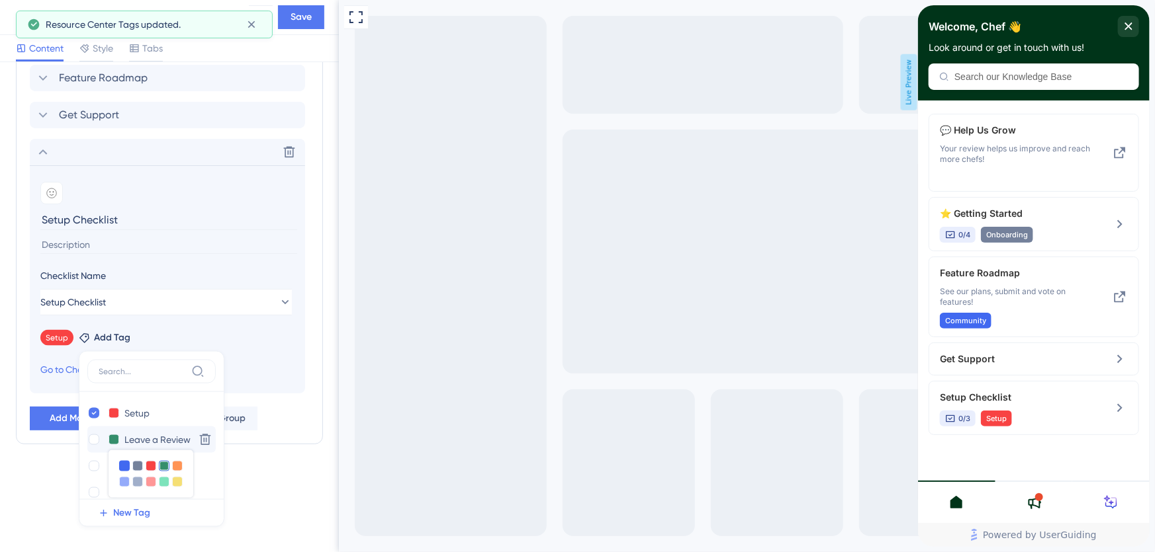
click at [126, 463] on div at bounding box center [124, 466] width 11 height 11
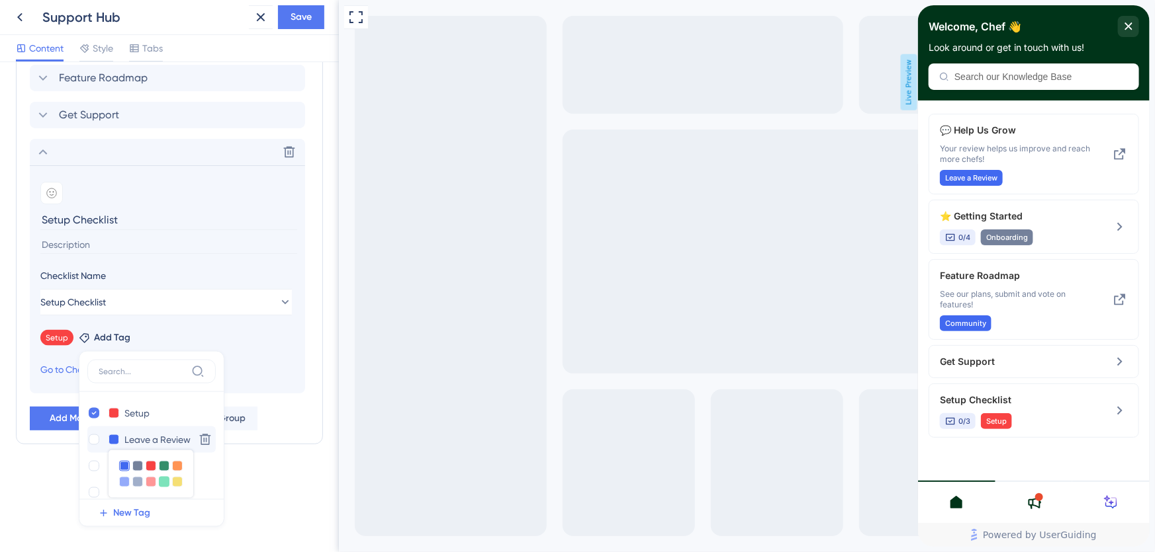
click at [163, 479] on div at bounding box center [164, 482] width 11 height 11
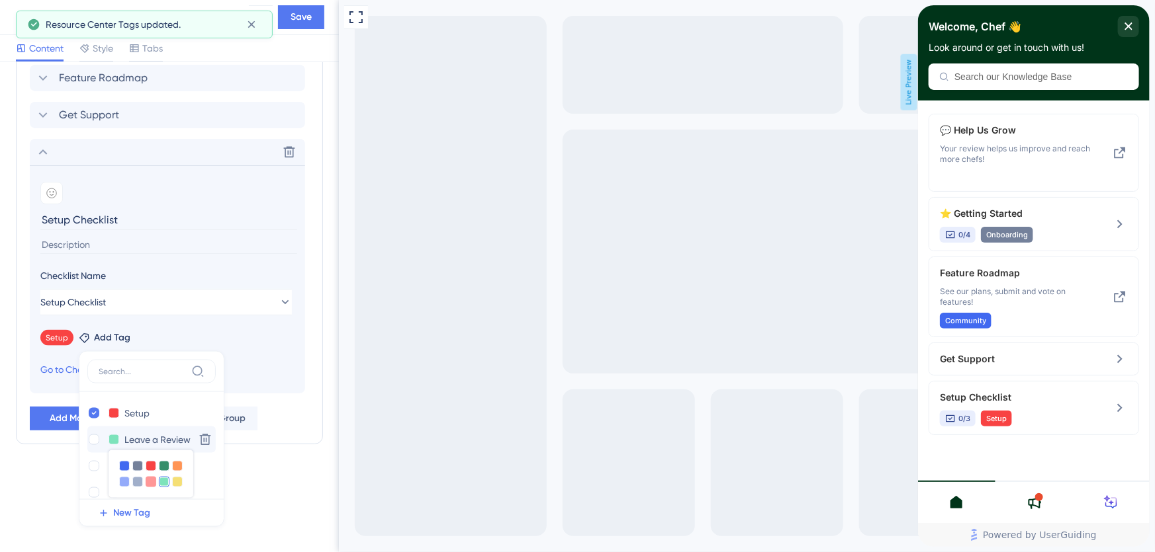
click at [147, 484] on div at bounding box center [151, 482] width 11 height 11
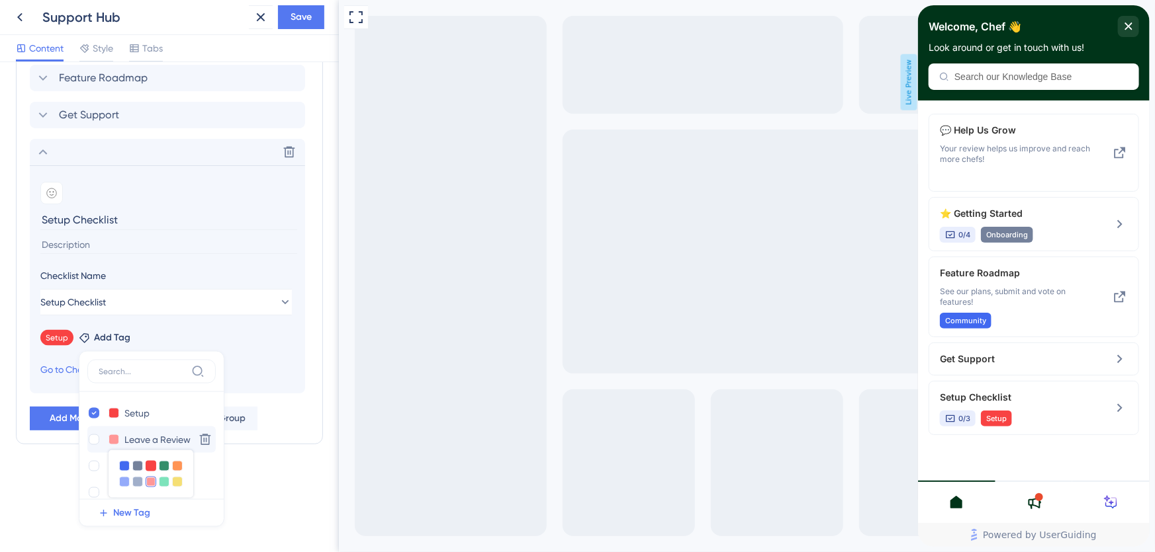
click at [147, 468] on div at bounding box center [151, 466] width 11 height 11
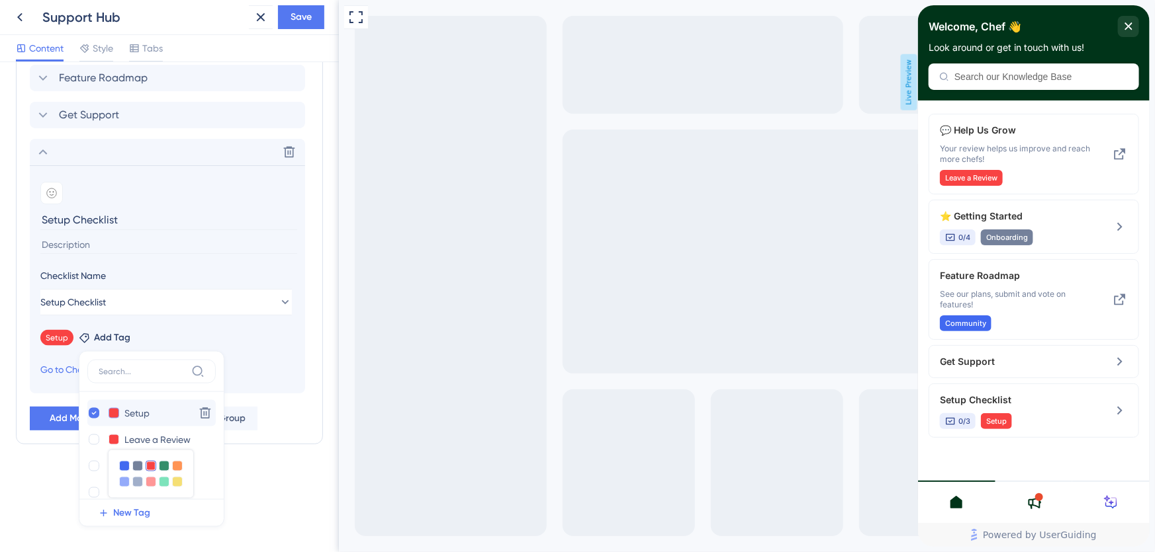
click at [110, 409] on button at bounding box center [114, 413] width 11 height 11
click at [151, 480] on div at bounding box center [151, 482] width 11 height 11
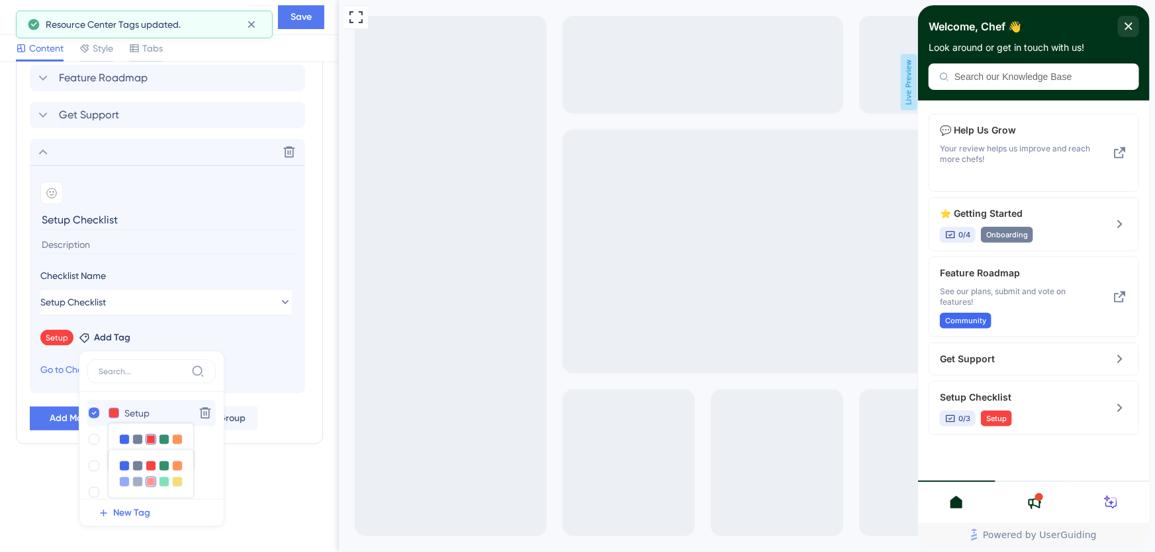
click at [111, 414] on button at bounding box center [114, 413] width 11 height 11
click at [112, 440] on button at bounding box center [114, 440] width 11 height 11
click at [116, 432] on div "Leave a Review Leave a Review" at bounding box center [138, 440] width 102 height 17
click at [148, 456] on div at bounding box center [151, 450] width 11 height 11
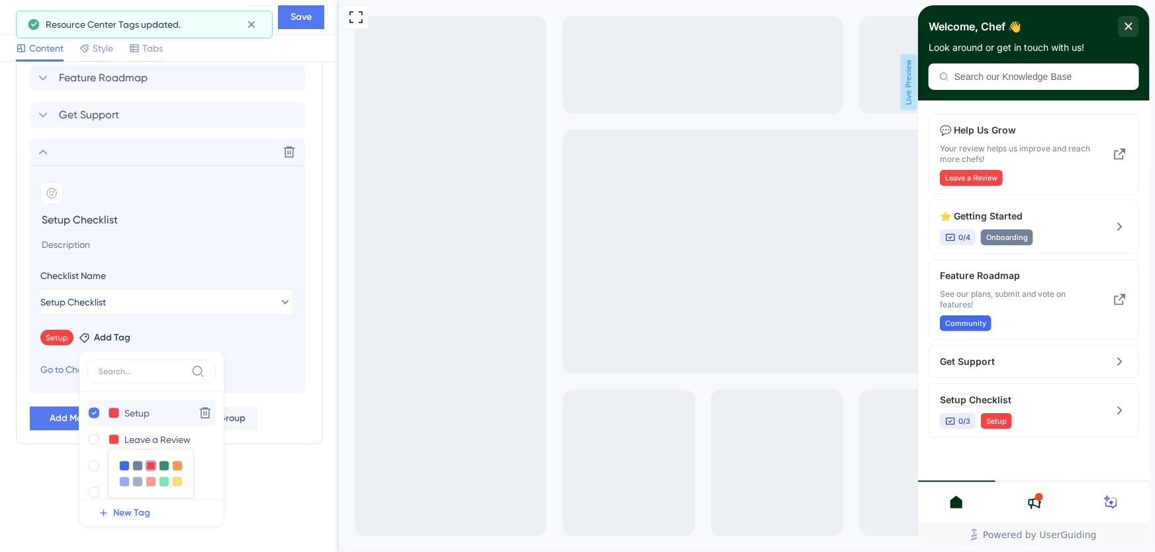
click at [112, 414] on button at bounding box center [114, 413] width 11 height 11
click at [150, 481] on div at bounding box center [151, 482] width 11 height 11
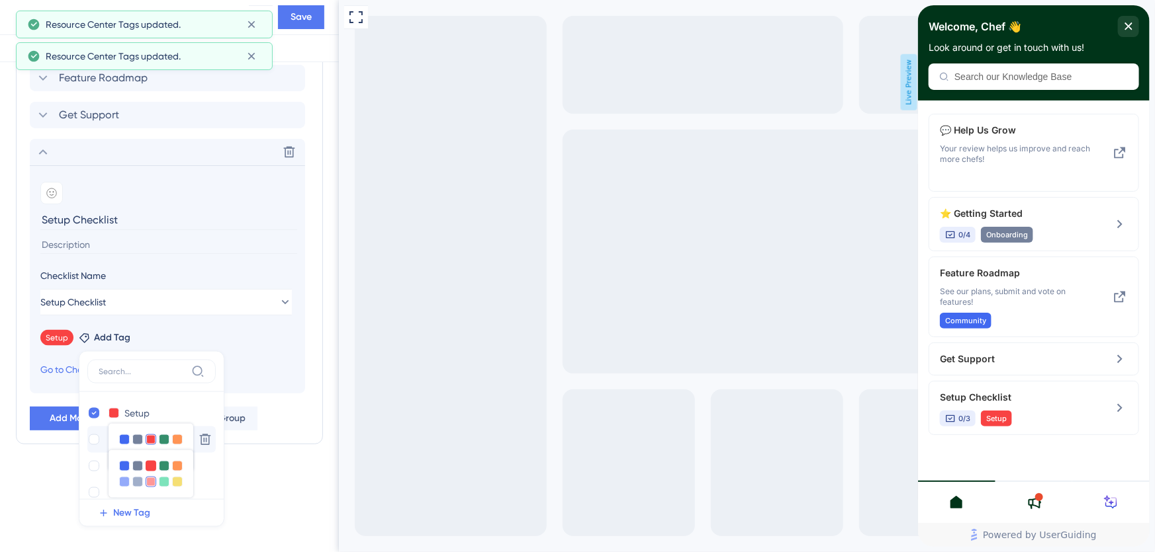
click at [148, 466] on div at bounding box center [151, 466] width 11 height 11
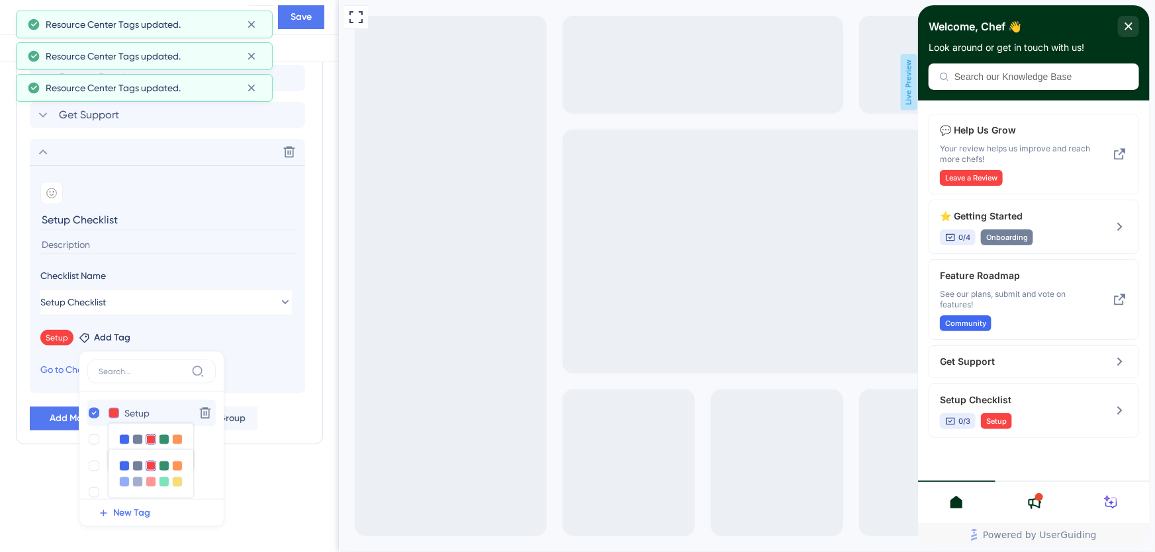
click at [114, 408] on button at bounding box center [114, 413] width 11 height 11
click at [111, 436] on button at bounding box center [114, 440] width 11 height 11
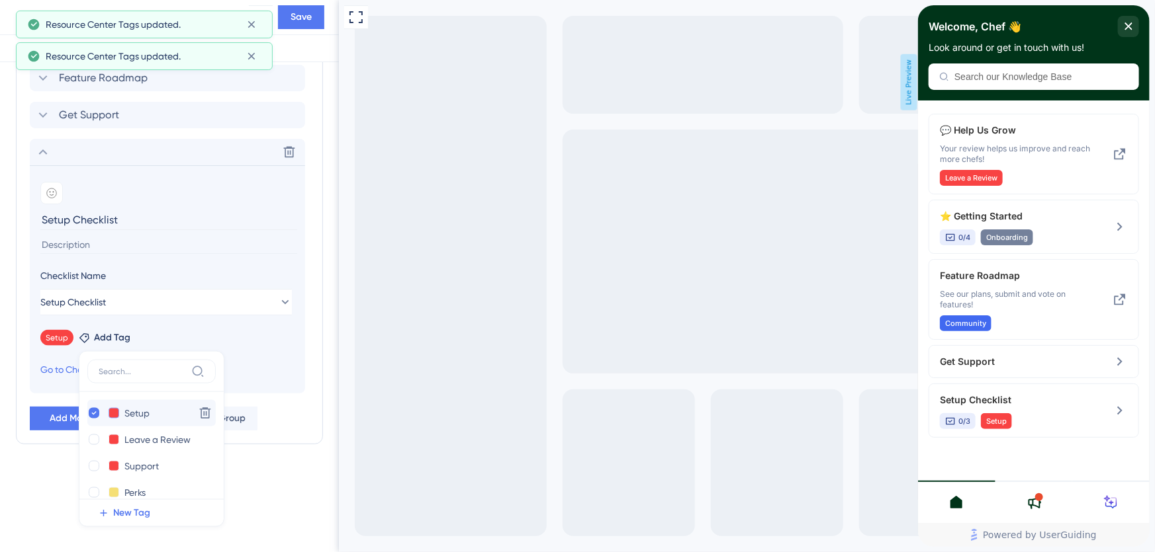
click at [112, 410] on button at bounding box center [114, 413] width 11 height 11
click at [152, 454] on div at bounding box center [151, 456] width 11 height 11
click at [110, 410] on button at bounding box center [114, 413] width 11 height 11
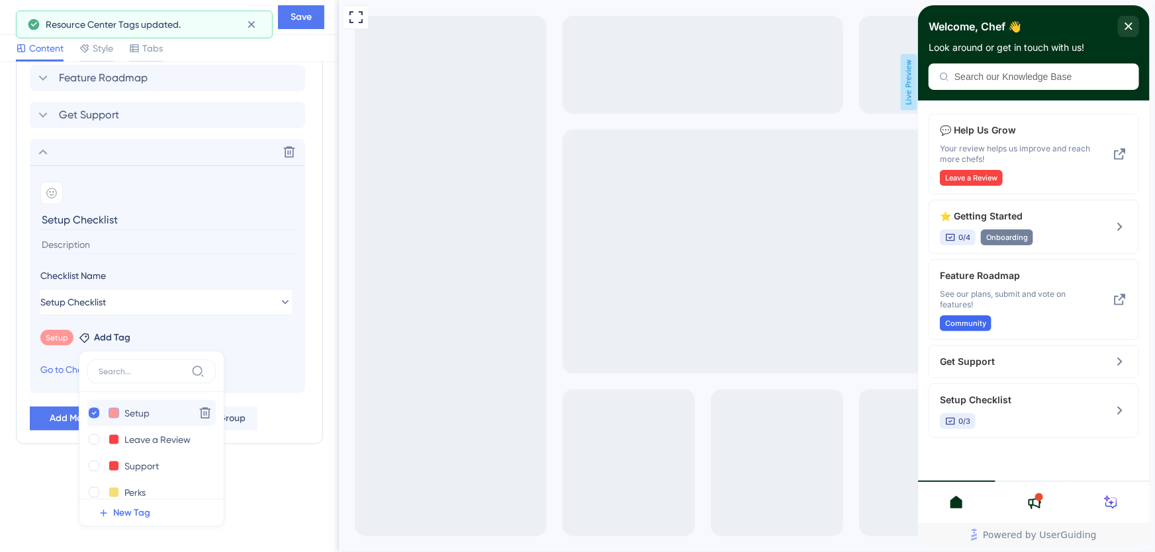
scroll to position [93, 0]
click at [114, 476] on button at bounding box center [114, 479] width 11 height 11
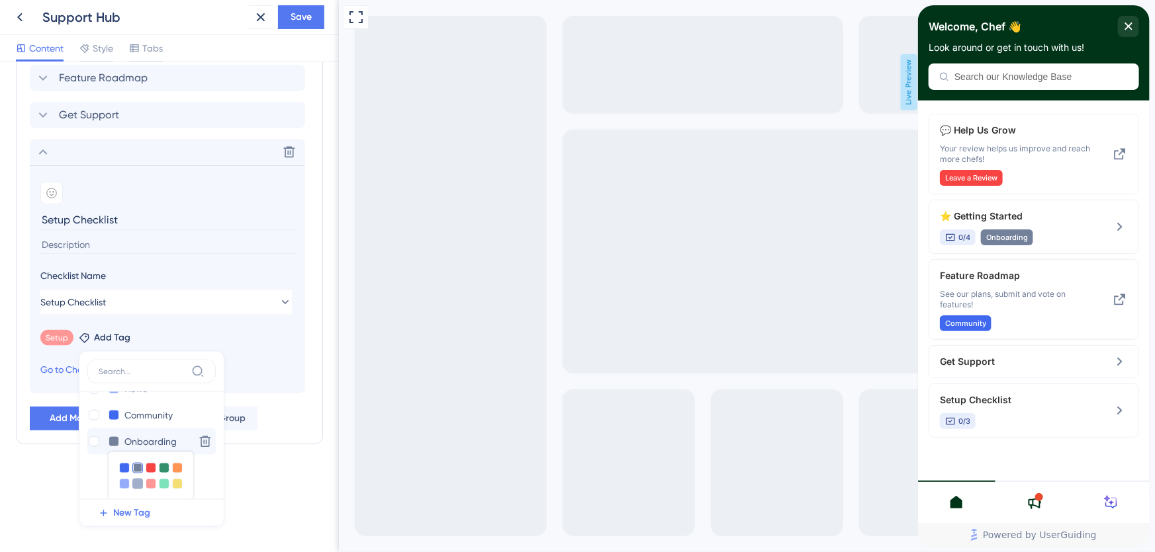
click at [136, 484] on div at bounding box center [137, 484] width 11 height 11
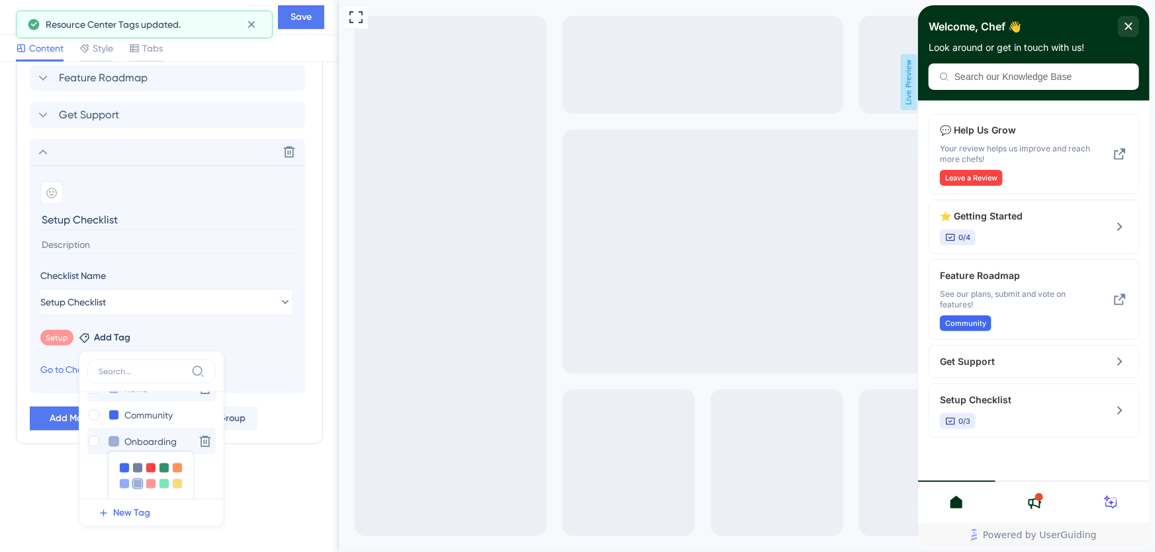
click at [111, 439] on button at bounding box center [114, 442] width 11 height 11
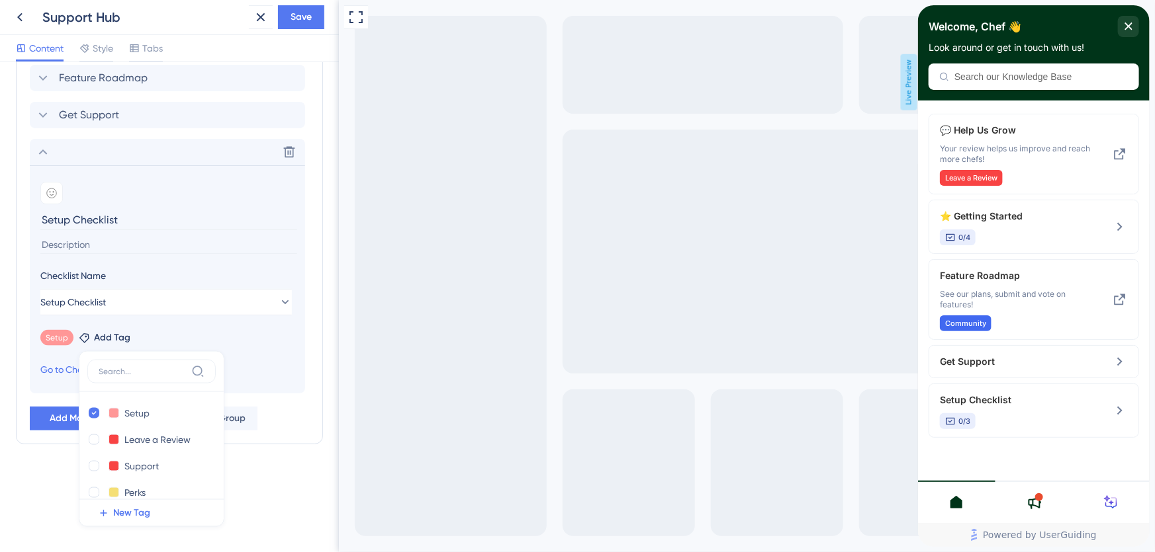
click at [268, 331] on div "Setup Remove Add Tag Setup Setup Delete Leave a Review Leave a Review Delete Su…" at bounding box center [167, 335] width 254 height 21
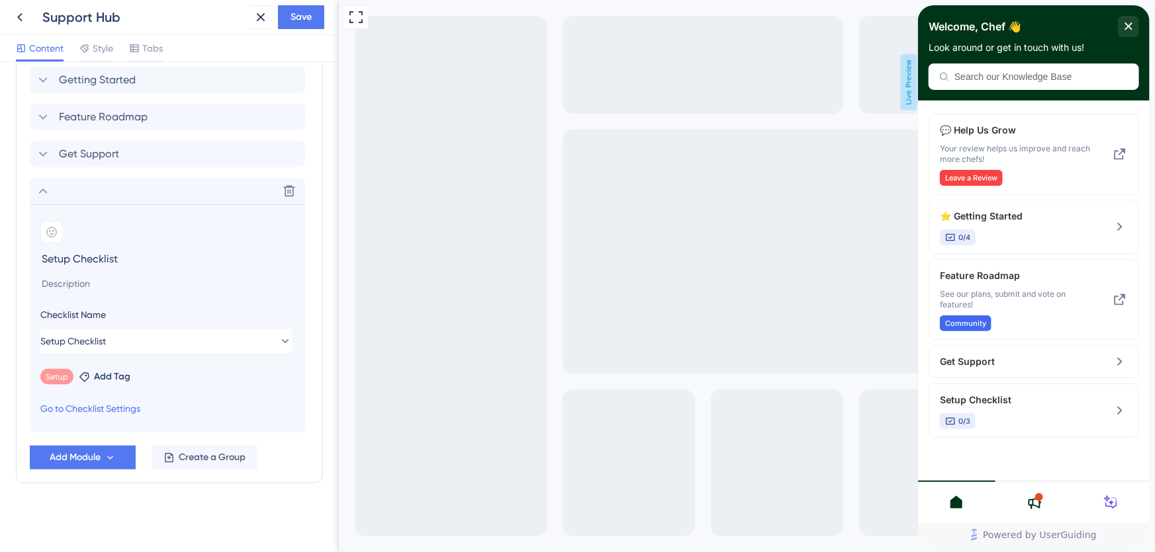
scroll to position [709, 0]
click at [48, 232] on icon at bounding box center [51, 234] width 11 height 11
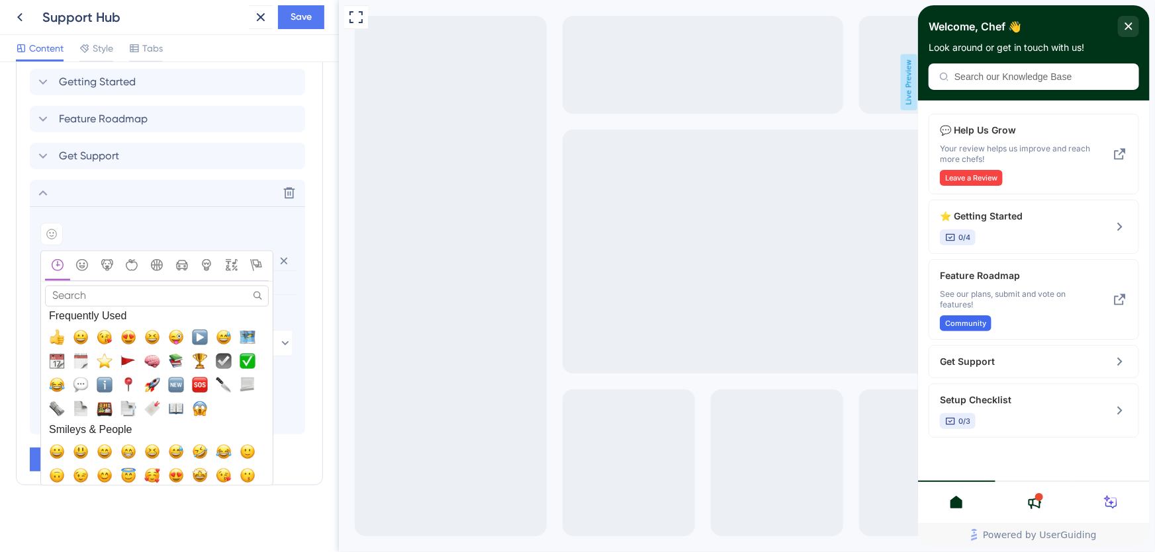
click at [88, 288] on input "Search" at bounding box center [157, 296] width 224 height 21
click at [94, 296] on input "setup" at bounding box center [157, 296] width 224 height 21
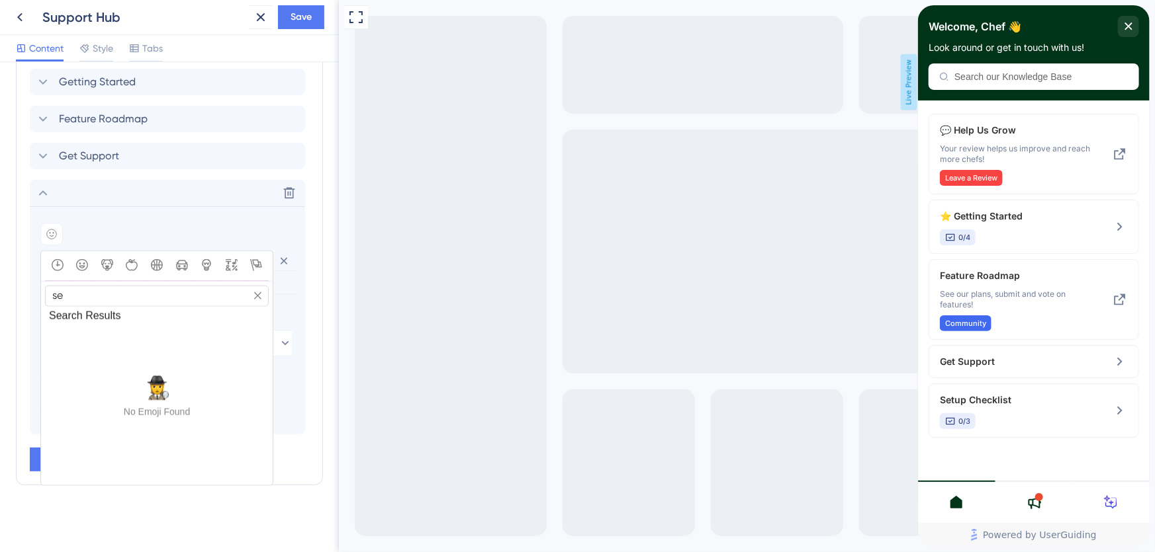
type input "s"
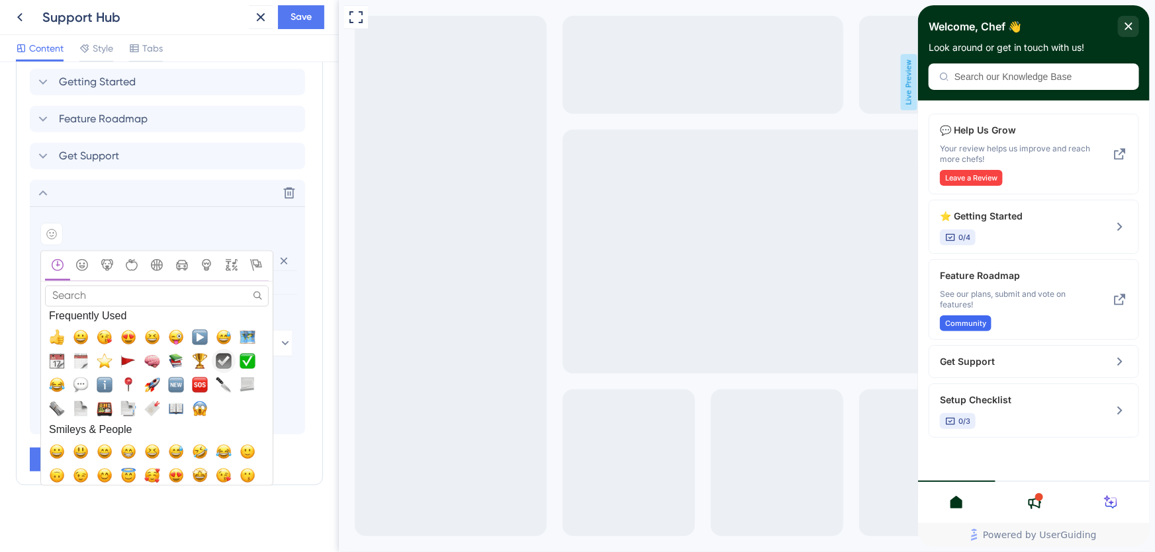
click at [219, 359] on span "☑️, ballot_box_with_check" at bounding box center [224, 361] width 16 height 16
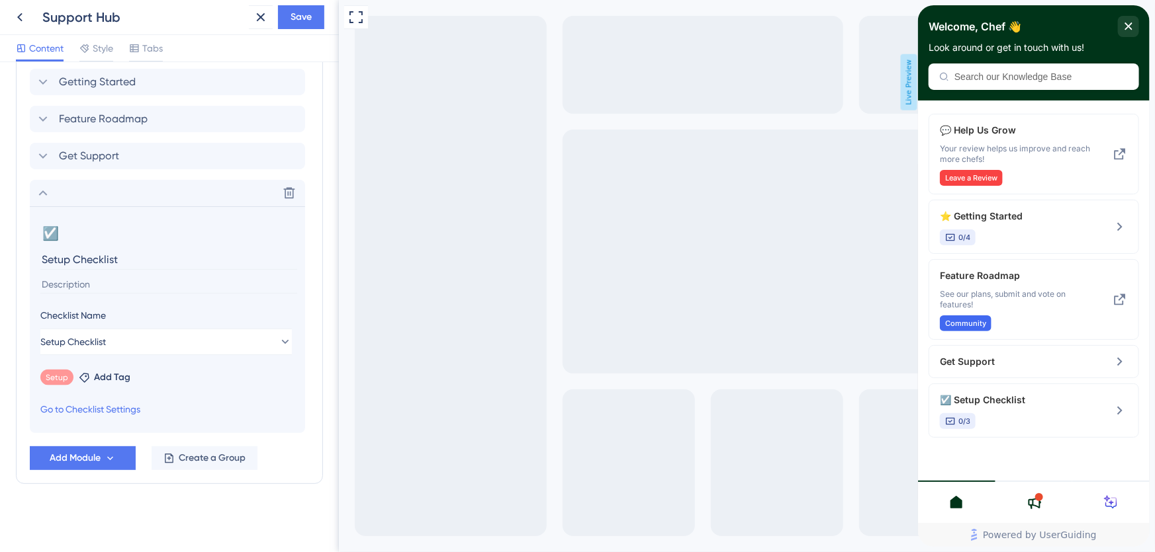
scroll to position [708, 0]
click at [53, 239] on button "☑️" at bounding box center [50, 234] width 21 height 21
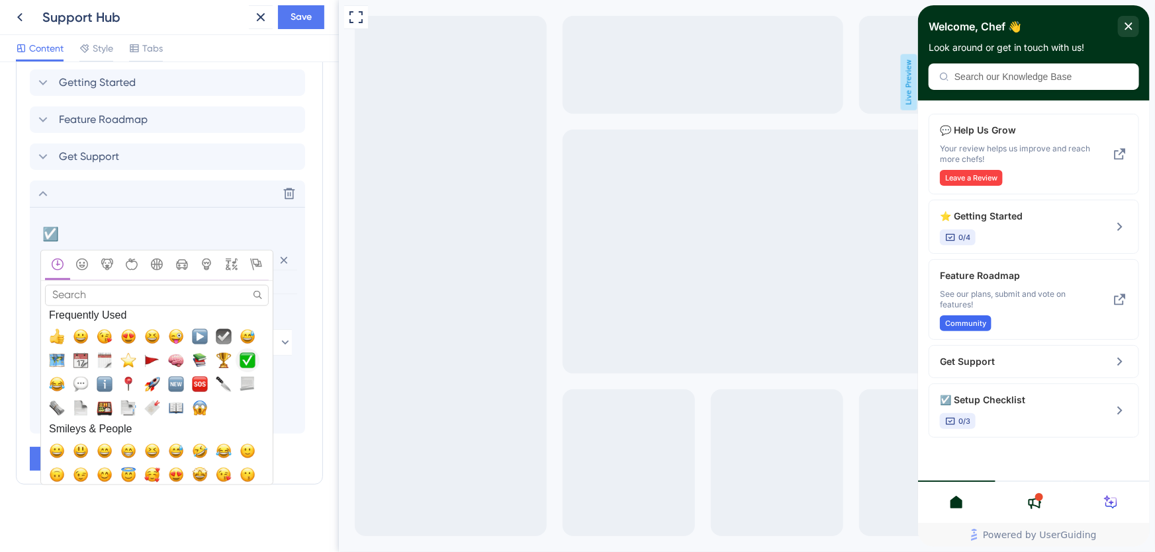
click at [250, 357] on span "✅, white_check_mark" at bounding box center [248, 361] width 16 height 16
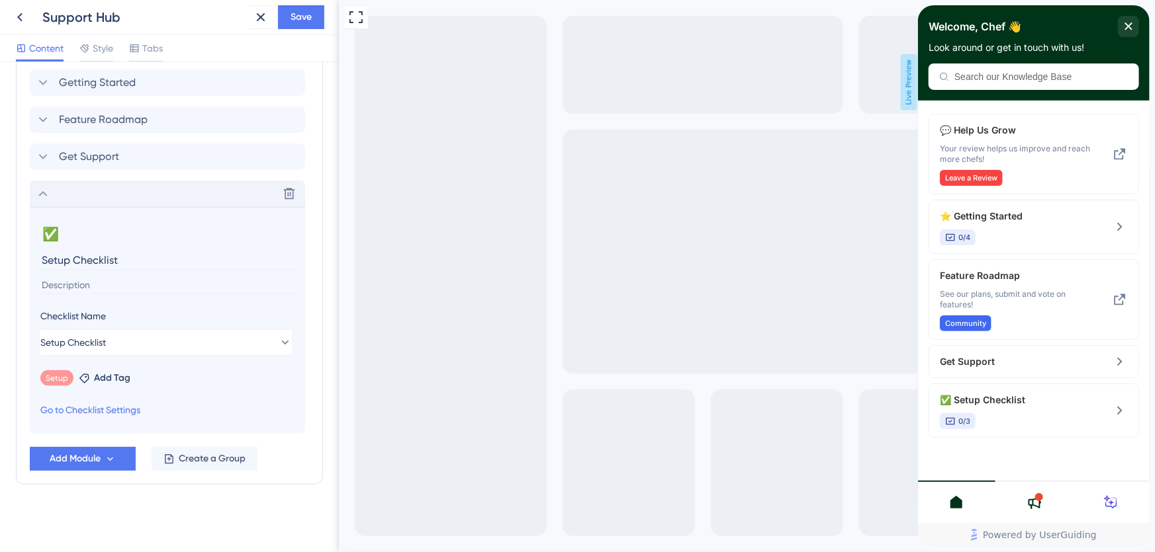
click at [46, 193] on icon at bounding box center [43, 193] width 9 height 5
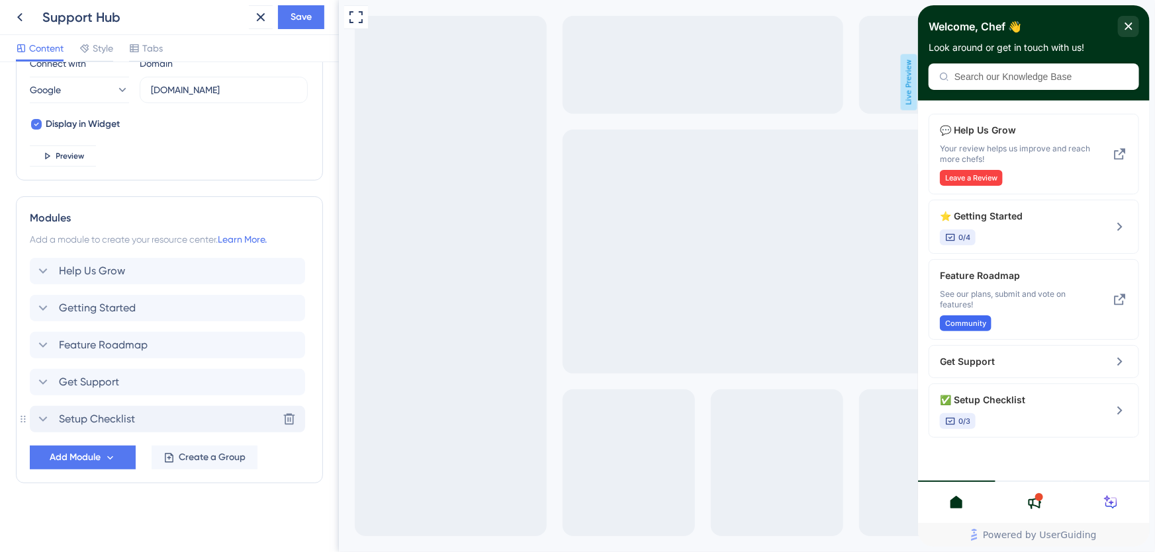
scroll to position [481, 0]
drag, startPoint x: 22, startPoint y: 421, endPoint x: 36, endPoint y: 401, distance: 25.2
click at [26, 346] on div "Modules Add a module to create your resource center. Learn More. Help Us Grow G…" at bounding box center [169, 341] width 307 height 287
drag, startPoint x: 66, startPoint y: 363, endPoint x: 66, endPoint y: 340, distance: 22.5
click at [66, 340] on div "Help Us Grow Getting Started Feature Roadmap Get Support Setup Checklist" at bounding box center [169, 346] width 279 height 175
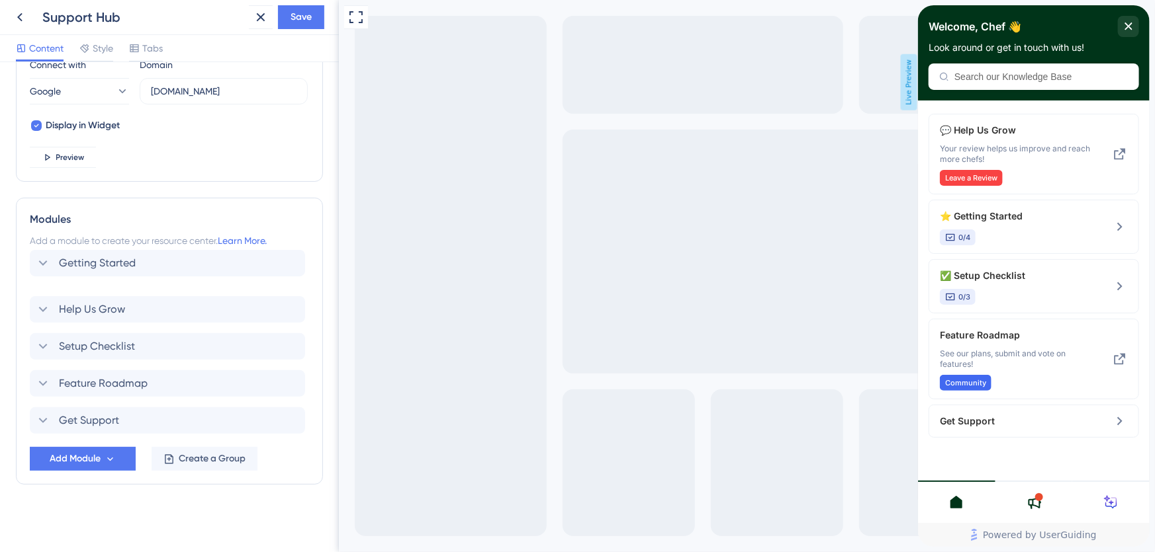
drag, startPoint x: 79, startPoint y: 309, endPoint x: 80, endPoint y: 259, distance: 49.6
click at [80, 259] on div "Help Us Grow Getting Started Setup Checklist Feature Roadmap Get Support" at bounding box center [169, 346] width 279 height 175
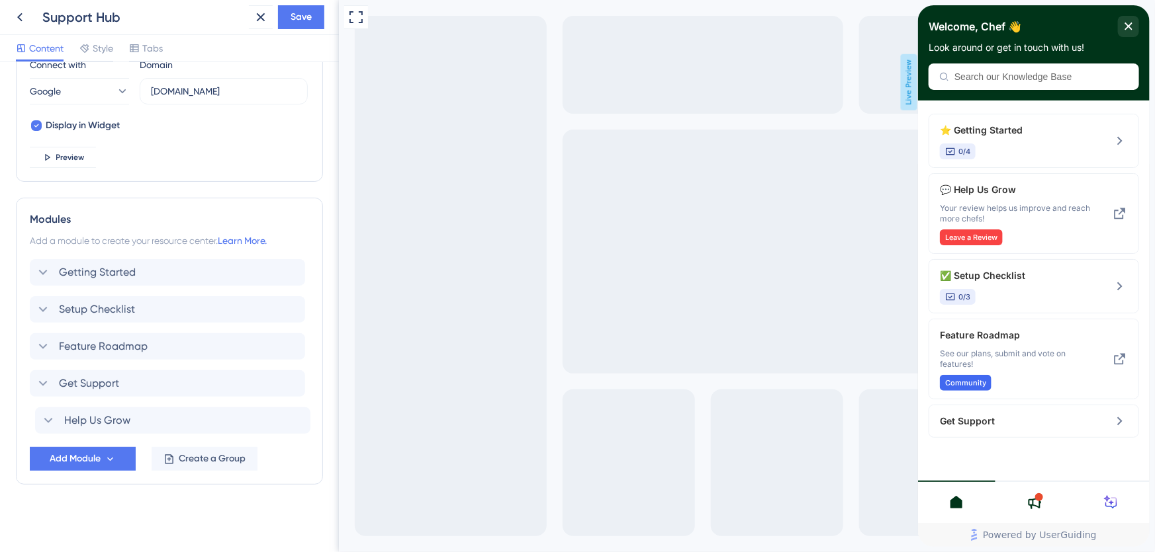
drag, startPoint x: 105, startPoint y: 304, endPoint x: 112, endPoint y: 423, distance: 118.6
click at [112, 423] on div "Getting Started Help Us Grow Setup Checklist Feature Roadmap Get Support" at bounding box center [169, 346] width 279 height 175
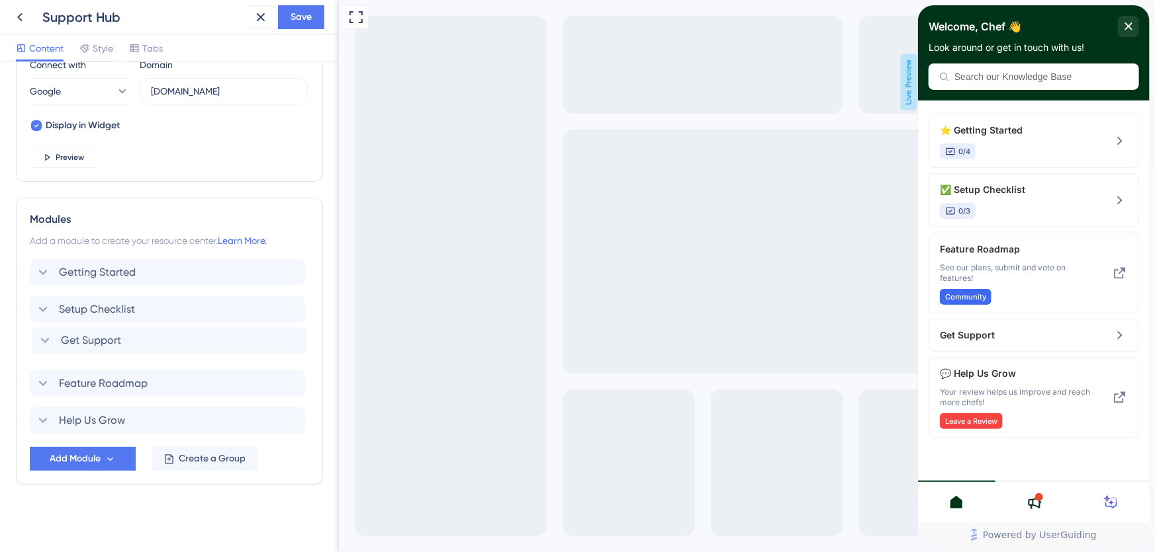
drag, startPoint x: 77, startPoint y: 384, endPoint x: 79, endPoint y: 336, distance: 47.7
click at [79, 336] on div "Getting Started Setup Checklist Feature Roadmap Get Support Help Us Grow" at bounding box center [169, 346] width 279 height 175
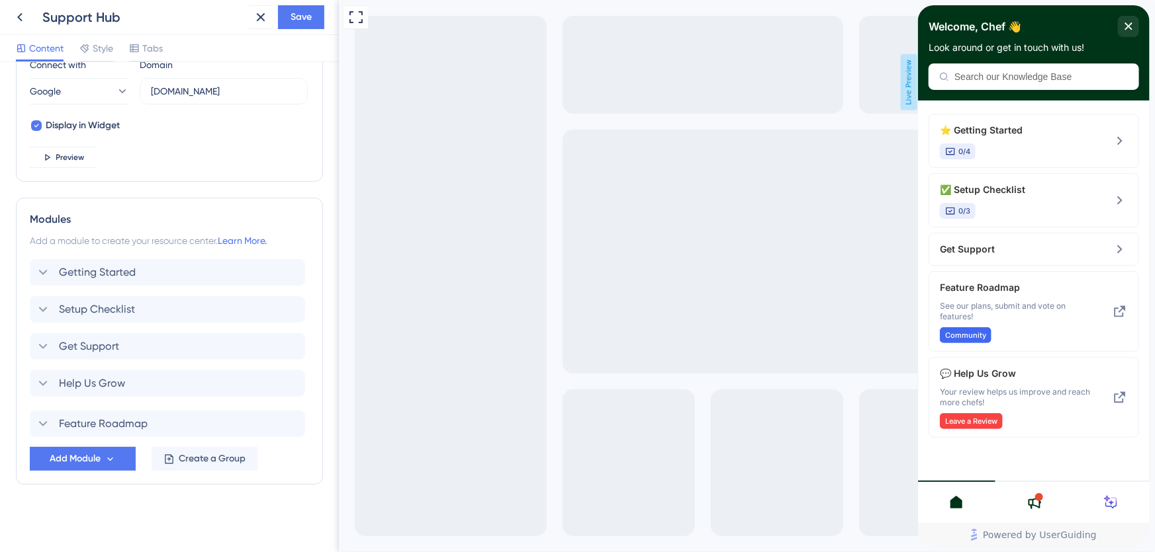
drag, startPoint x: 63, startPoint y: 383, endPoint x: 63, endPoint y: 428, distance: 45.0
click at [63, 428] on div "Getting Started Setup Checklist Get Support Feature Roadmap Help Us Grow" at bounding box center [169, 346] width 279 height 175
drag, startPoint x: 73, startPoint y: 341, endPoint x: 75, endPoint y: 415, distance: 73.5
click at [75, 415] on div "Getting Started Setup Checklist Get Support Help Us Grow Feature Roadmap" at bounding box center [169, 346] width 279 height 175
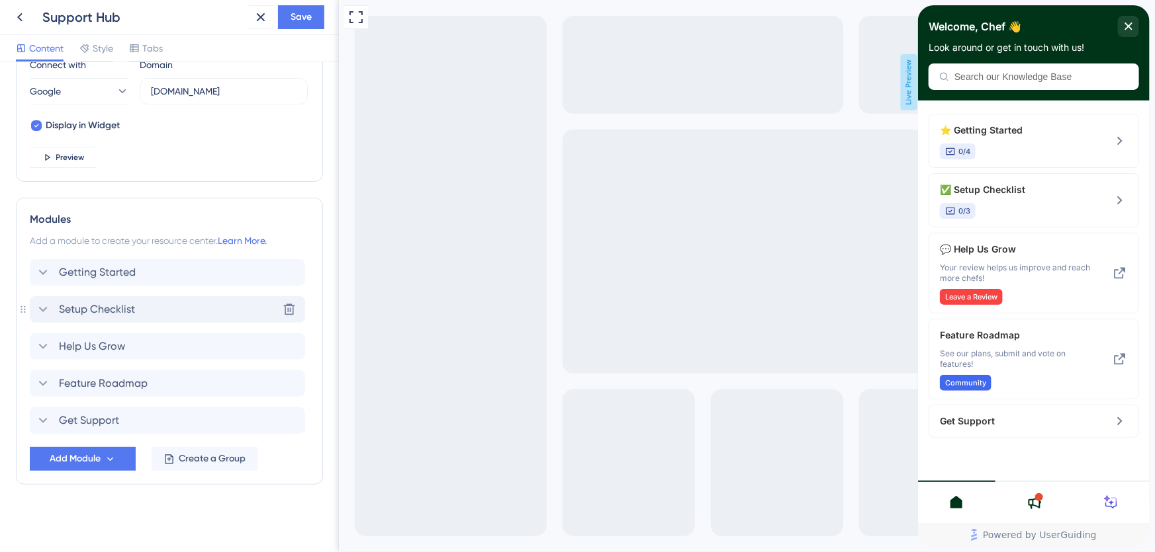
click at [44, 303] on icon at bounding box center [43, 310] width 16 height 16
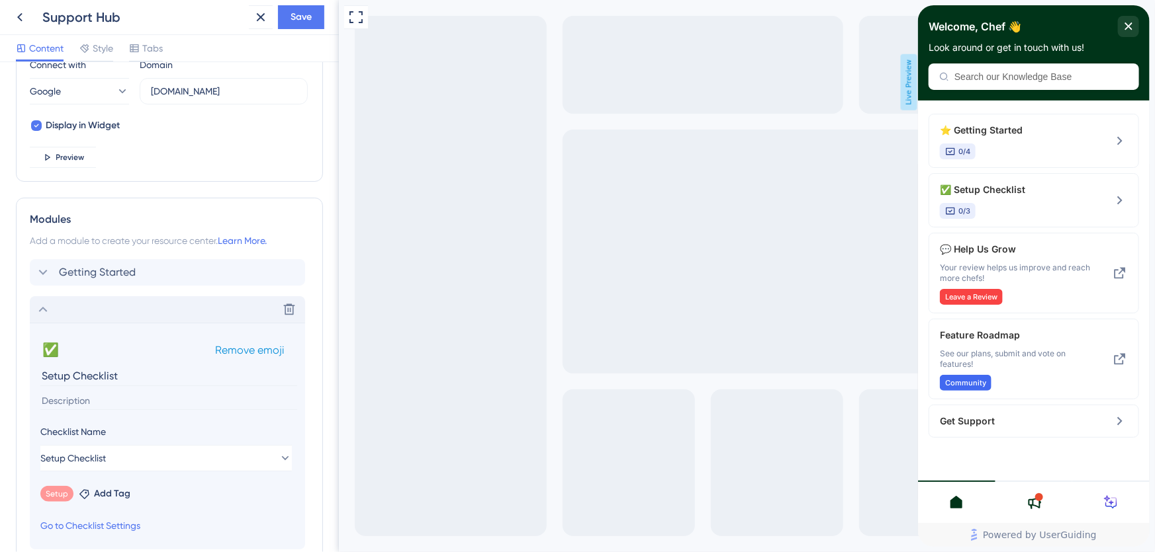
click at [245, 350] on span "Remove emoji" at bounding box center [249, 350] width 69 height 13
click at [41, 309] on icon at bounding box center [43, 309] width 9 height 5
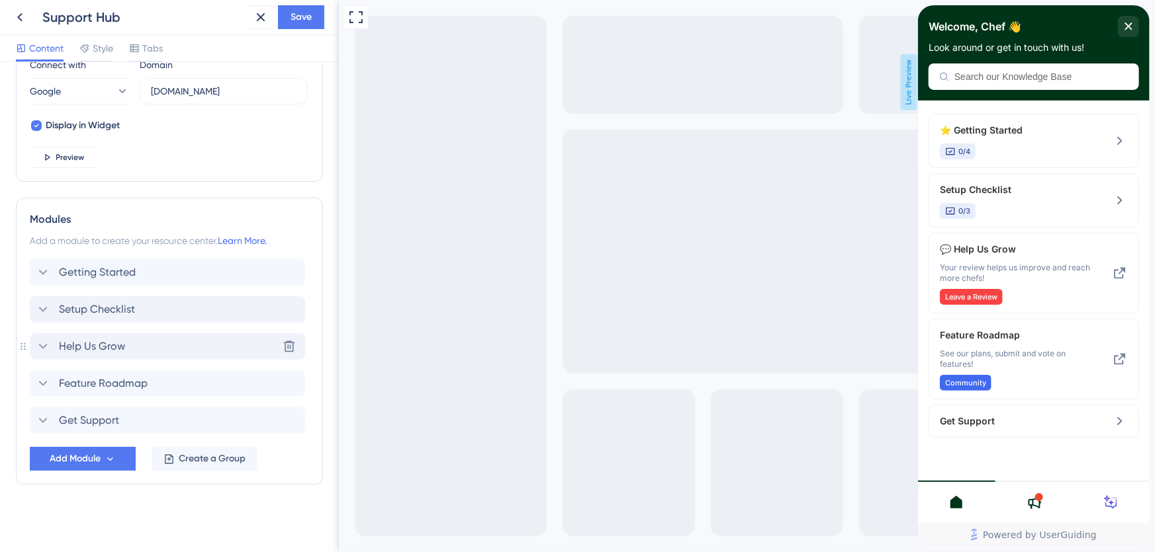
click at [43, 344] on icon at bounding box center [43, 347] width 16 height 16
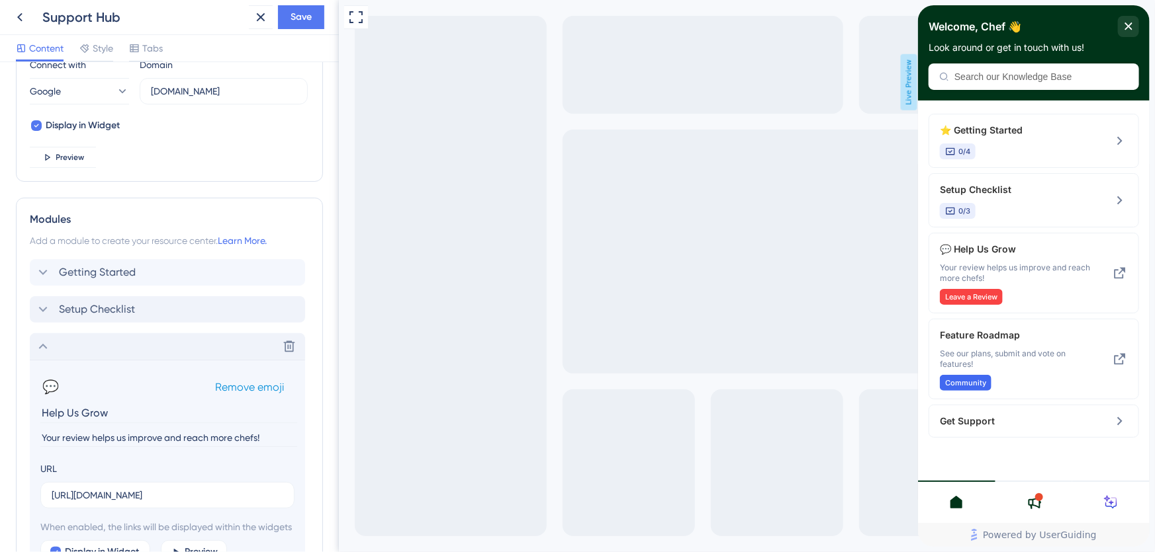
click at [231, 384] on span "Remove emoji" at bounding box center [249, 387] width 69 height 13
click at [46, 343] on icon at bounding box center [43, 347] width 16 height 16
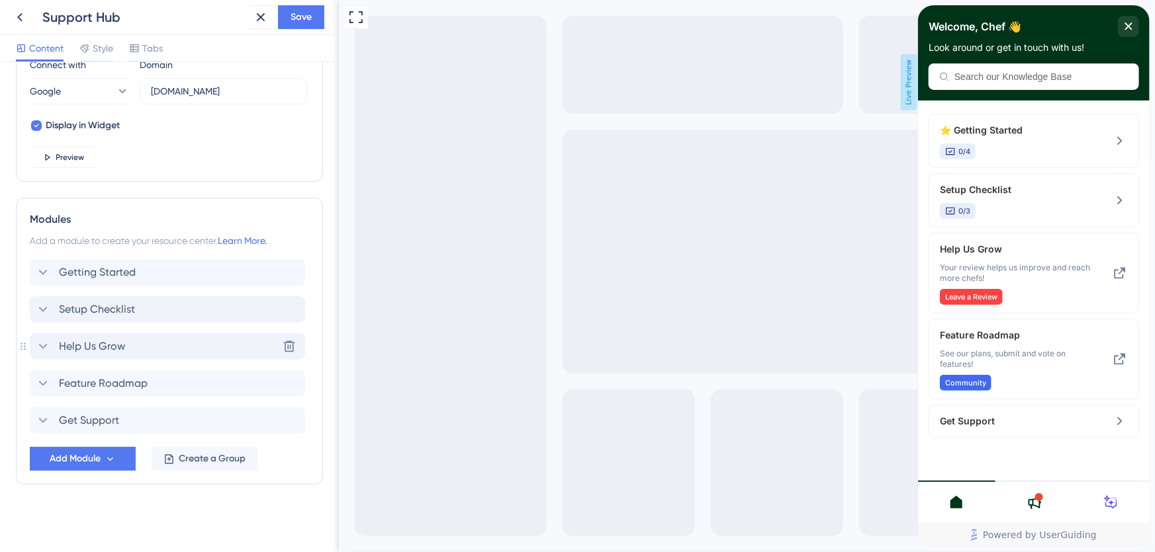
click at [38, 343] on icon at bounding box center [43, 347] width 16 height 16
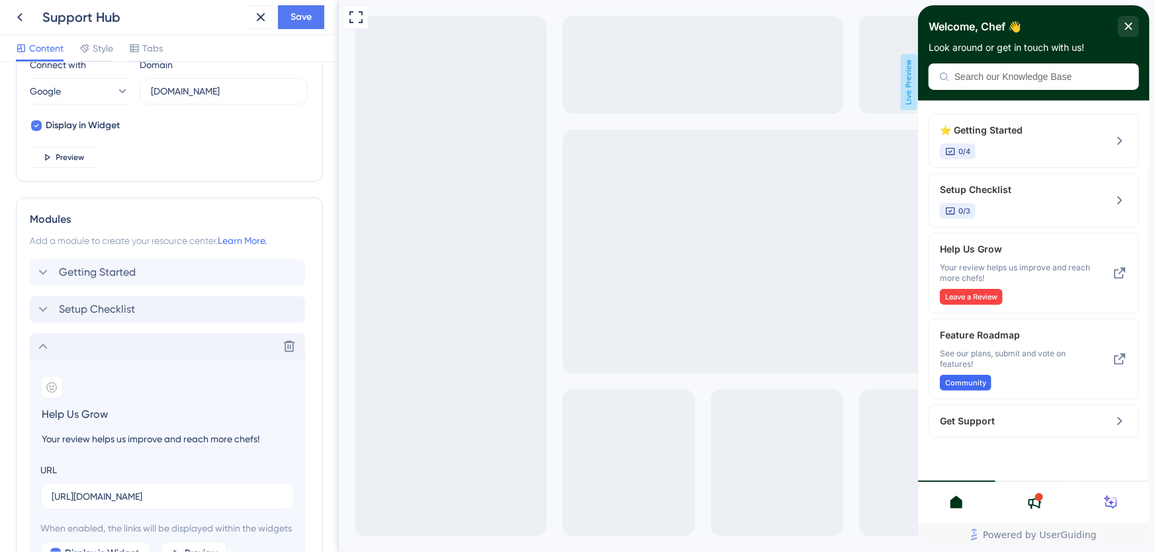
click at [125, 410] on input "Help Us Grow" at bounding box center [168, 414] width 257 height 21
type input "Help Us GrowLeave a Review"
click at [155, 437] on input "Your review helps us improve and reach more chefs!" at bounding box center [168, 440] width 257 height 18
drag, startPoint x: 127, startPoint y: 439, endPoint x: 40, endPoint y: 439, distance: 86.7
click at [40, 439] on input "Your review helps us improve and reach more chefs!" at bounding box center [168, 440] width 257 height 18
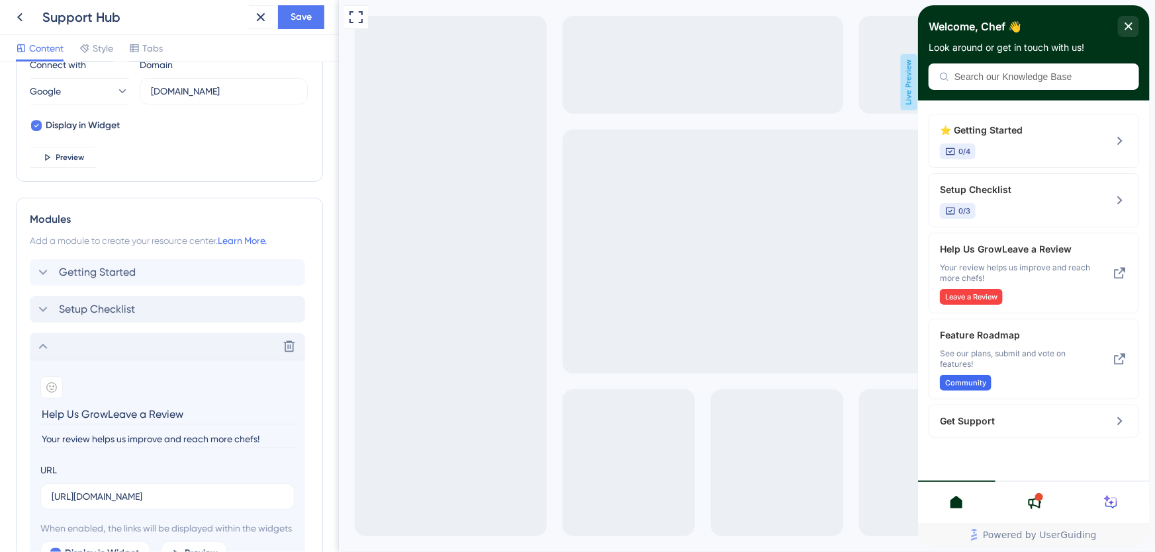
click at [157, 440] on input "Your review helps us improve and reach more chefs!" at bounding box center [168, 440] width 257 height 18
drag, startPoint x: 129, startPoint y: 439, endPoint x: 40, endPoint y: 437, distance: 88.7
click at [40, 437] on input "Your review helps us improve and reach more chefs!" at bounding box center [168, 440] width 257 height 18
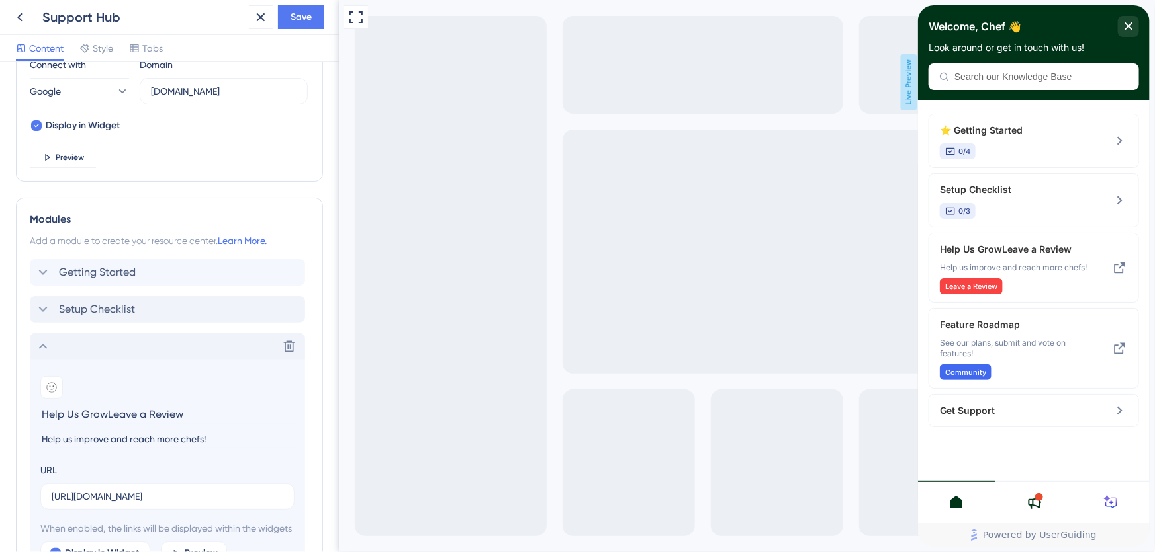
click at [108, 441] on input "Help us improve and reach more chefs!" at bounding box center [168, 440] width 257 height 18
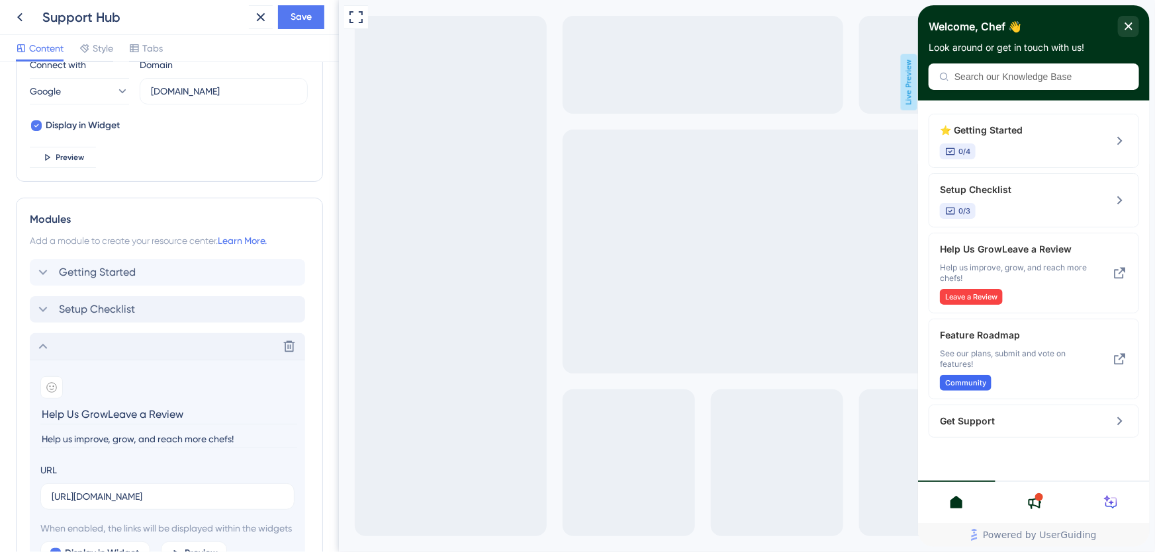
type input "Help us improve, grow, and reach more chefs!"
drag, startPoint x: 106, startPoint y: 414, endPoint x: -7, endPoint y: 414, distance: 113.1
click at [0, 0] on html "Support Hub Save Content Style Tabs Resource Center Header Title Welcome, Chef …" at bounding box center [577, 0] width 1155 height 0
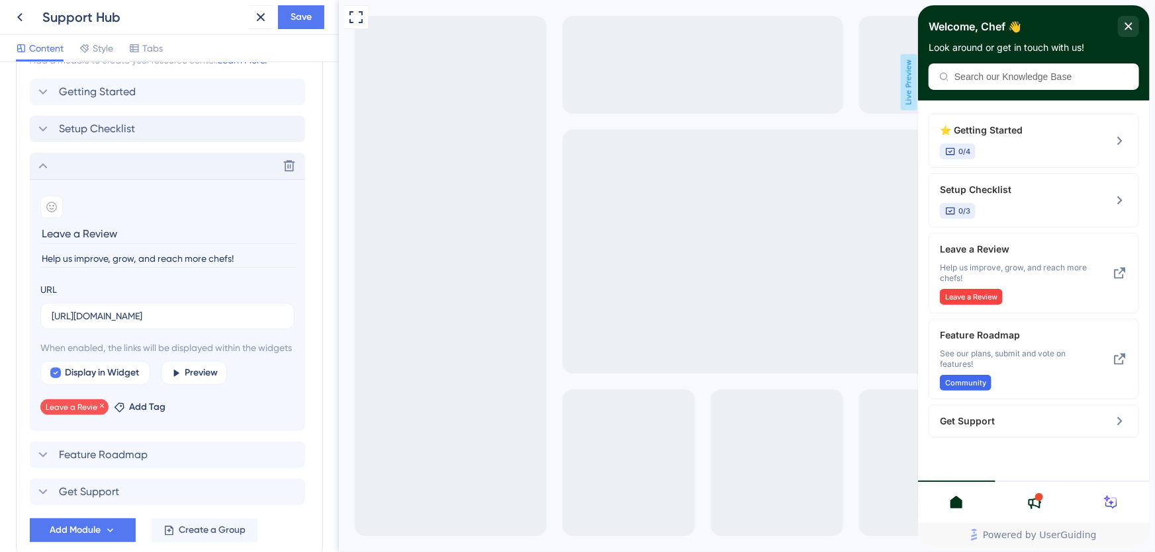
type input "Leave a Review"
click at [73, 413] on span "Leave a Review" at bounding box center [75, 407] width 58 height 11
click at [131, 416] on span "Add Tag" at bounding box center [147, 408] width 36 height 16
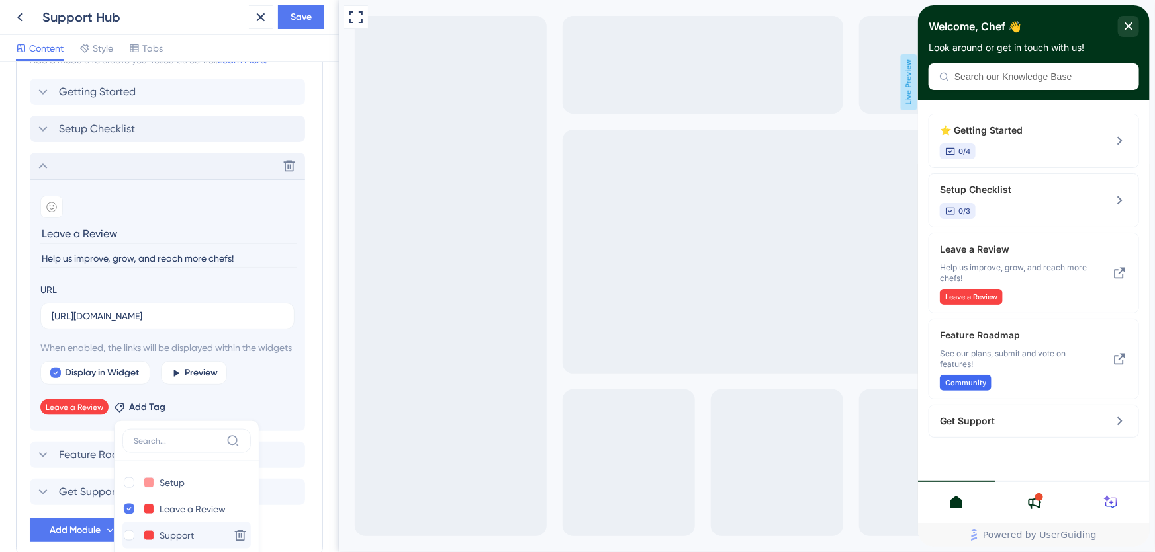
scroll to position [774, 0]
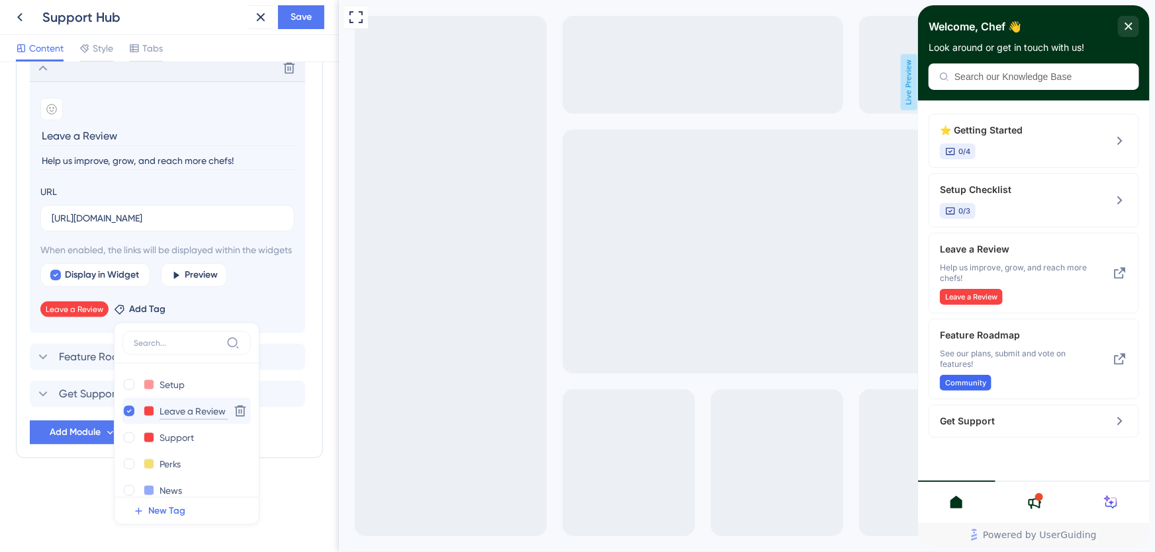
drag, startPoint x: 197, startPoint y: 412, endPoint x: 157, endPoint y: 415, distance: 39.8
click at [157, 415] on div "Leave a Review Leave a Review" at bounding box center [173, 412] width 102 height 17
type input "Review"
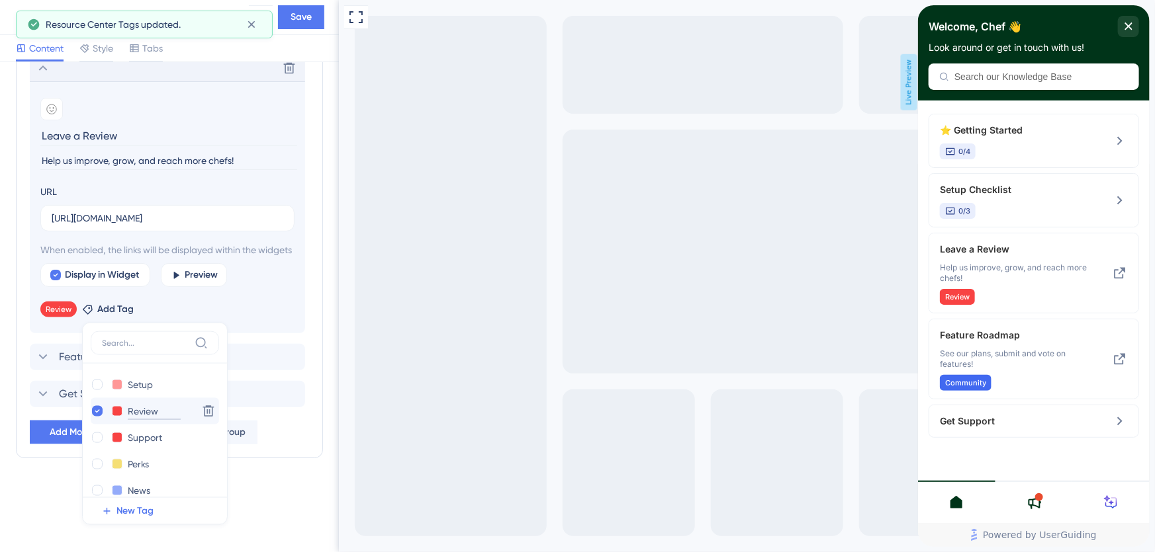
click at [160, 414] on input "Review" at bounding box center [154, 412] width 53 height 17
type input "Reviews"
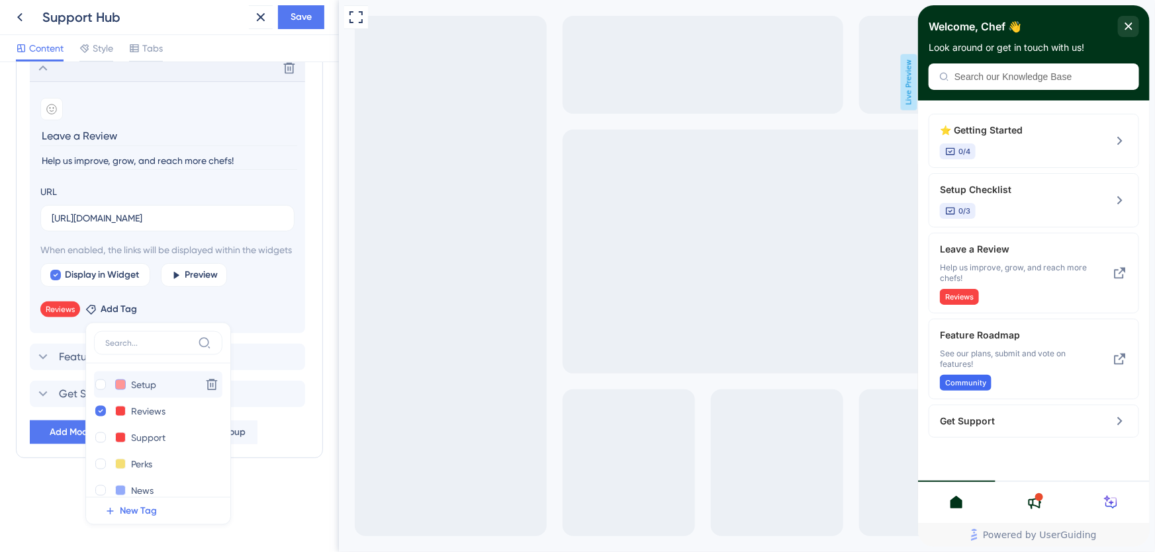
click at [121, 385] on button at bounding box center [120, 385] width 11 height 11
click at [144, 427] on div at bounding box center [144, 427] width 11 height 11
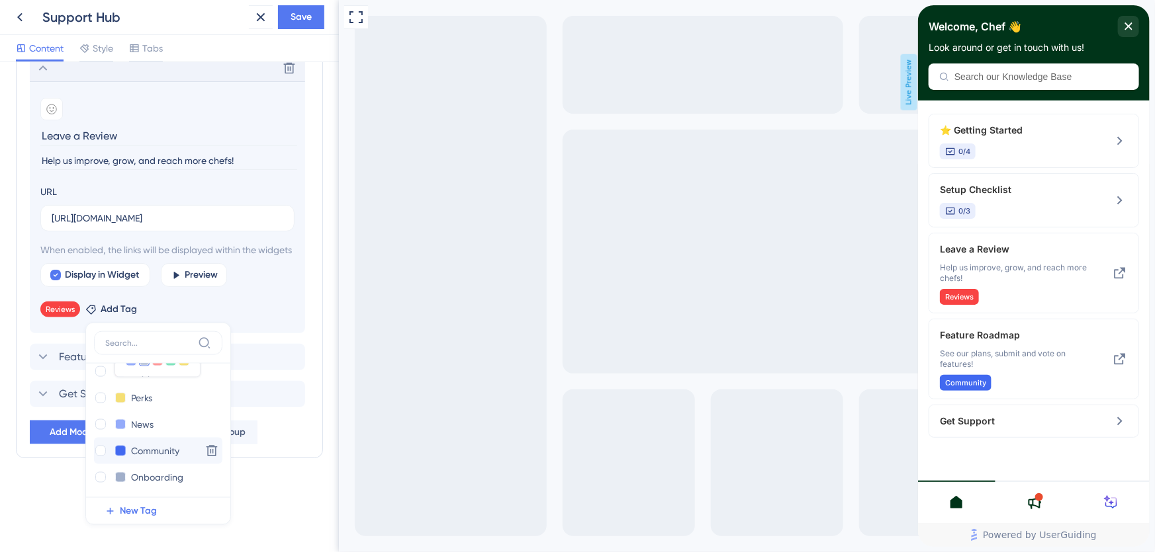
click at [122, 451] on button at bounding box center [120, 451] width 11 height 11
click at [130, 492] on div at bounding box center [131, 493] width 11 height 11
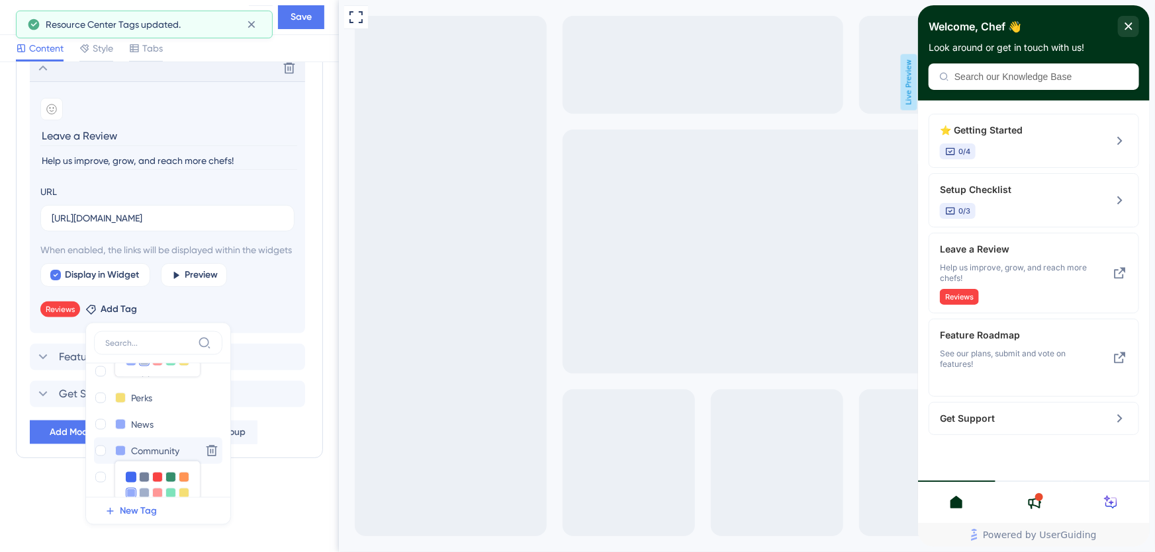
click at [132, 478] on div at bounding box center [131, 477] width 11 height 11
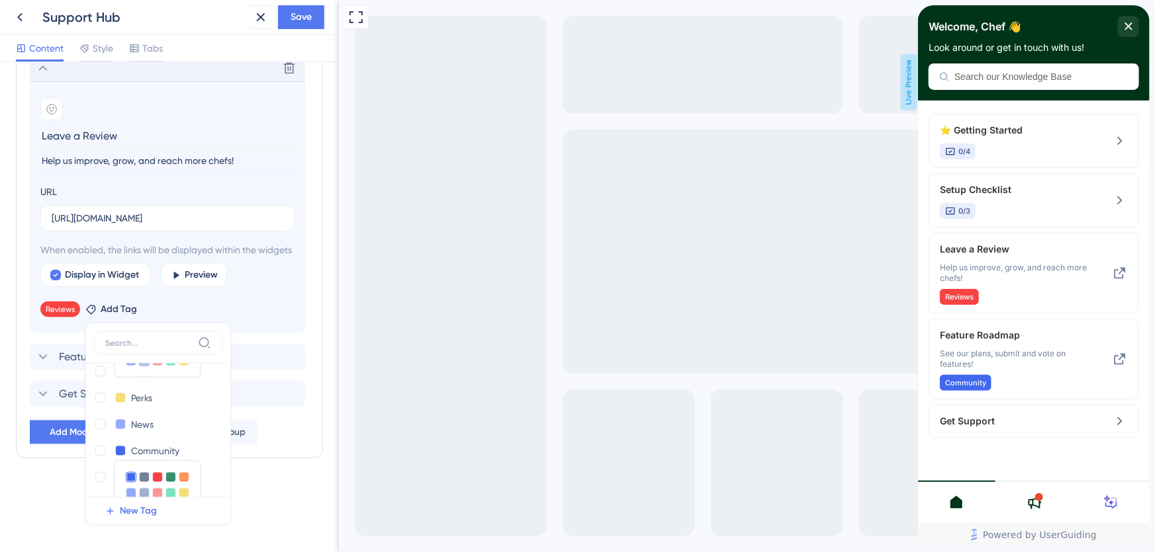
click at [312, 320] on div "Modules Add a module to create your resource center. Learn More. Getting Starte…" at bounding box center [169, 188] width 307 height 539
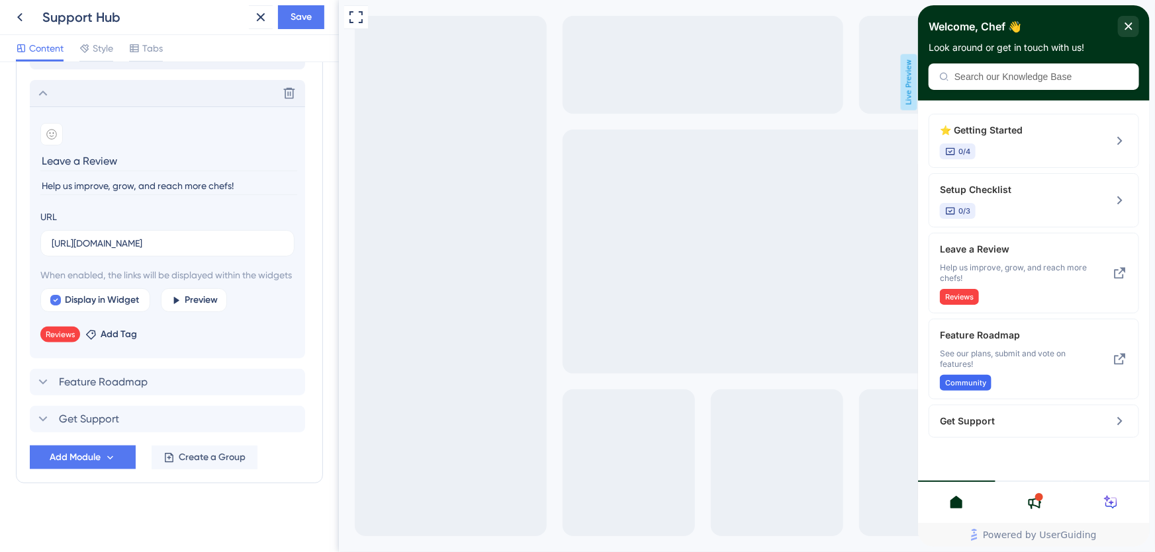
scroll to position [748, 0]
click at [306, 17] on span "Save" at bounding box center [300, 17] width 21 height 16
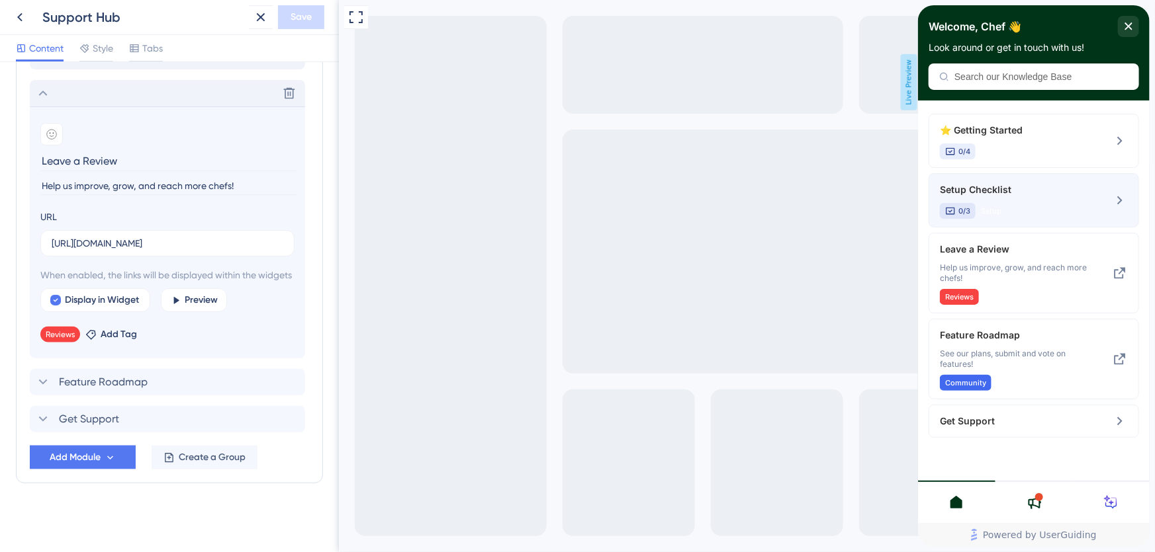
click at [1120, 198] on icon at bounding box center [1119, 201] width 16 height 16
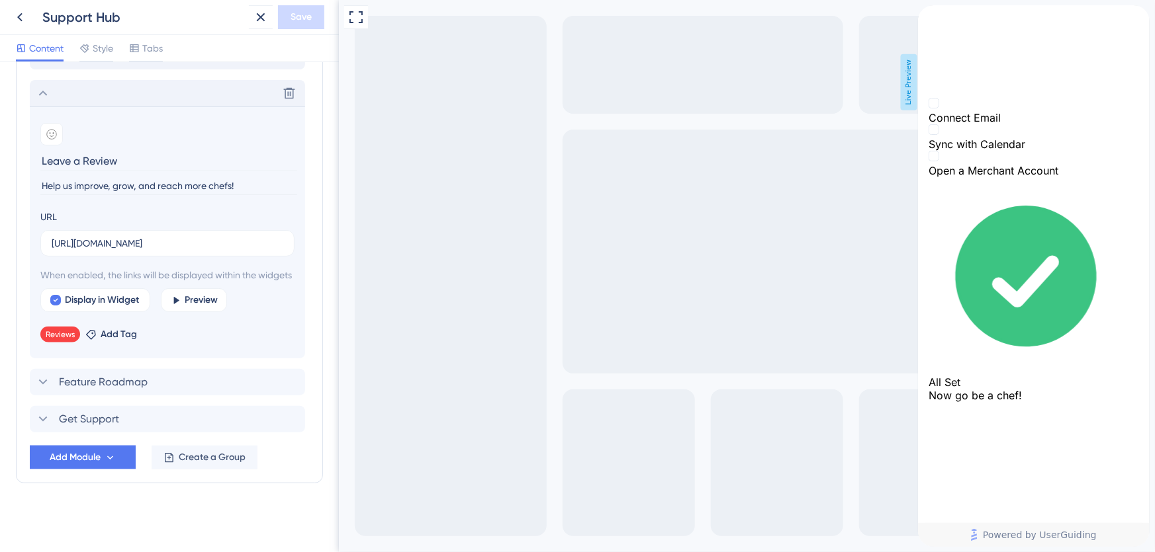
click at [928, 16] on icon "back to header" at bounding box center [922, 10] width 11 height 11
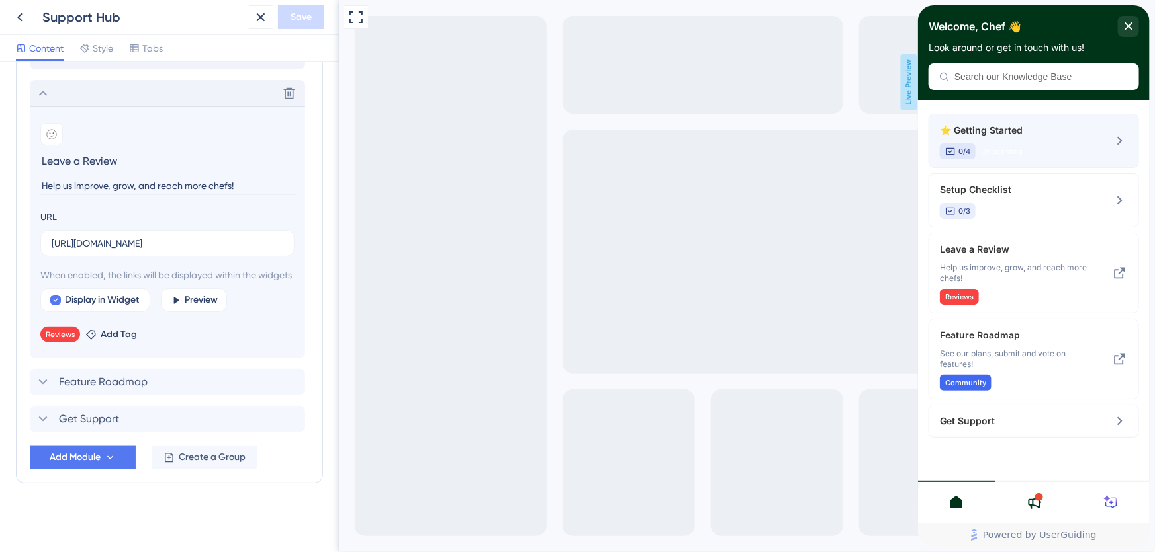
click at [1106, 135] on div "⭐ Getting Started 0/4 Onboarding" at bounding box center [1033, 141] width 210 height 54
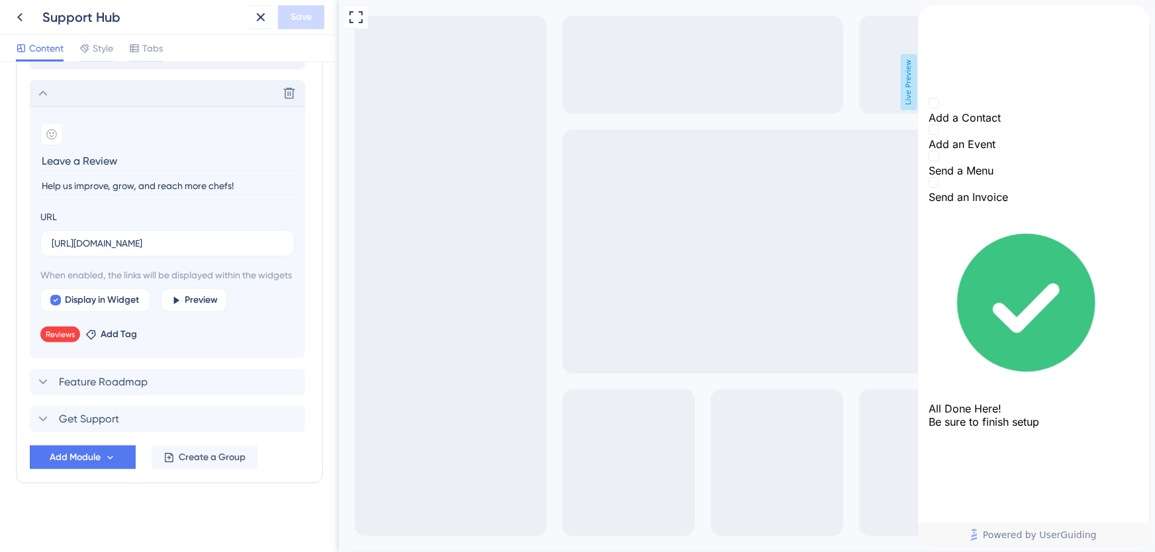
click at [927, 16] on icon "back to header" at bounding box center [922, 10] width 9 height 11
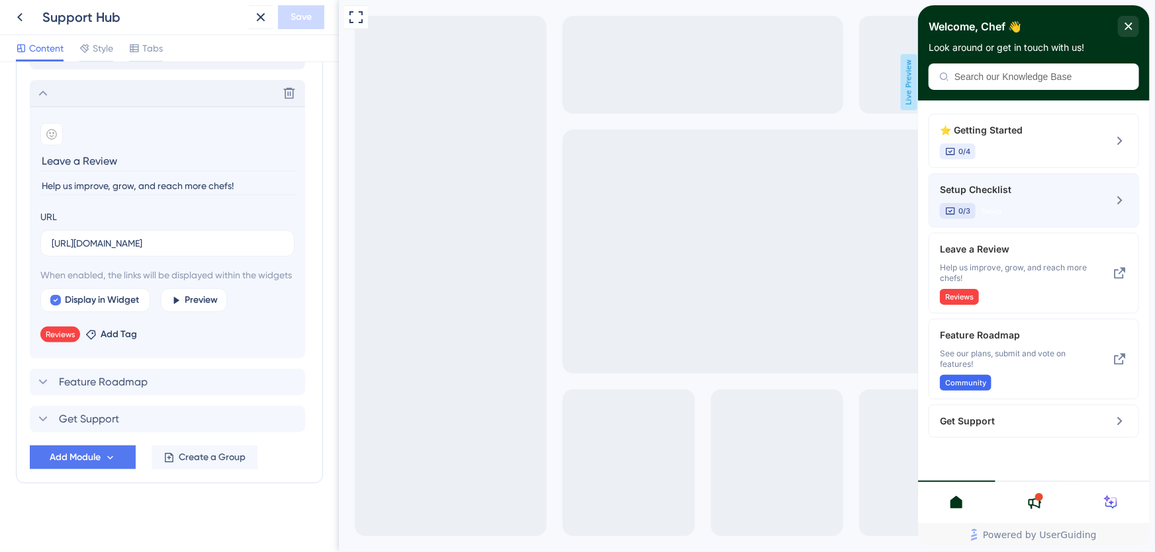
click at [1038, 191] on span "Setup Checklist" at bounding box center [1014, 190] width 150 height 16
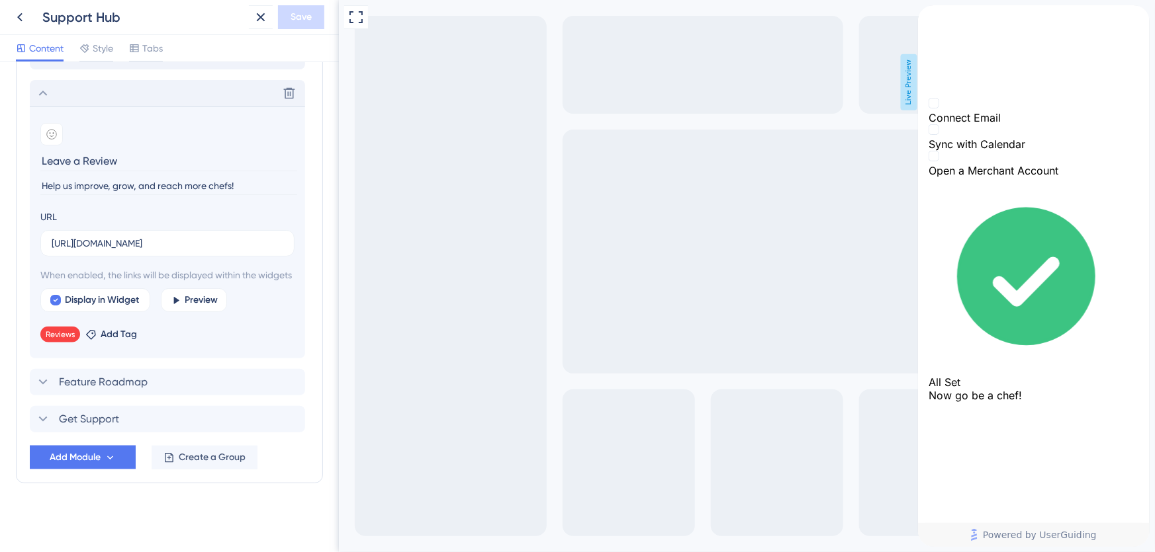
click at [927, 16] on icon "back to header" at bounding box center [922, 10] width 9 height 11
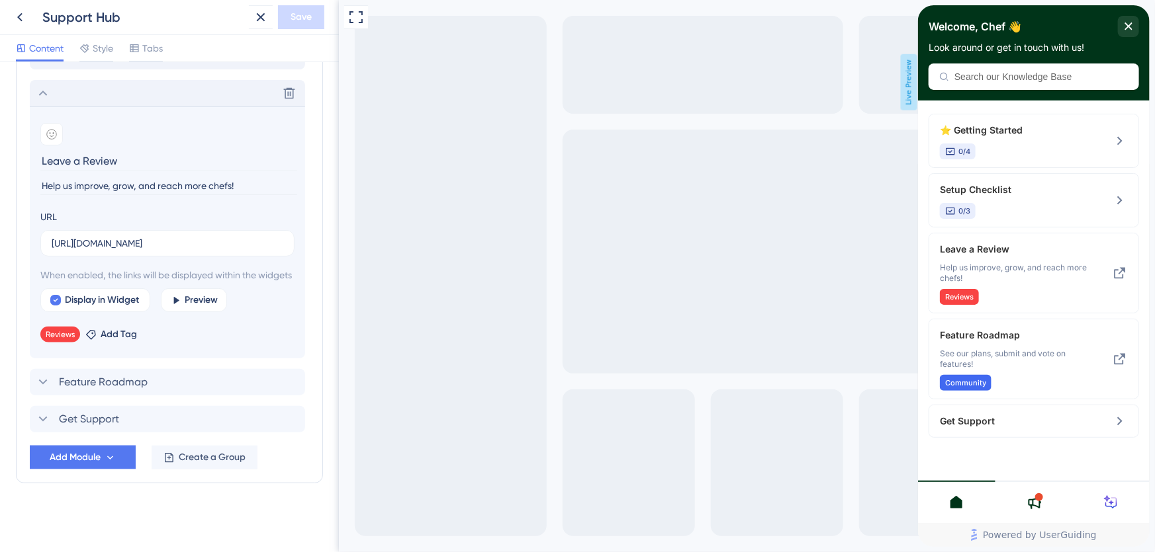
scroll to position [328, 0]
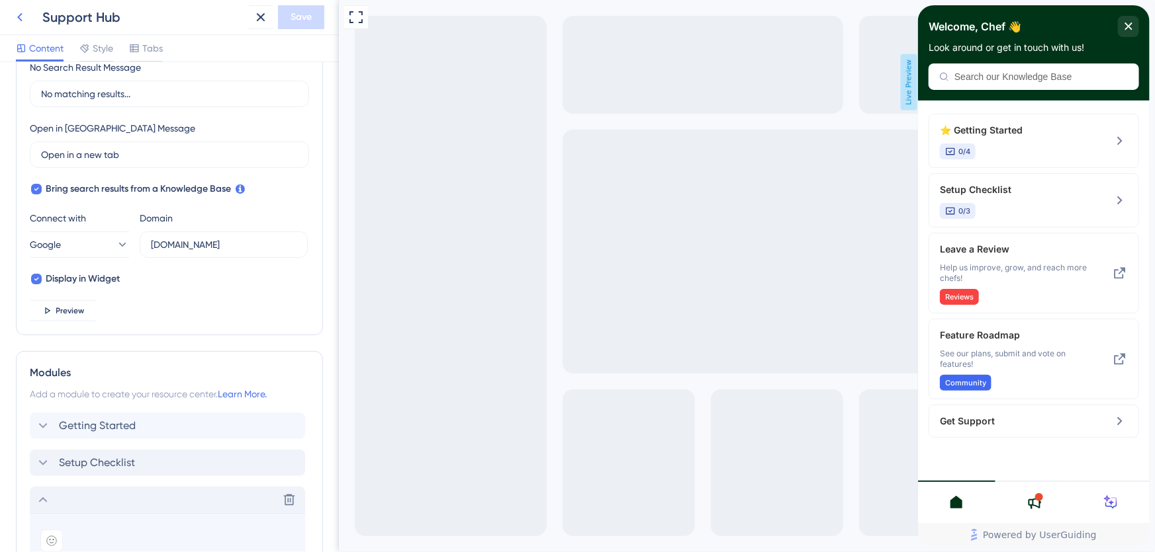
click at [23, 17] on icon at bounding box center [20, 17] width 16 height 16
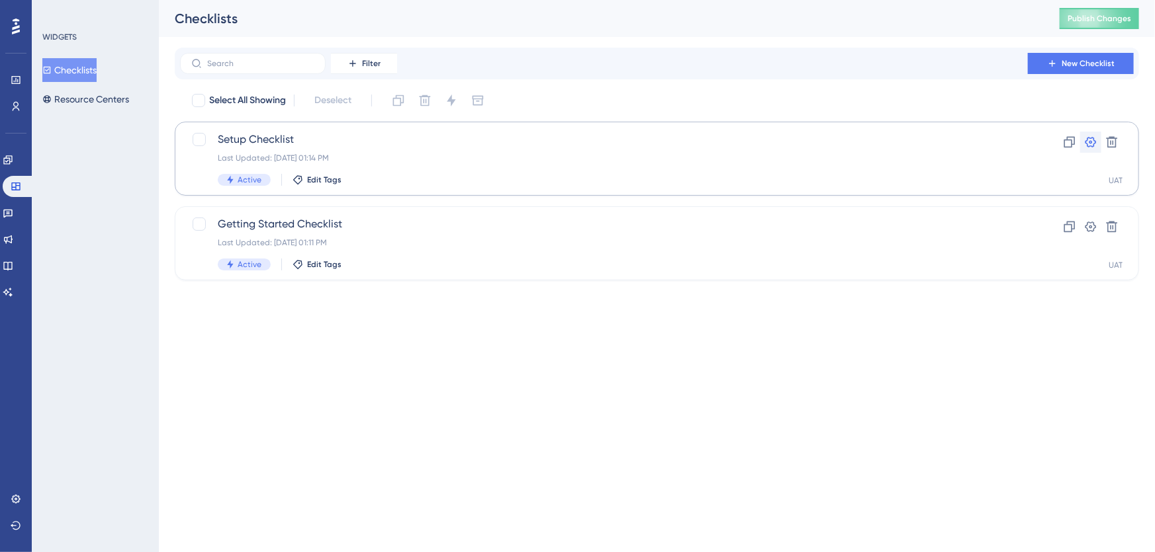
click at [1091, 142] on icon at bounding box center [1090, 142] width 13 height 13
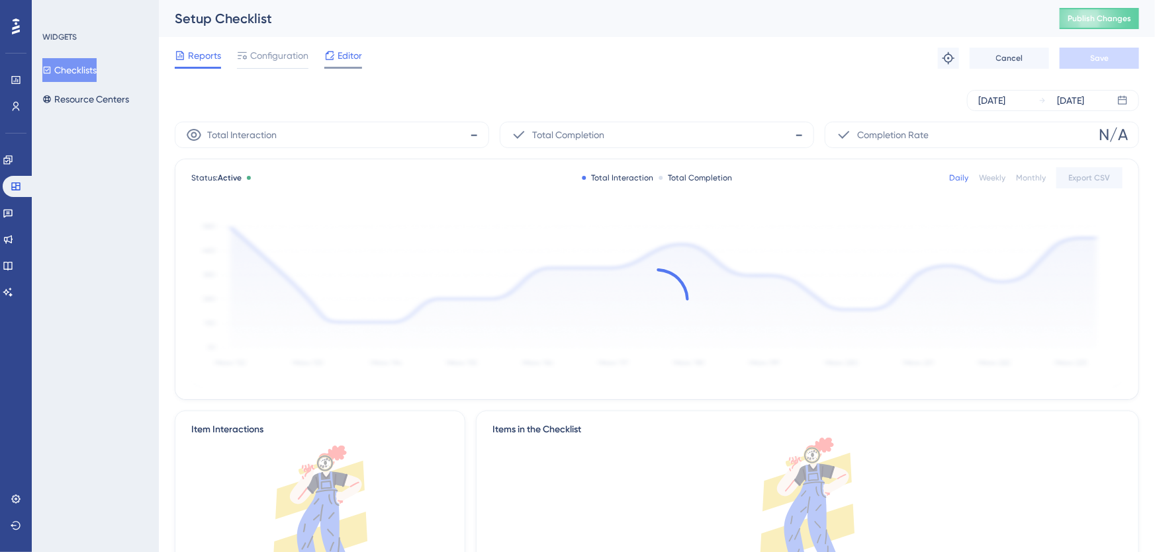
click at [349, 48] on span "Editor" at bounding box center [349, 56] width 24 height 16
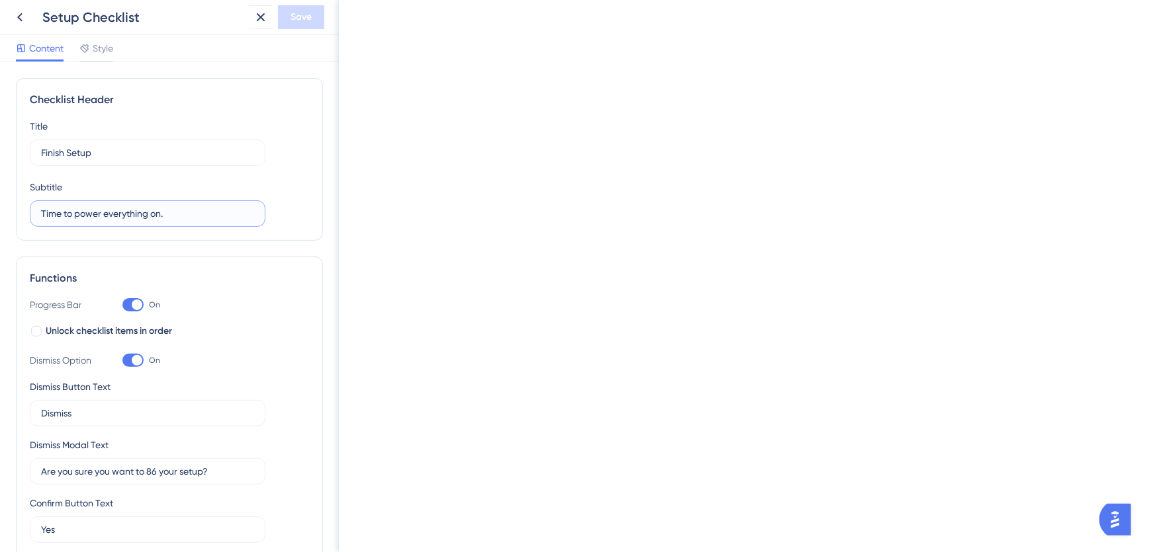
click at [0, 0] on html "Setup Checklist Save Content Style Checklist Header Title Finish Setup Subtitle…" at bounding box center [577, 0] width 1155 height 0
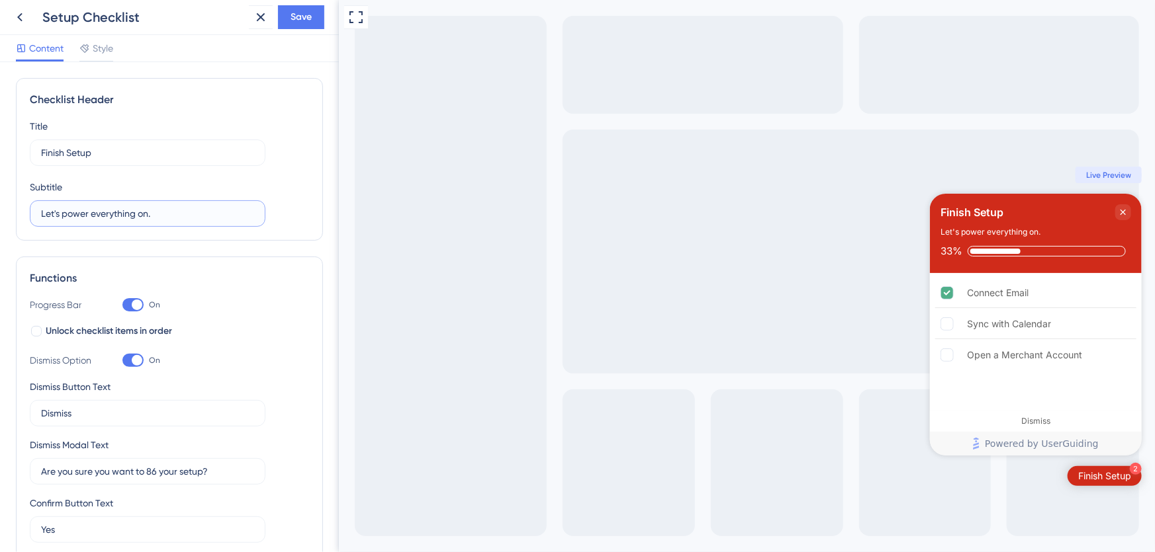
type input "Let's power everything on."
click at [283, 183] on div "Title Finish Setup Subtitle Let's power everything on." at bounding box center [169, 172] width 279 height 109
click at [299, 8] on button "Save" at bounding box center [301, 17] width 46 height 24
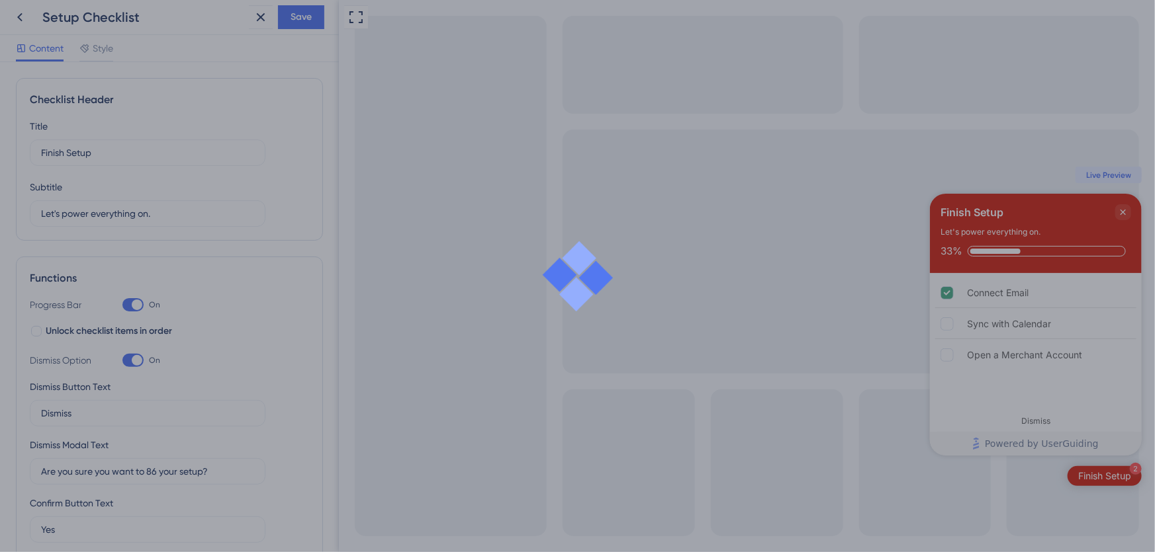
click at [22, 18] on div at bounding box center [577, 276] width 1155 height 552
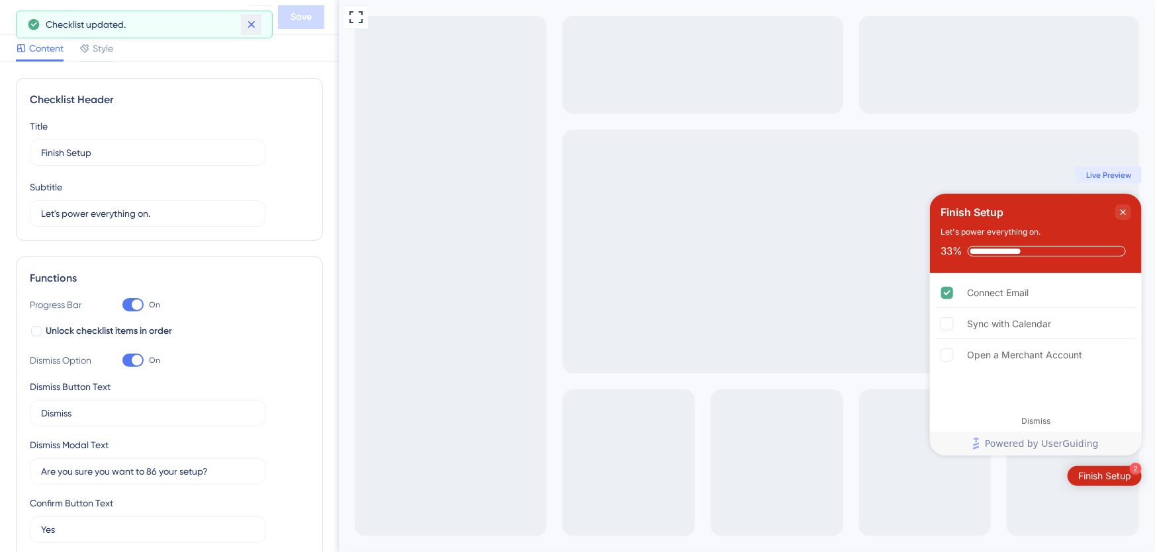
click at [249, 22] on icon at bounding box center [250, 24] width 7 height 7
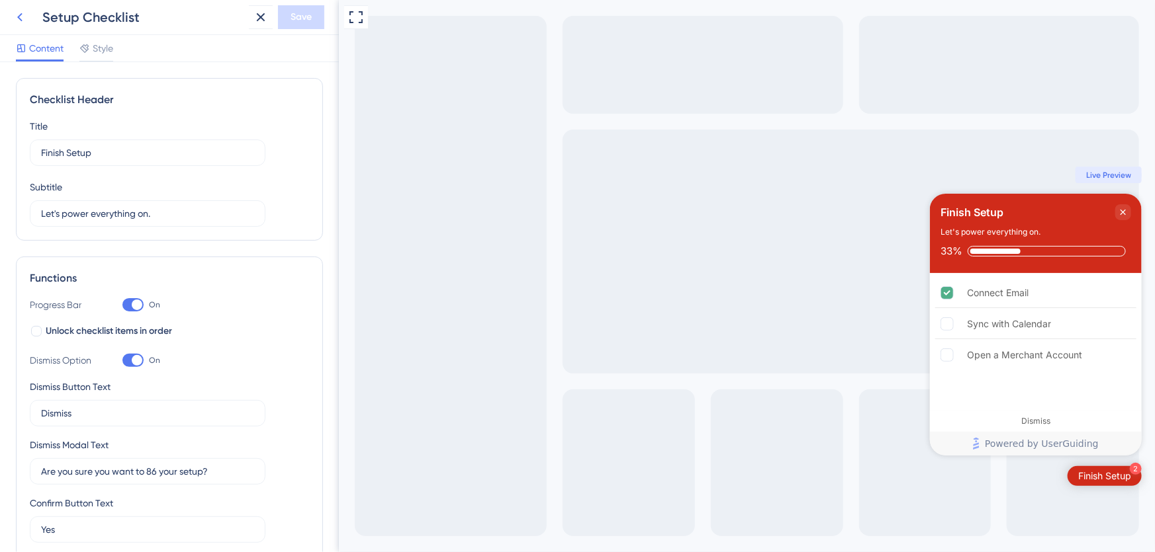
click at [21, 15] on icon at bounding box center [20, 17] width 16 height 16
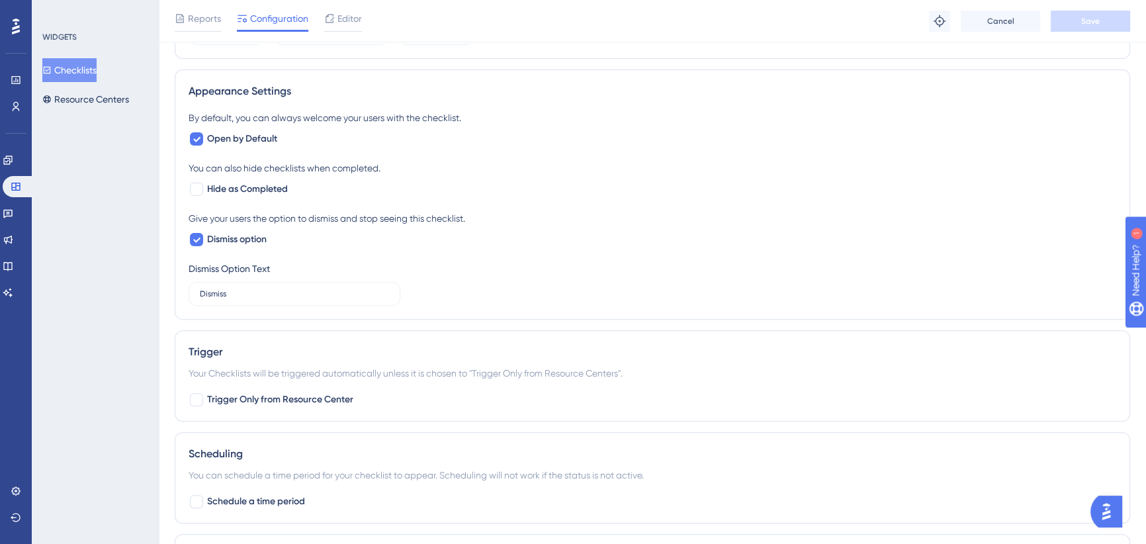
scroll to position [541, 0]
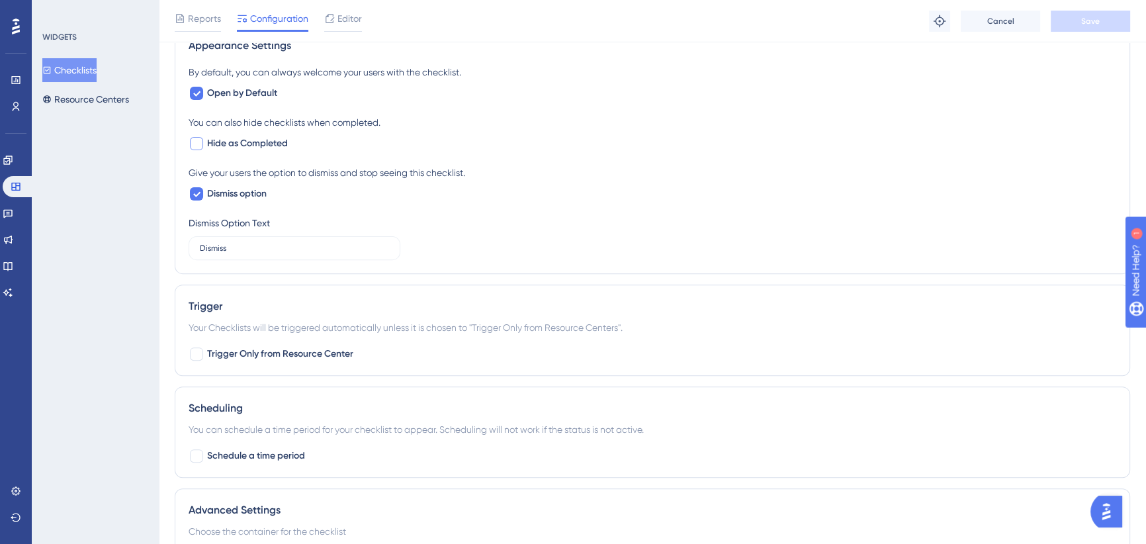
click at [197, 142] on div at bounding box center [196, 143] width 13 height 13
click at [198, 143] on icon at bounding box center [196, 144] width 7 height 5
checkbox input "false"
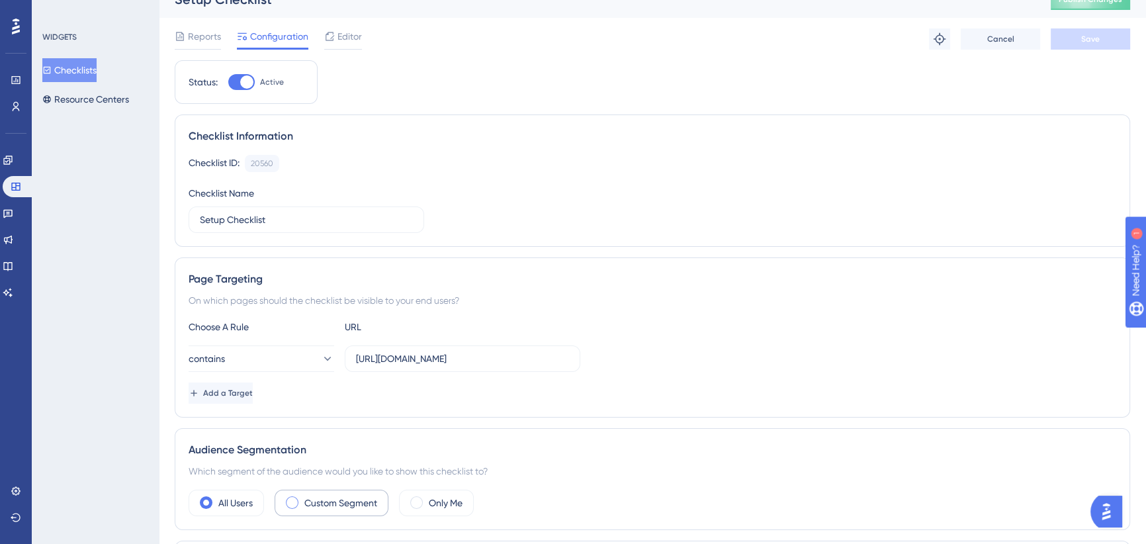
scroll to position [0, 0]
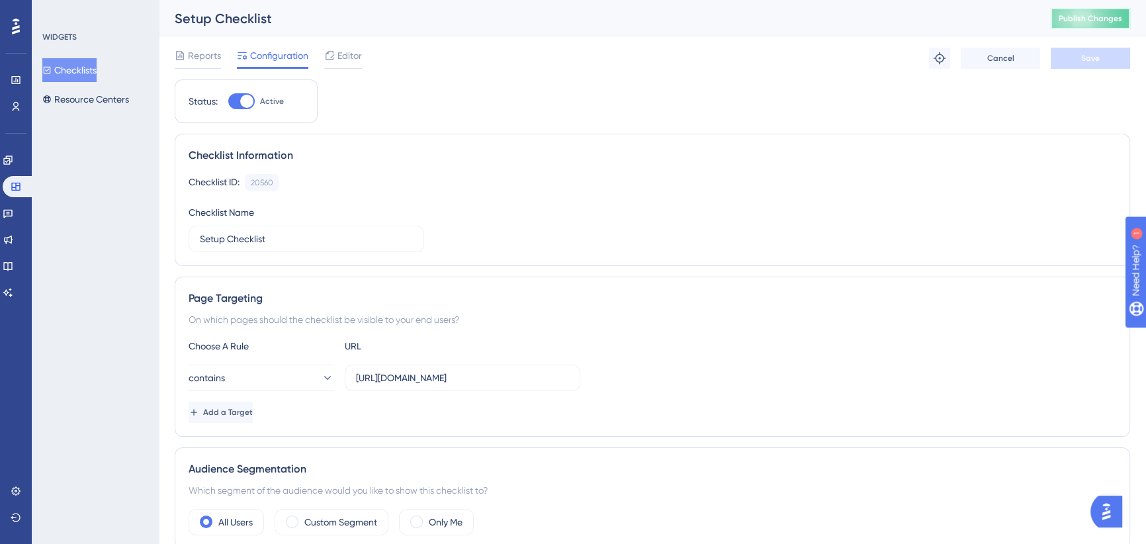
click at [1101, 23] on button "Publish Changes" at bounding box center [1090, 18] width 79 height 21
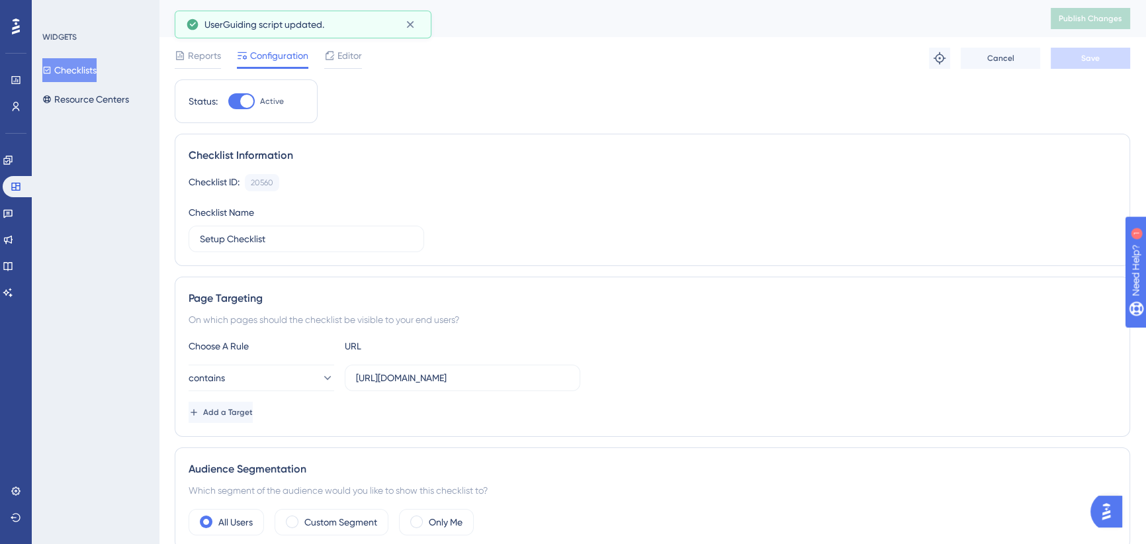
click at [79, 76] on button "Checklists" at bounding box center [69, 70] width 54 height 24
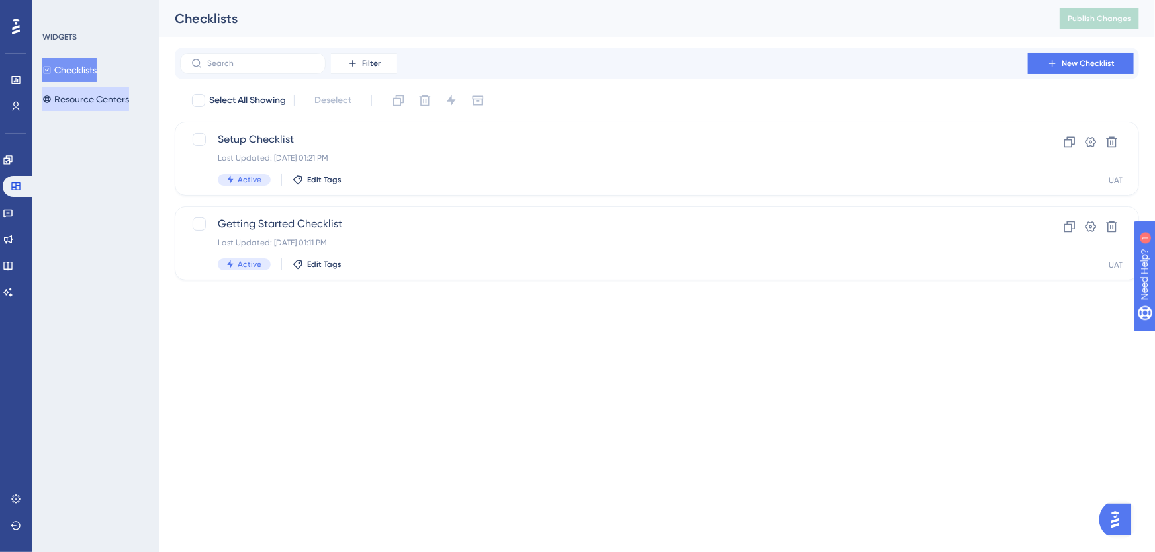
click at [105, 100] on button "Resource Centers" at bounding box center [85, 99] width 87 height 24
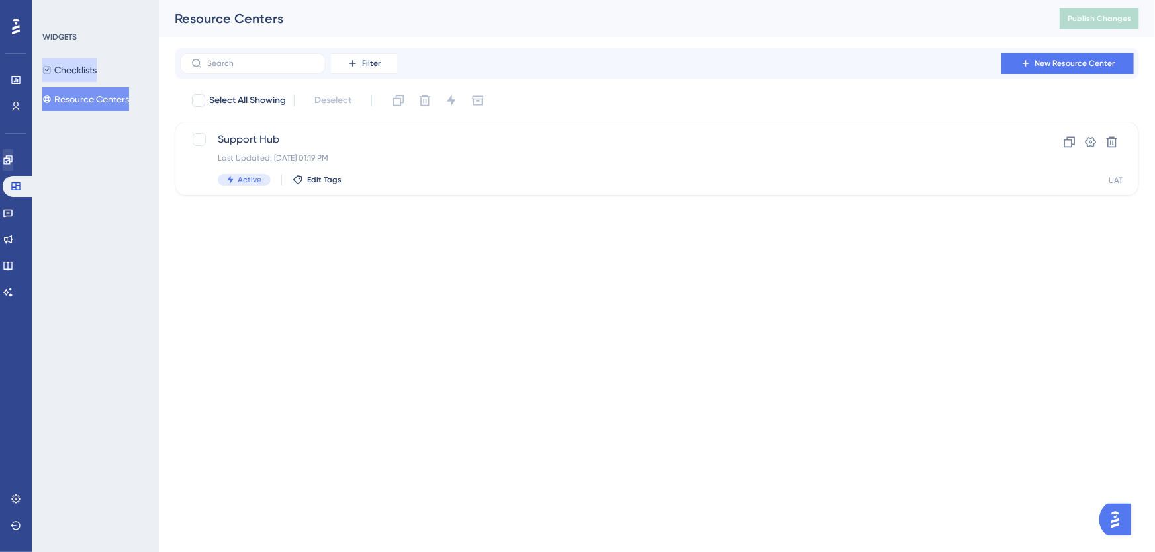
click at [82, 67] on button "Checklists" at bounding box center [69, 70] width 54 height 24
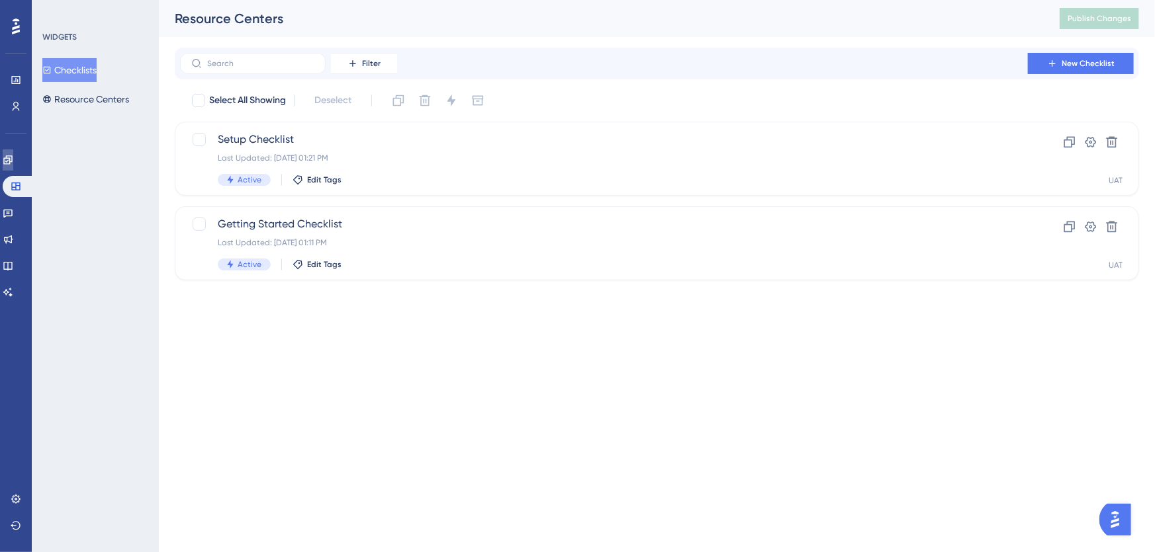
click at [11, 159] on icon at bounding box center [8, 160] width 11 height 11
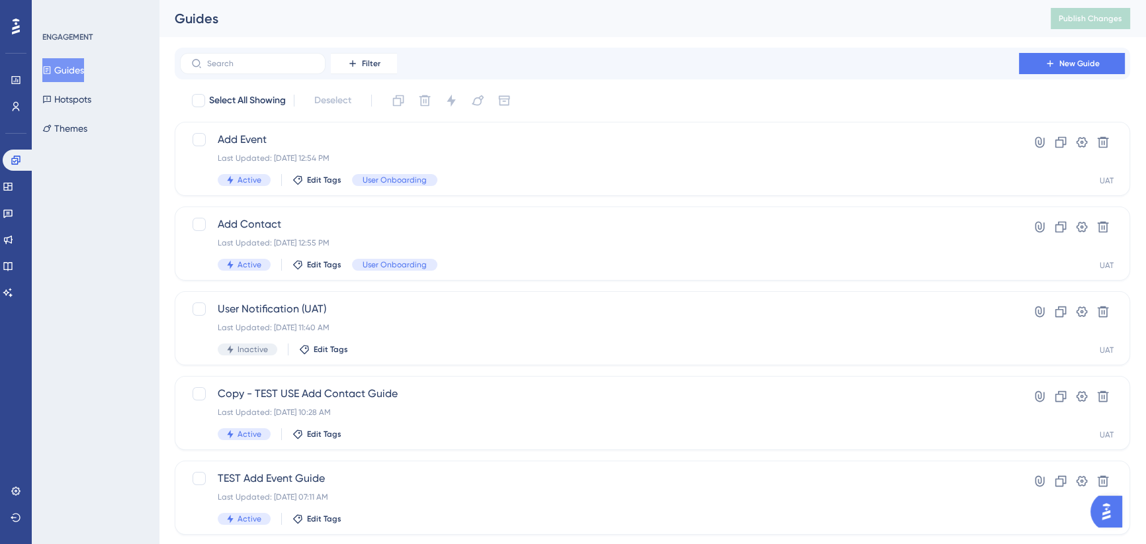
click at [1081, 224] on icon at bounding box center [1081, 226] width 13 height 13
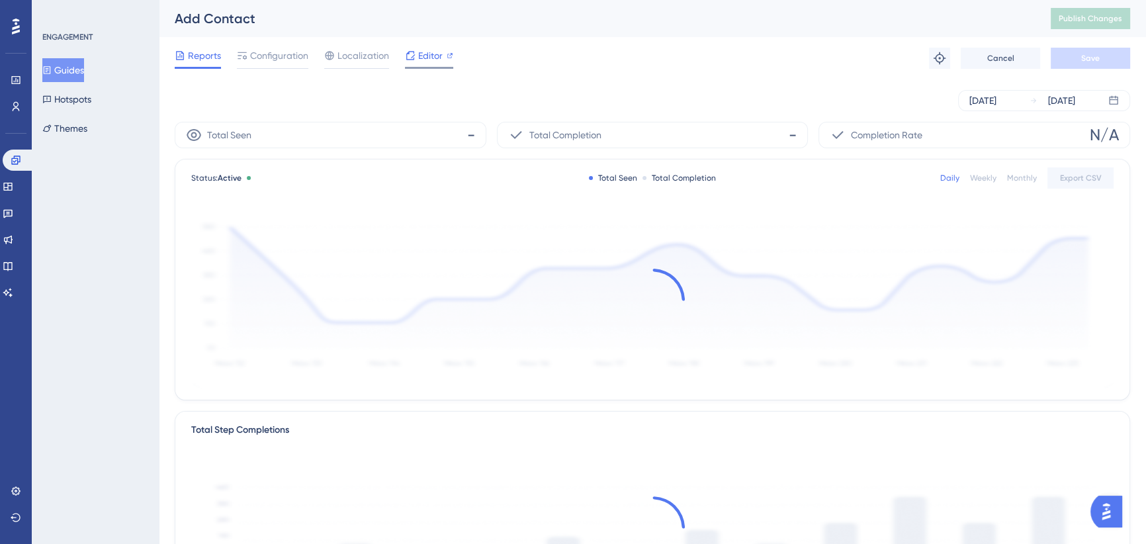
click at [430, 59] on span "Editor" at bounding box center [430, 56] width 24 height 16
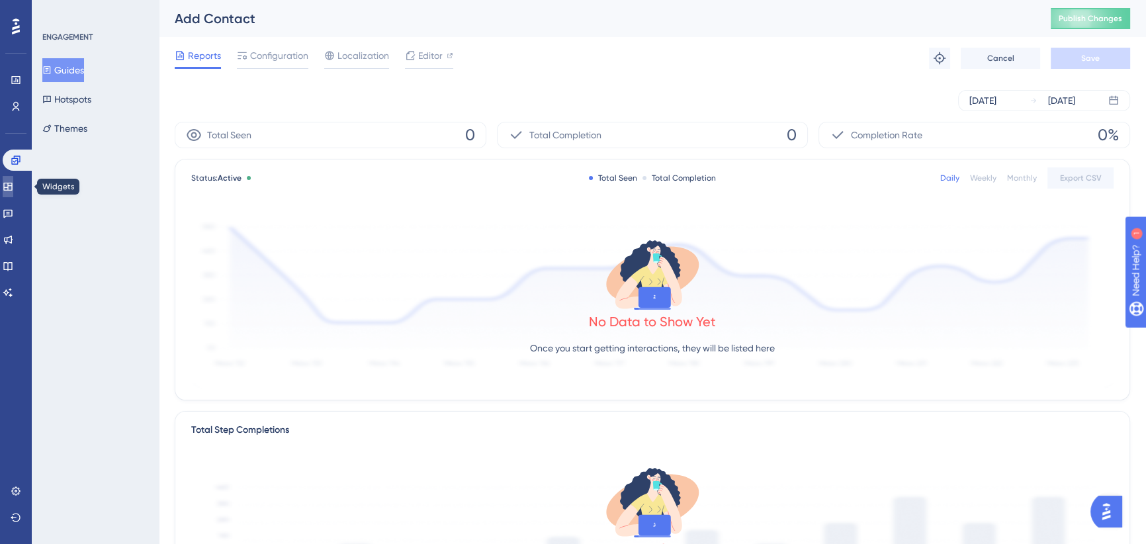
click at [12, 185] on icon at bounding box center [7, 187] width 9 height 8
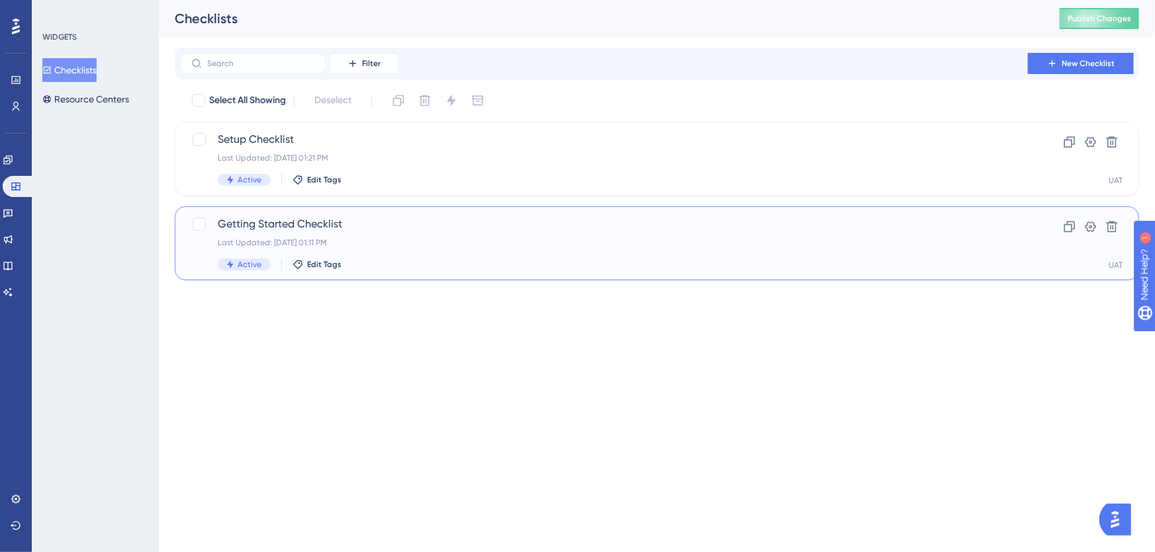
click at [756, 235] on div "Getting Started Checklist Last Updated: [DATE] 01:11 PM Active Edit Tags" at bounding box center [604, 243] width 772 height 54
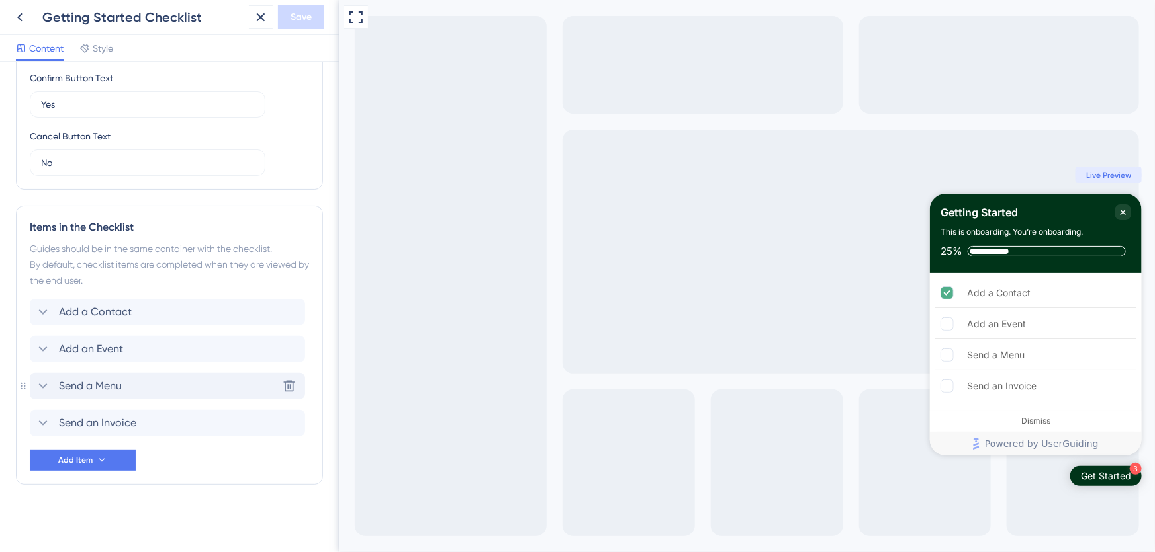
click at [34, 386] on div "Send a Menu Delete" at bounding box center [167, 386] width 275 height 26
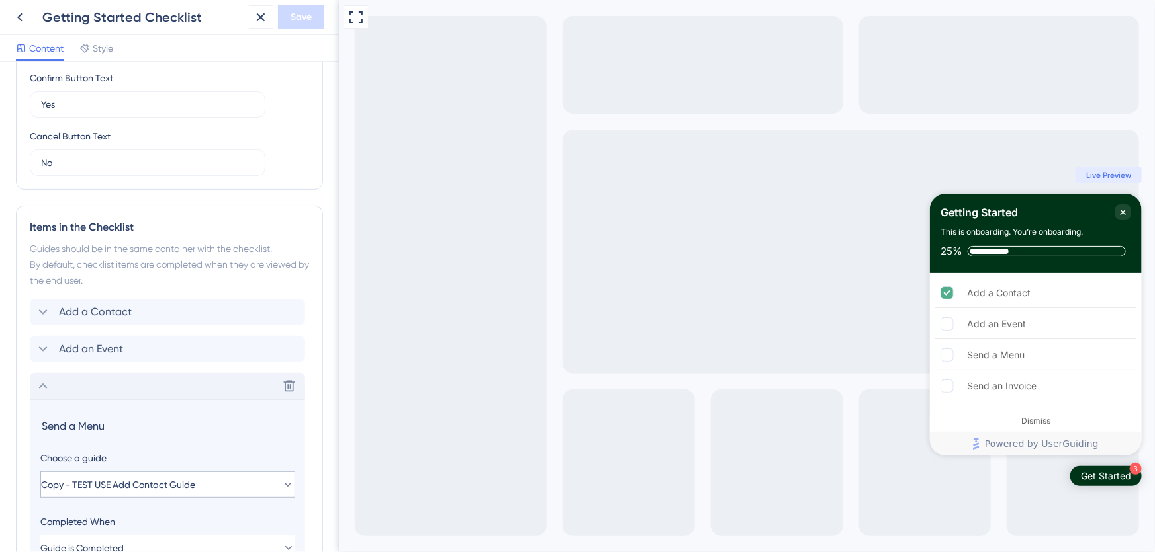
scroll to position [483, 0]
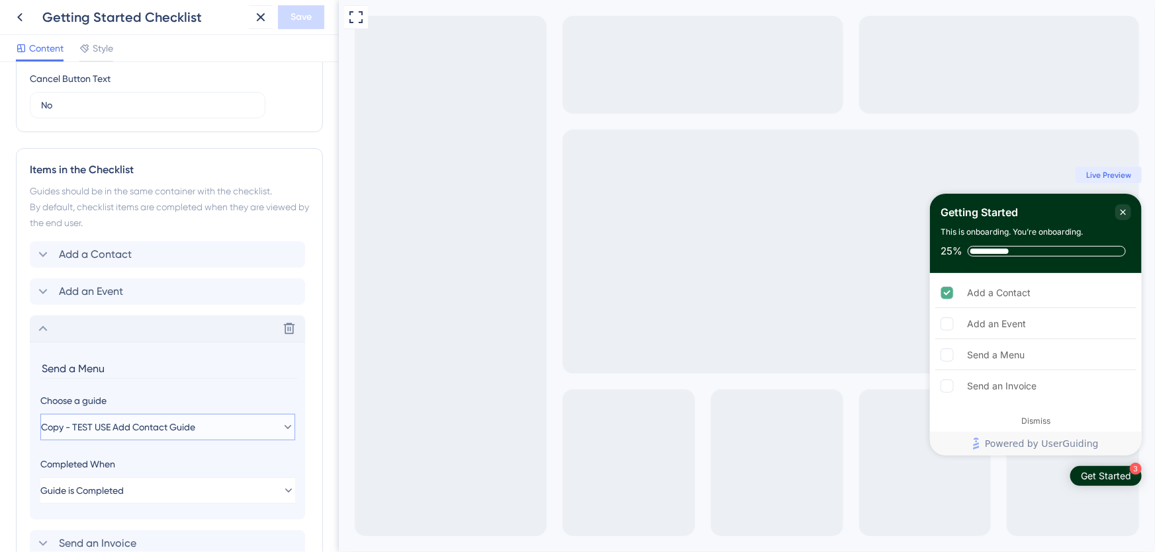
click at [193, 423] on span "Copy - TEST USE Add Contact Guide" at bounding box center [118, 428] width 154 height 16
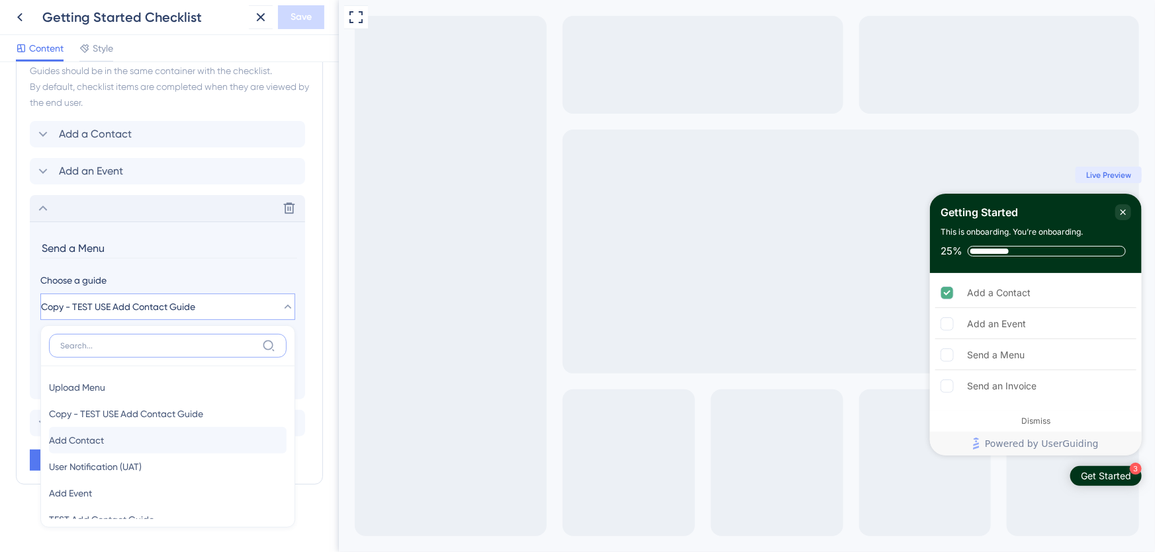
scroll to position [603, 0]
click at [105, 384] on span "Upload Menu" at bounding box center [77, 388] width 56 height 16
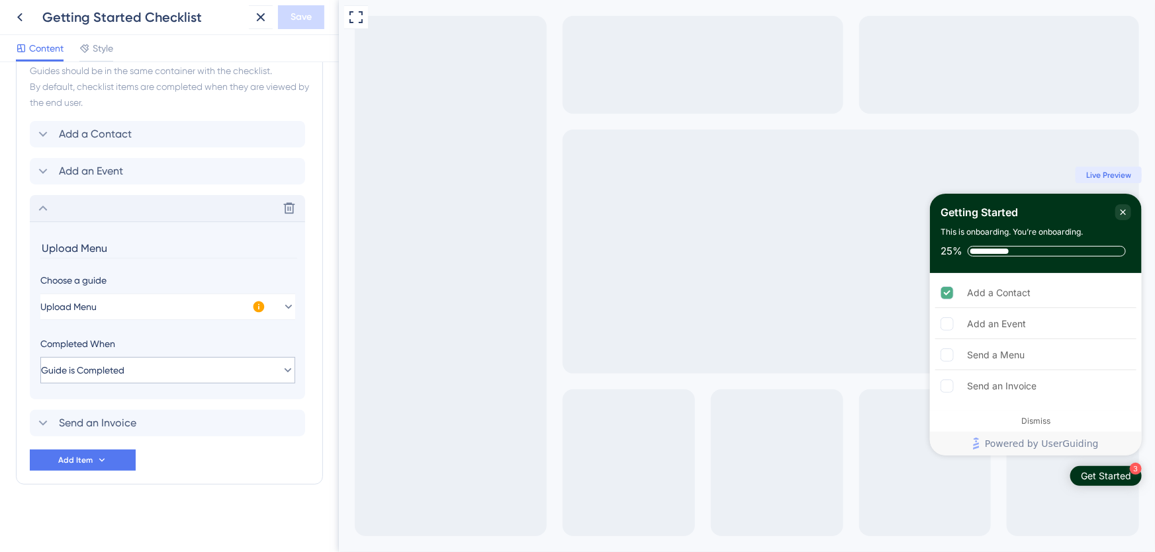
type input "Upload Menu"
click at [295, 13] on span "Save" at bounding box center [300, 17] width 21 height 16
click at [20, 16] on icon at bounding box center [20, 17] width 16 height 16
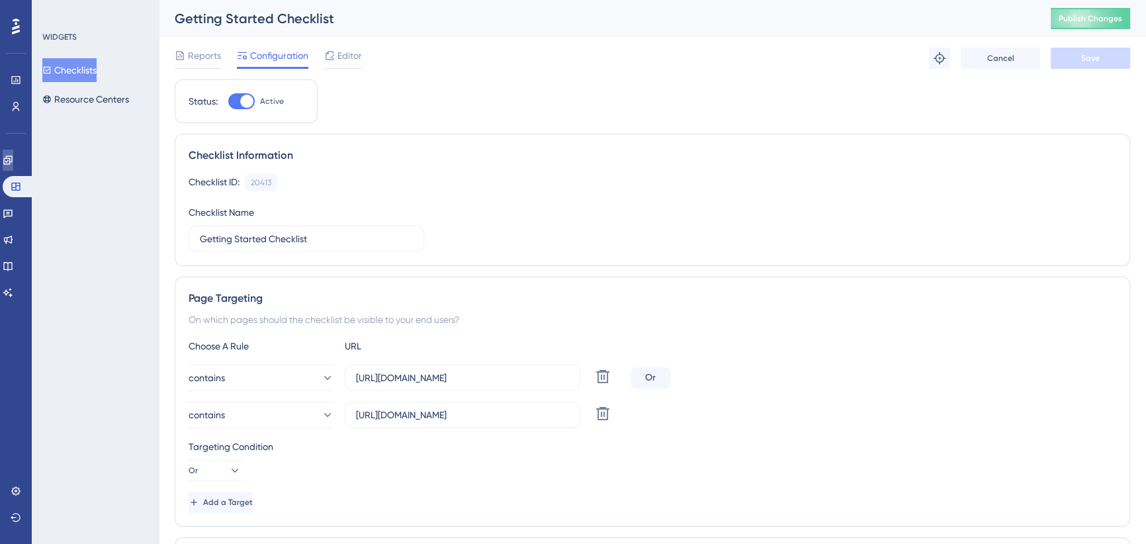
click at [9, 169] on link at bounding box center [8, 160] width 11 height 21
click at [13, 160] on icon at bounding box center [8, 160] width 11 height 11
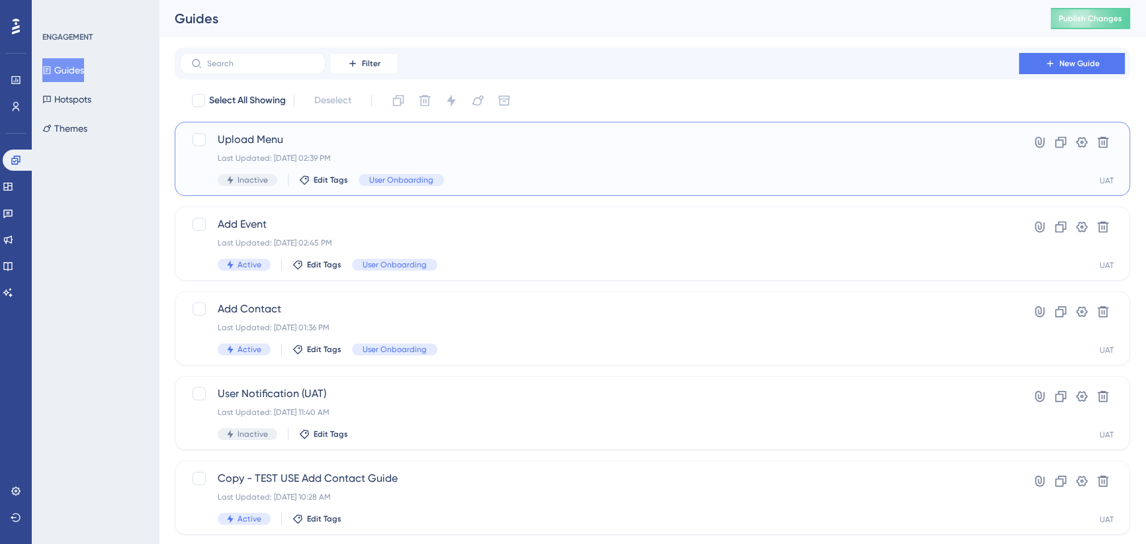
click at [506, 161] on div "Last Updated: [DATE] 02:39 PM" at bounding box center [600, 158] width 764 height 11
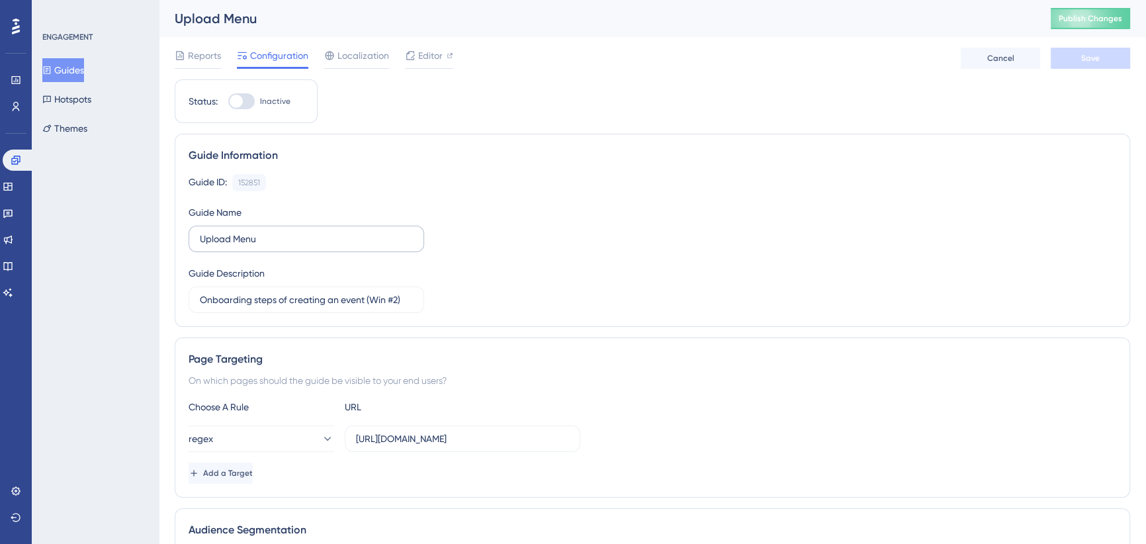
click at [242, 100] on div at bounding box center [236, 101] width 13 height 13
click at [228, 101] on input "Inactive" at bounding box center [228, 101] width 1 height 1
checkbox input "true"
click at [1085, 60] on span "Save" at bounding box center [1090, 58] width 19 height 11
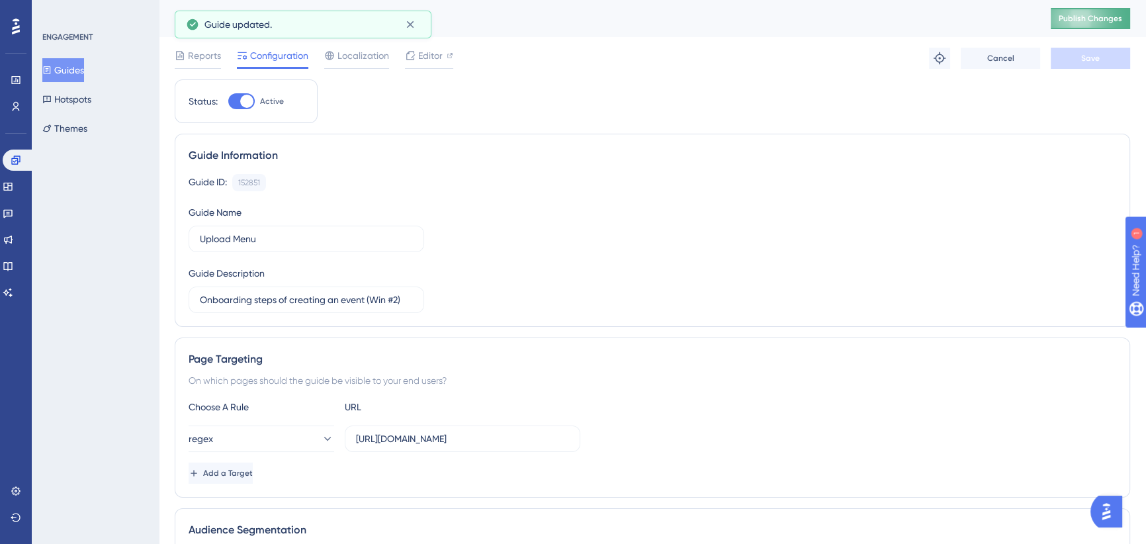
click at [1089, 21] on span "Publish Changes" at bounding box center [1091, 18] width 64 height 11
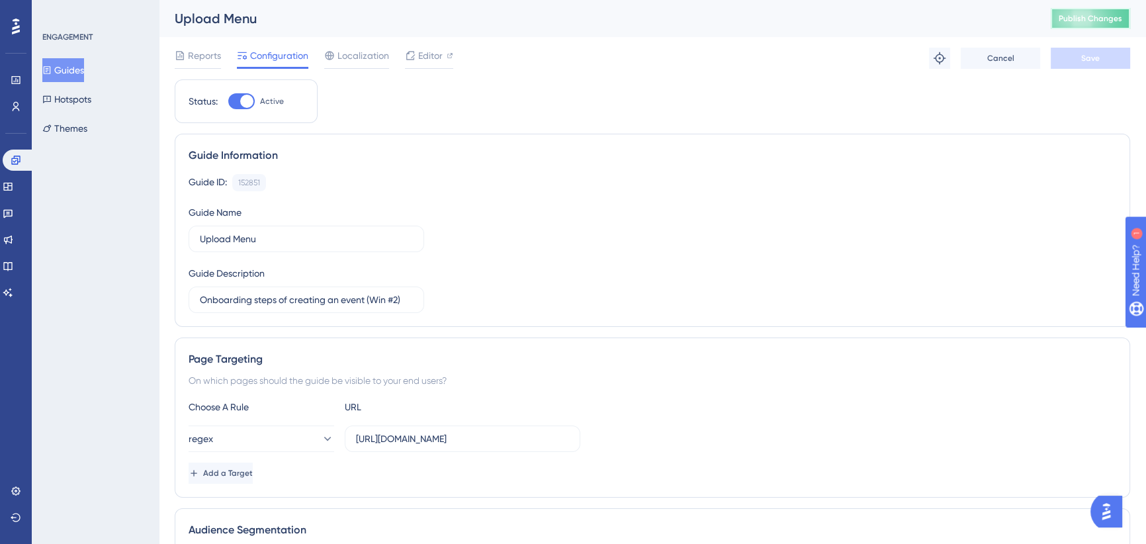
click at [1081, 14] on span "Publish Changes" at bounding box center [1091, 18] width 64 height 11
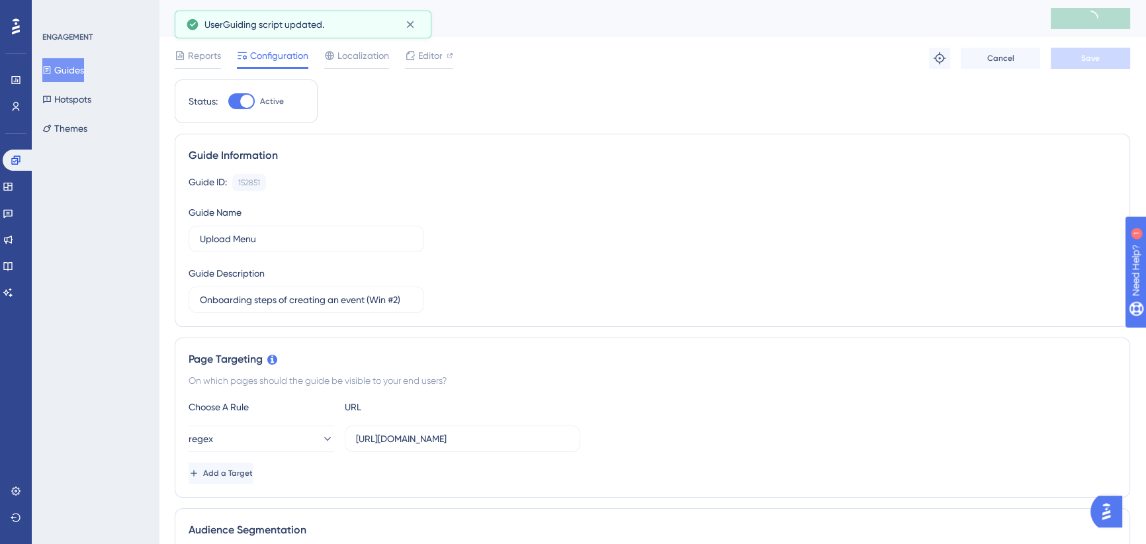
click at [66, 70] on button "Guides" at bounding box center [63, 70] width 42 height 24
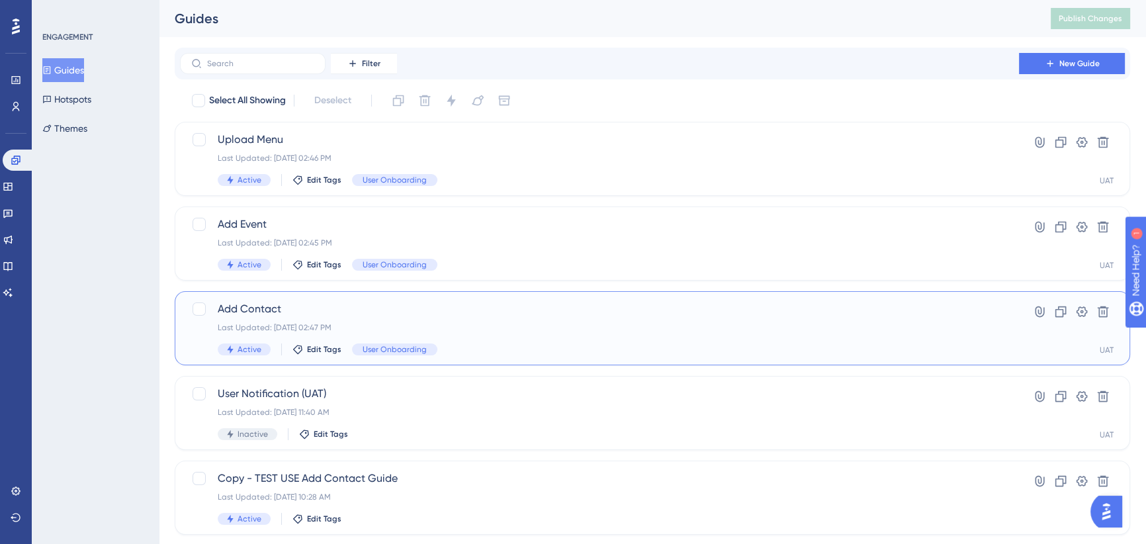
click at [507, 330] on div "Last Updated: [DATE] 02:47 PM" at bounding box center [600, 327] width 764 height 11
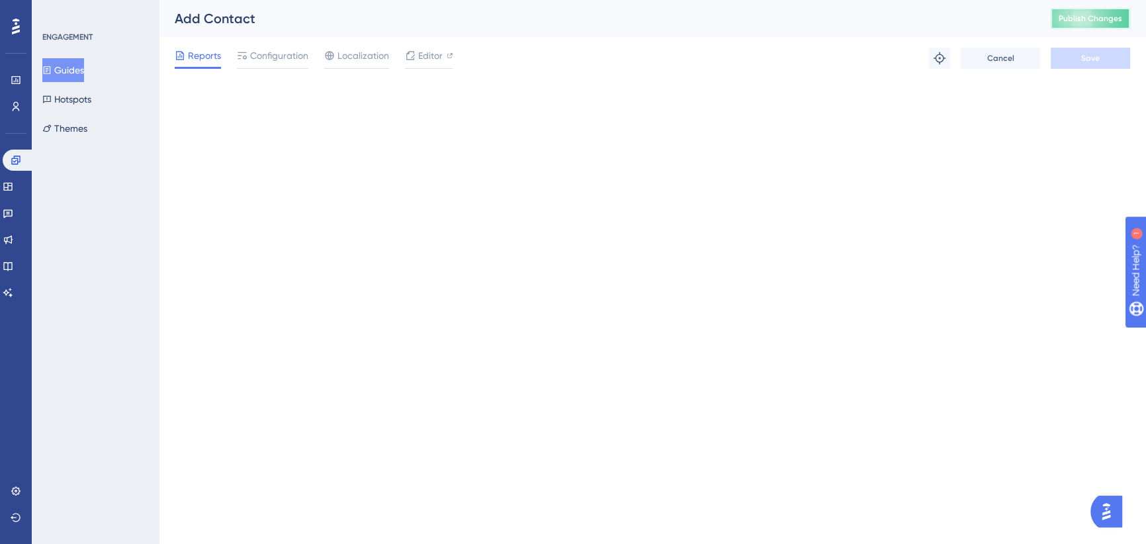
click at [1102, 19] on span "Publish Changes" at bounding box center [1091, 18] width 64 height 11
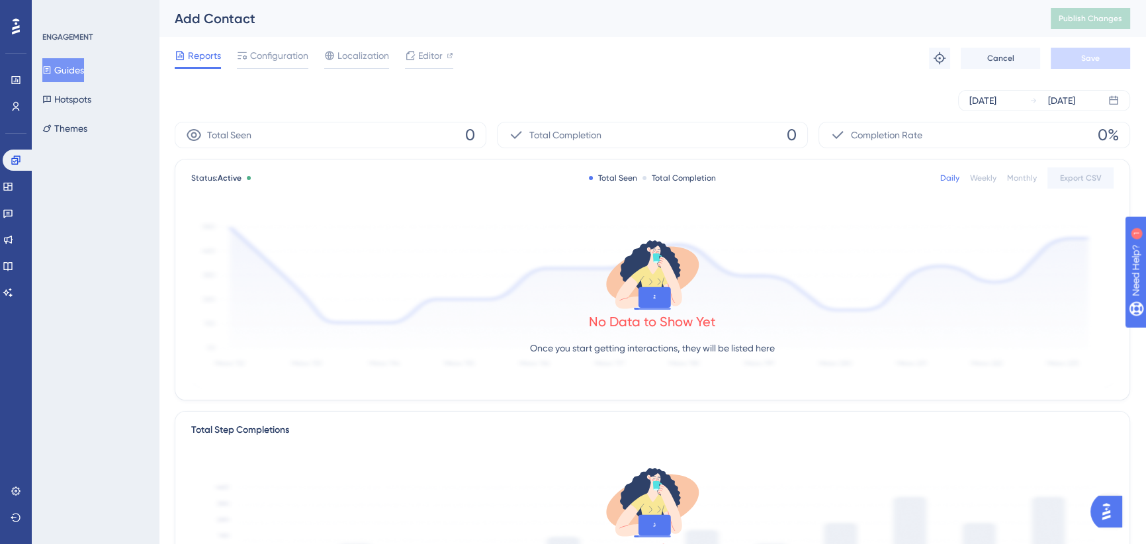
click at [971, 26] on div "Add Contact" at bounding box center [596, 18] width 843 height 19
click at [1105, 21] on span "Publish Changes" at bounding box center [1091, 18] width 64 height 11
click at [71, 74] on button "Guides" at bounding box center [63, 70] width 42 height 24
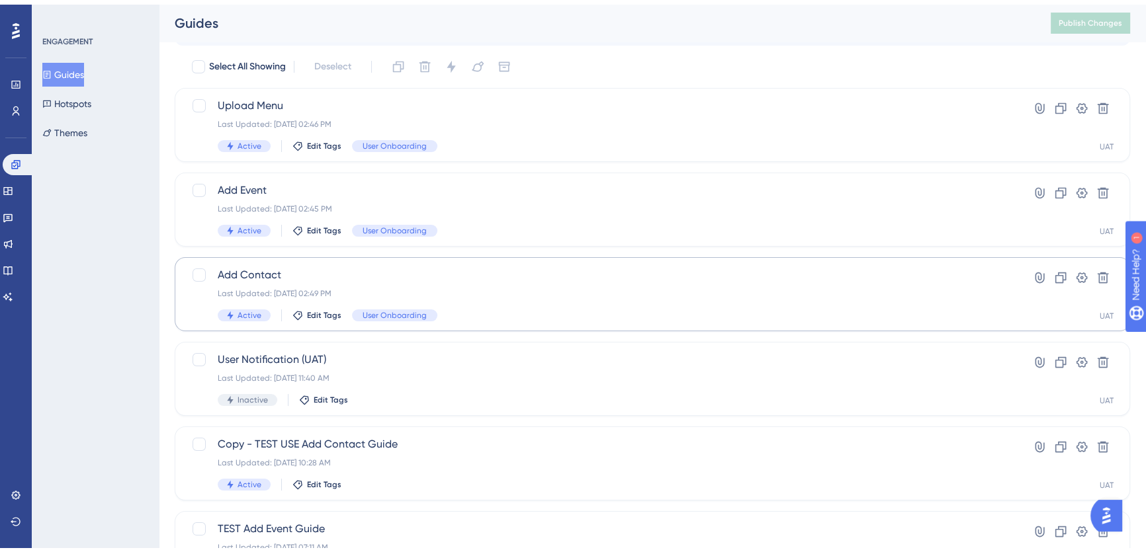
scroll to position [120, 0]
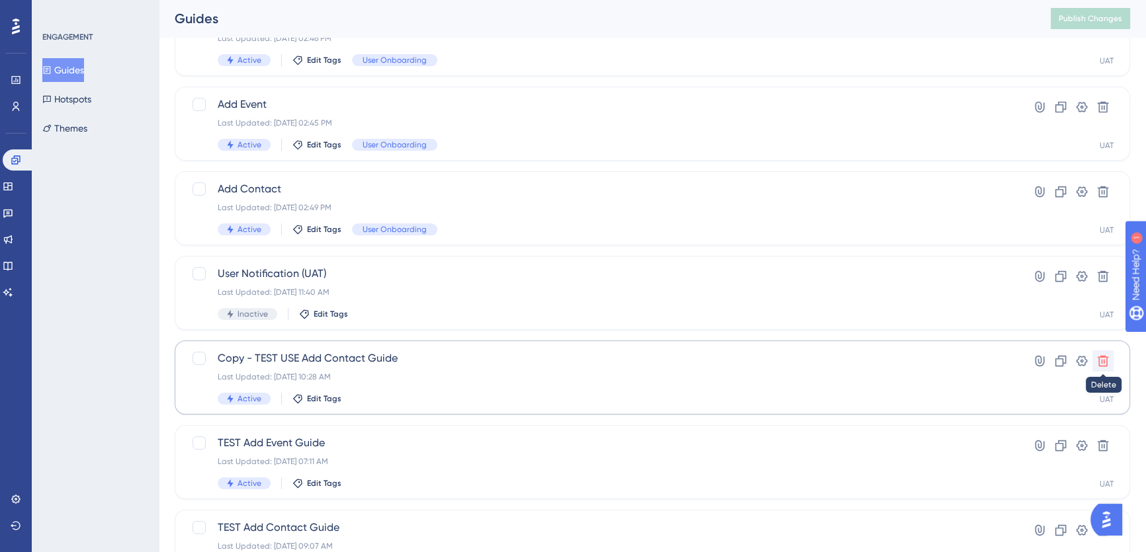
click at [1104, 359] on icon at bounding box center [1103, 361] width 11 height 11
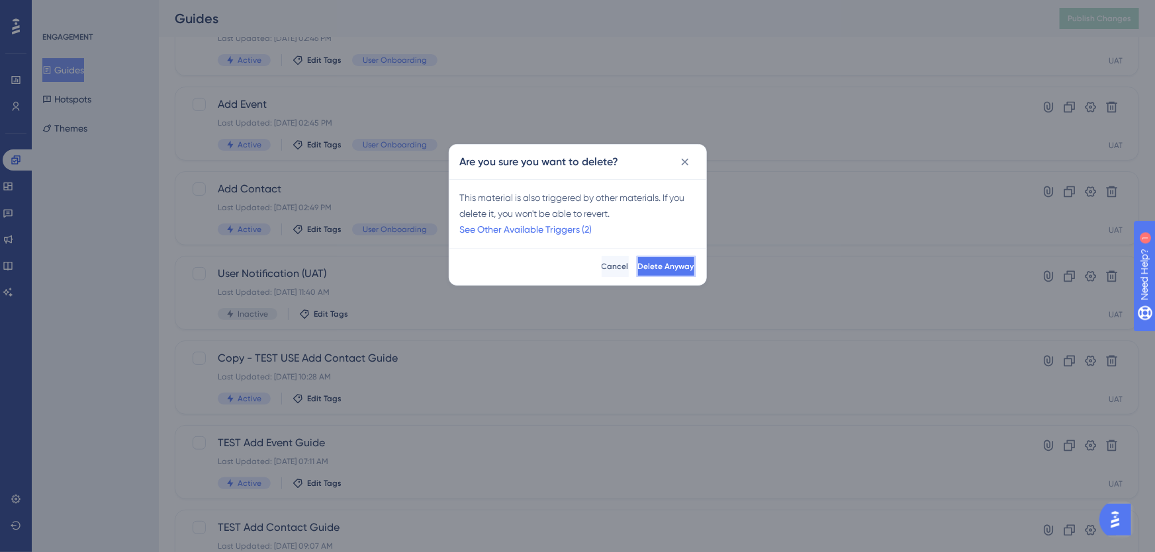
click at [638, 263] on span "Delete Anyway" at bounding box center [666, 266] width 56 height 11
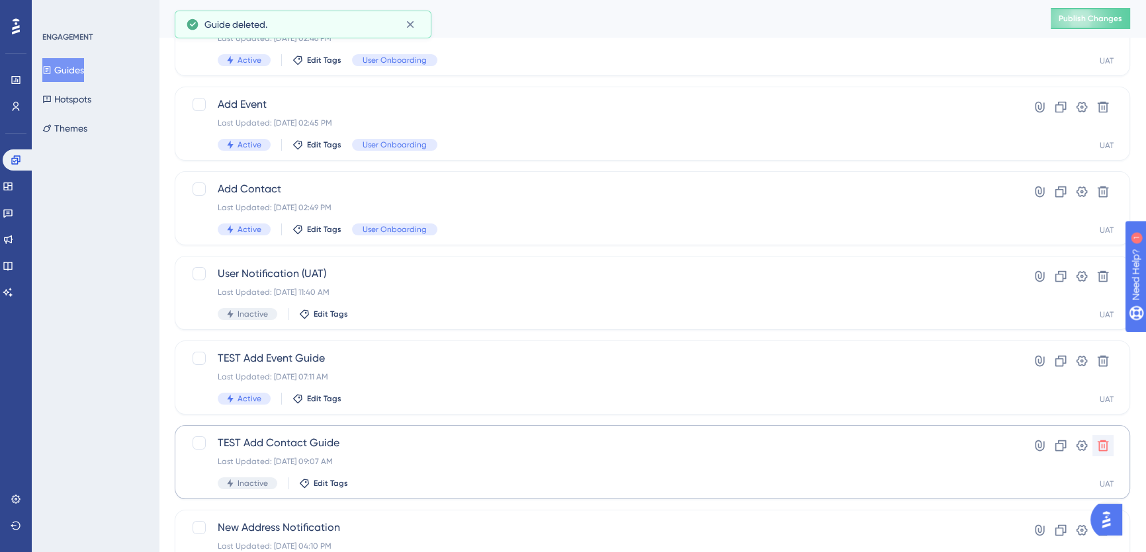
scroll to position [240, 0]
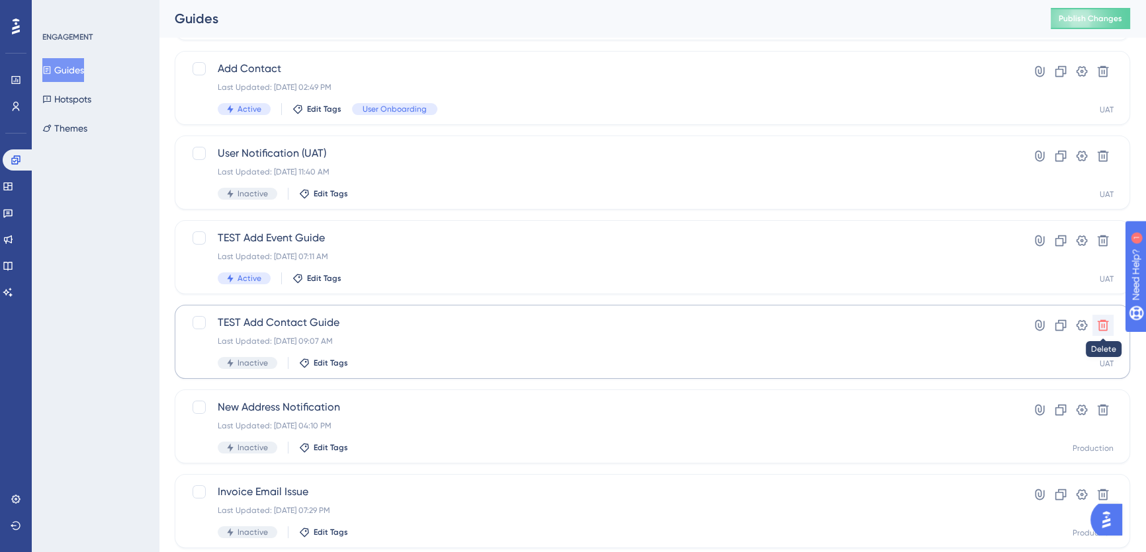
click at [1101, 322] on icon at bounding box center [1102, 325] width 13 height 13
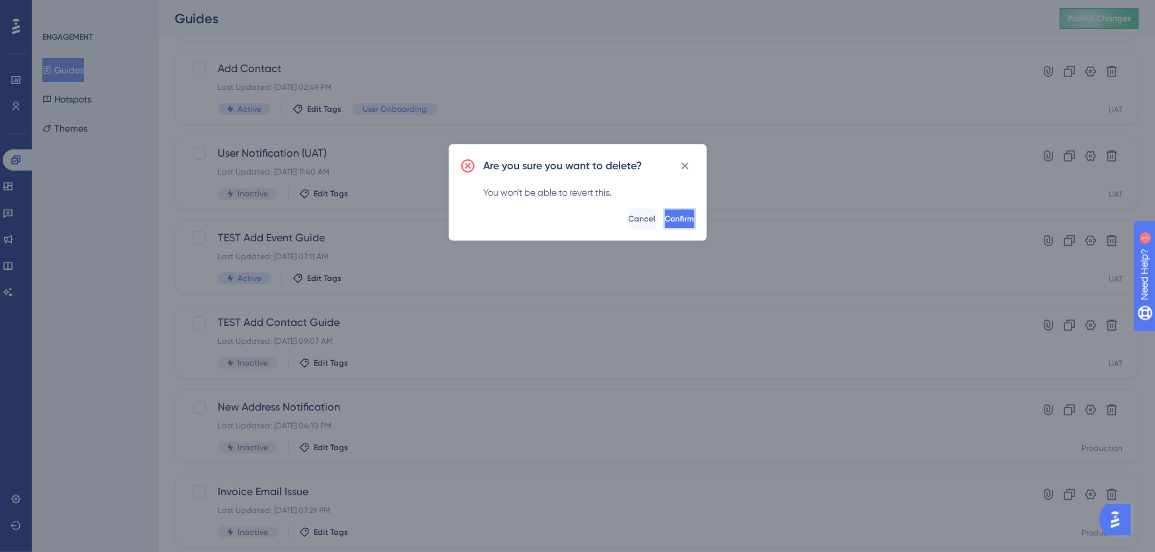
click at [664, 211] on button "Confirm" at bounding box center [680, 218] width 32 height 21
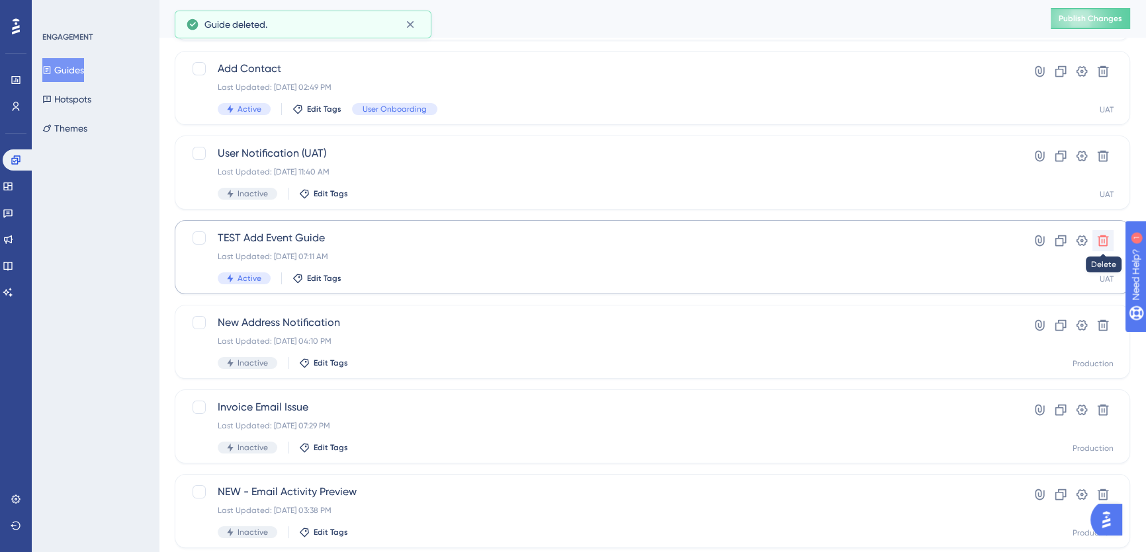
click at [1101, 240] on icon at bounding box center [1103, 241] width 11 height 11
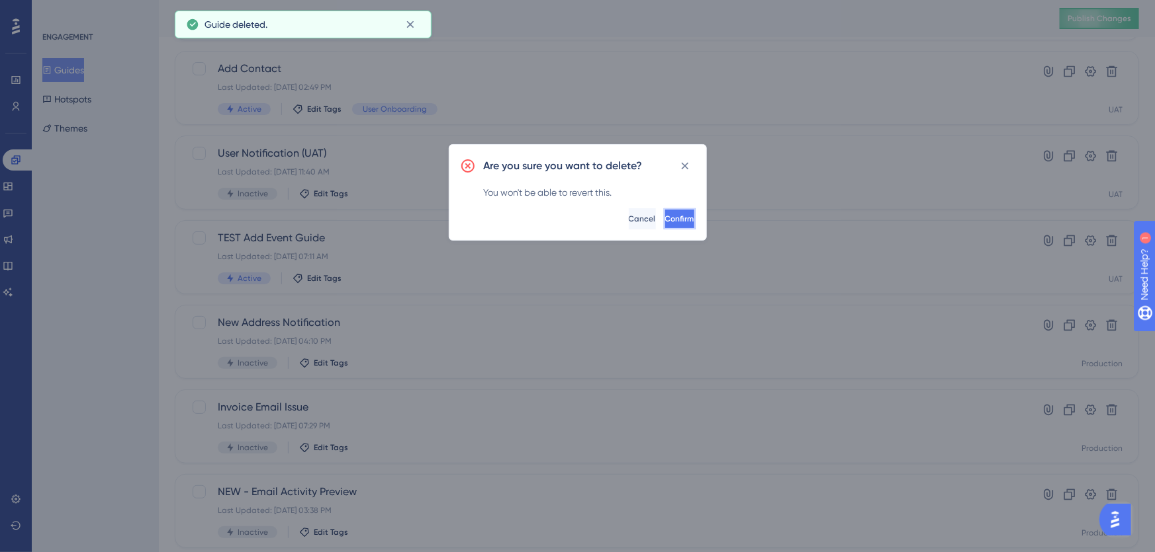
click at [665, 217] on span "Confirm" at bounding box center [679, 219] width 29 height 11
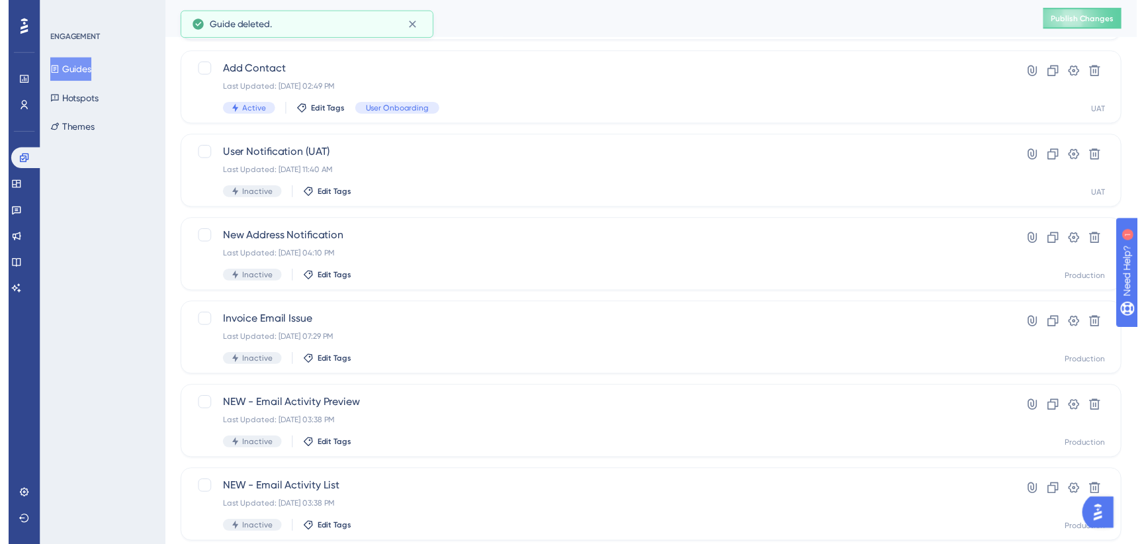
scroll to position [0, 0]
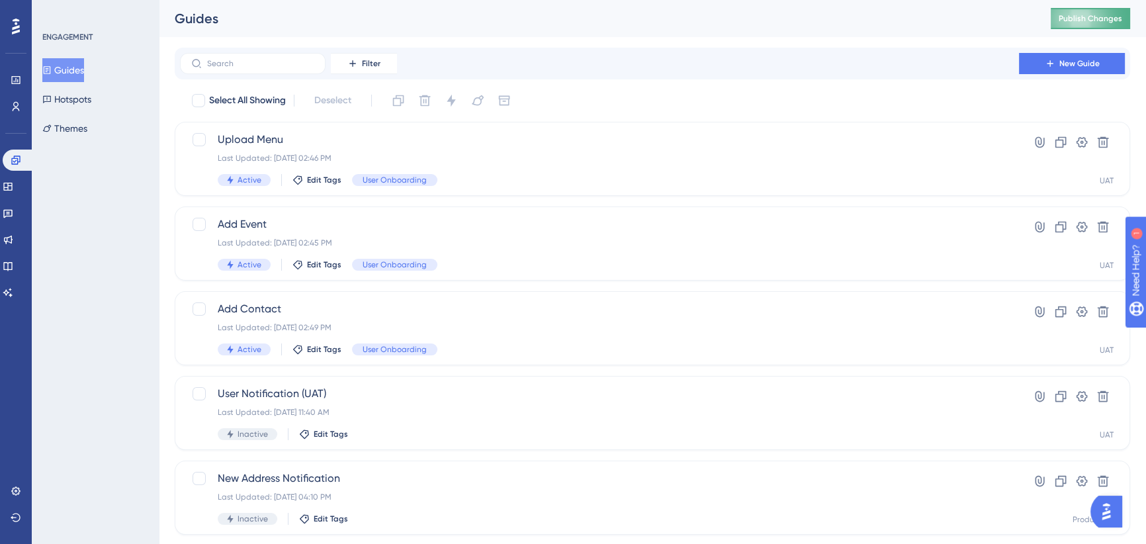
click at [1098, 19] on span "Publish Changes" at bounding box center [1091, 18] width 64 height 11
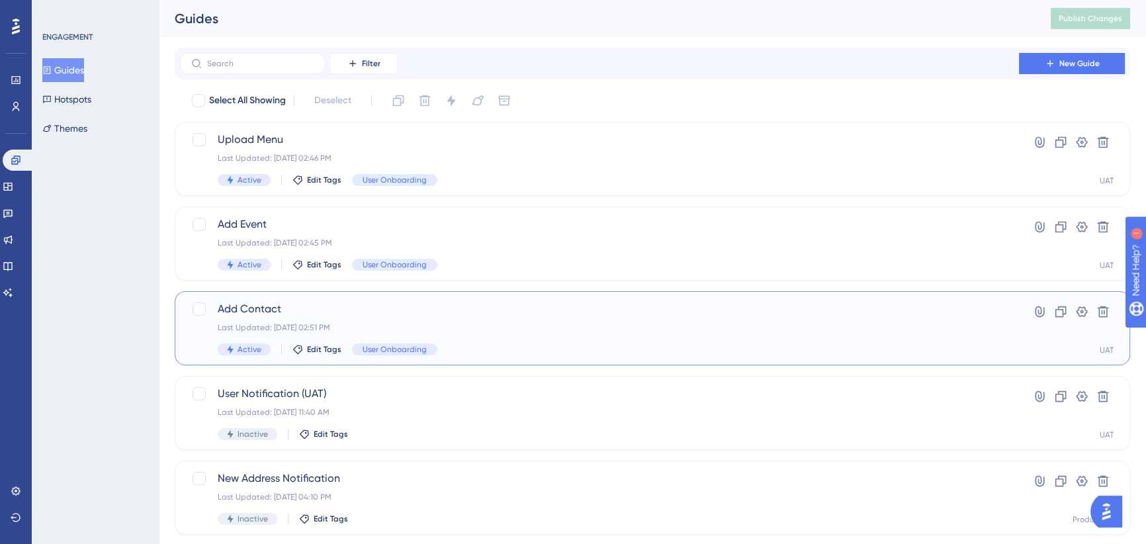
click at [398, 316] on span "Add Contact" at bounding box center [600, 309] width 764 height 16
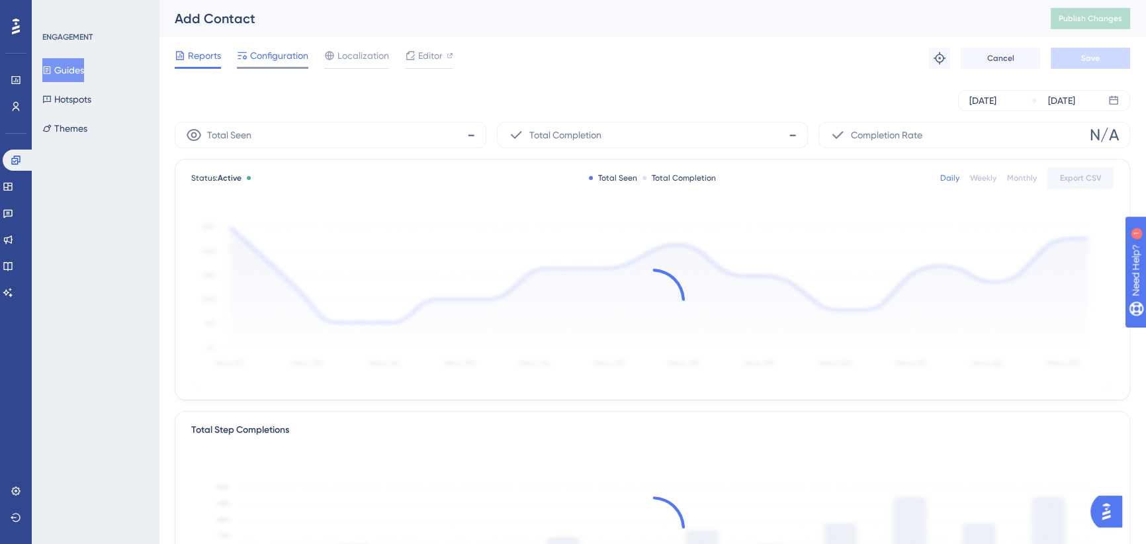
click at [279, 54] on span "Configuration" at bounding box center [279, 56] width 58 height 16
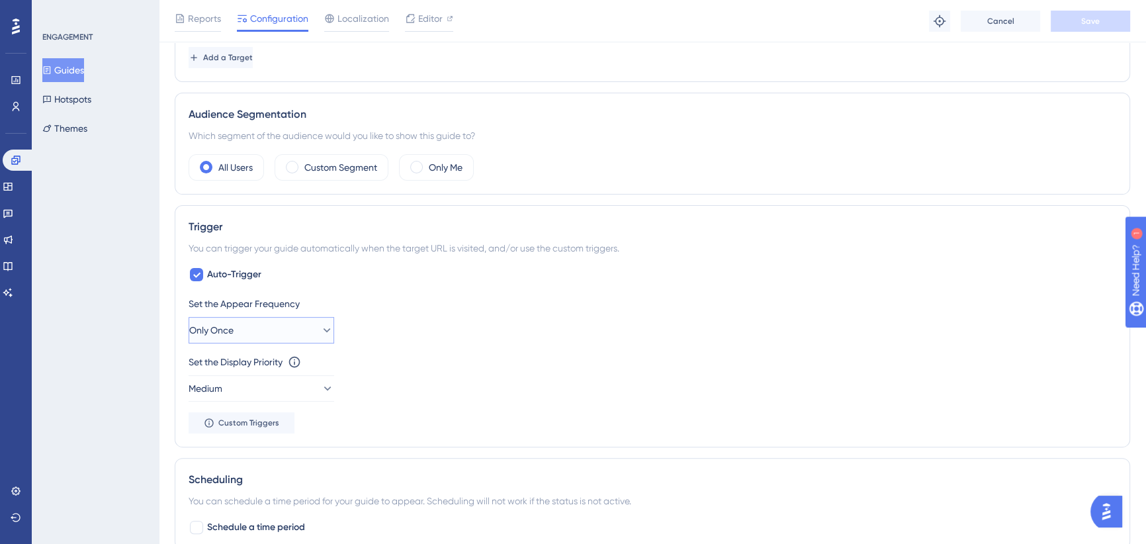
drag, startPoint x: 244, startPoint y: 328, endPoint x: 245, endPoint y: 340, distance: 12.6
click at [245, 327] on button "Only Once" at bounding box center [262, 330] width 146 height 26
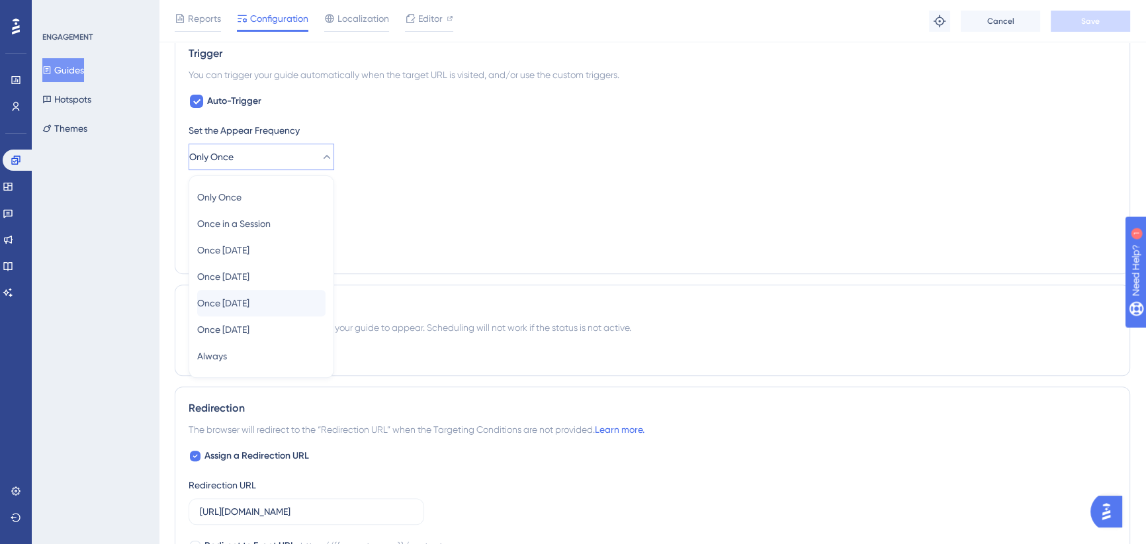
scroll to position [477, 0]
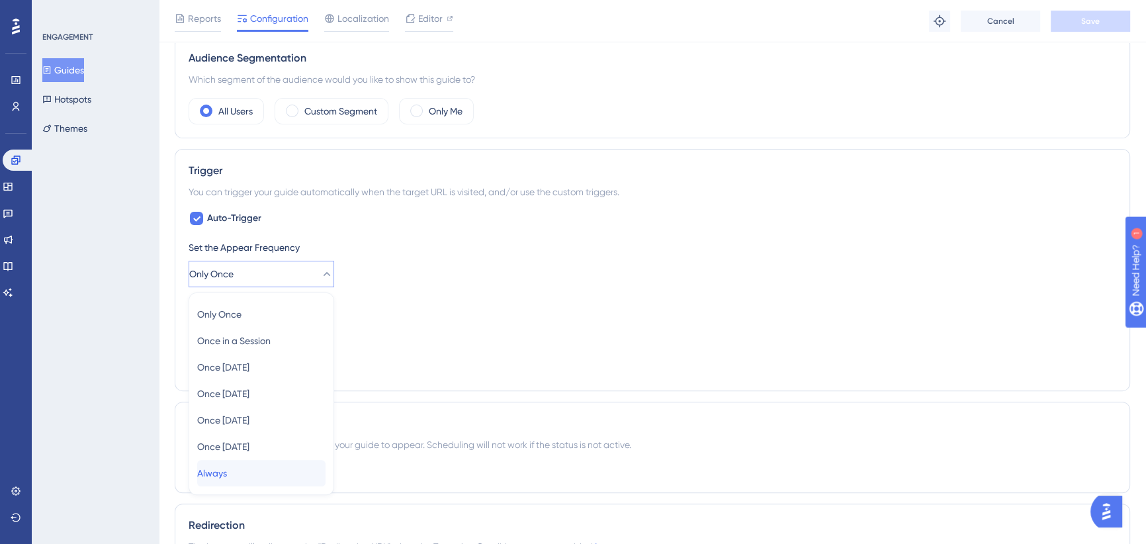
click at [271, 471] on div "Always Always" at bounding box center [261, 473] width 128 height 26
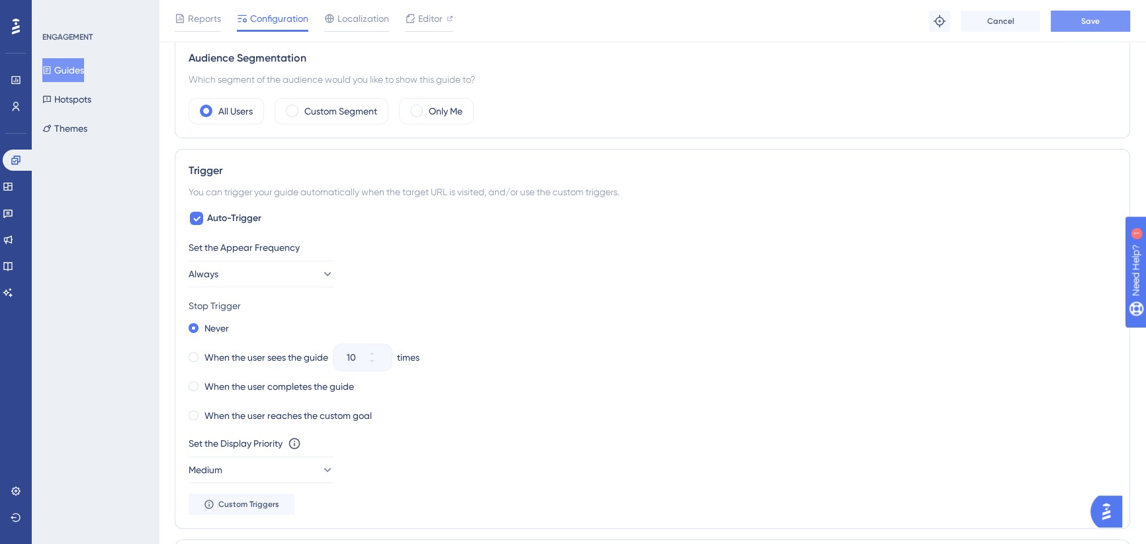
click at [1107, 18] on button "Save" at bounding box center [1090, 21] width 79 height 21
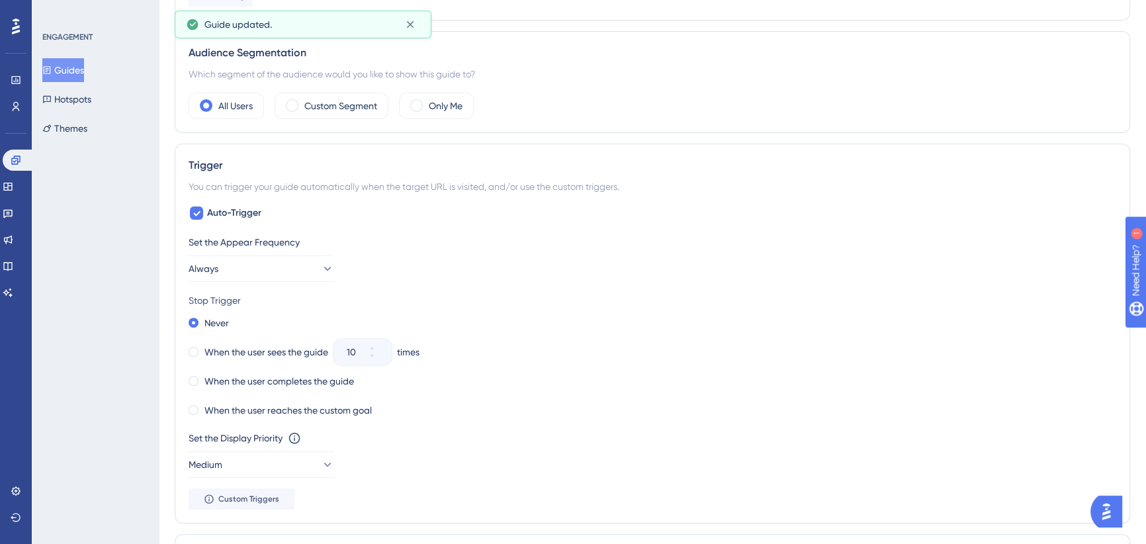
scroll to position [0, 0]
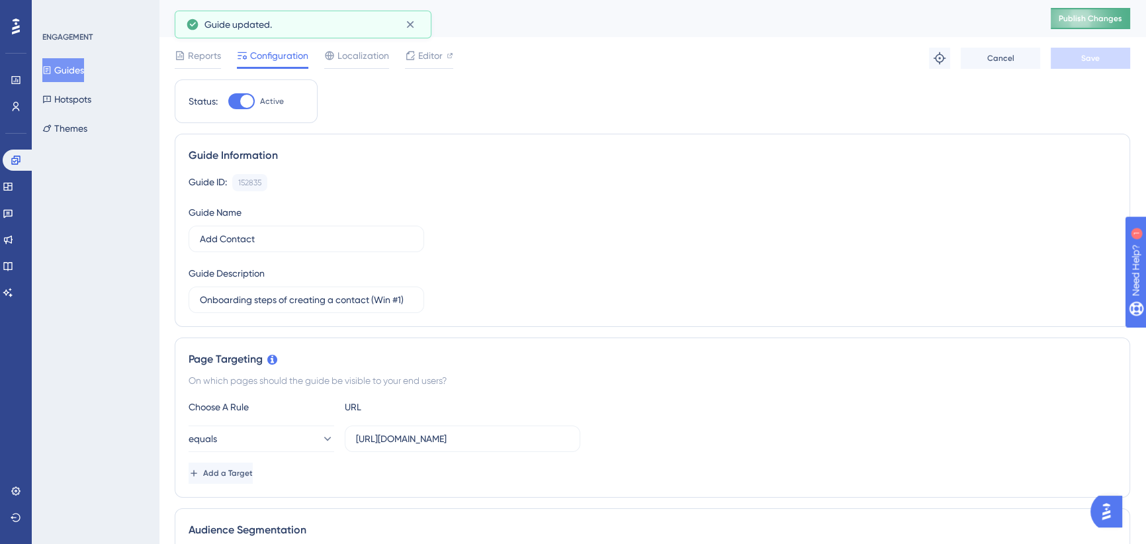
click at [1090, 20] on span "Publish Changes" at bounding box center [1091, 18] width 64 height 11
click at [69, 68] on button "Guides" at bounding box center [63, 70] width 42 height 24
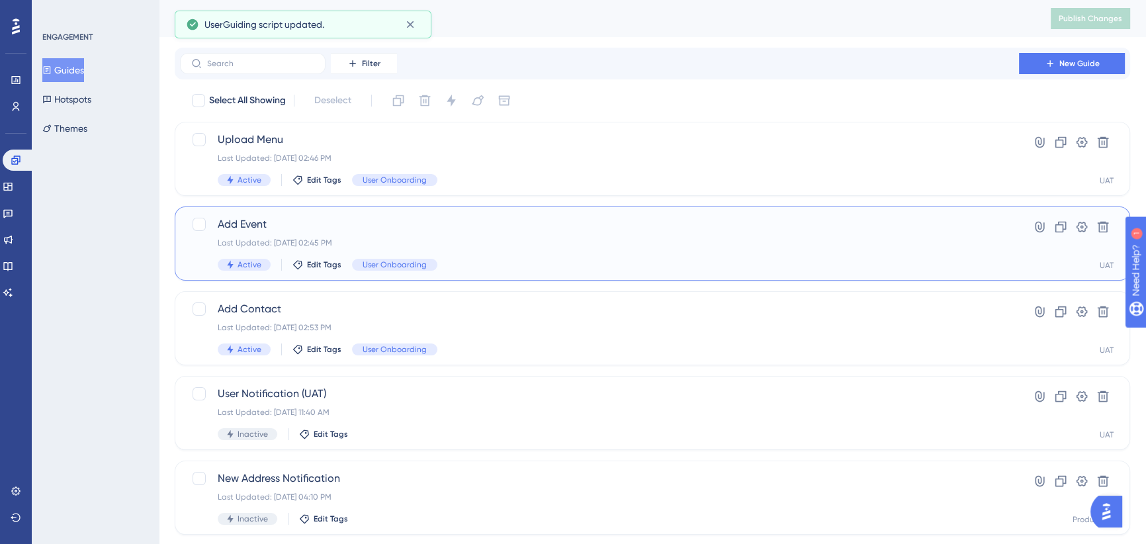
click at [523, 267] on div "Active Edit Tags User Onboarding" at bounding box center [600, 265] width 764 height 12
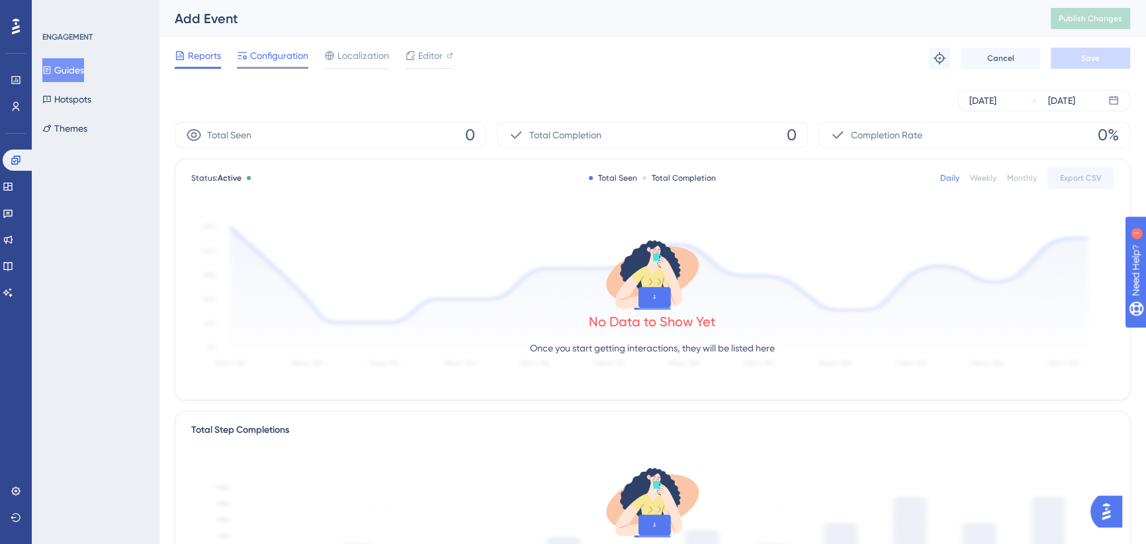
click at [281, 55] on span "Configuration" at bounding box center [279, 56] width 58 height 16
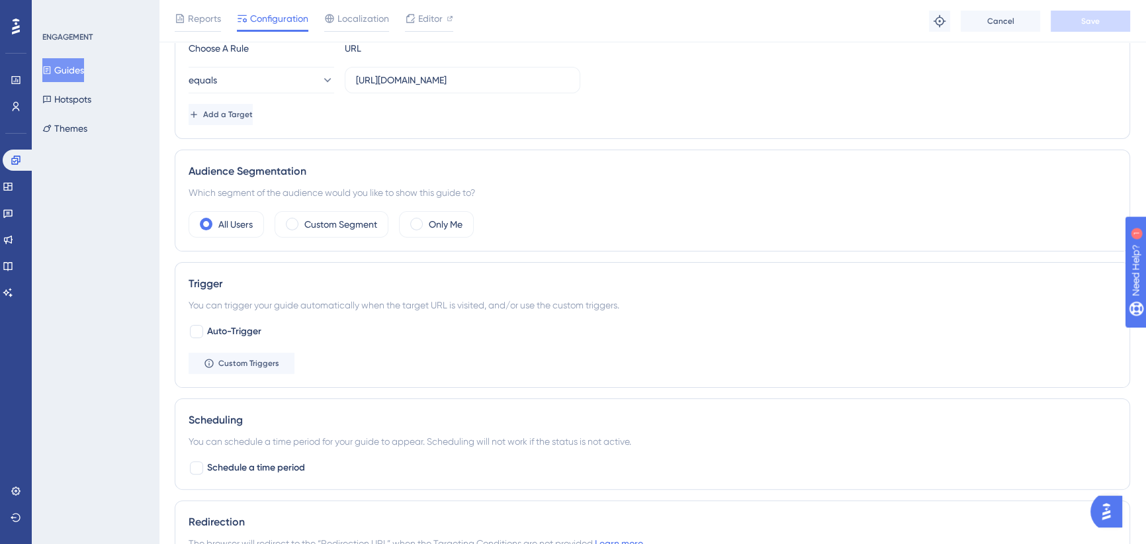
scroll to position [361, 0]
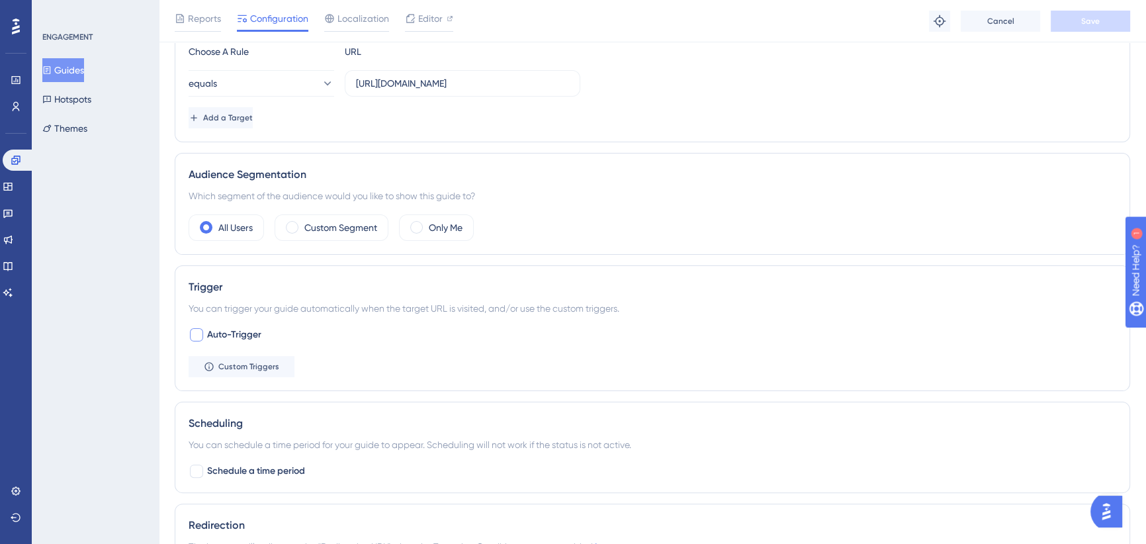
click at [197, 334] on div at bounding box center [196, 334] width 13 height 13
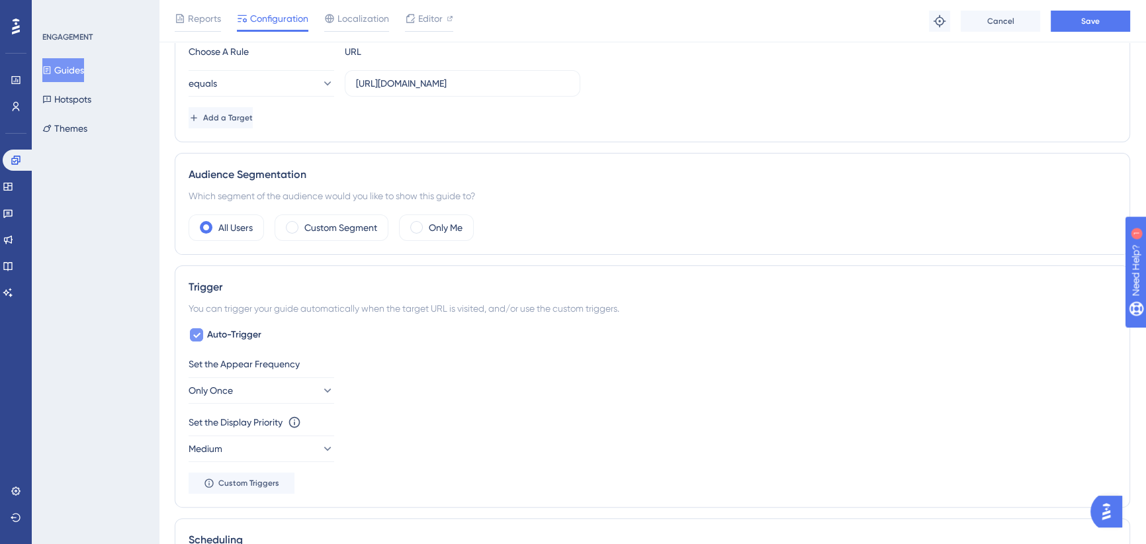
checkbox input "true"
click at [272, 394] on button "Only Once" at bounding box center [262, 390] width 146 height 26
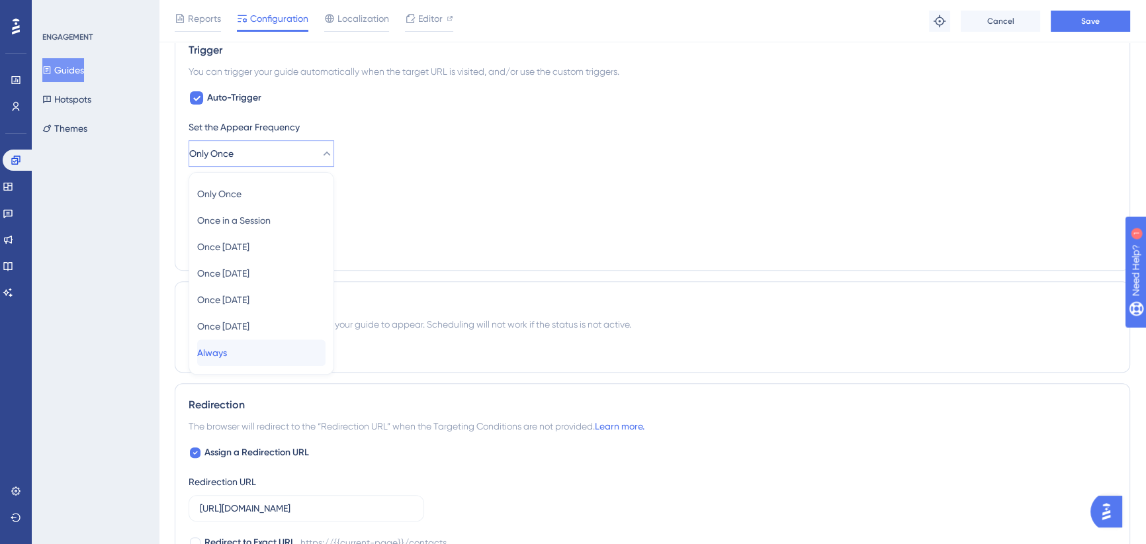
click at [253, 356] on div "Always Always" at bounding box center [261, 352] width 128 height 26
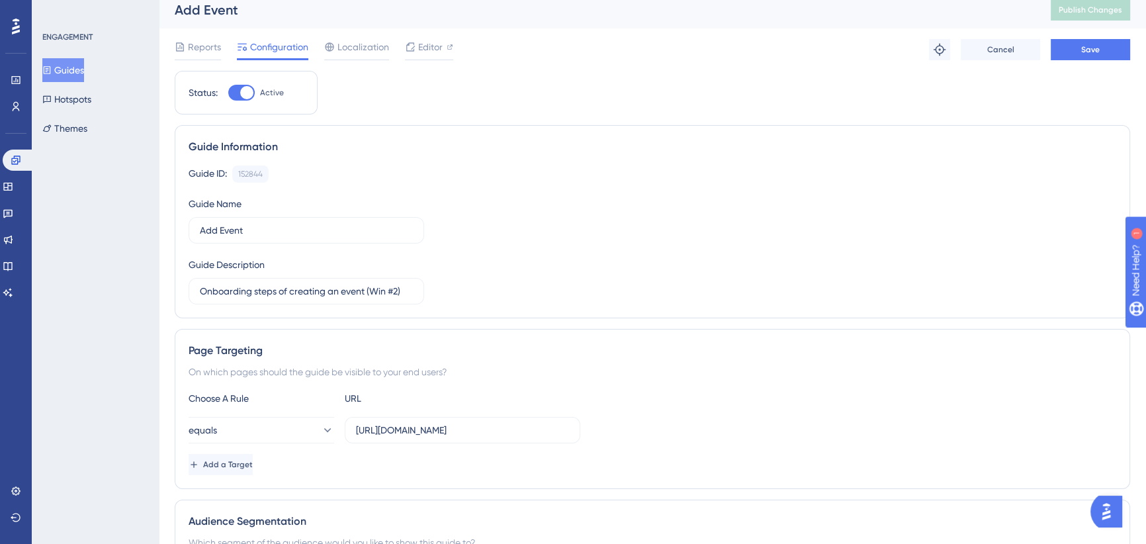
scroll to position [0, 0]
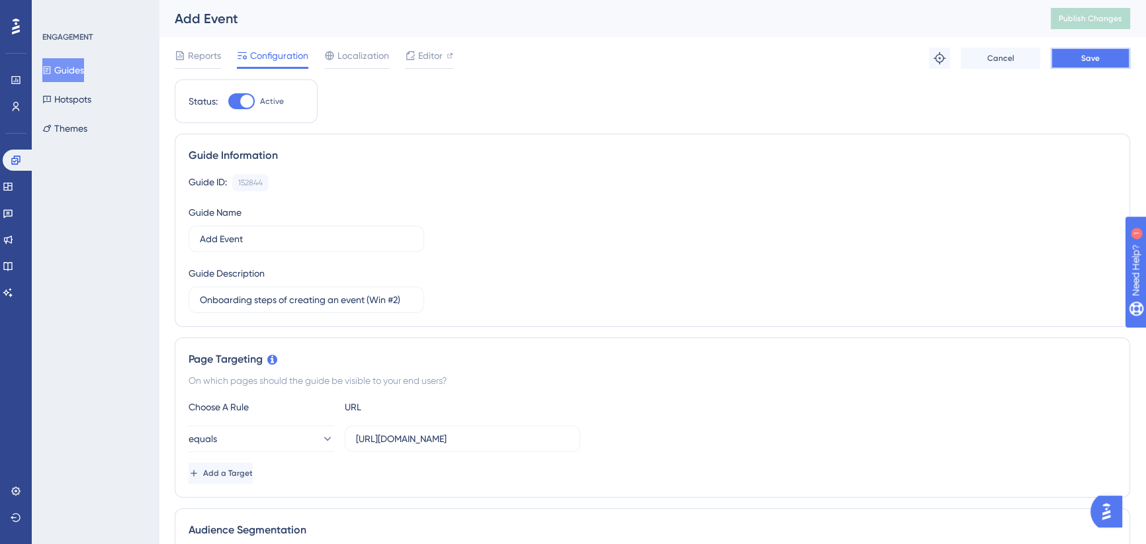
click at [1106, 58] on button "Save" at bounding box center [1090, 58] width 79 height 21
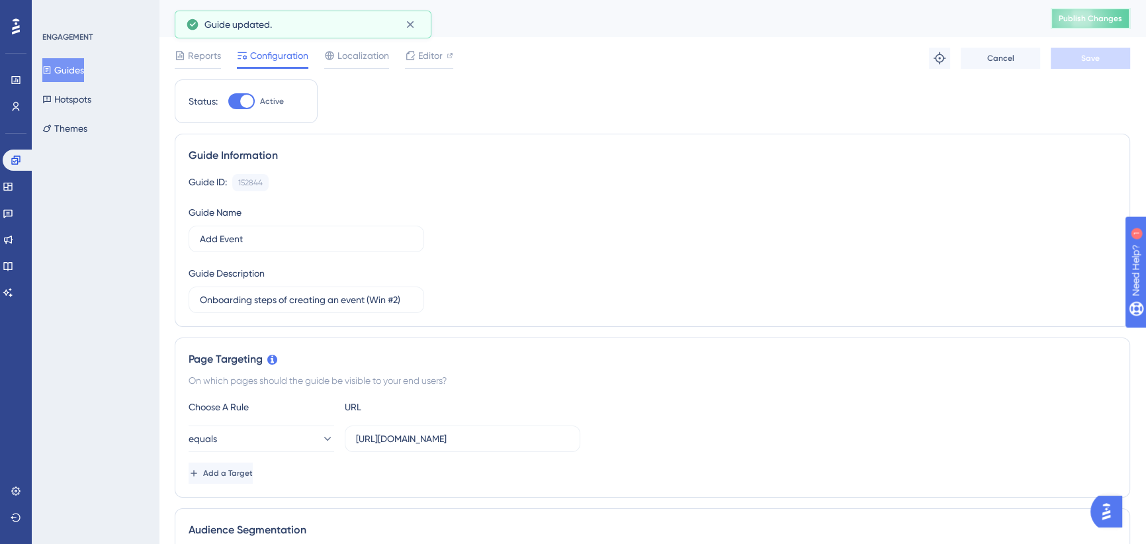
click at [1106, 19] on span "Publish Changes" at bounding box center [1091, 18] width 64 height 11
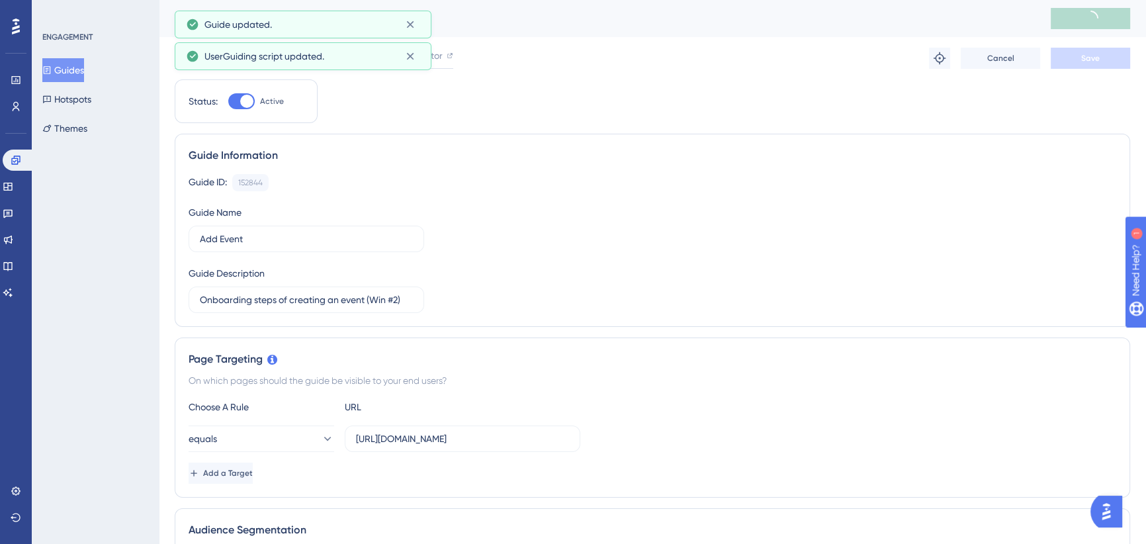
click at [79, 64] on button "Guides" at bounding box center [63, 70] width 42 height 24
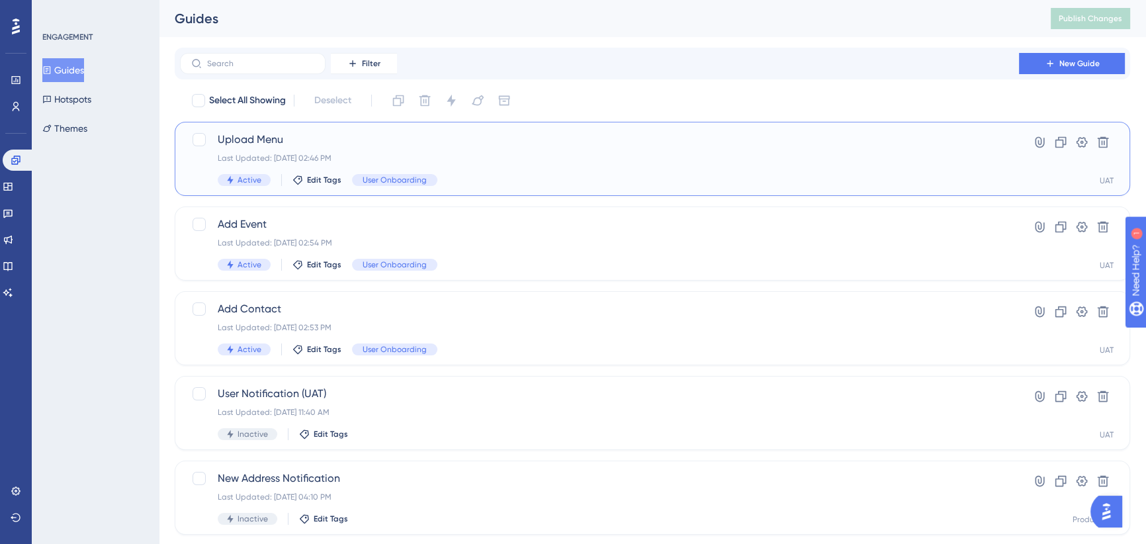
click at [436, 146] on span "Upload Menu" at bounding box center [600, 140] width 764 height 16
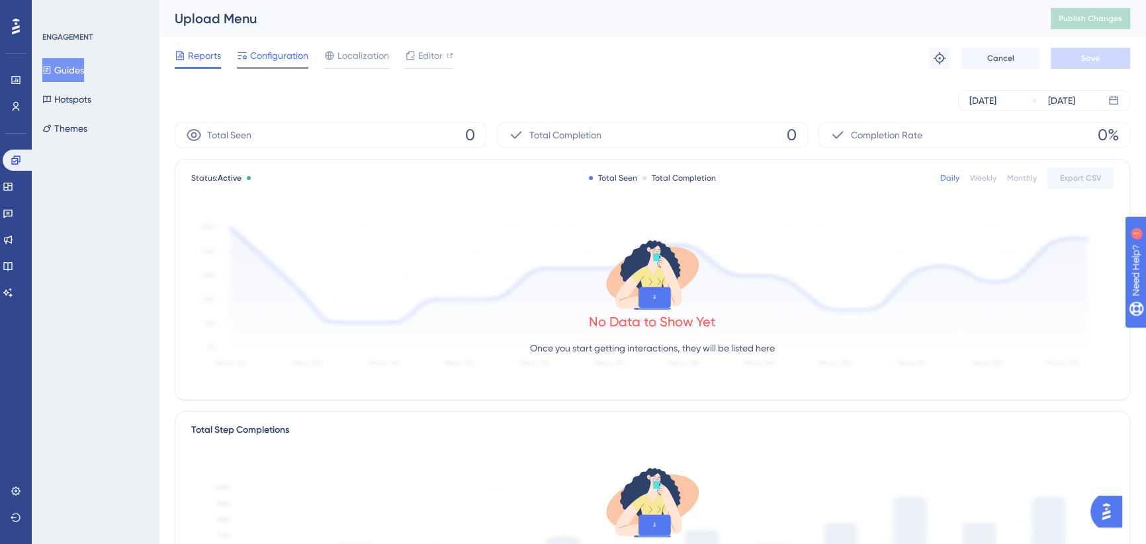
click at [271, 52] on span "Configuration" at bounding box center [279, 56] width 58 height 16
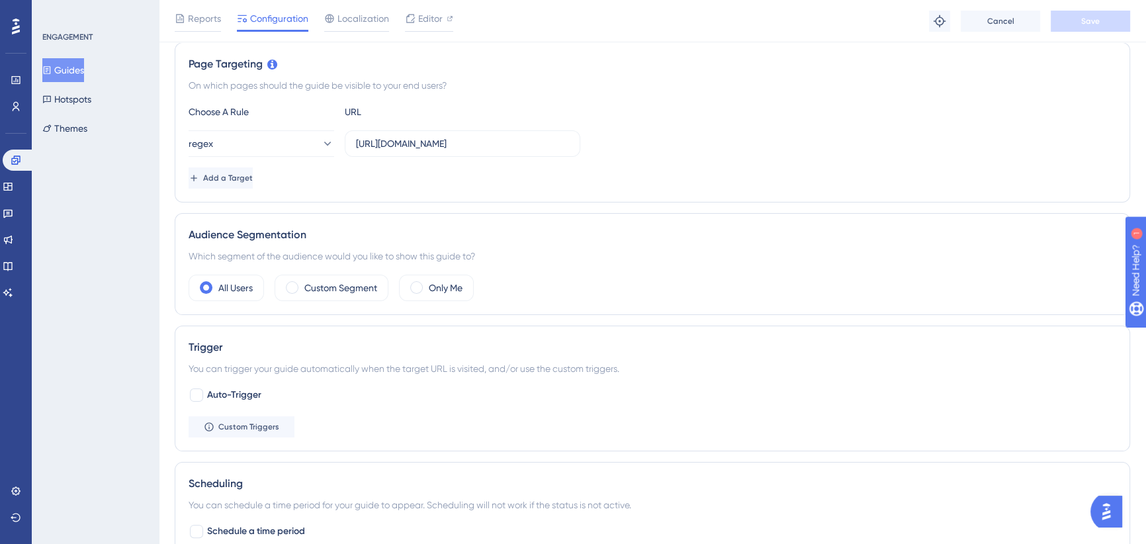
scroll to position [421, 0]
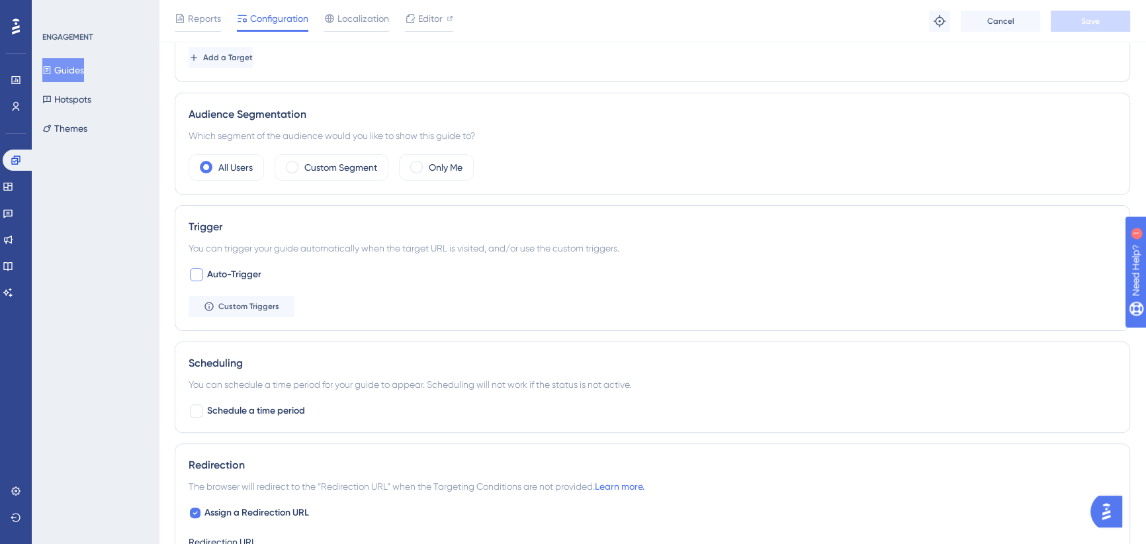
click at [195, 272] on div at bounding box center [196, 274] width 13 height 13
checkbox input "true"
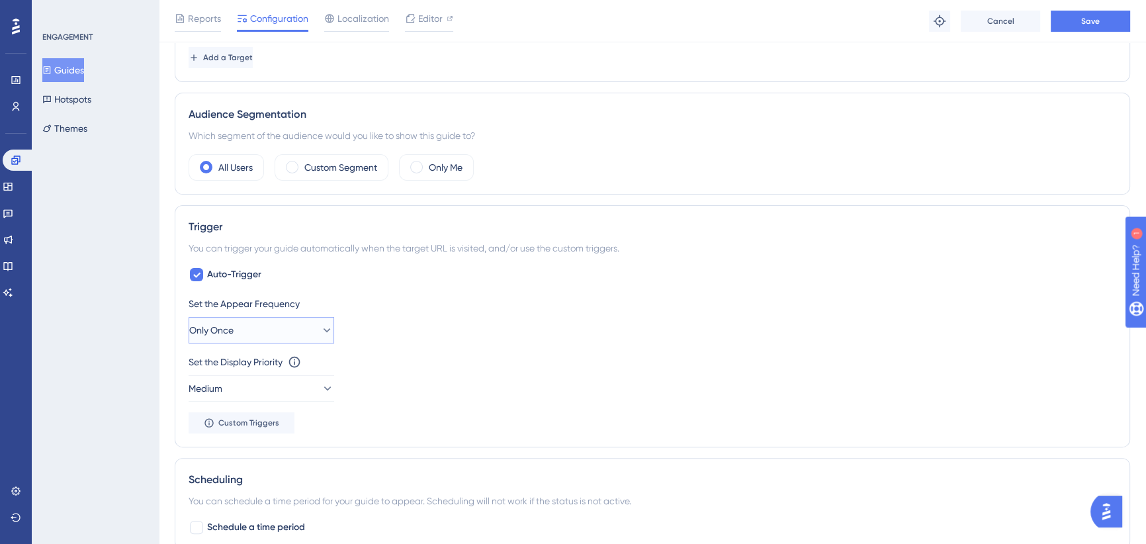
click at [281, 322] on button "Only Once" at bounding box center [262, 330] width 146 height 26
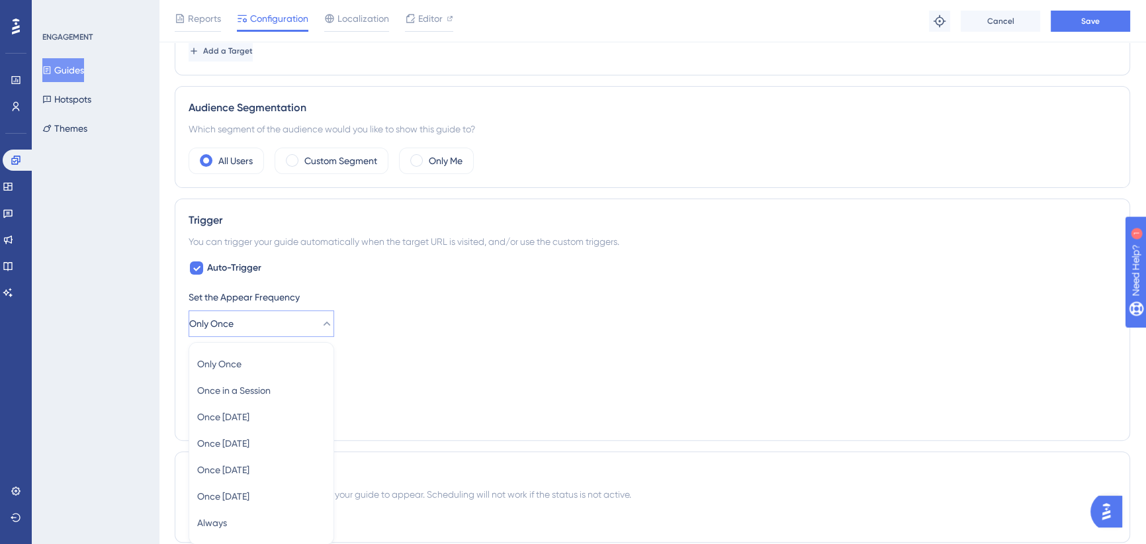
scroll to position [597, 0]
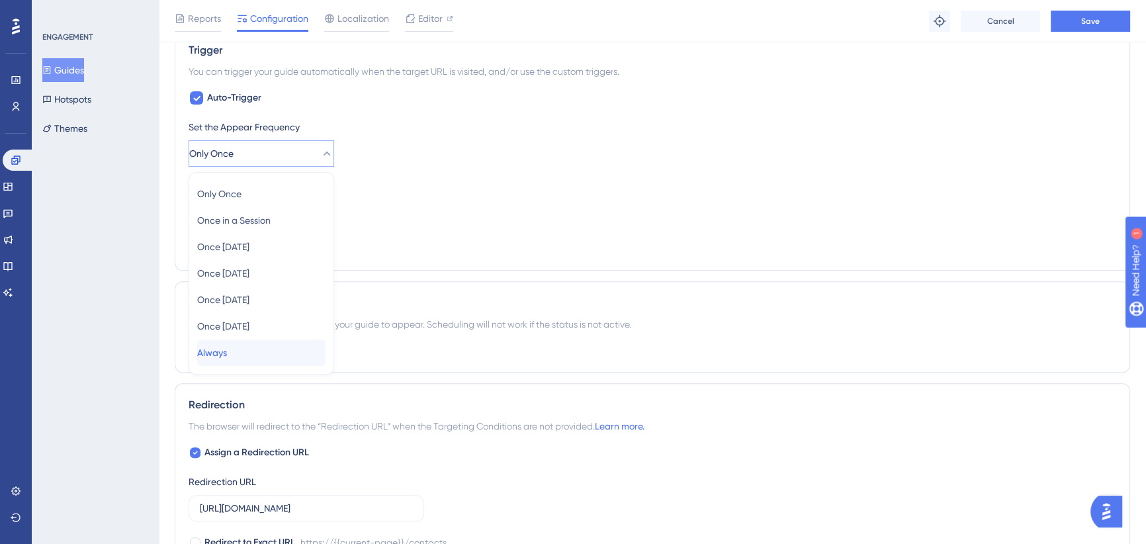
click at [238, 351] on div "Always Always" at bounding box center [261, 352] width 128 height 26
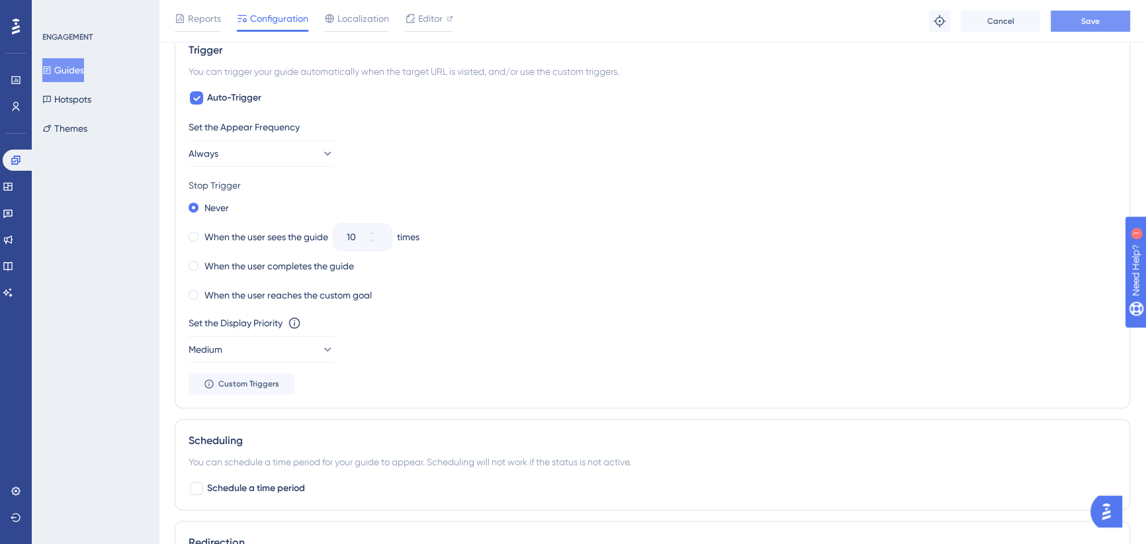
click at [1098, 20] on span "Save" at bounding box center [1090, 21] width 19 height 11
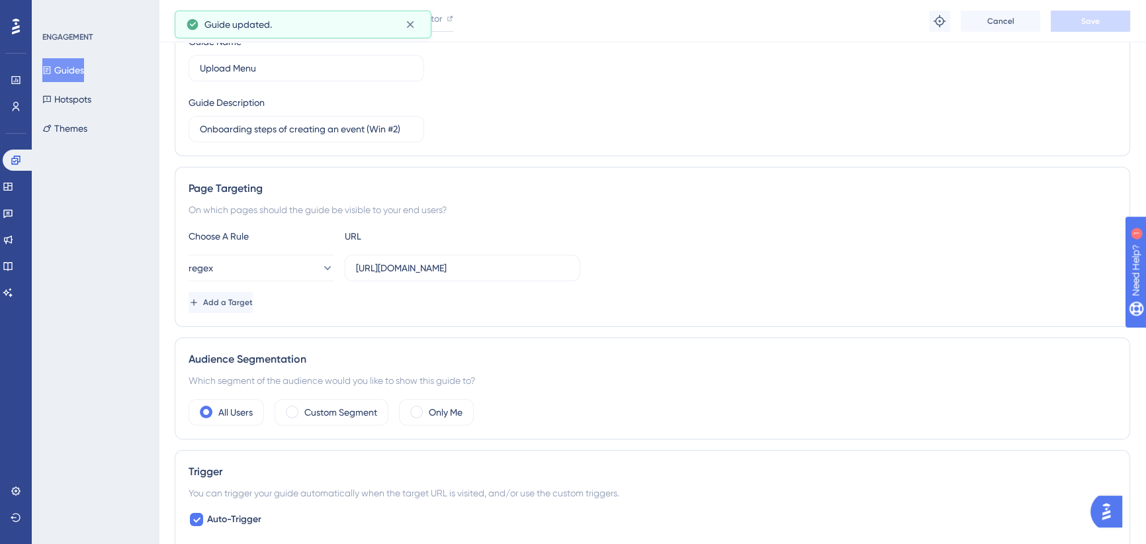
scroll to position [0, 0]
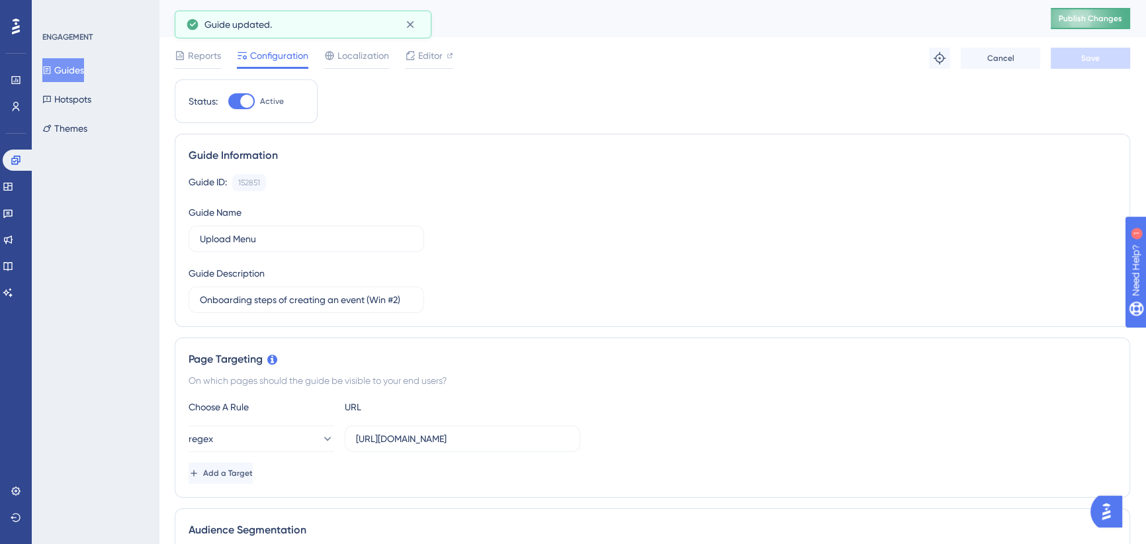
click at [1098, 19] on span "Publish Changes" at bounding box center [1091, 18] width 64 height 11
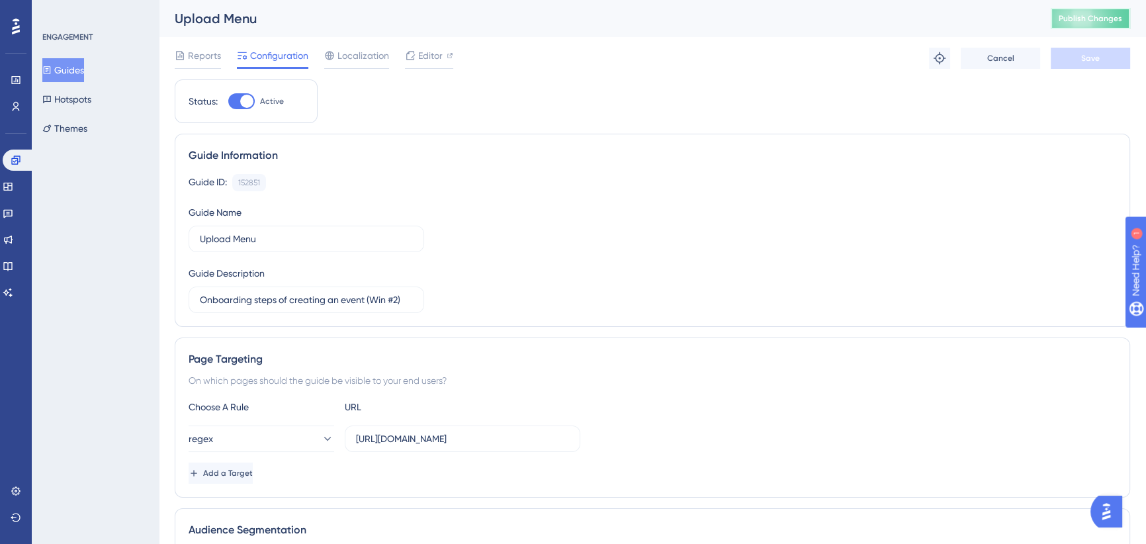
click at [1098, 16] on span "Publish Changes" at bounding box center [1091, 18] width 64 height 11
click at [1085, 21] on span "Publish Changes" at bounding box center [1091, 18] width 64 height 11
click at [1111, 19] on span "Publish Changes" at bounding box center [1091, 18] width 64 height 11
